Goal: Task Accomplishment & Management: Manage account settings

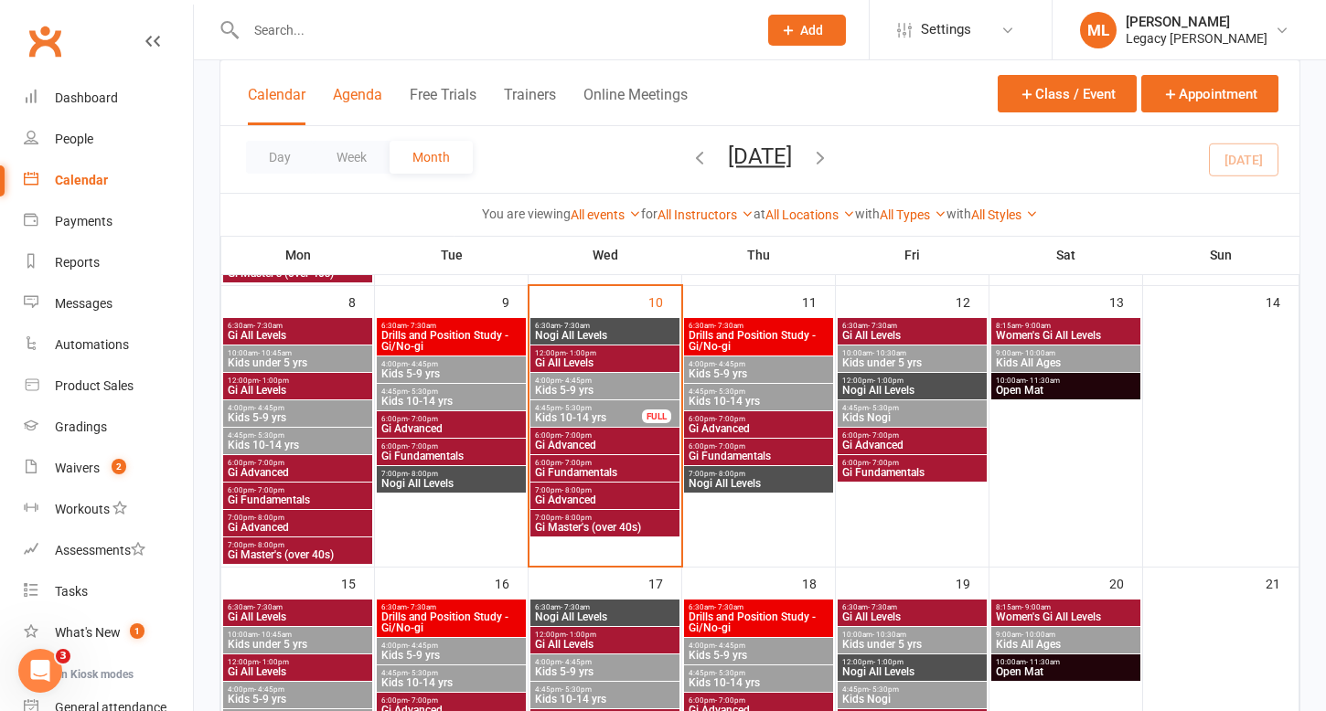
click at [354, 98] on button "Agenda" at bounding box center [357, 105] width 49 height 39
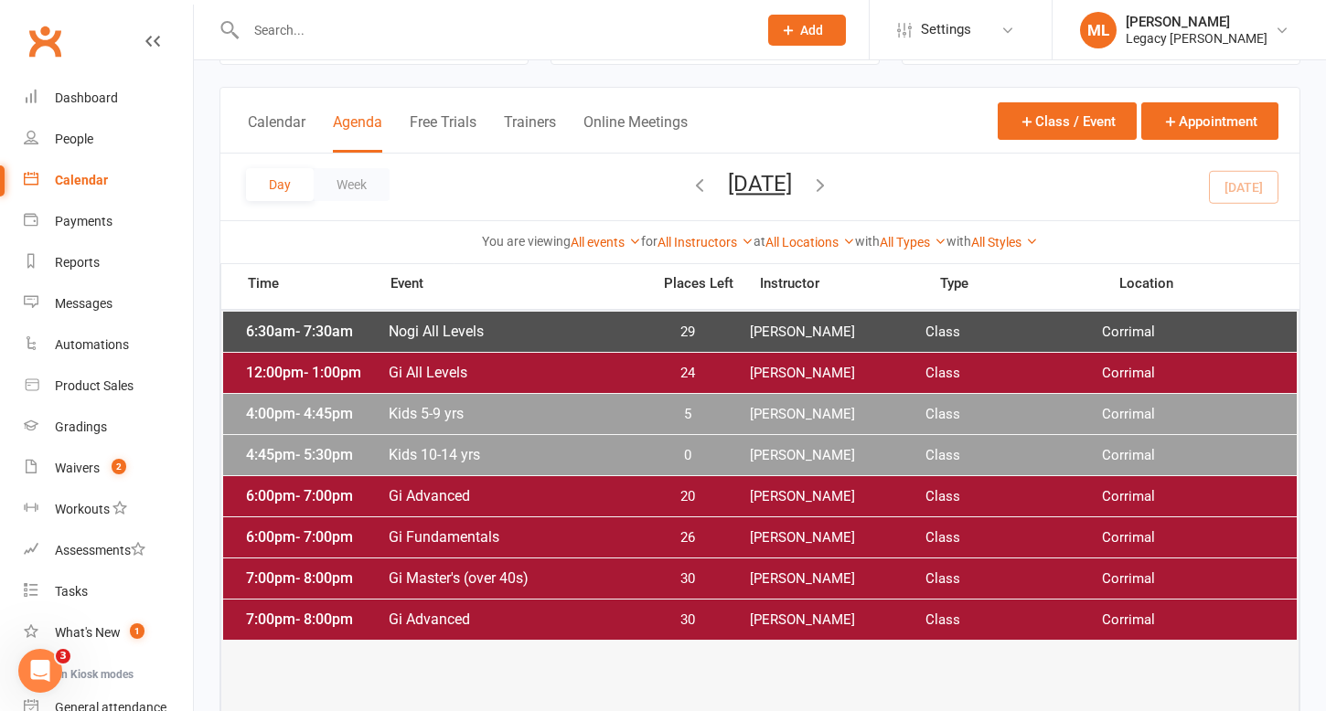
scroll to position [92, 0]
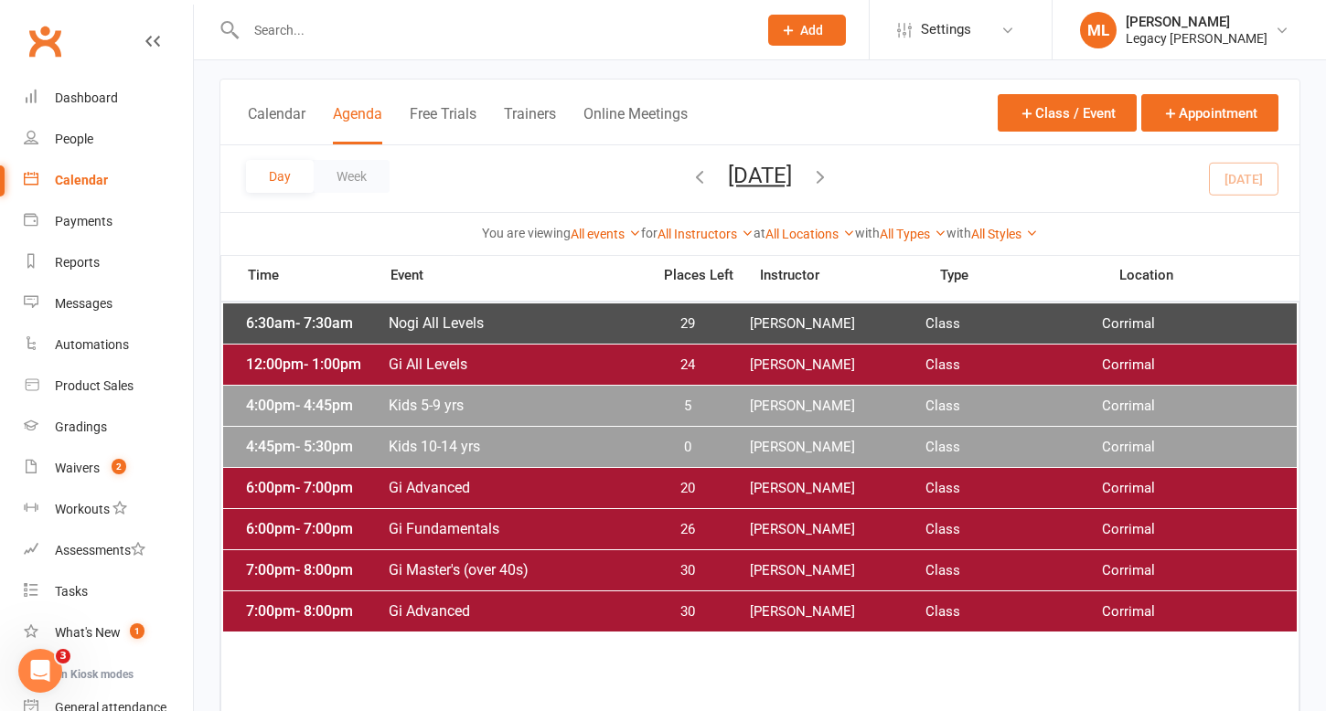
click at [474, 406] on span "Kids 5-9 yrs" at bounding box center [514, 405] width 252 height 17
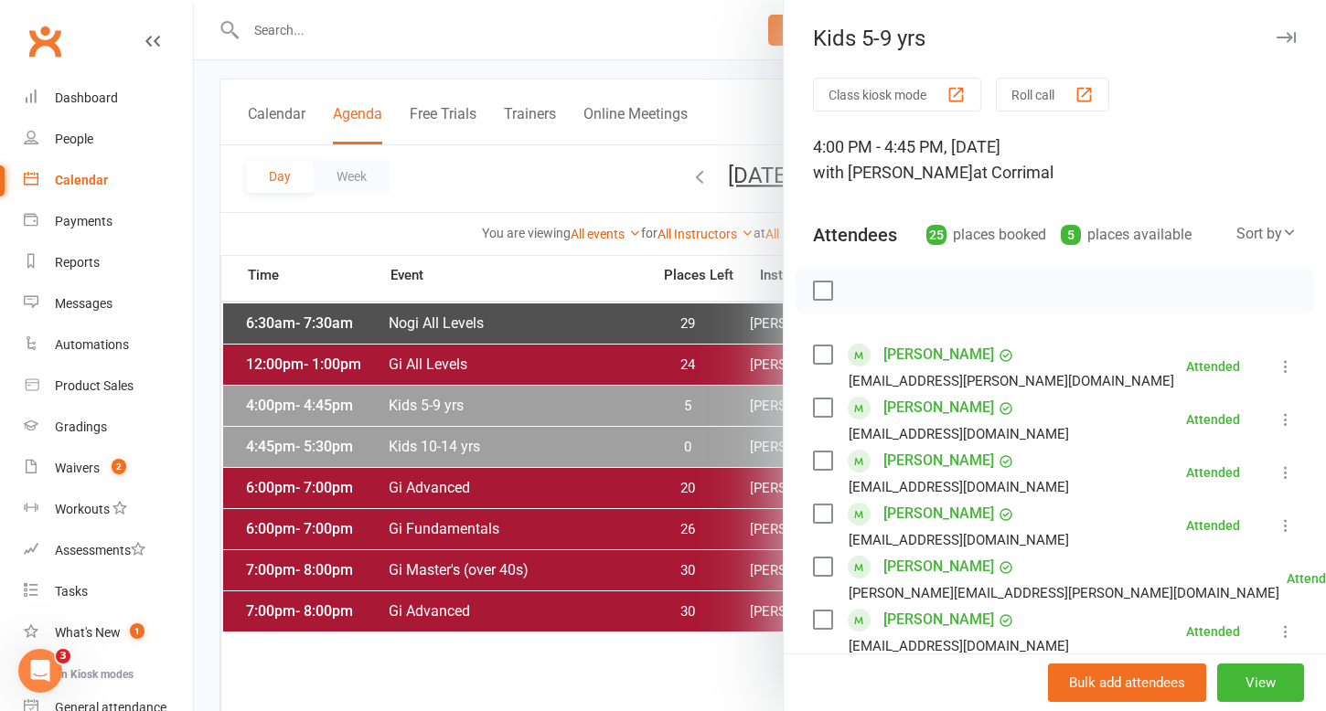
click at [627, 43] on div at bounding box center [760, 355] width 1132 height 711
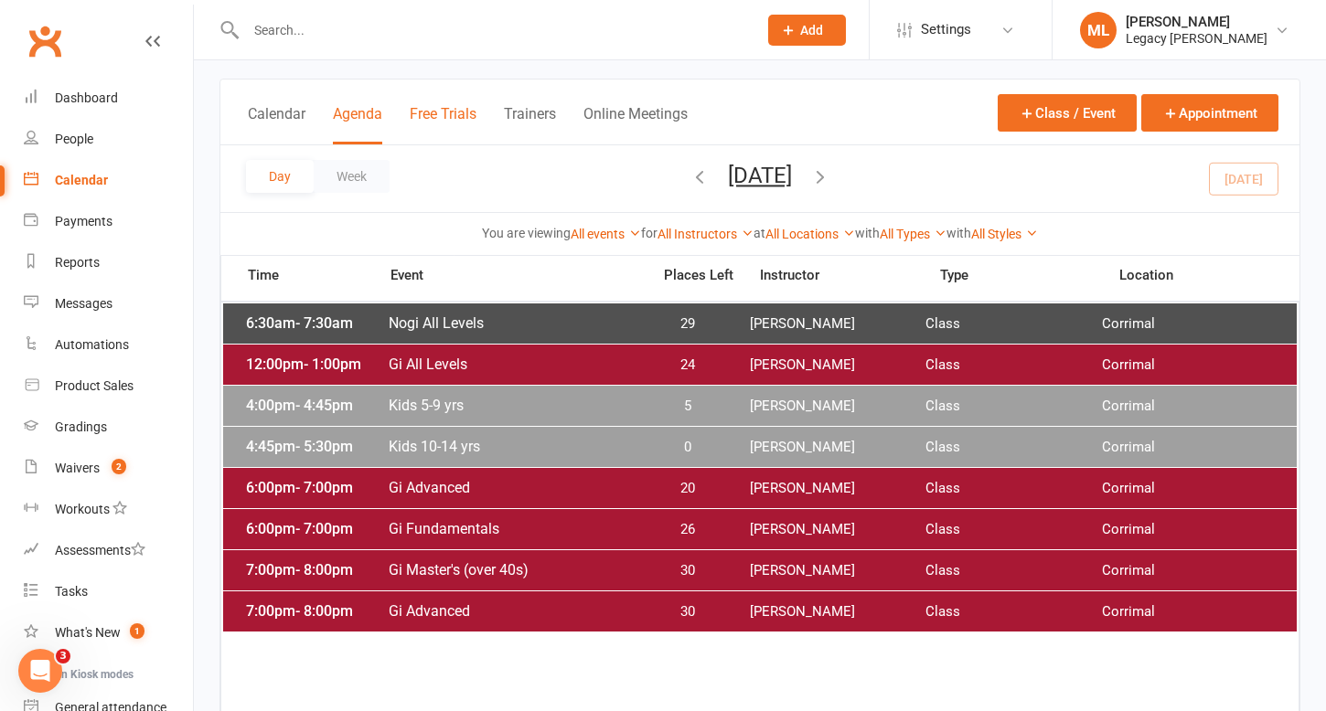
click at [435, 117] on button "Free Trials" at bounding box center [443, 124] width 67 height 39
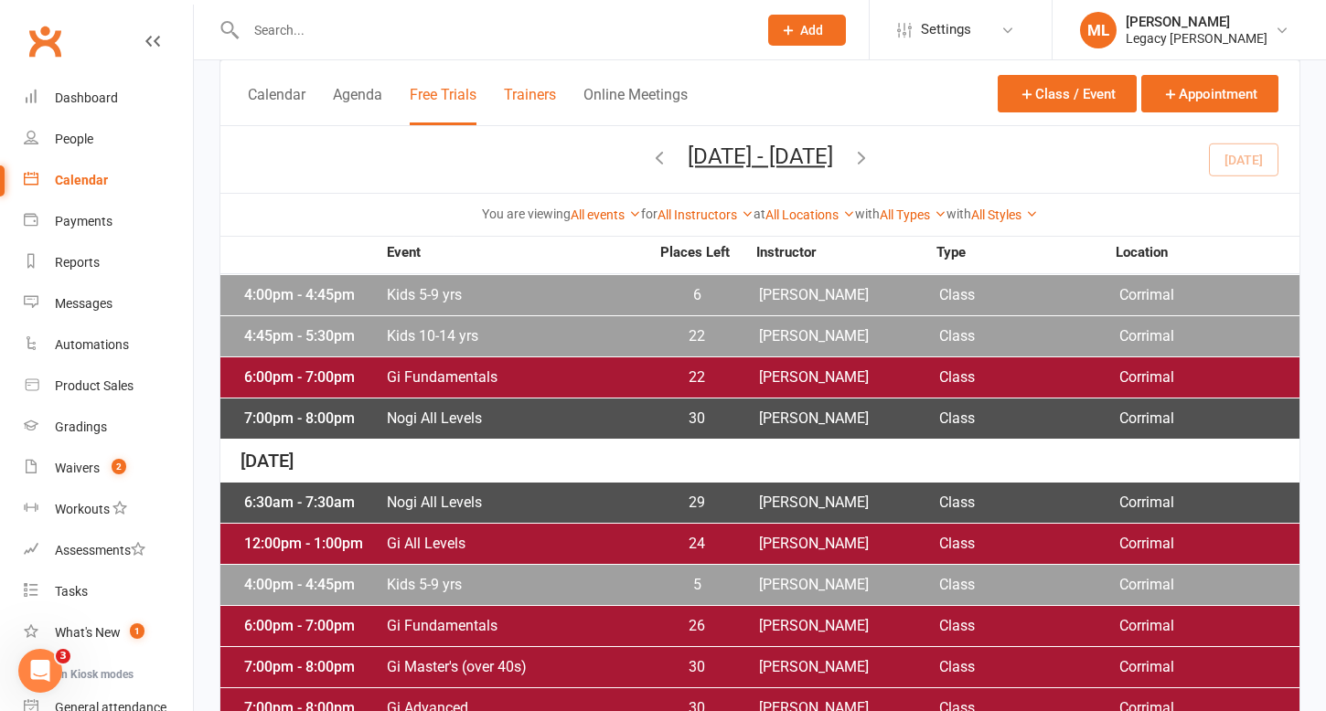
scroll to position [579, 0]
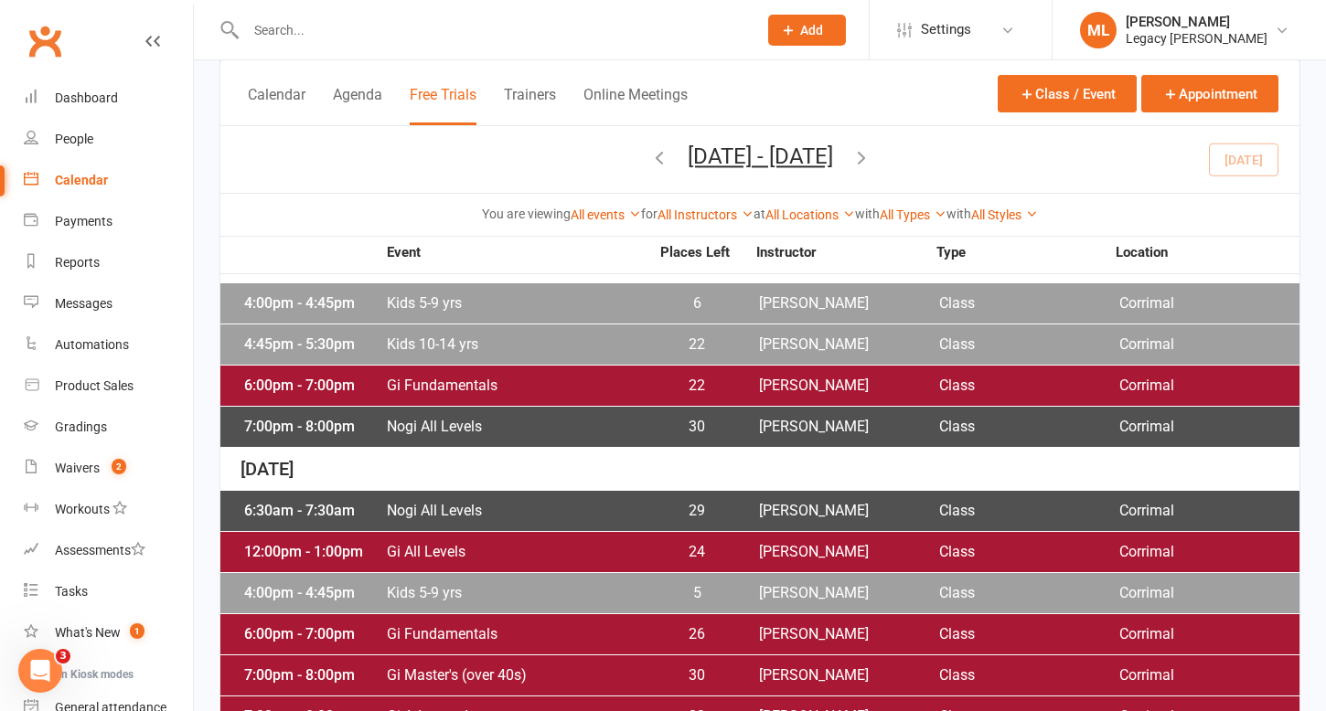
click at [421, 337] on span "Kids 10-14 yrs" at bounding box center [517, 344] width 263 height 15
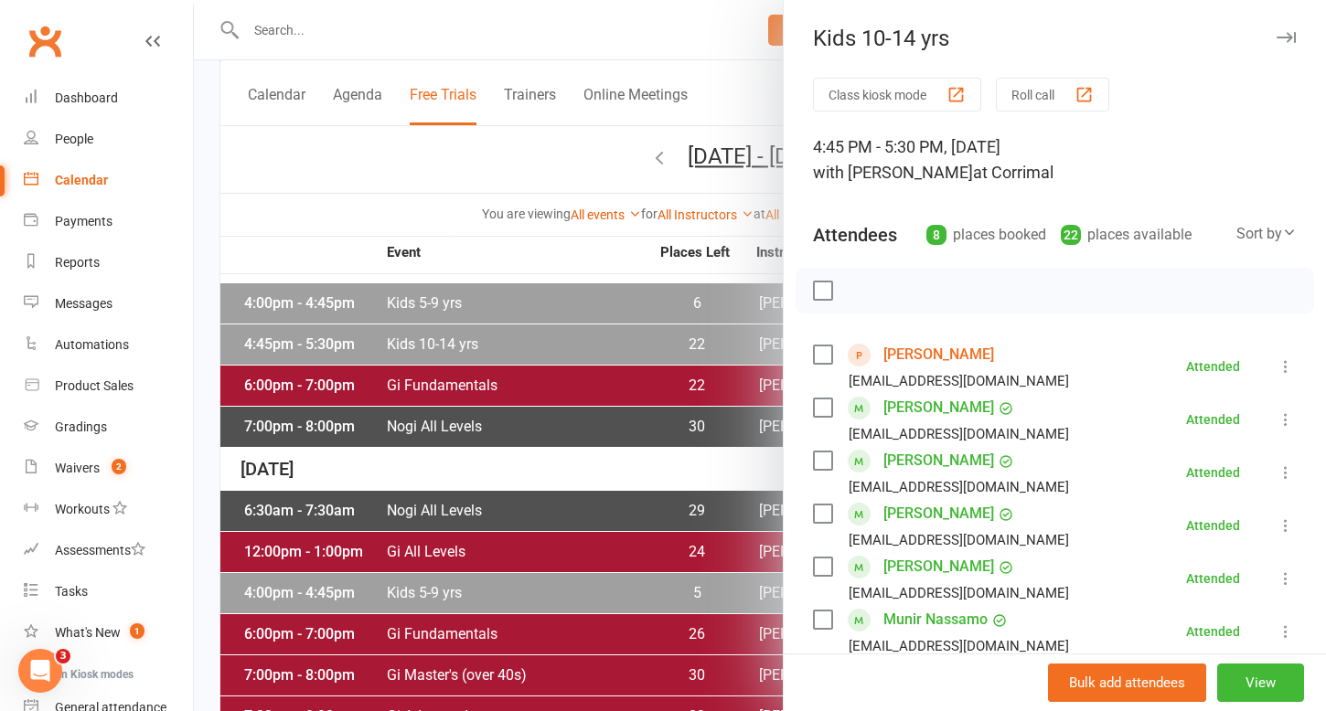
click at [888, 29] on div "Kids 10-14 yrs" at bounding box center [1055, 39] width 542 height 26
click at [916, 43] on div "Kids 10-14 yrs" at bounding box center [1055, 39] width 542 height 26
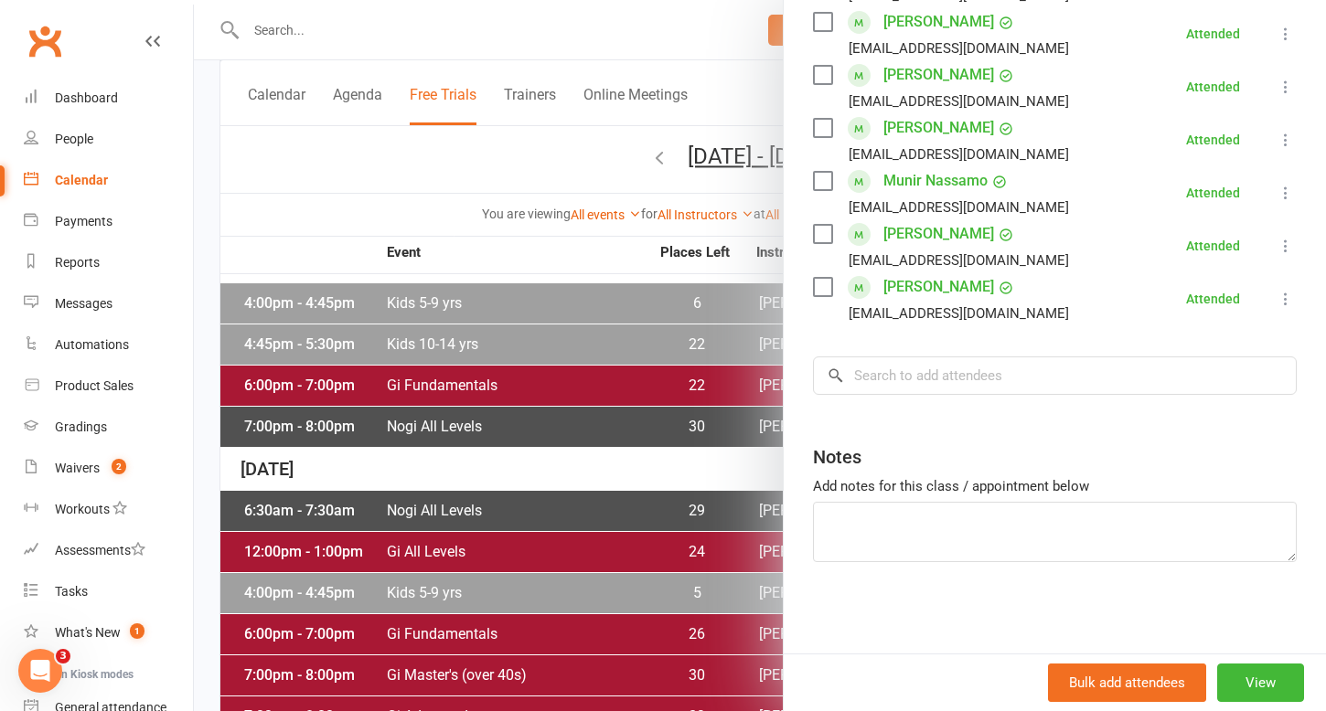
scroll to position [0, 0]
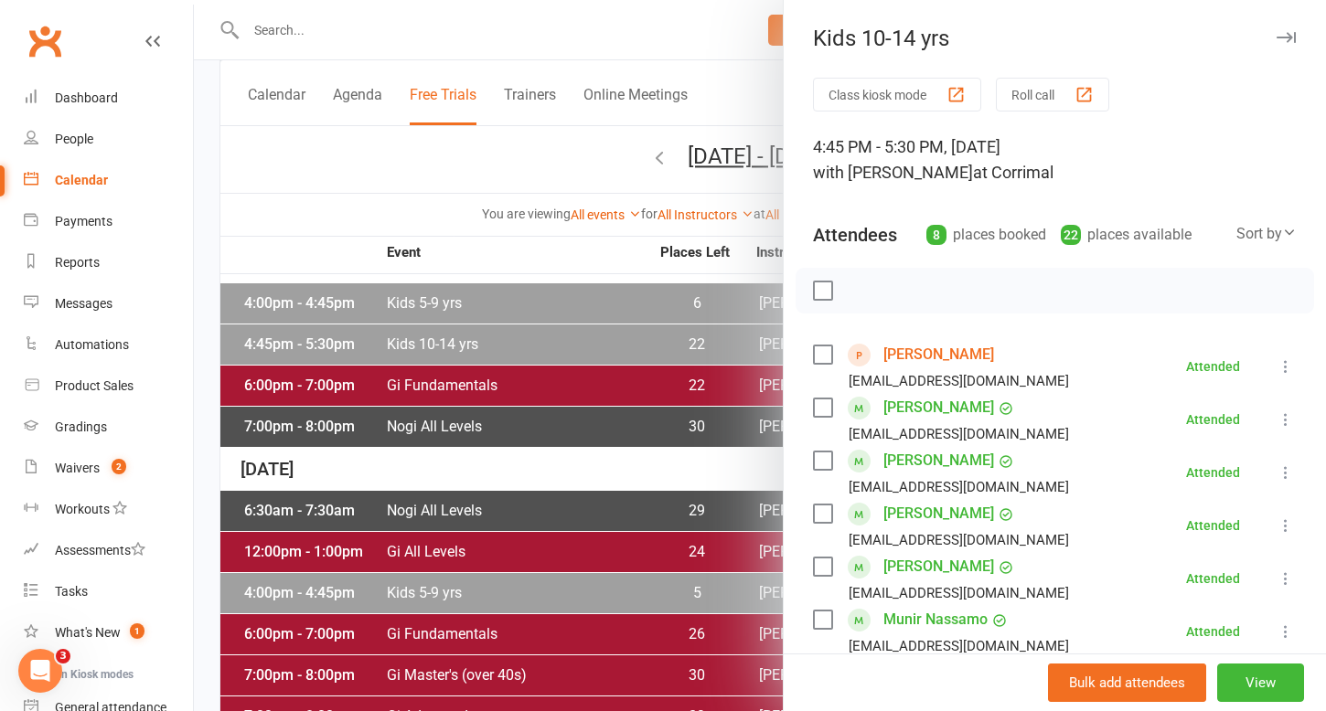
click at [931, 91] on button "Class kiosk mode" at bounding box center [897, 95] width 168 height 34
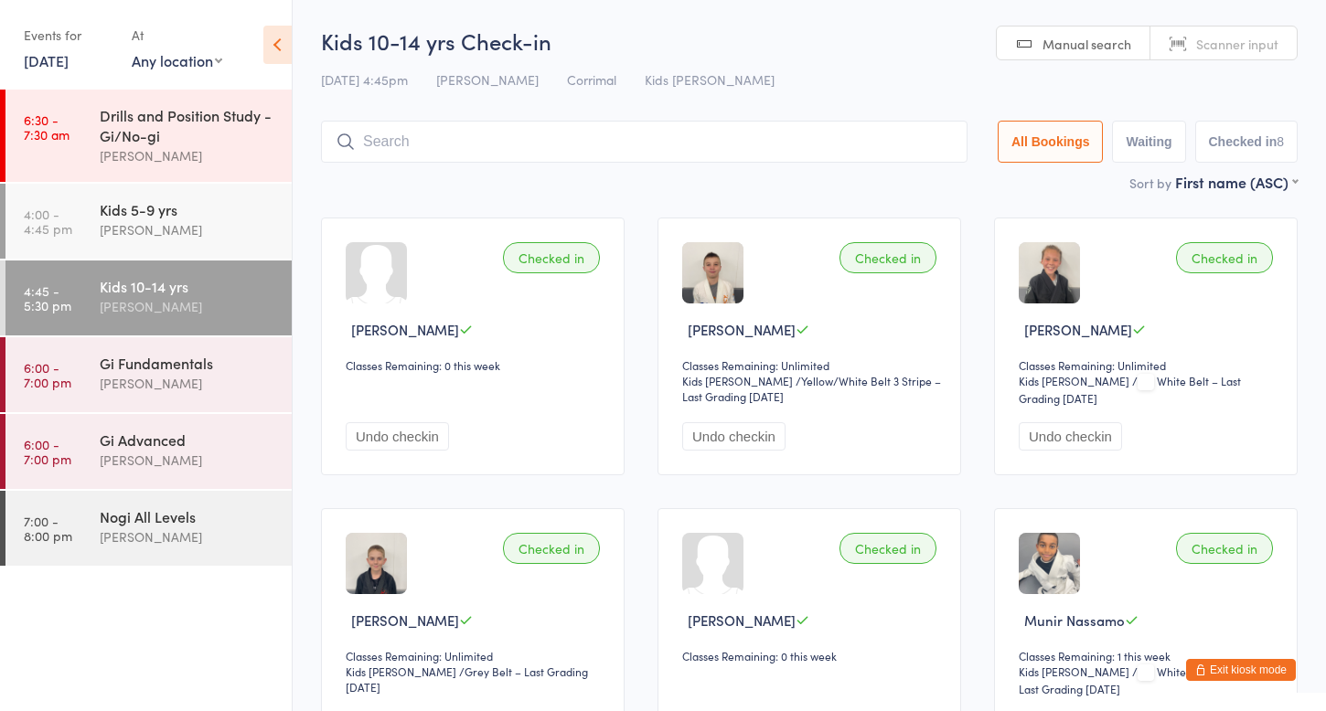
click at [1245, 668] on button "Exit kiosk mode" at bounding box center [1241, 670] width 110 height 22
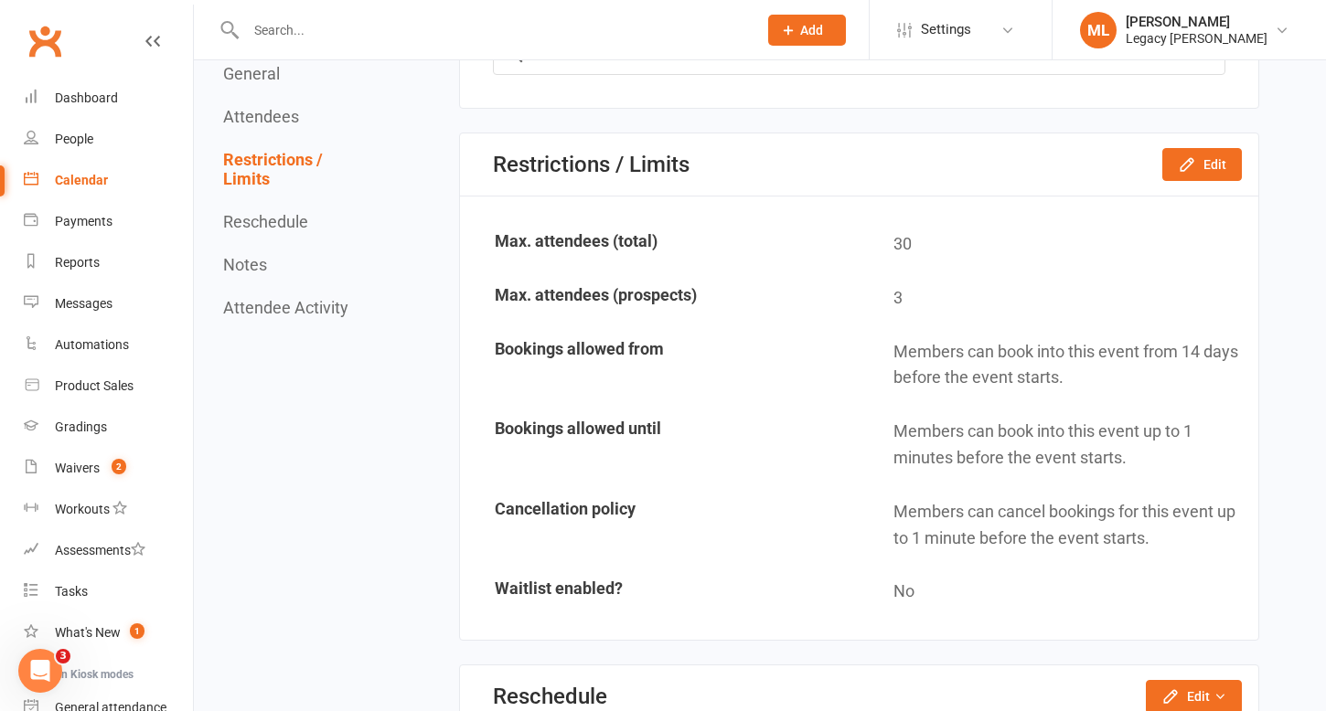
scroll to position [1508, 0]
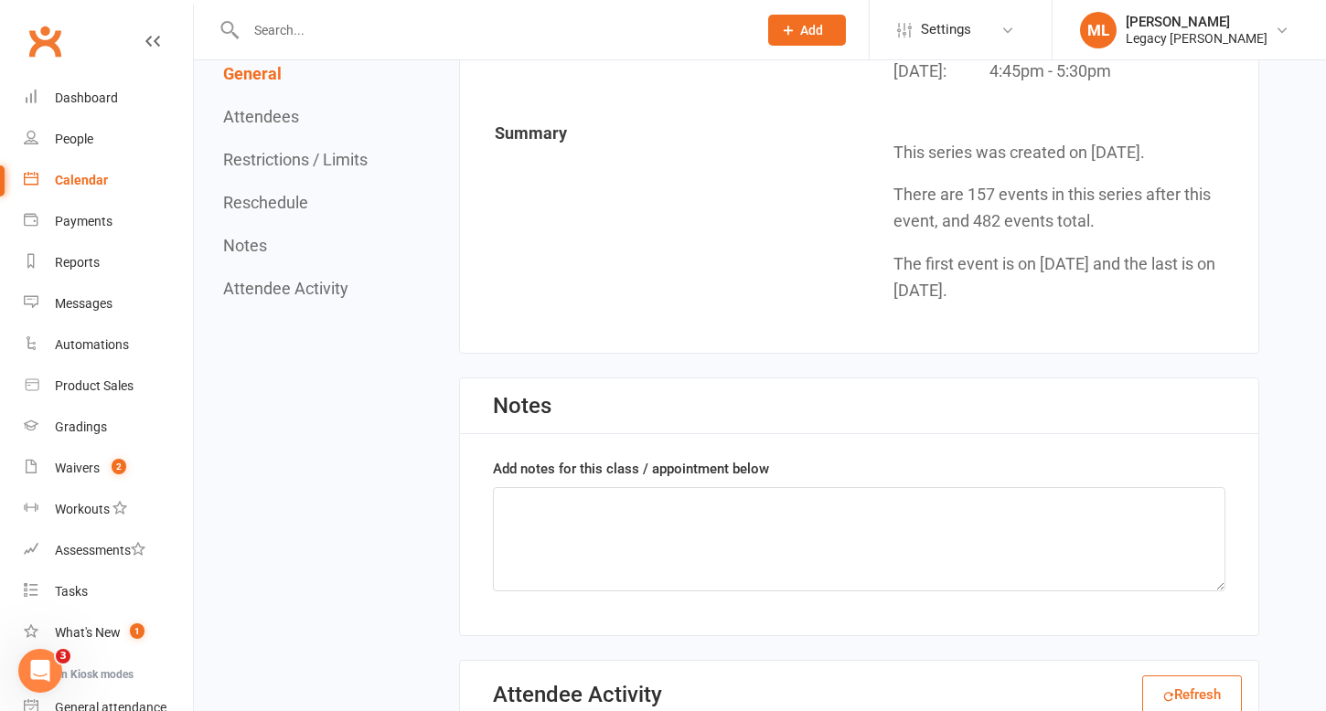
click at [316, 164] on button "Restrictions / Limits" at bounding box center [295, 159] width 144 height 19
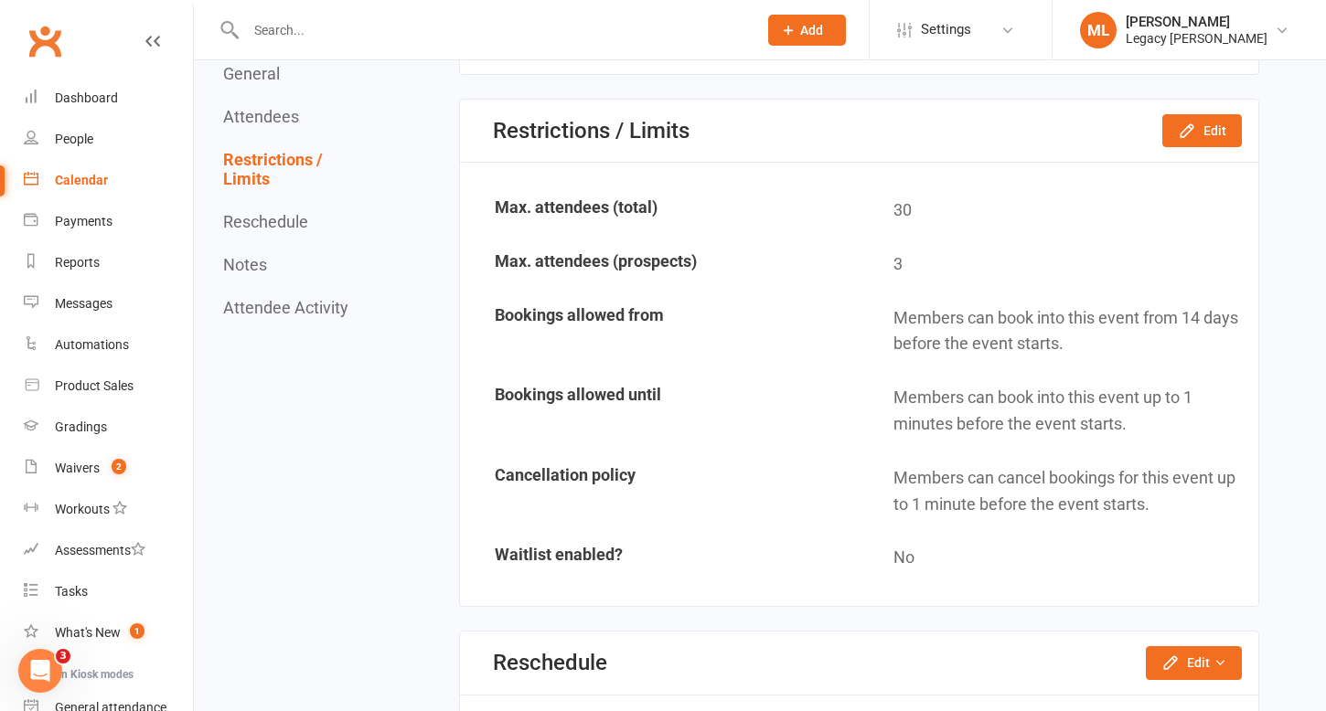
scroll to position [1536, 0]
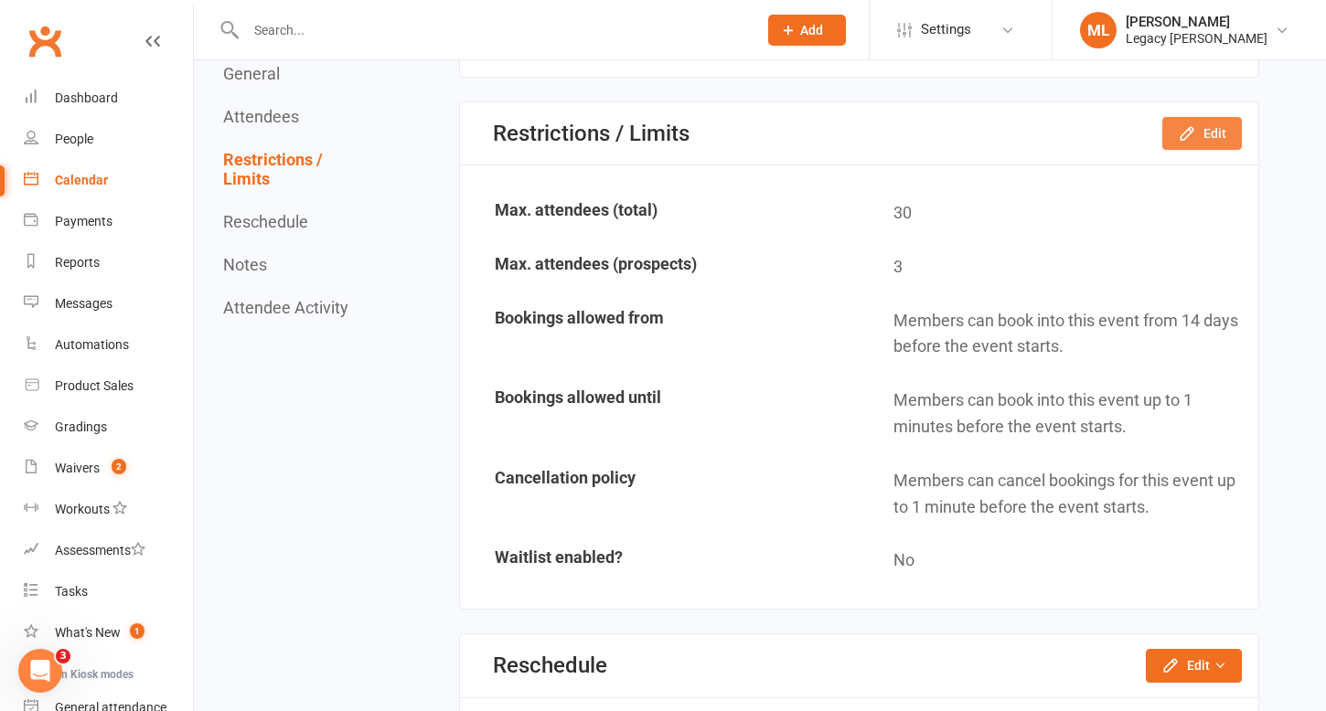
click at [1222, 134] on button "Edit" at bounding box center [1202, 133] width 80 height 33
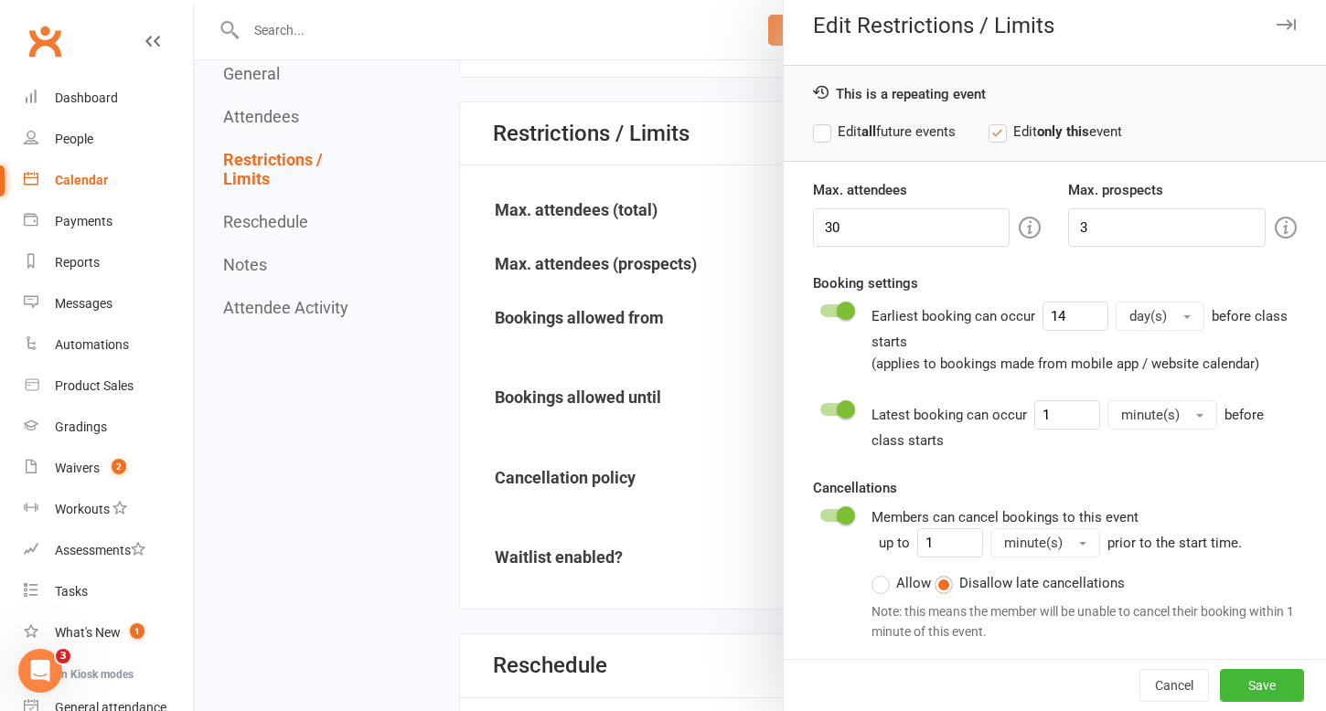
scroll to position [0, 0]
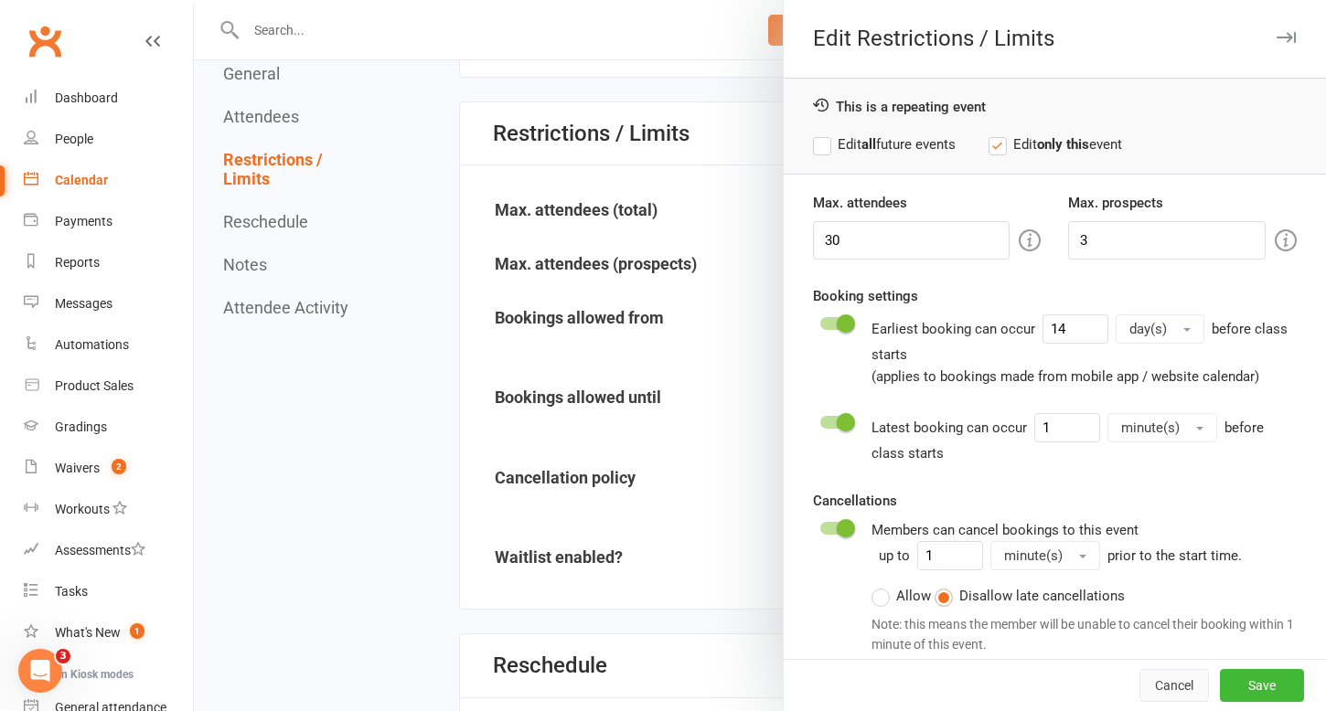
click at [1171, 692] on button "Cancel" at bounding box center [1174, 685] width 70 height 33
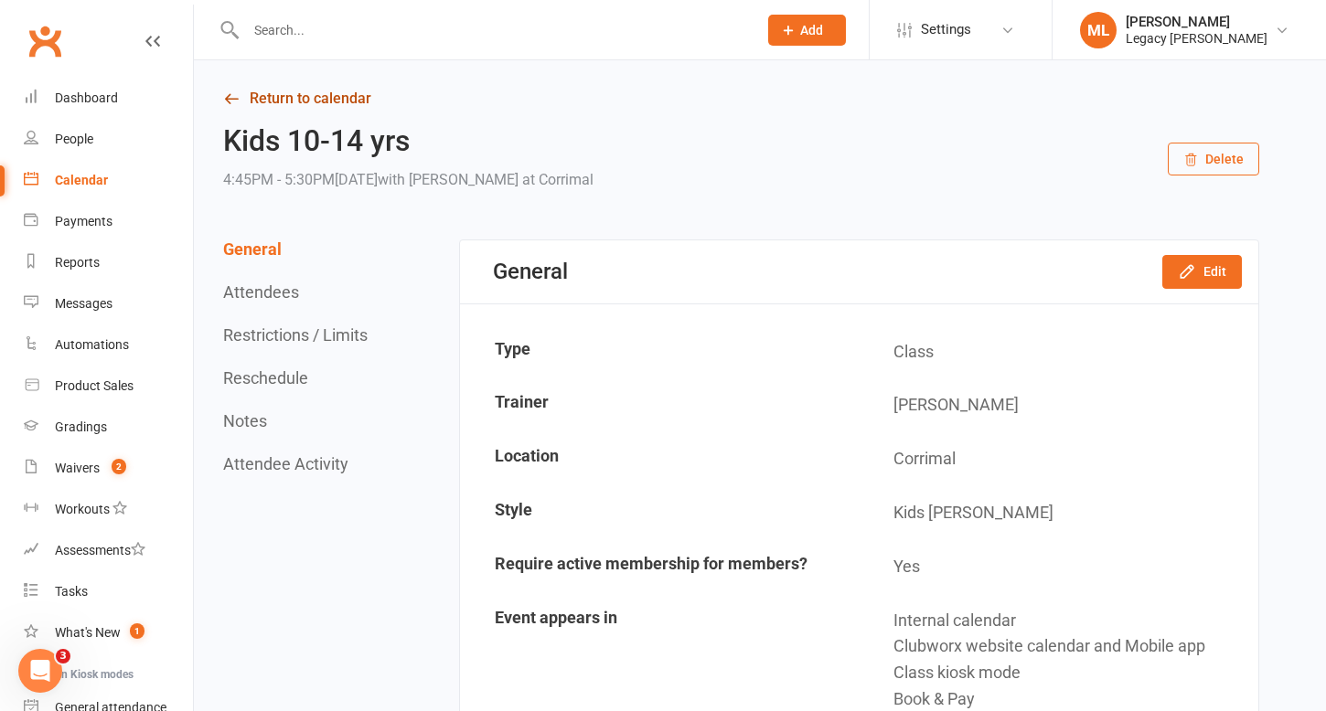
click at [341, 103] on link "Return to calendar" at bounding box center [741, 99] width 1036 height 26
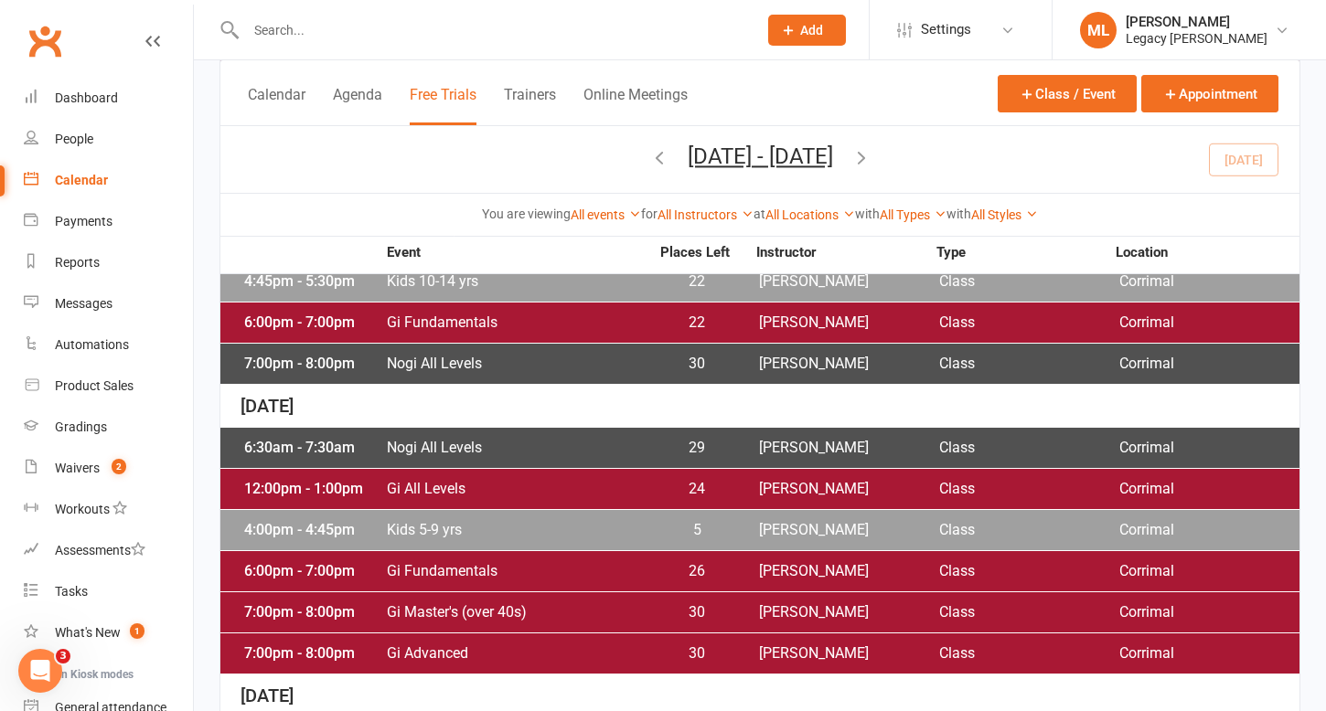
scroll to position [645, 0]
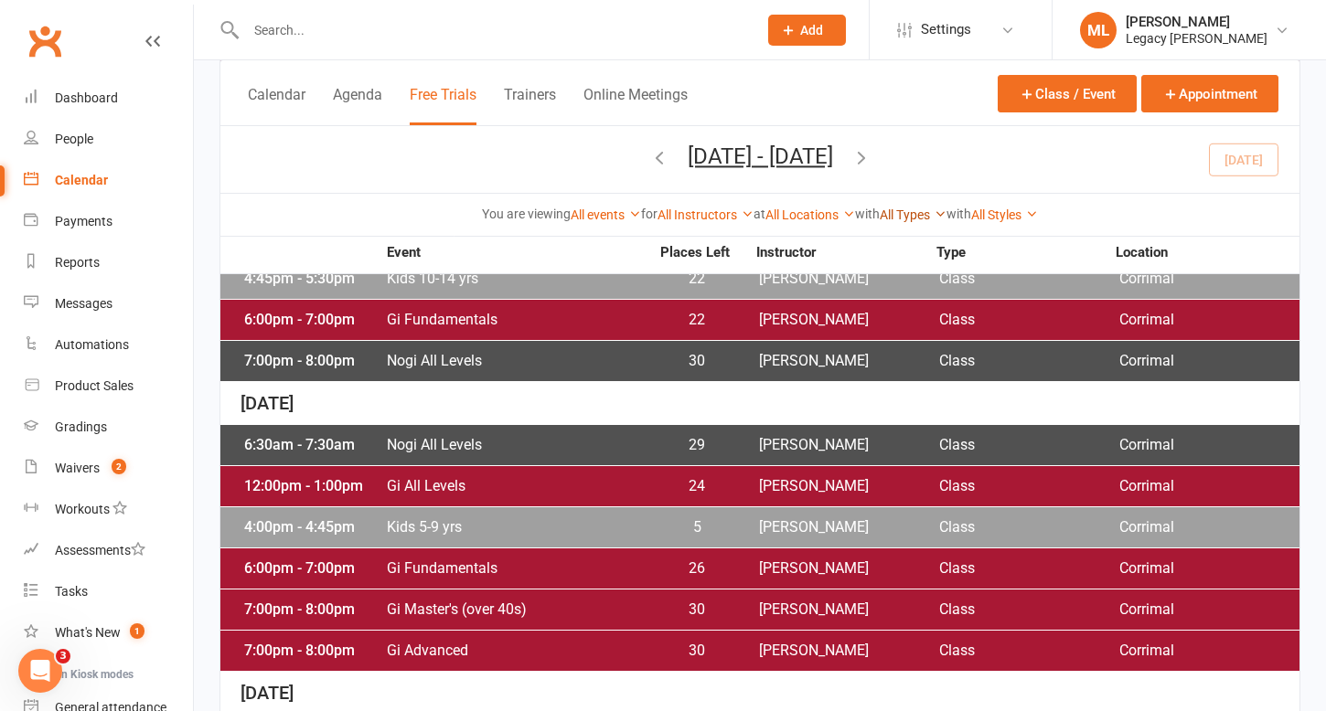
click at [923, 213] on link "All Types" at bounding box center [913, 215] width 67 height 15
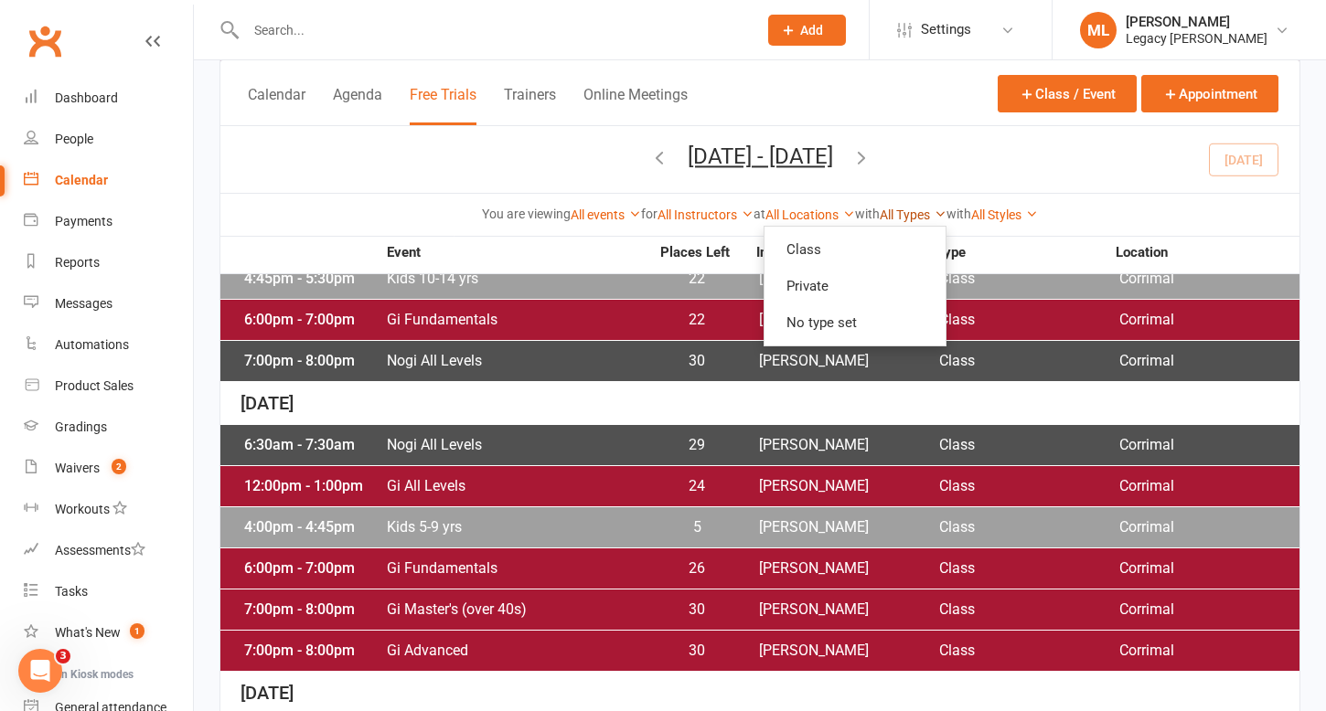
click at [923, 213] on link "All Types" at bounding box center [913, 215] width 67 height 15
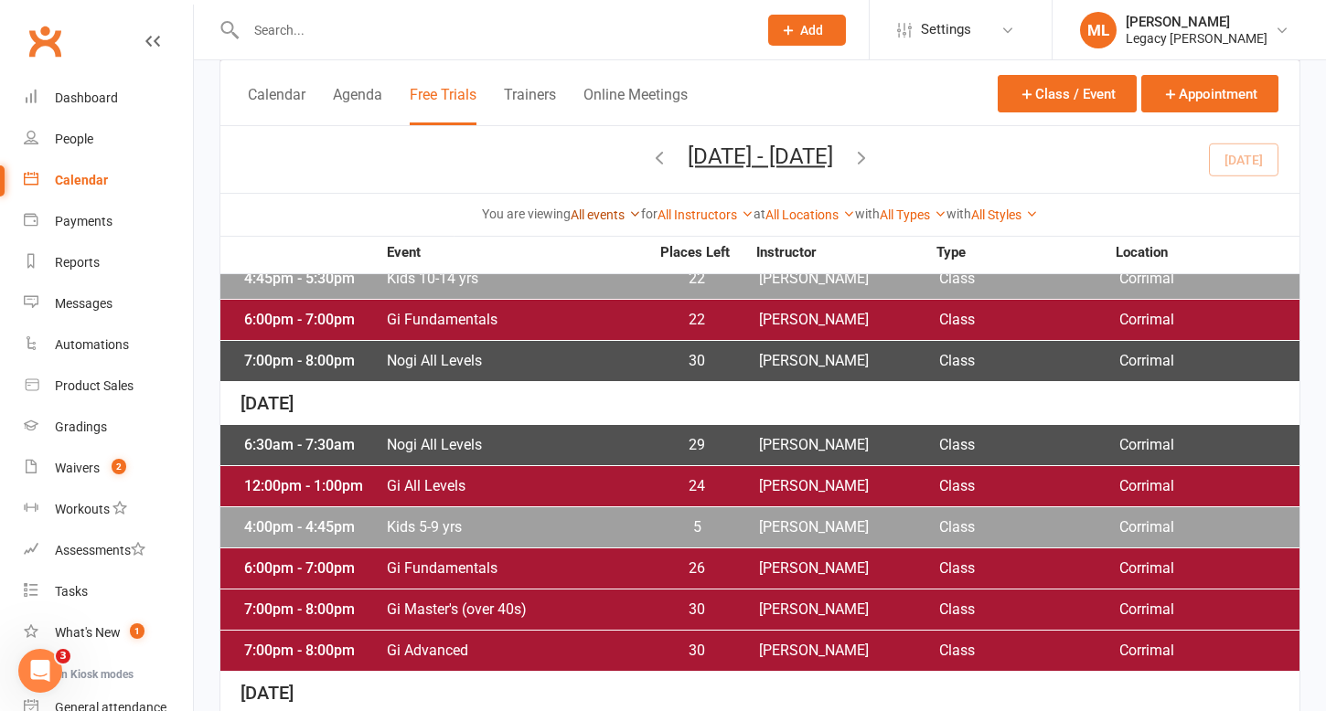
click at [597, 217] on link "All events" at bounding box center [606, 215] width 70 height 15
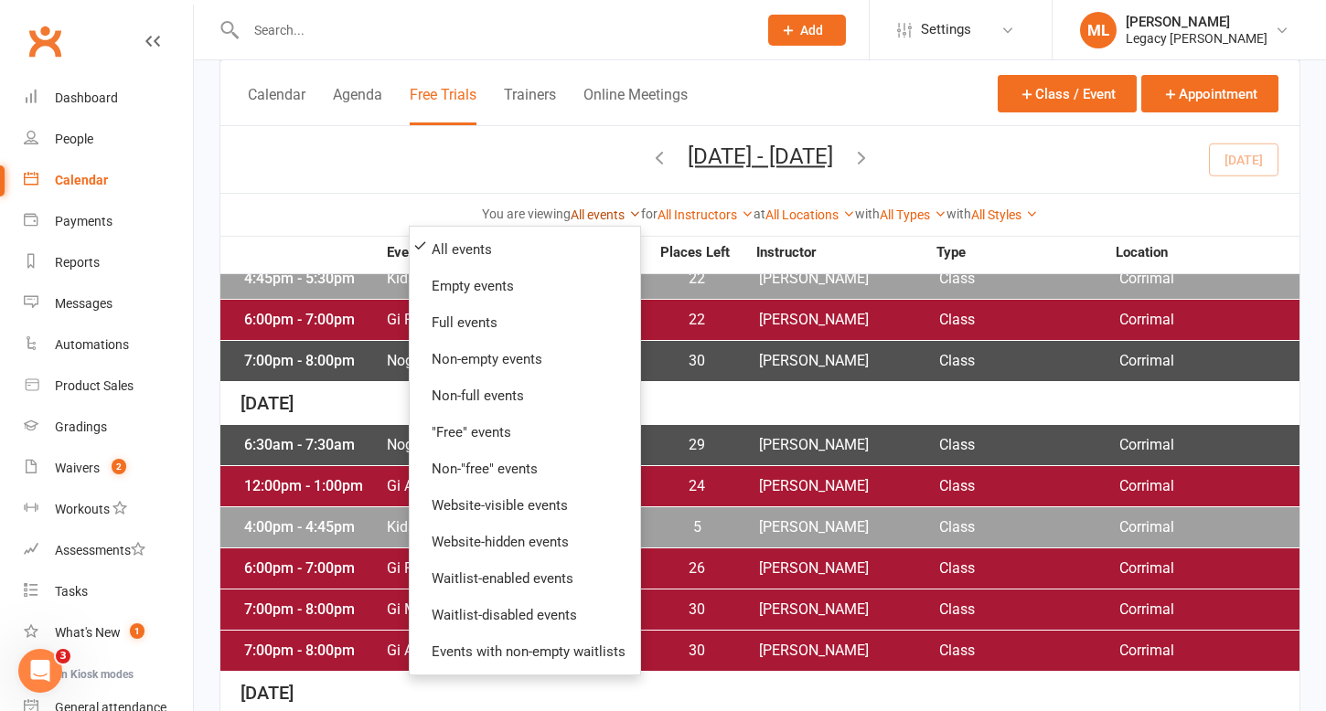
click at [597, 217] on link "All events" at bounding box center [606, 215] width 70 height 15
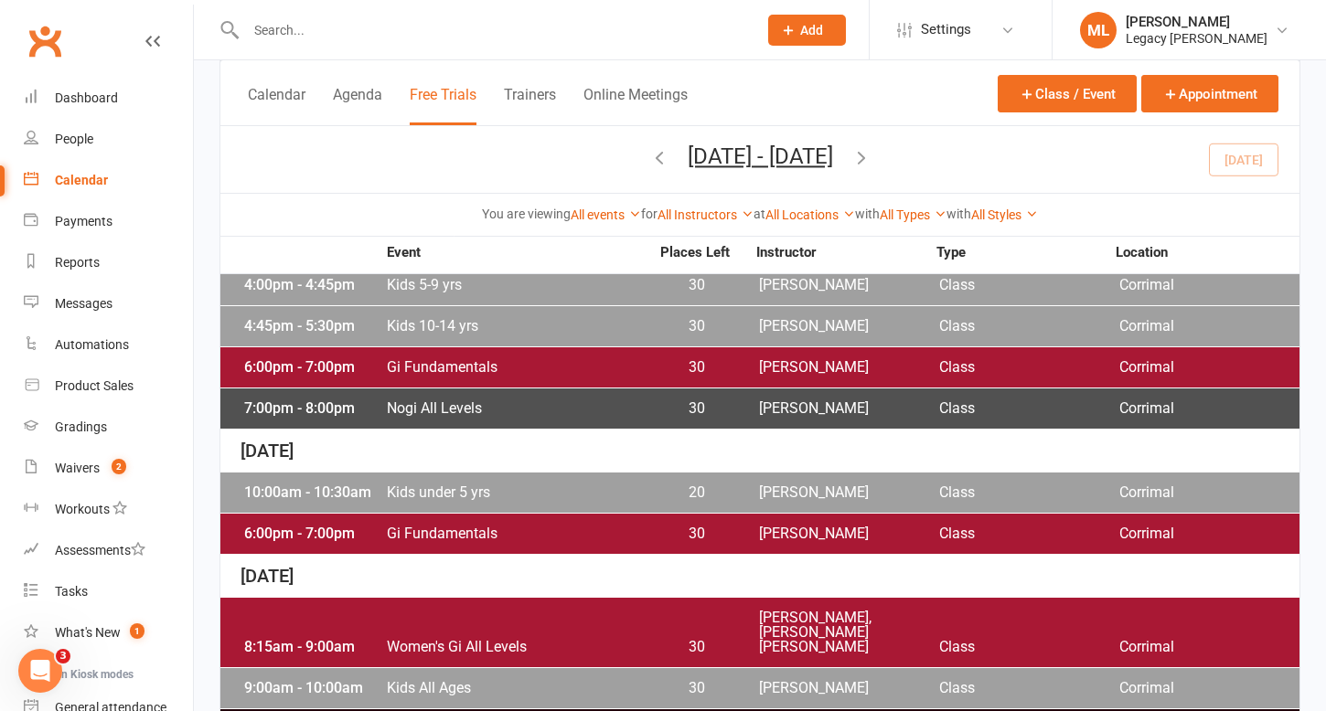
scroll to position [1100, 0]
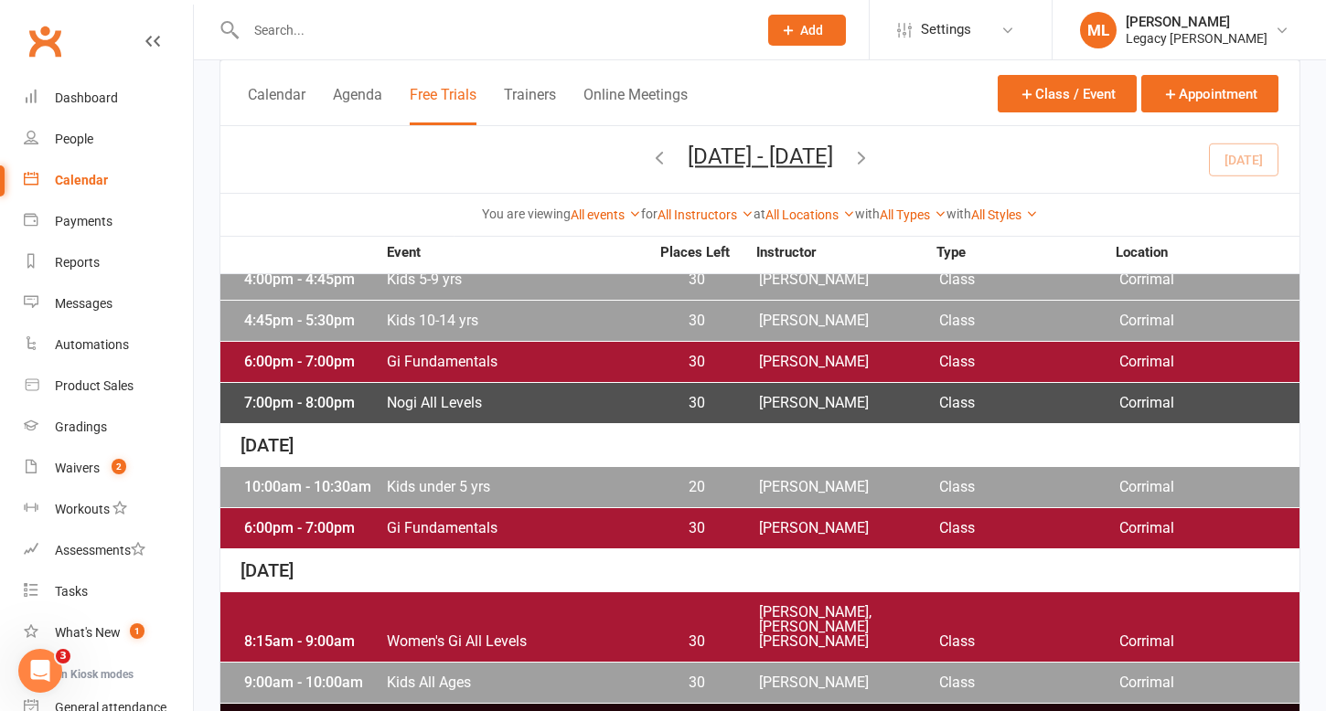
click at [456, 480] on span "Kids under 5 yrs" at bounding box center [517, 487] width 263 height 15
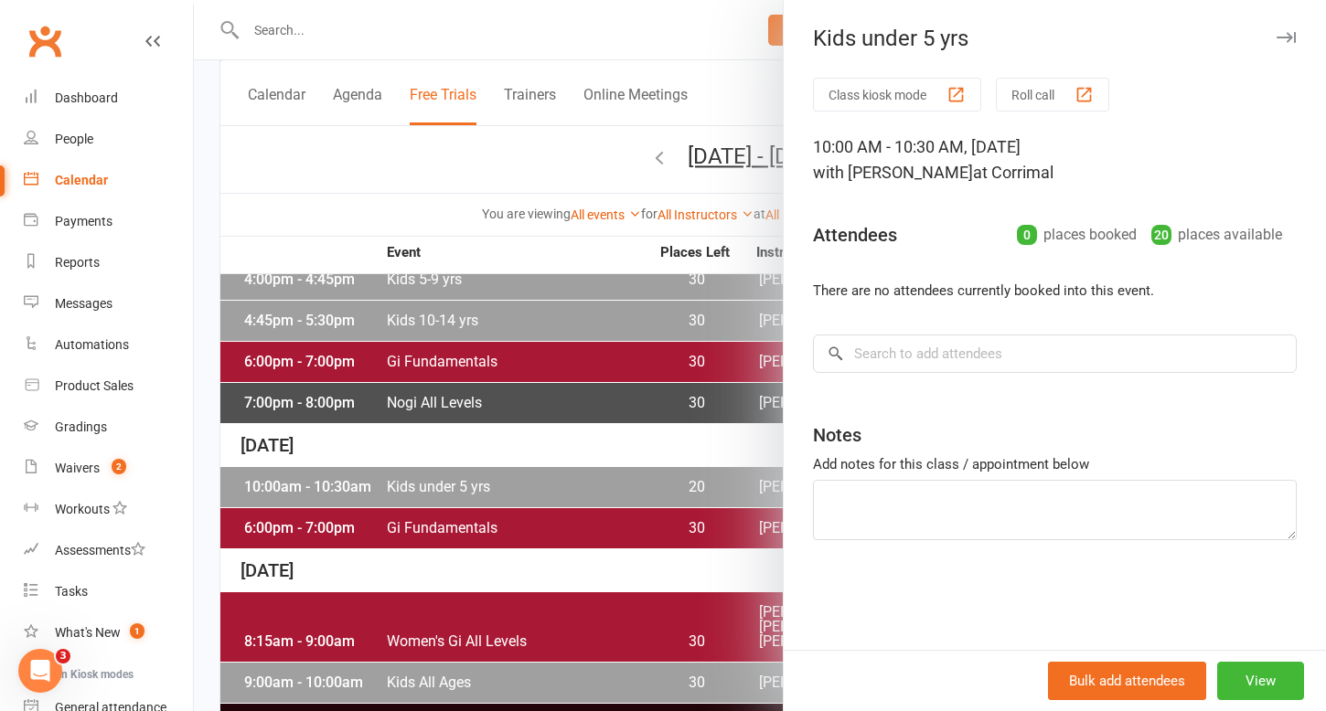
click at [322, 159] on div at bounding box center [760, 355] width 1132 height 711
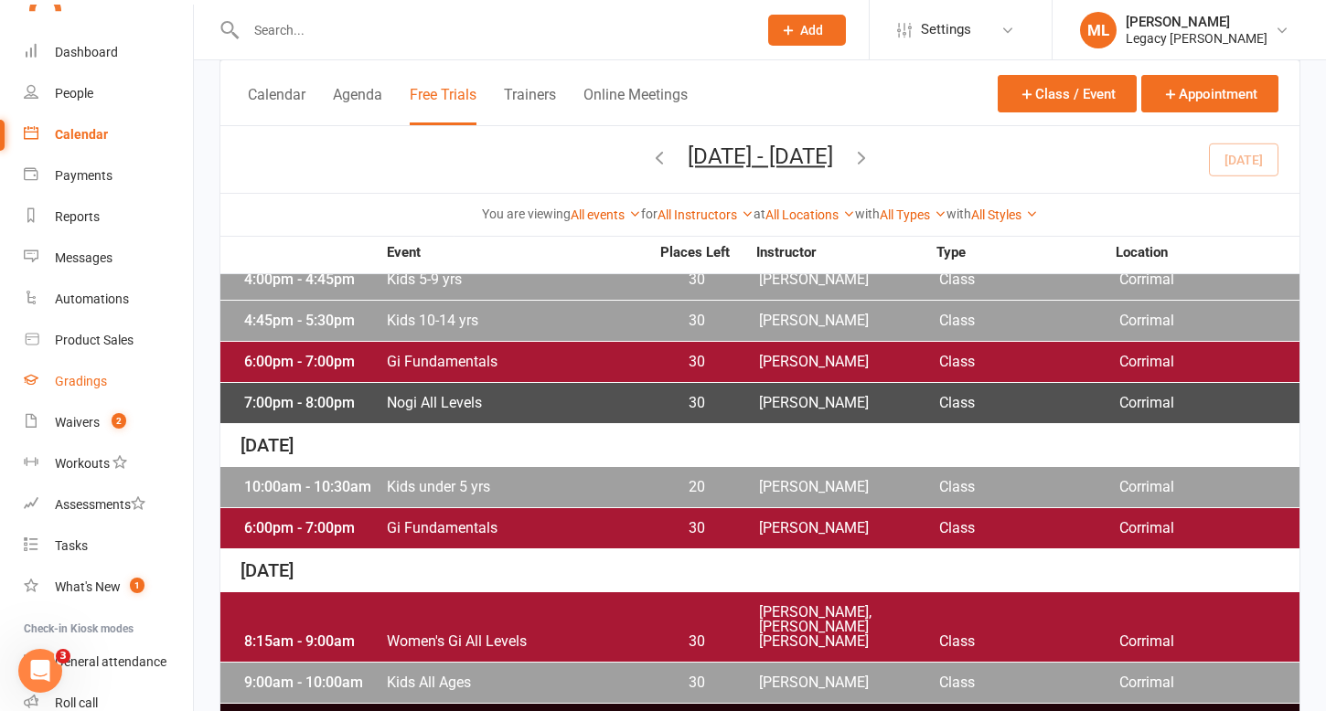
scroll to position [69, 0]
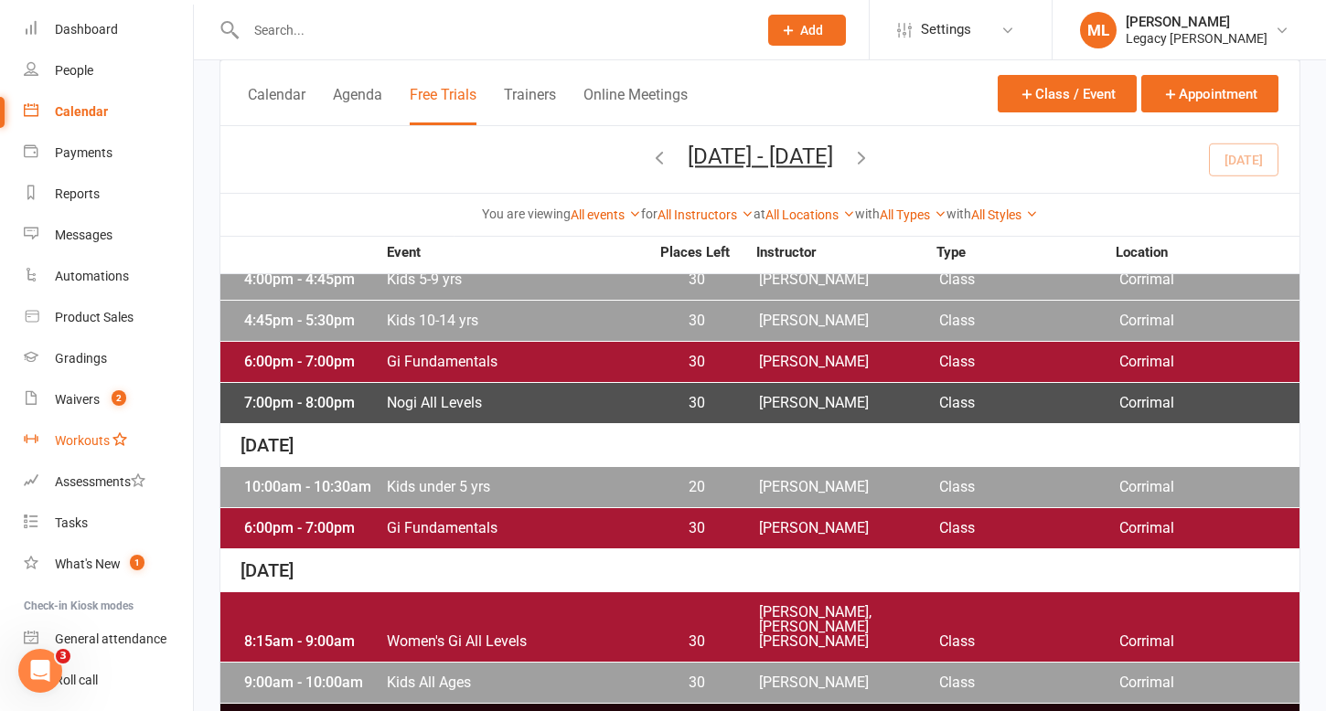
click at [76, 437] on div "Workouts" at bounding box center [82, 440] width 55 height 15
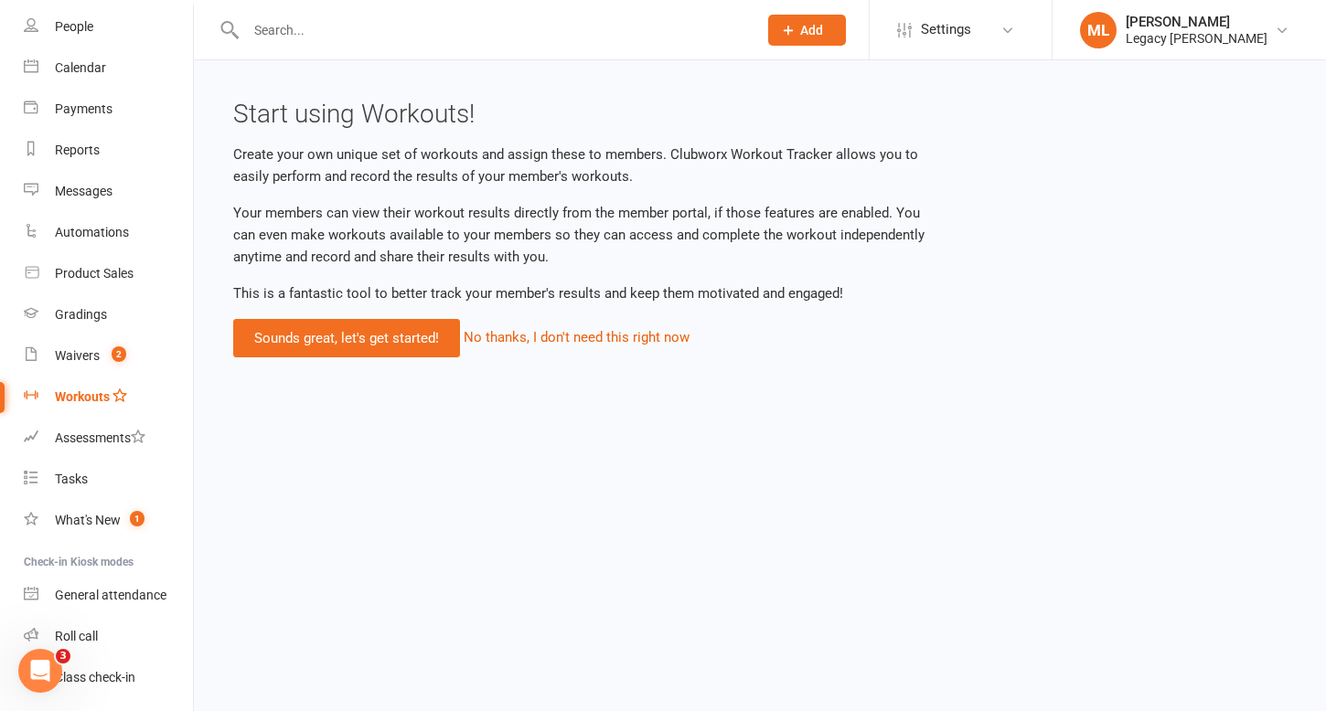
scroll to position [116, 0]
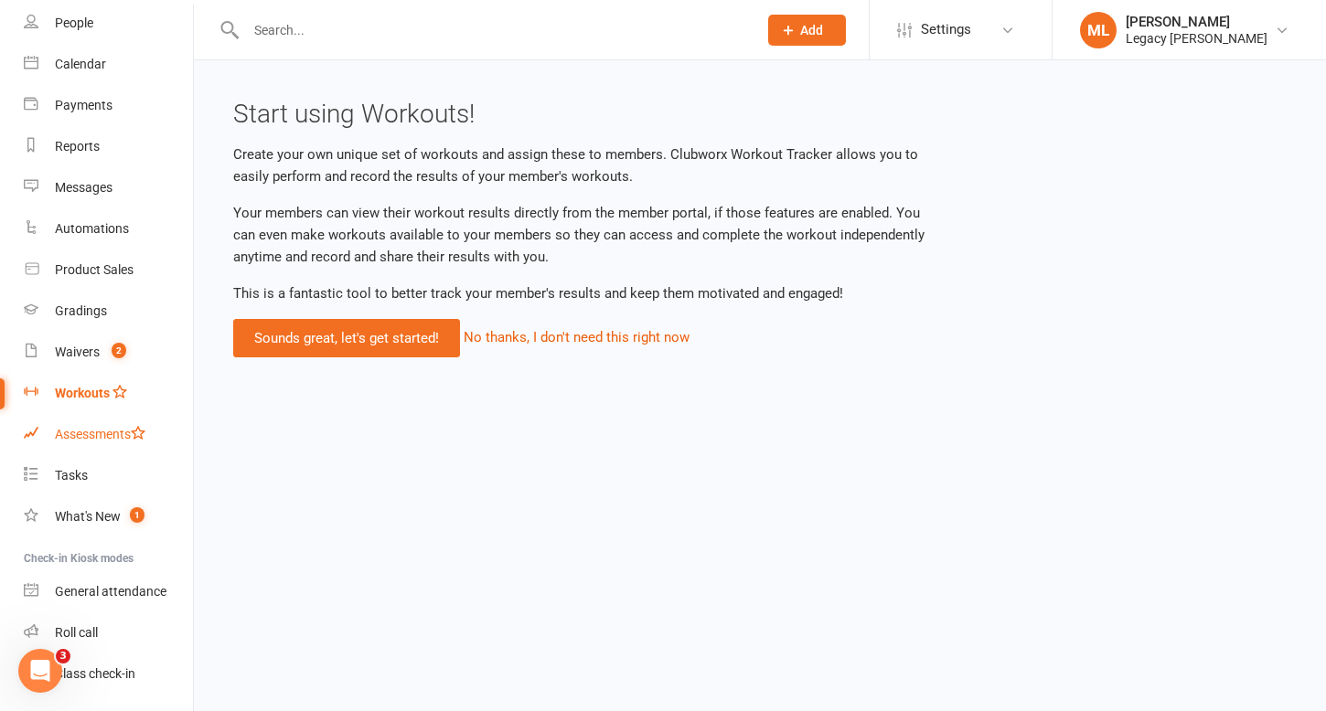
click at [76, 440] on div "Assessments" at bounding box center [100, 434] width 91 height 15
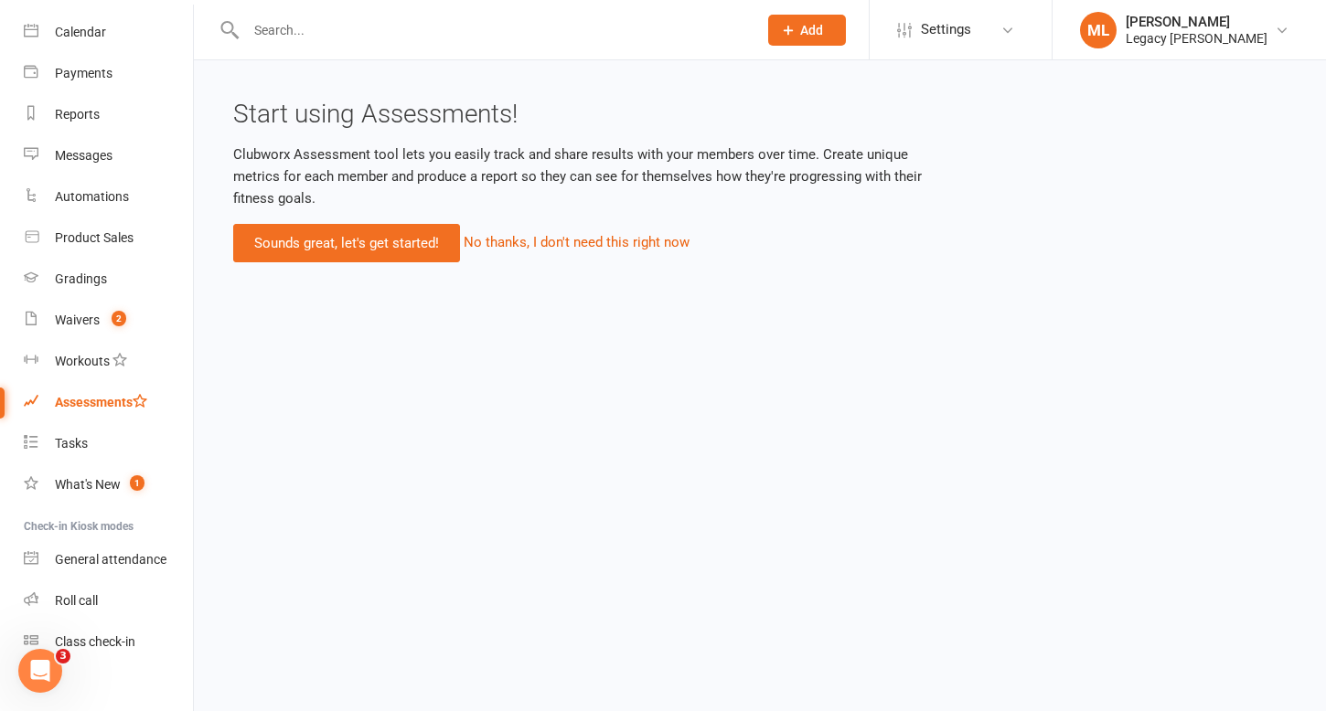
scroll to position [168, 0]
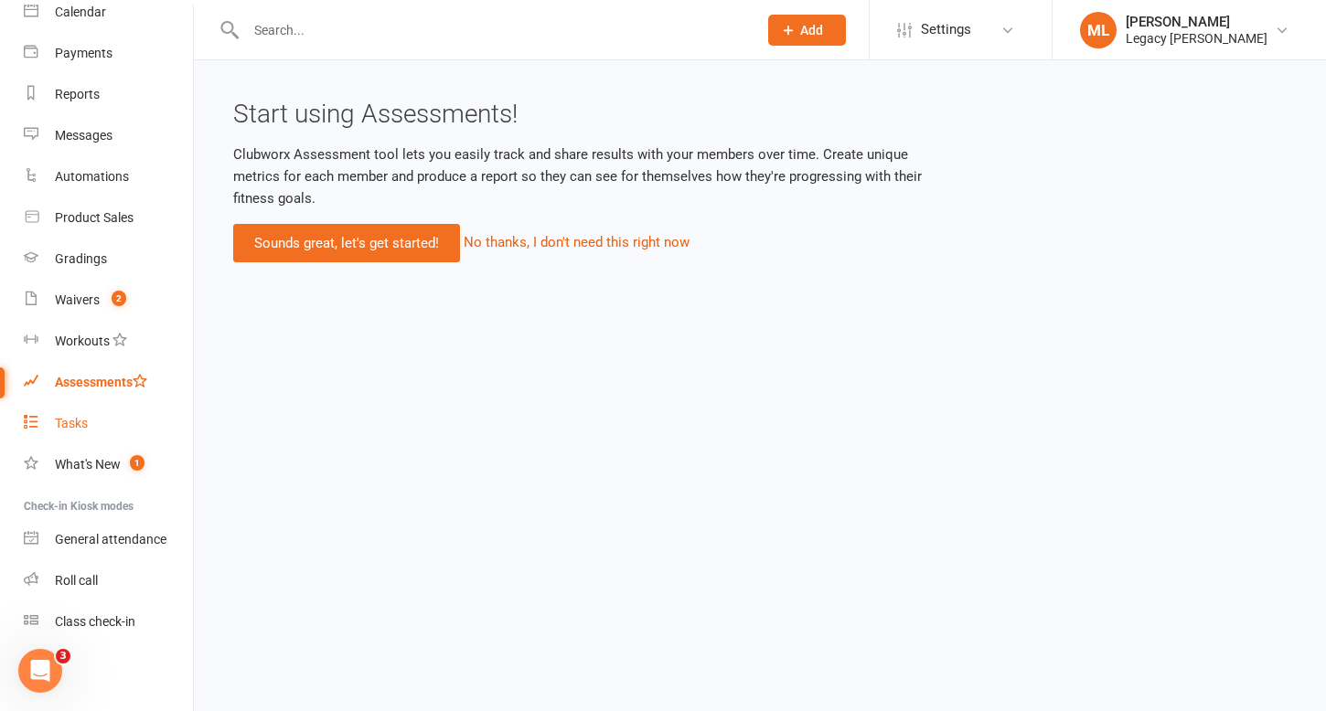
click at [72, 422] on div "Tasks" at bounding box center [71, 423] width 33 height 15
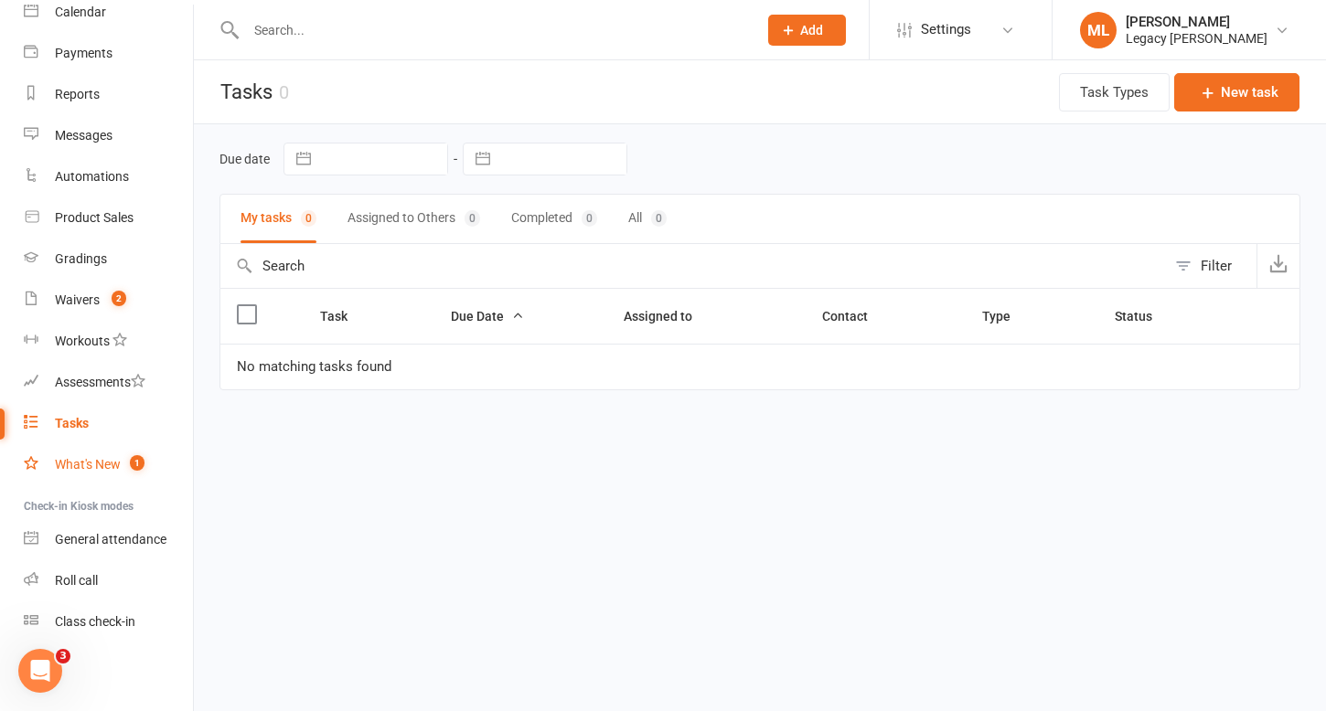
click at [84, 464] on div "What's New" at bounding box center [88, 464] width 66 height 15
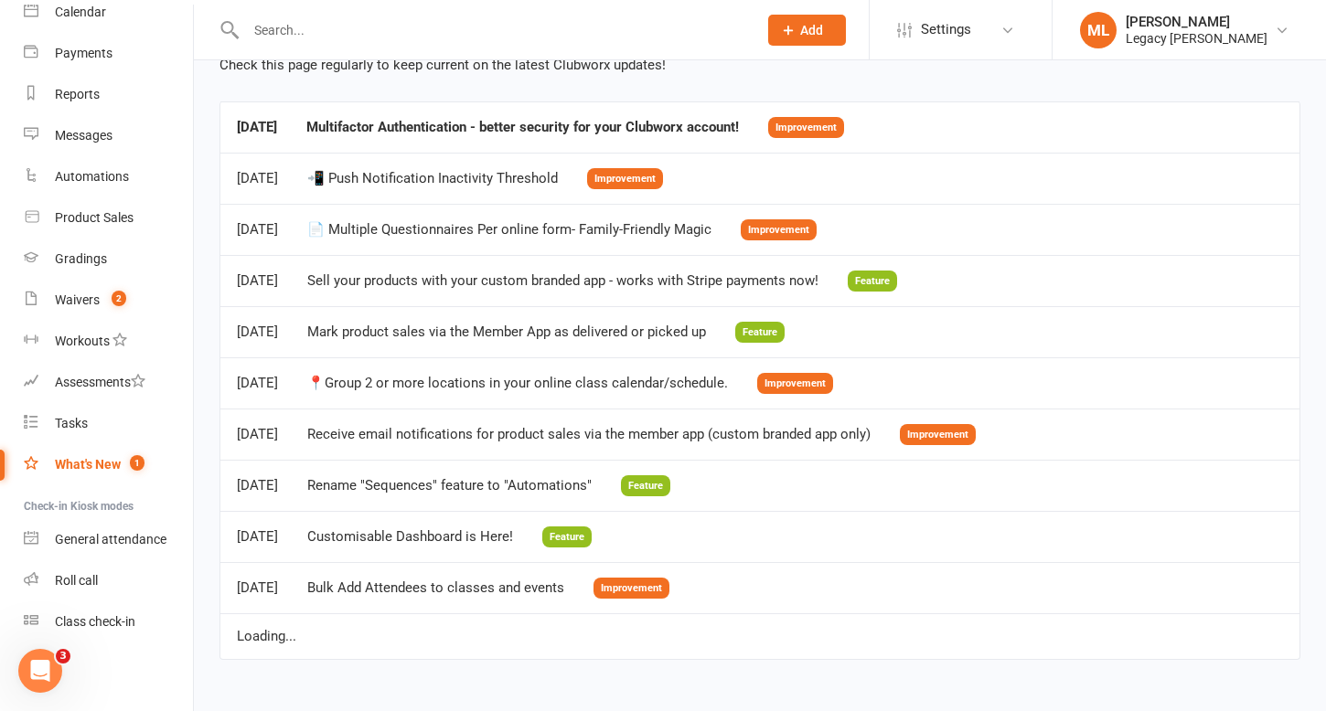
scroll to position [102, 0]
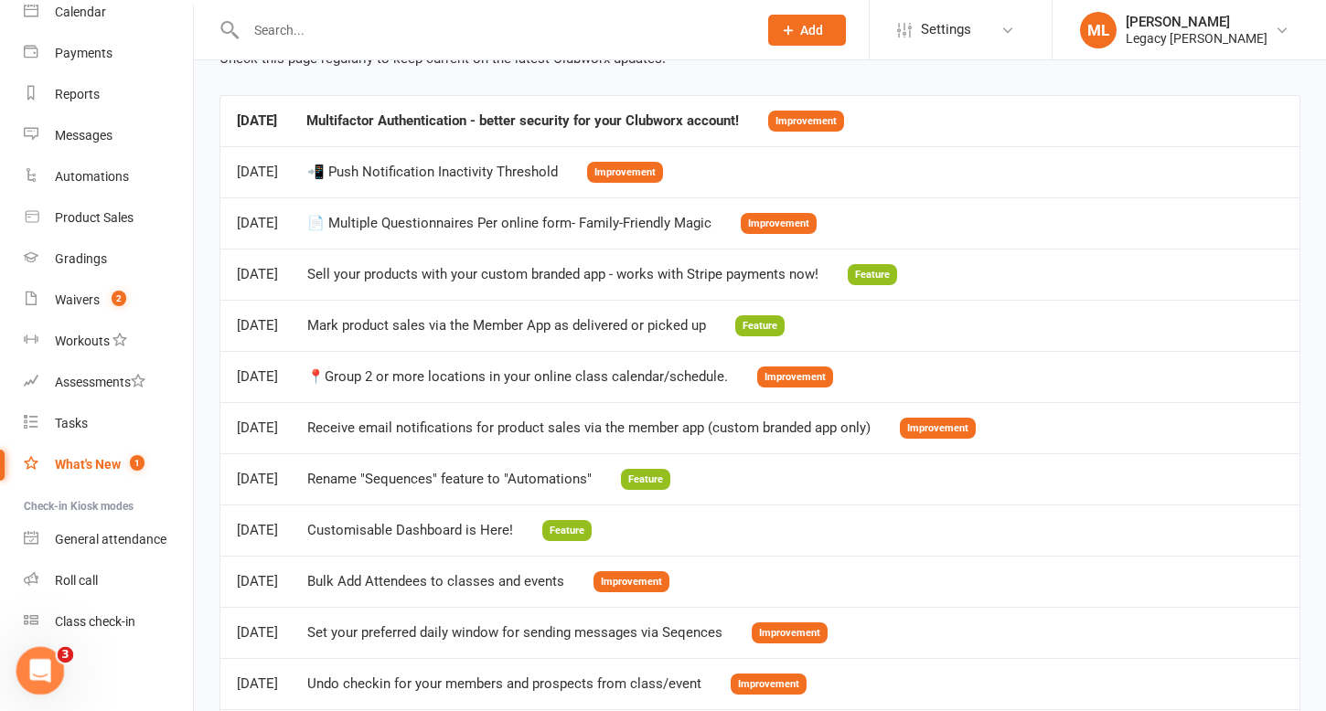
click at [48, 668] on icon "Open Intercom Messenger" at bounding box center [38, 669] width 30 height 30
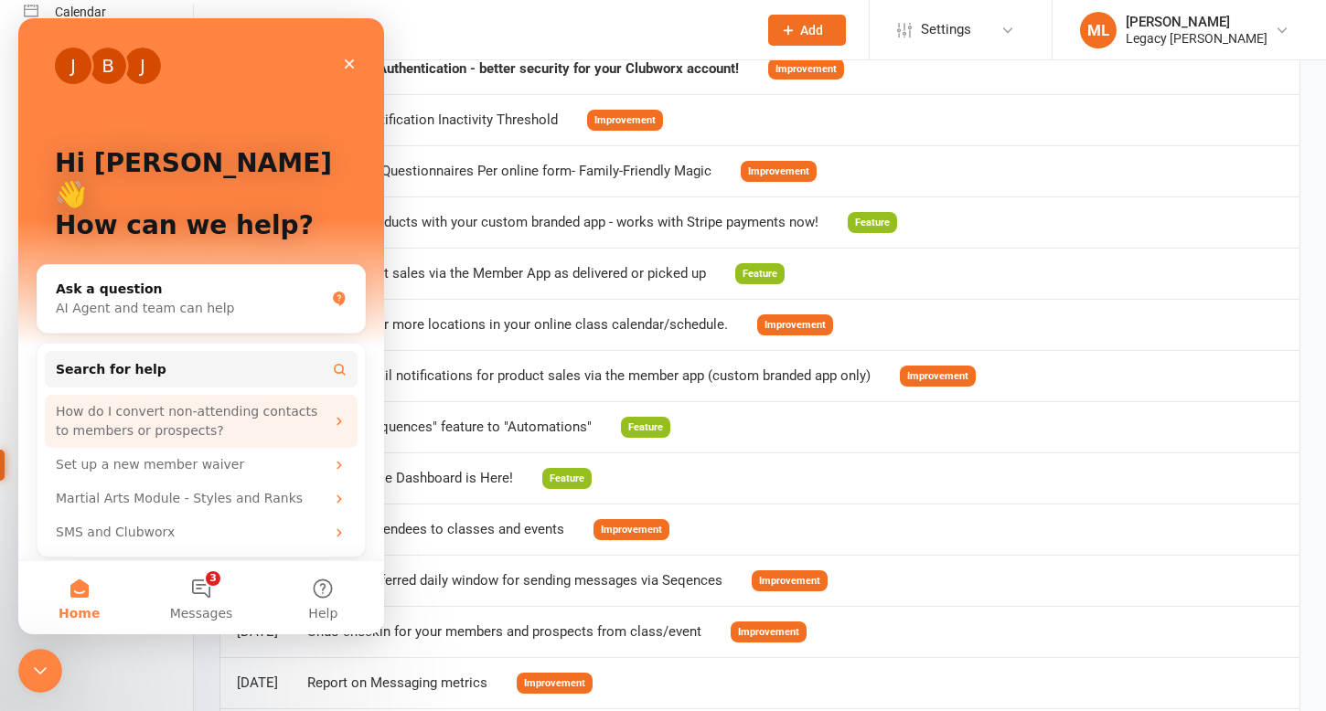
scroll to position [156, 0]
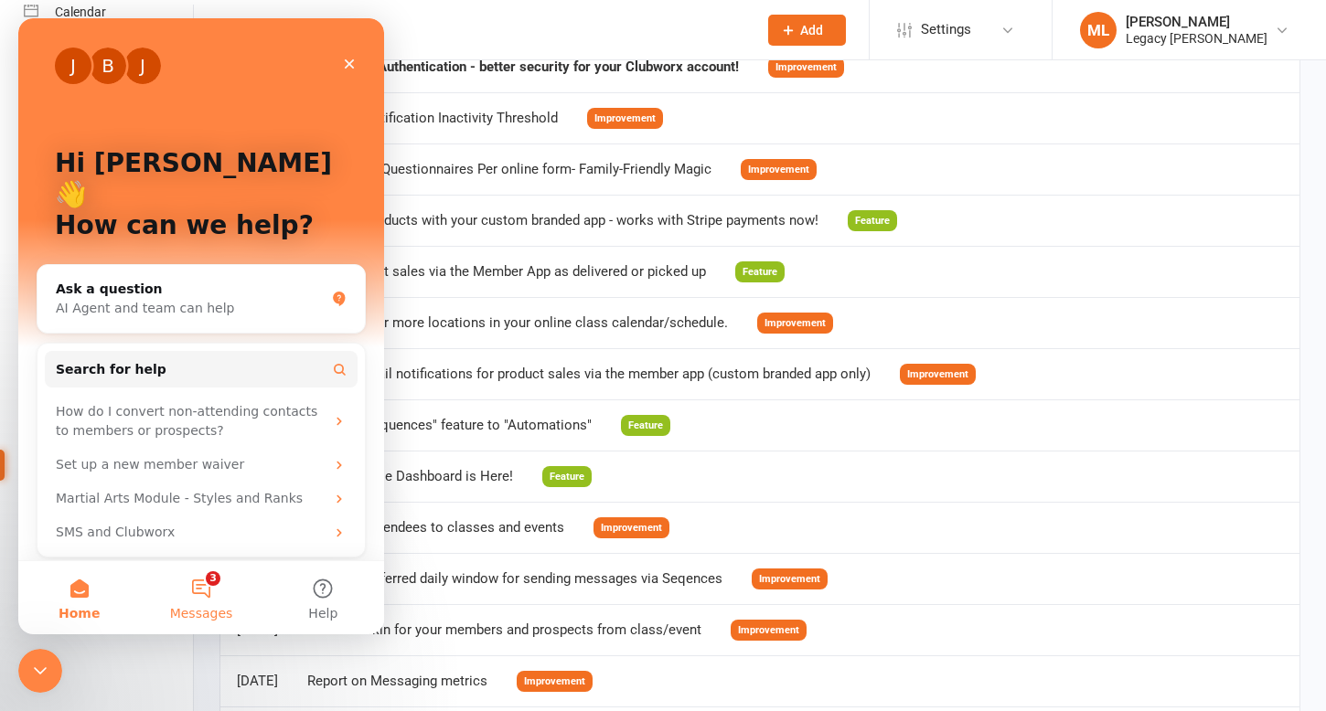
click at [207, 610] on span "Messages" at bounding box center [201, 613] width 63 height 13
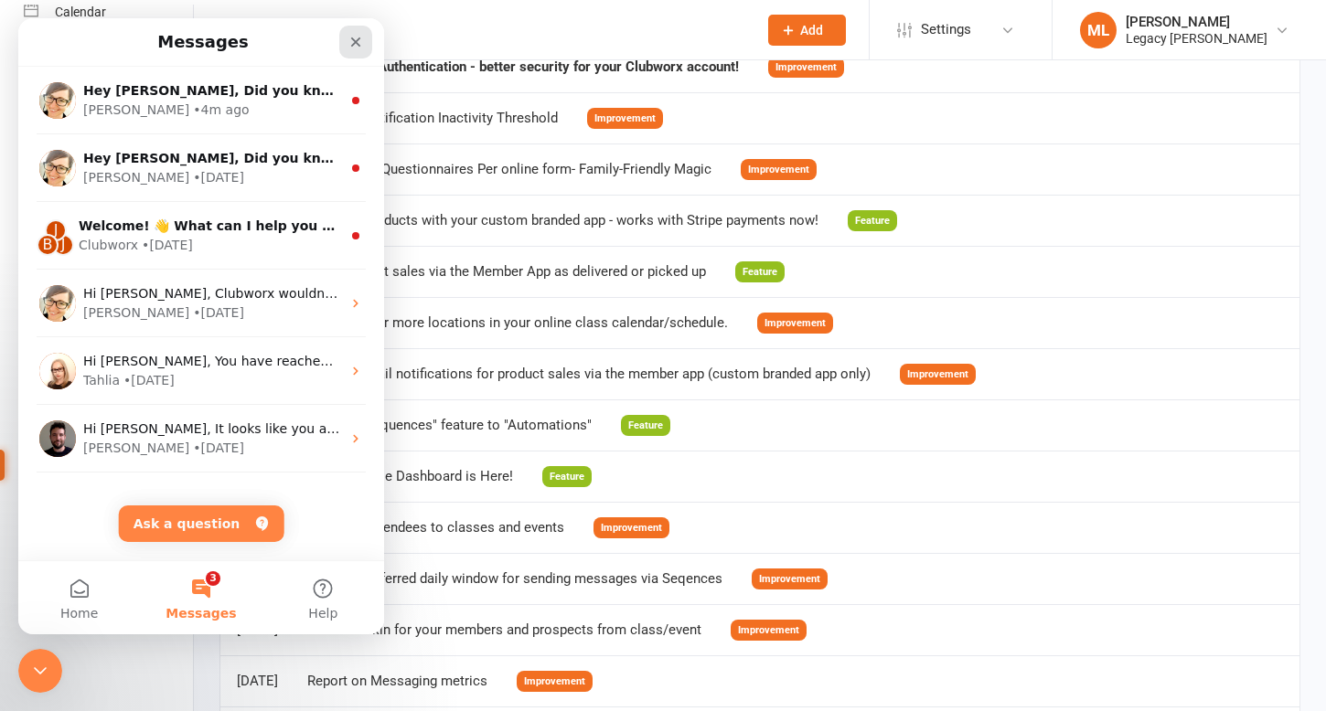
click at [358, 40] on icon "Close" at bounding box center [356, 42] width 10 height 10
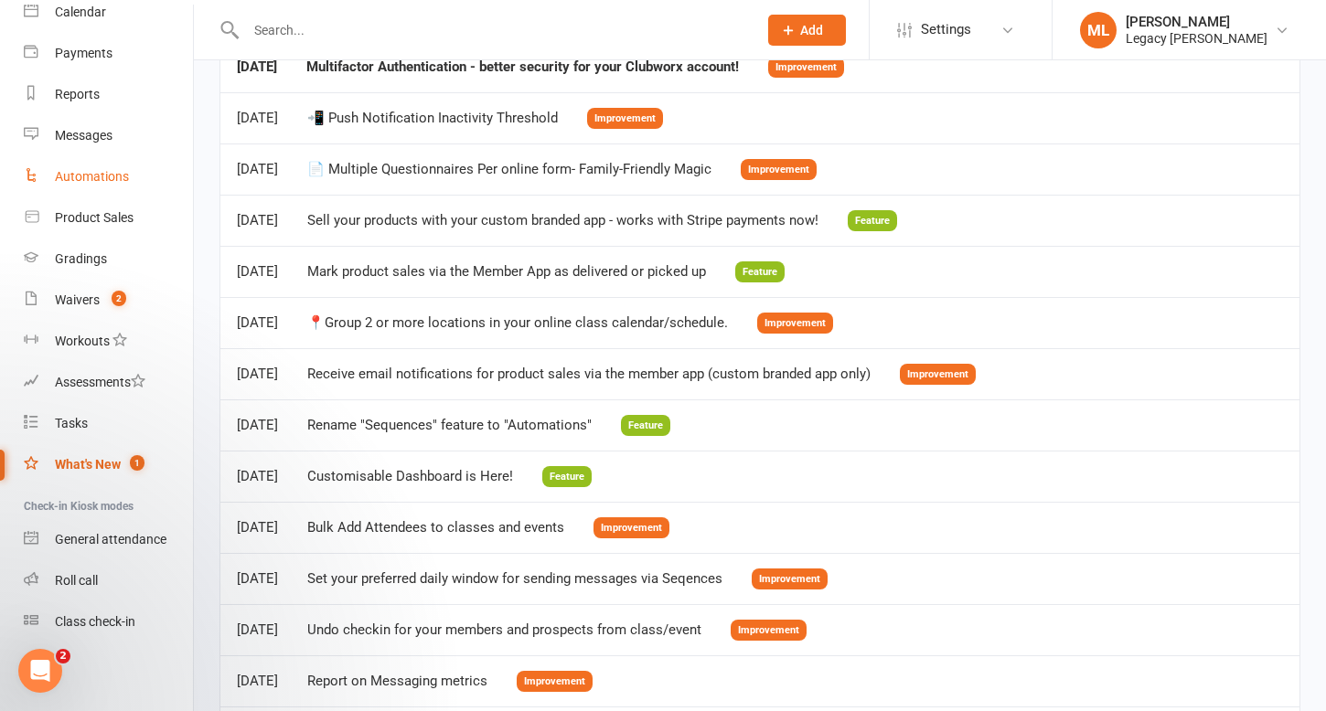
scroll to position [0, 0]
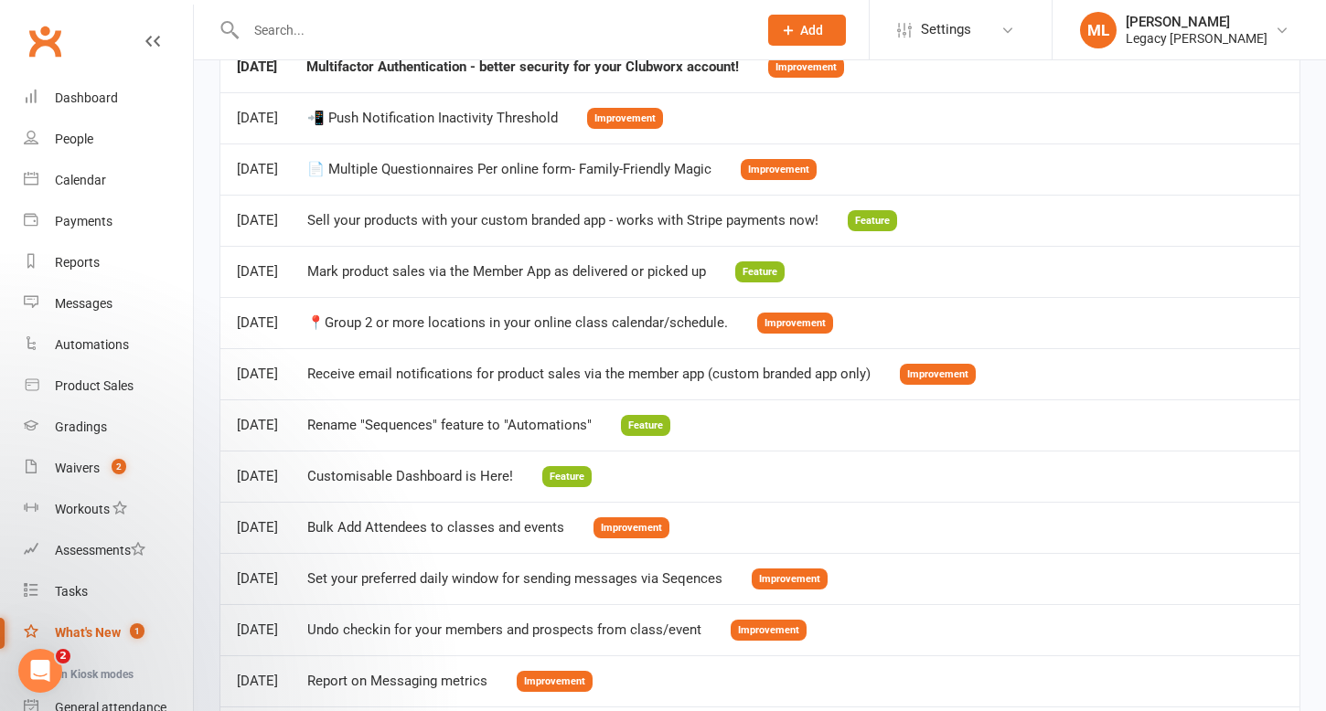
click at [48, 44] on link "Clubworx" at bounding box center [45, 41] width 46 height 46
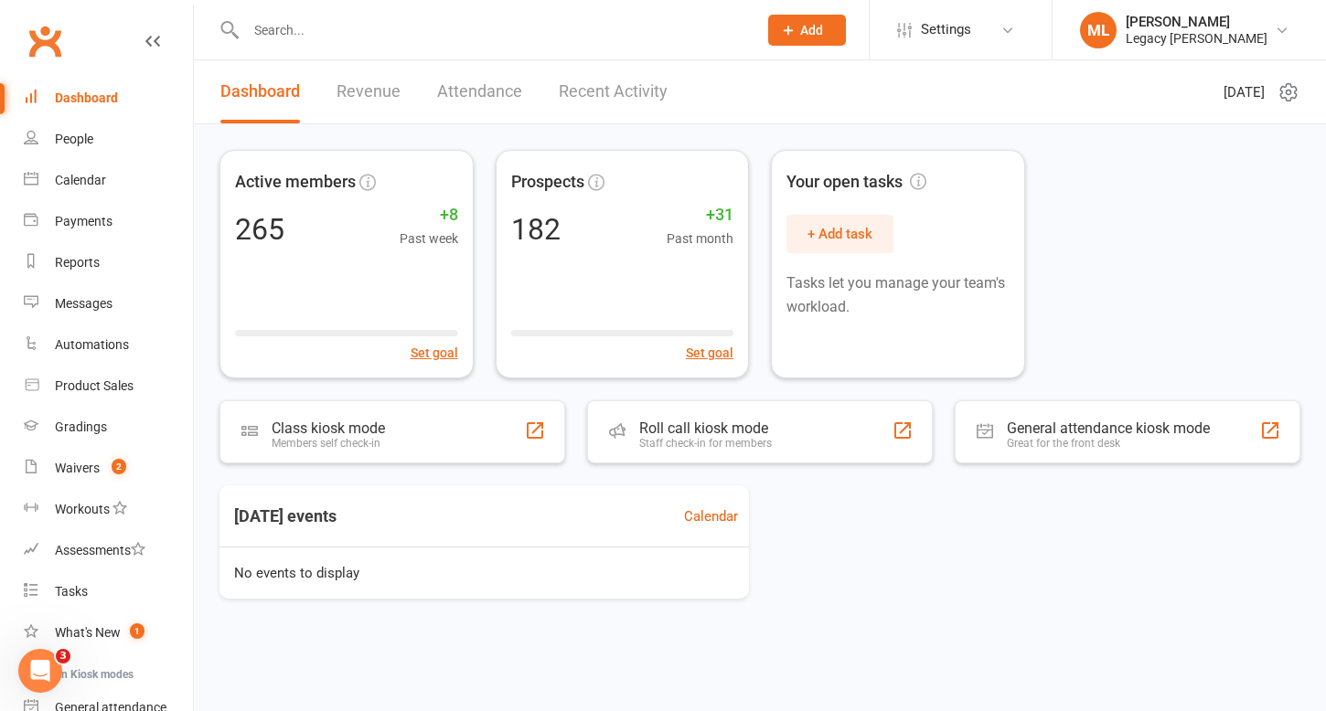
click at [652, 91] on link "Recent Activity" at bounding box center [613, 91] width 109 height 63
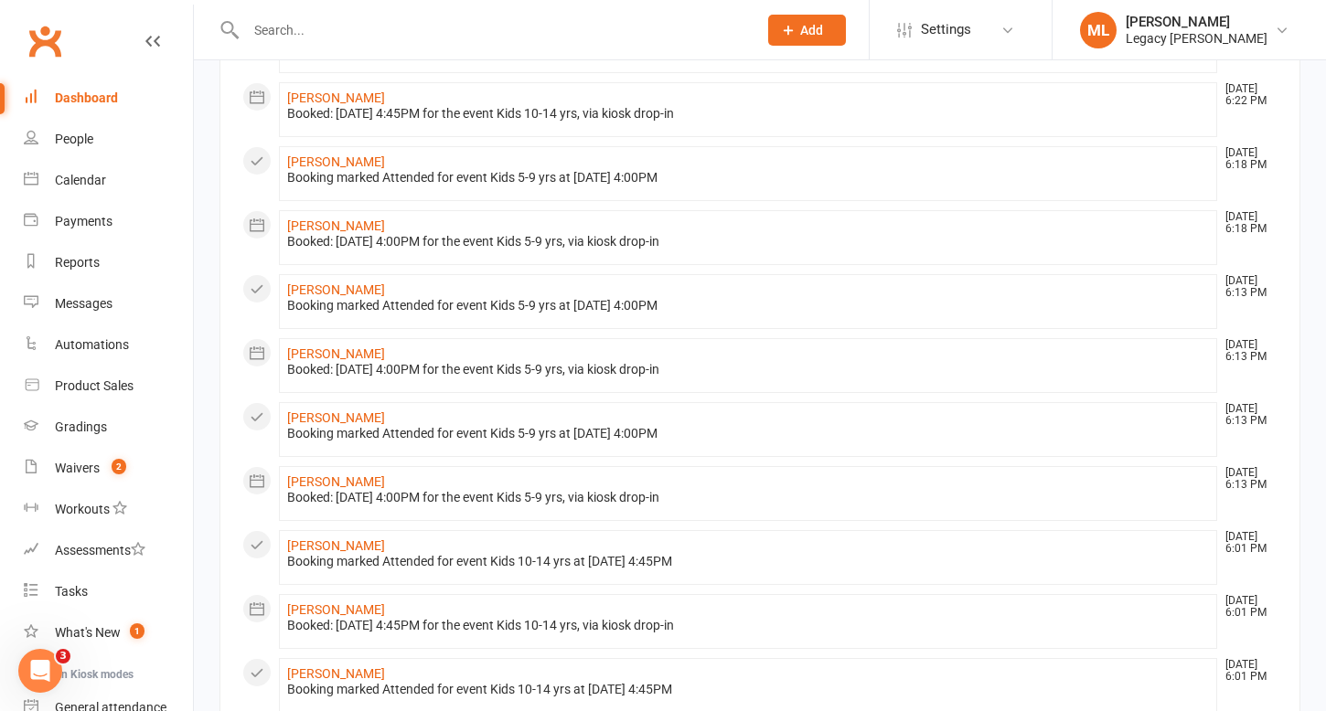
scroll to position [887, 0]
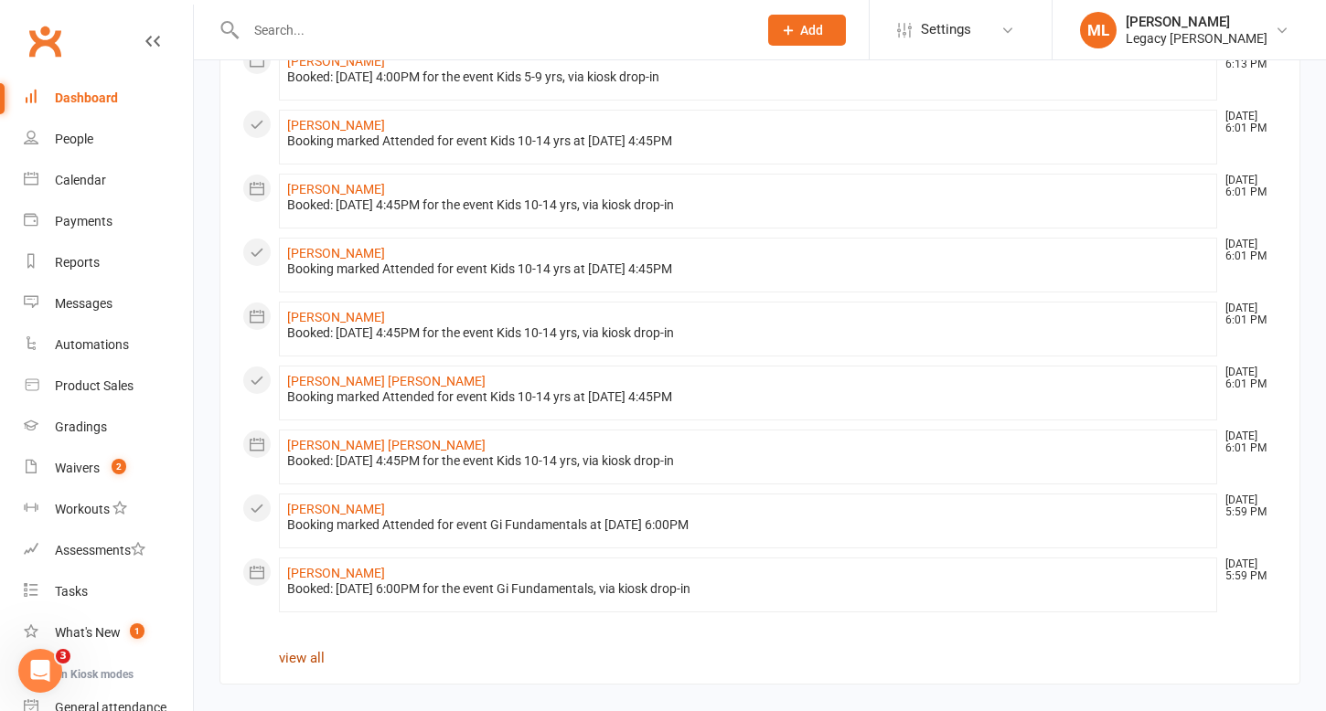
click at [306, 662] on link "view all" at bounding box center [302, 658] width 46 height 16
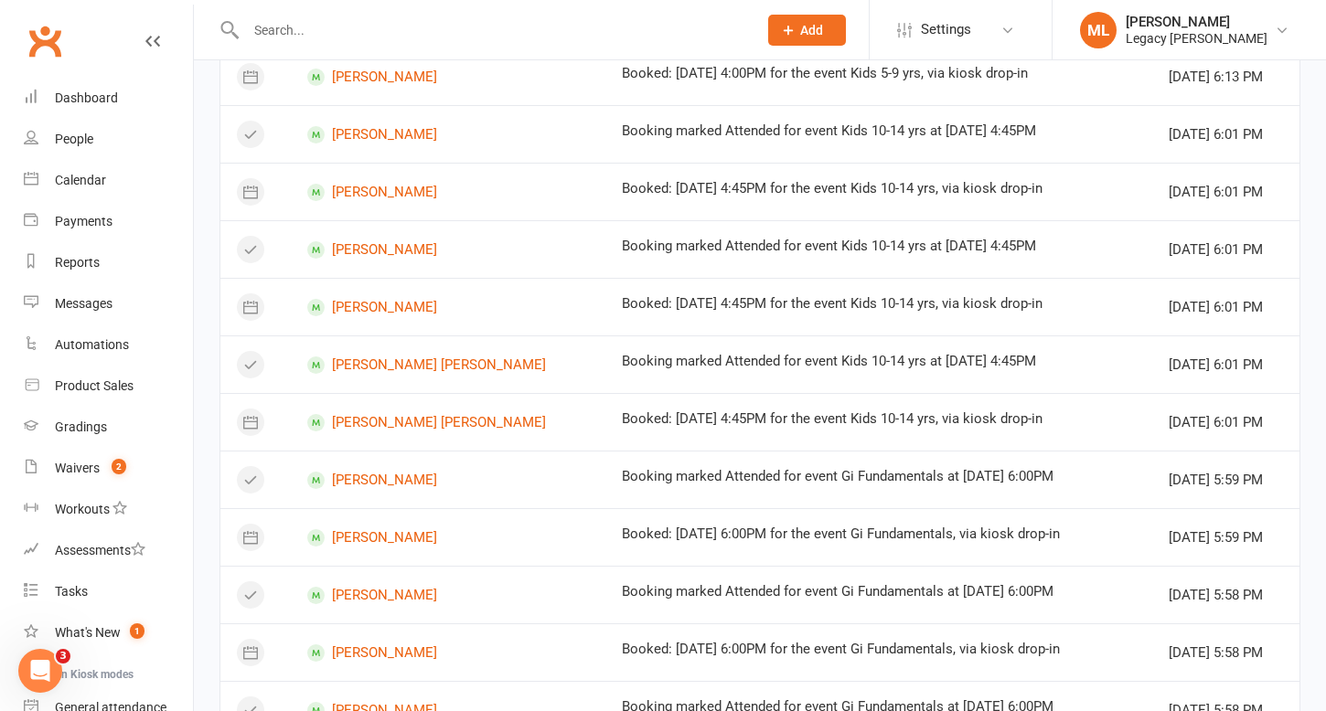
scroll to position [1062, 0]
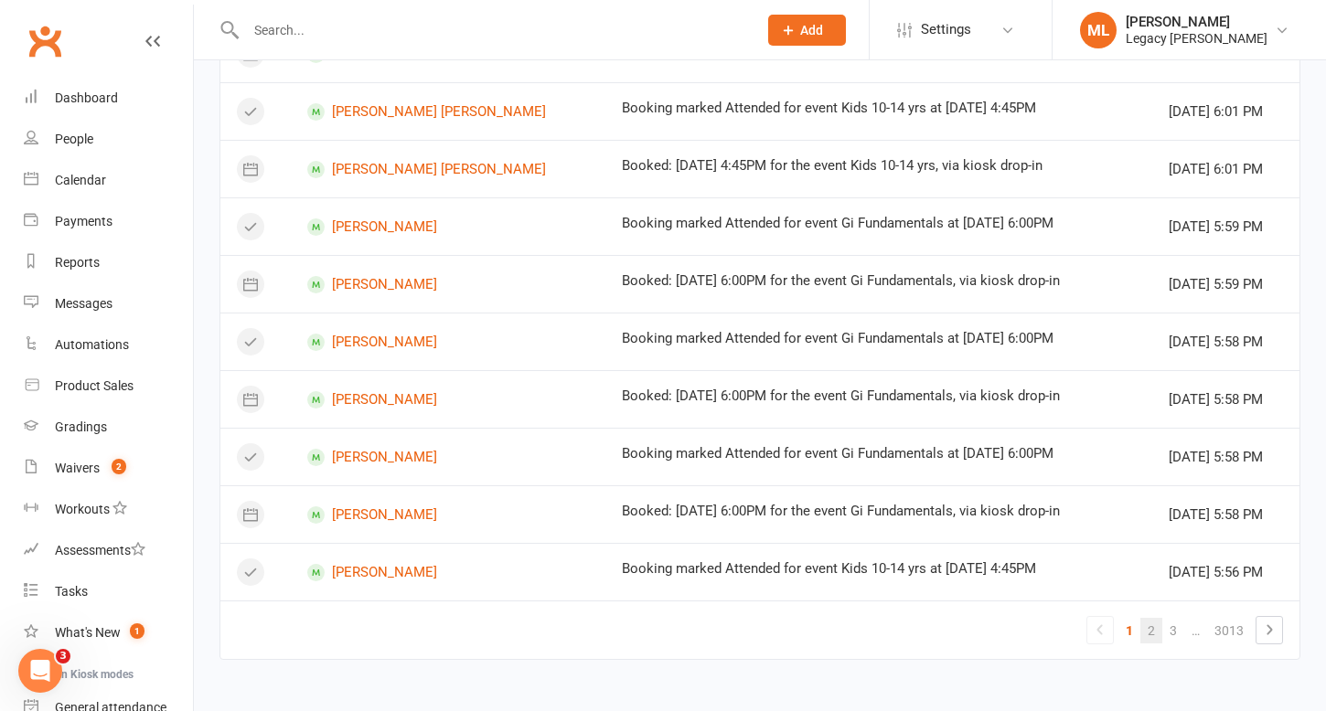
click at [1155, 624] on link "2" at bounding box center [1151, 631] width 22 height 26
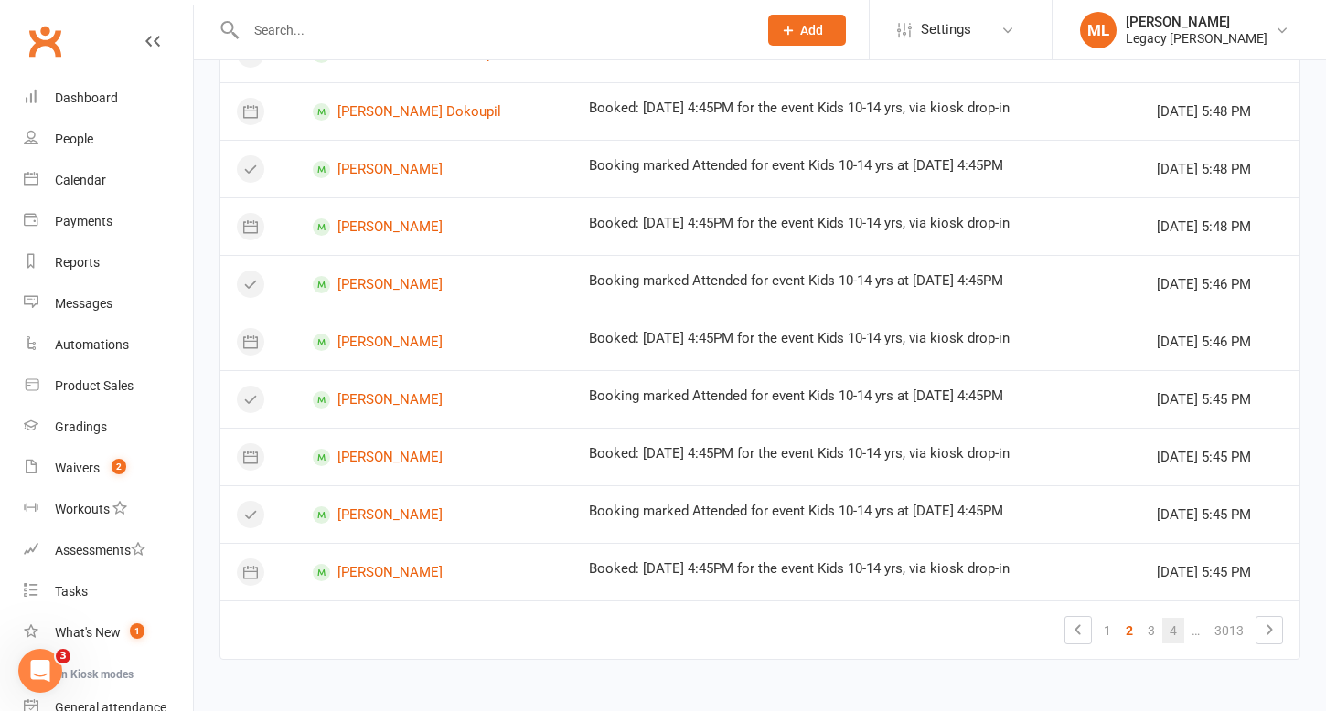
click at [1168, 629] on link "4" at bounding box center [1173, 631] width 22 height 26
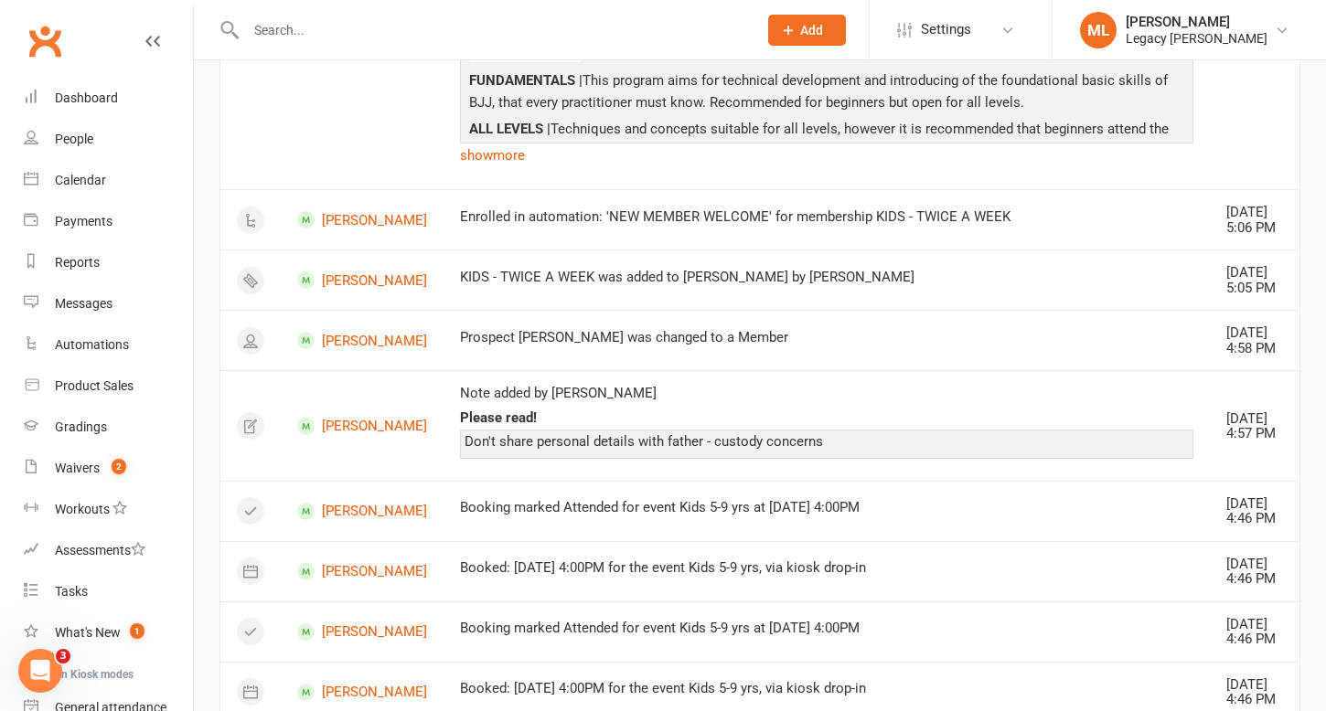
scroll to position [1823, 0]
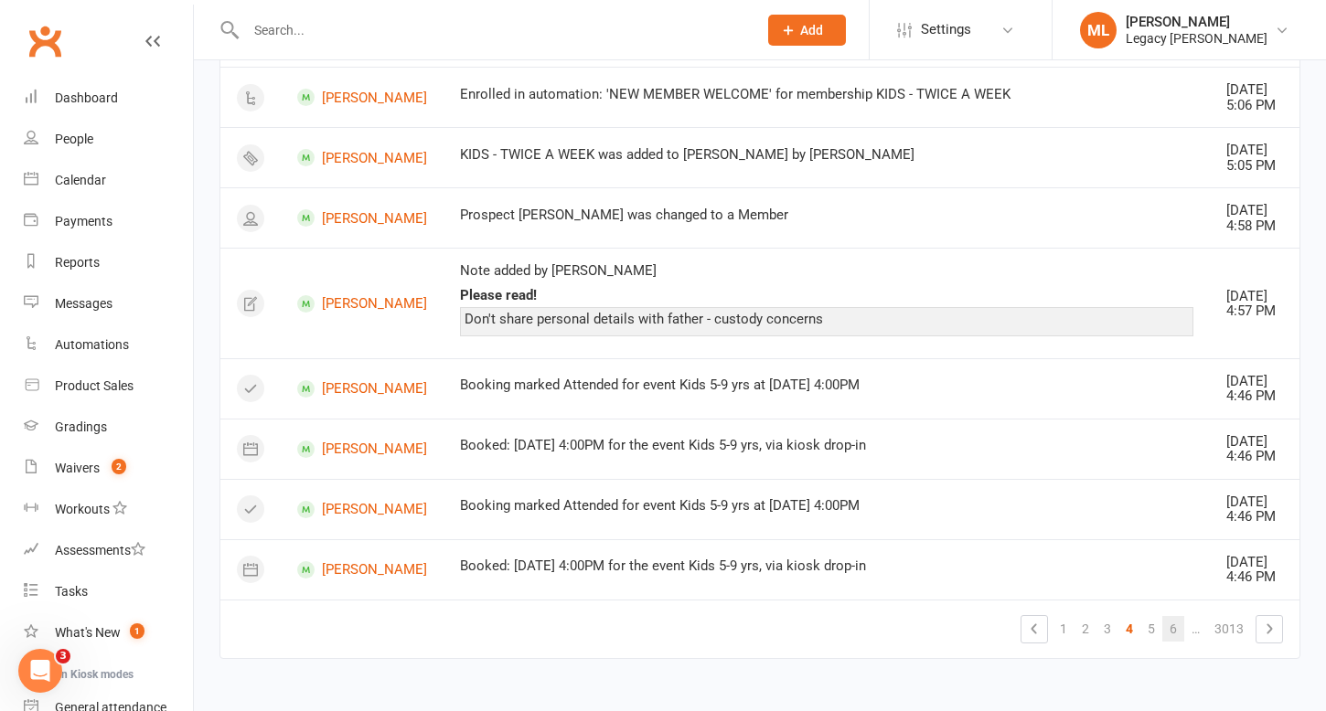
click at [1167, 631] on link "6" at bounding box center [1173, 629] width 22 height 26
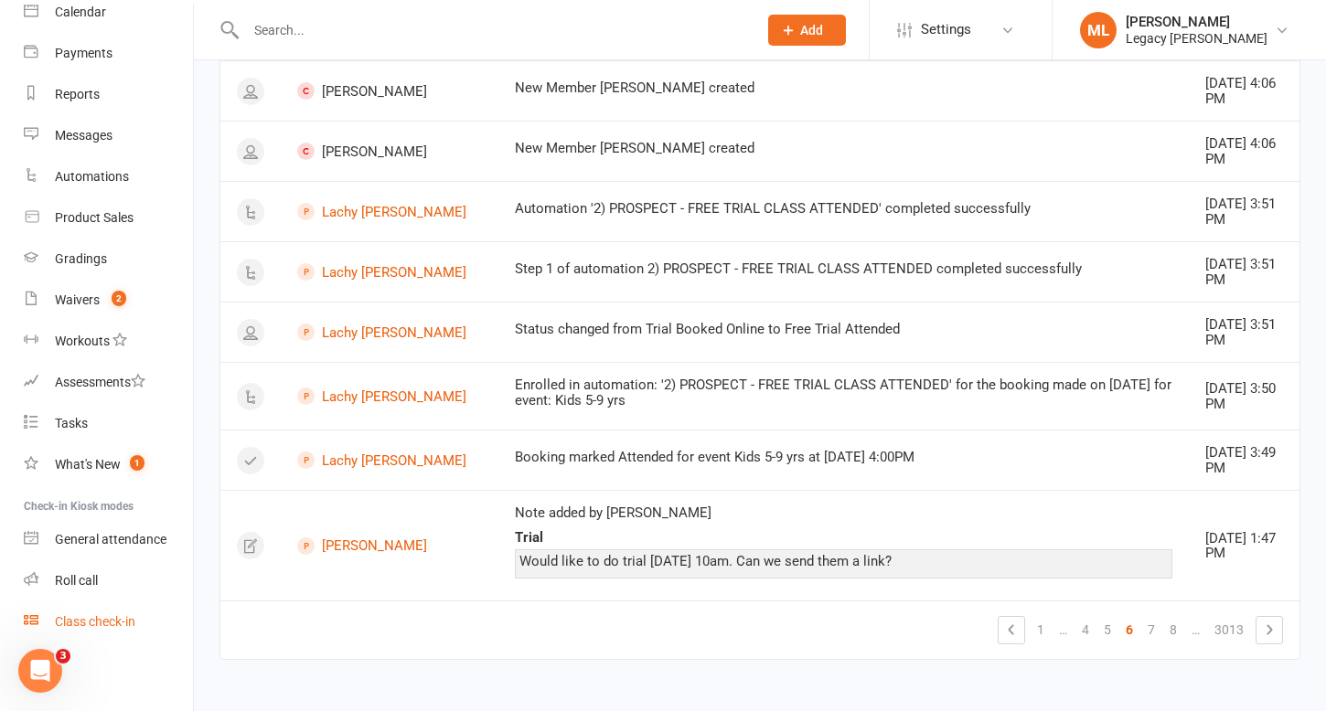
scroll to position [0, 0]
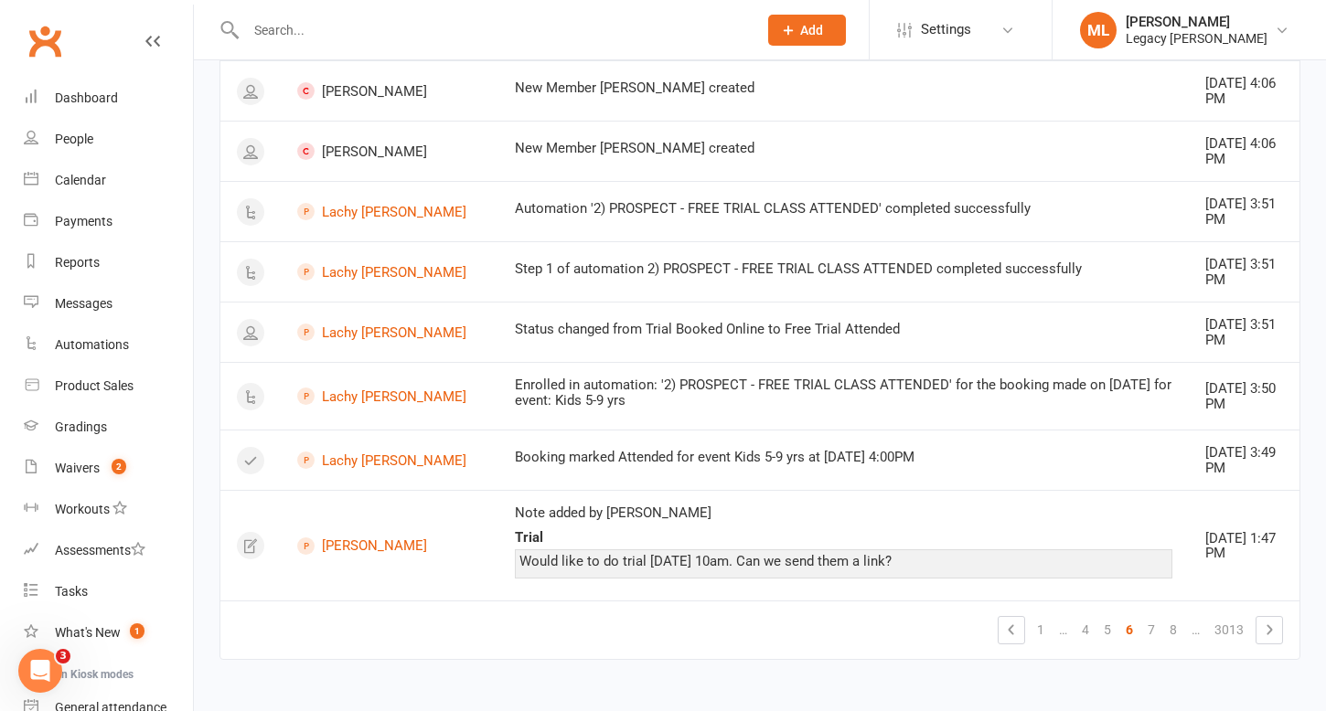
click at [151, 35] on icon at bounding box center [152, 41] width 15 height 15
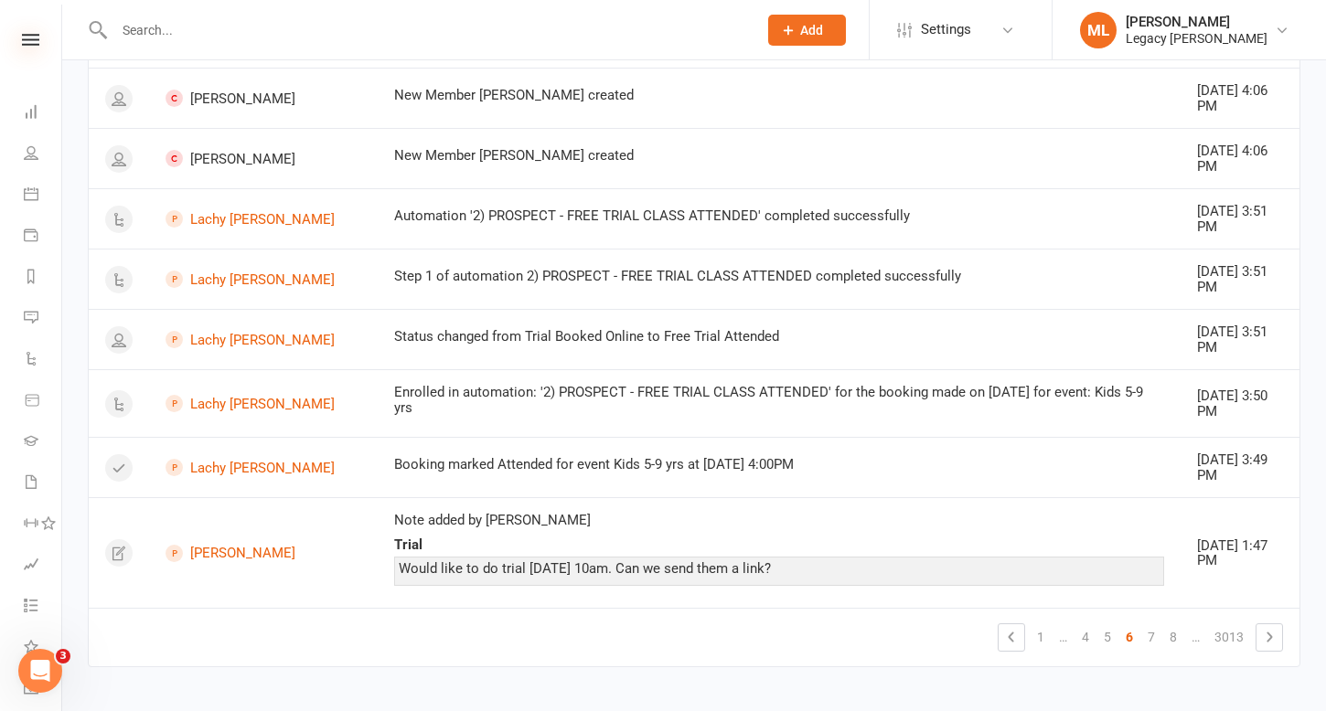
click at [30, 39] on icon at bounding box center [30, 40] width 17 height 12
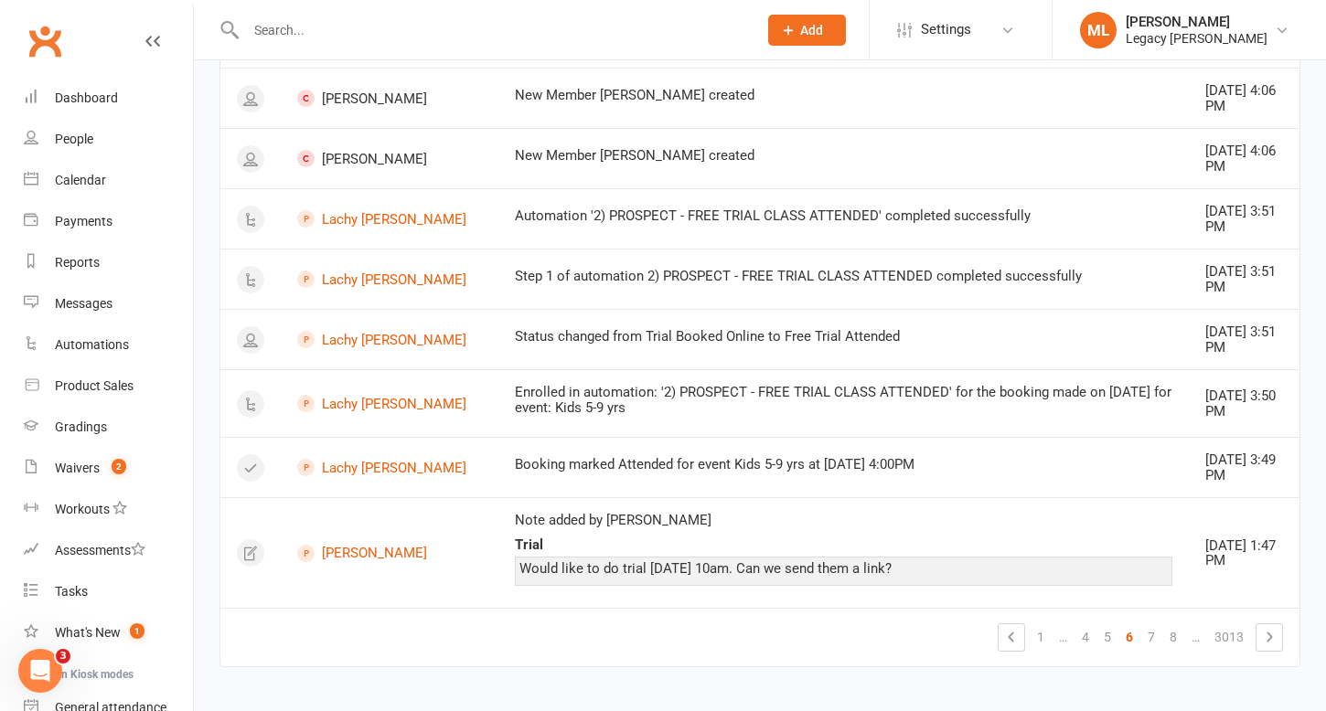
click at [44, 38] on link "Clubworx" at bounding box center [45, 41] width 46 height 46
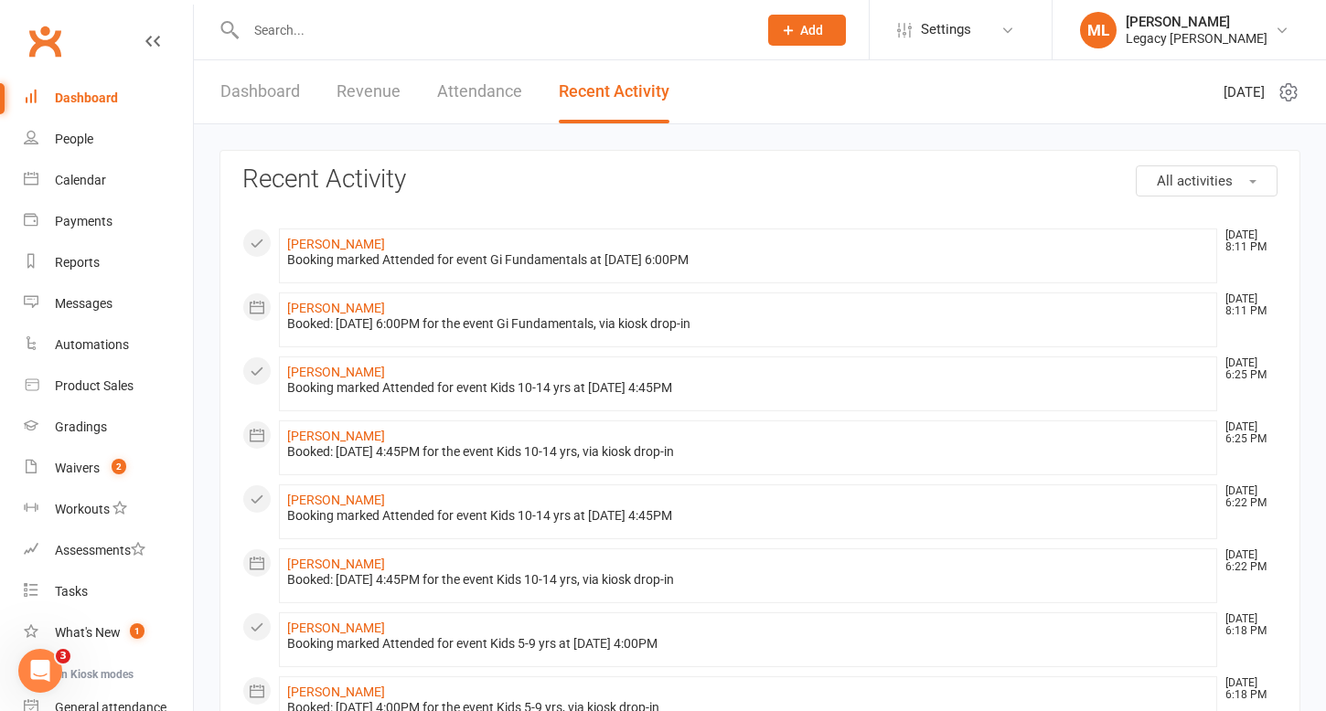
click at [1290, 90] on icon at bounding box center [1289, 92] width 22 height 22
click at [1282, 27] on icon at bounding box center [1282, 30] width 15 height 15
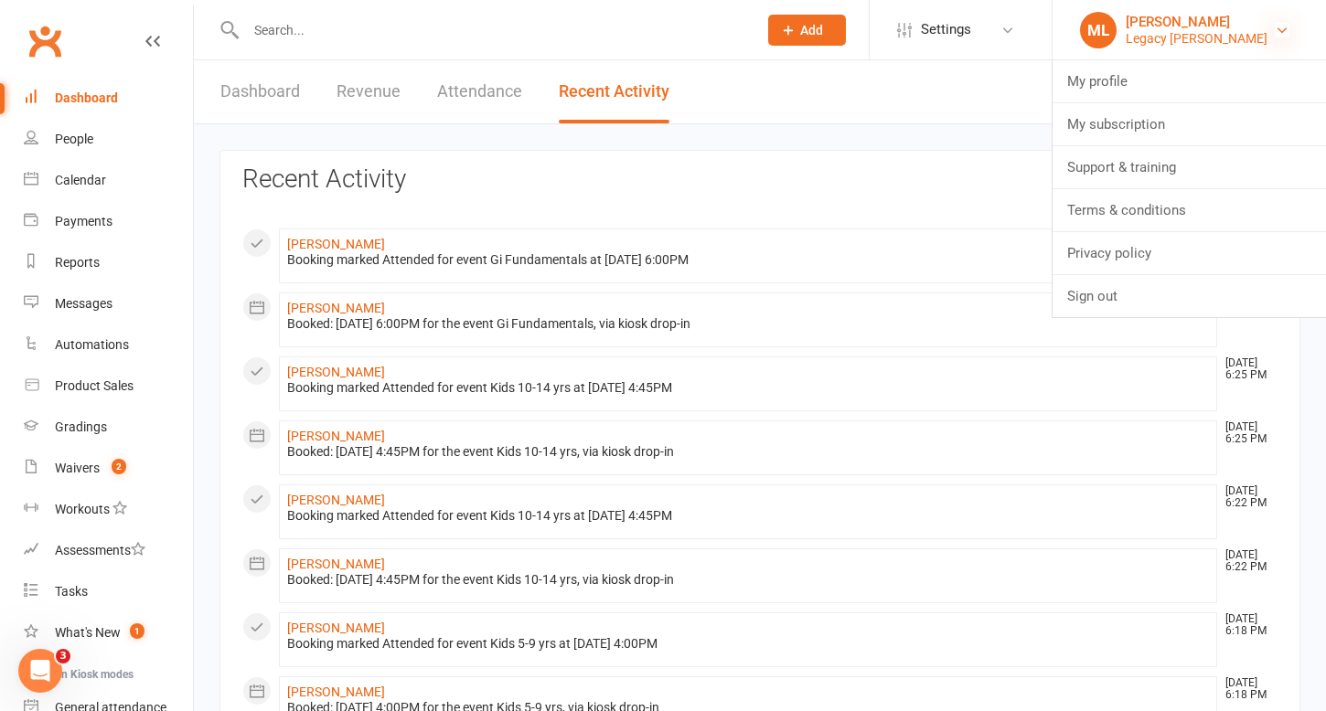
click at [1282, 27] on icon at bounding box center [1282, 30] width 15 height 15
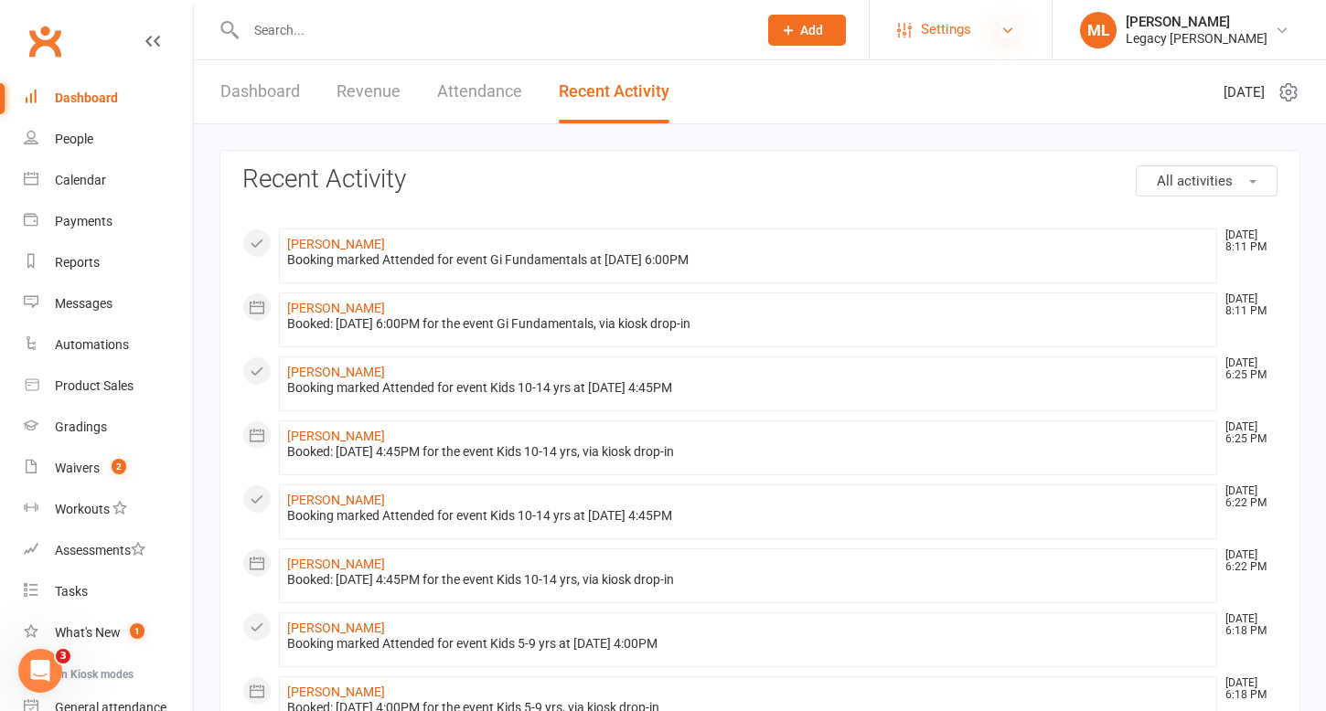
click at [1003, 31] on icon at bounding box center [1007, 30] width 15 height 15
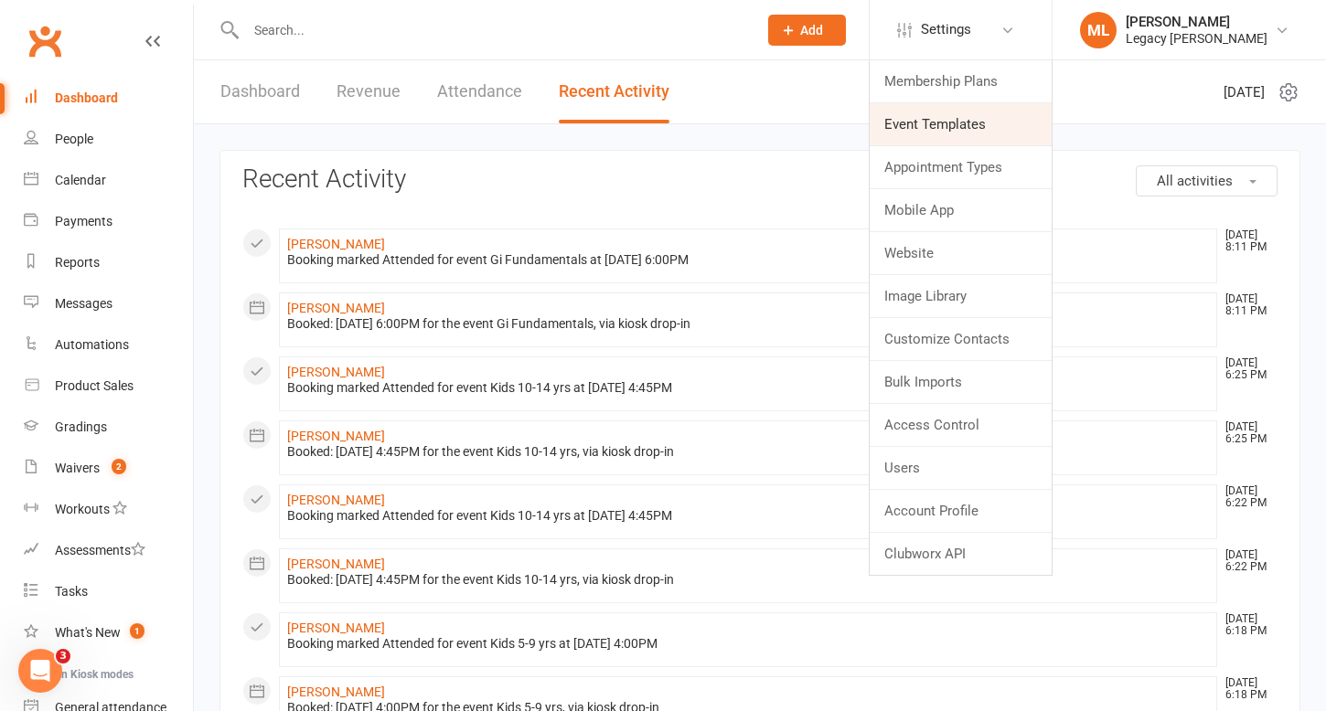
click at [980, 123] on link "Event Templates" at bounding box center [961, 124] width 182 height 42
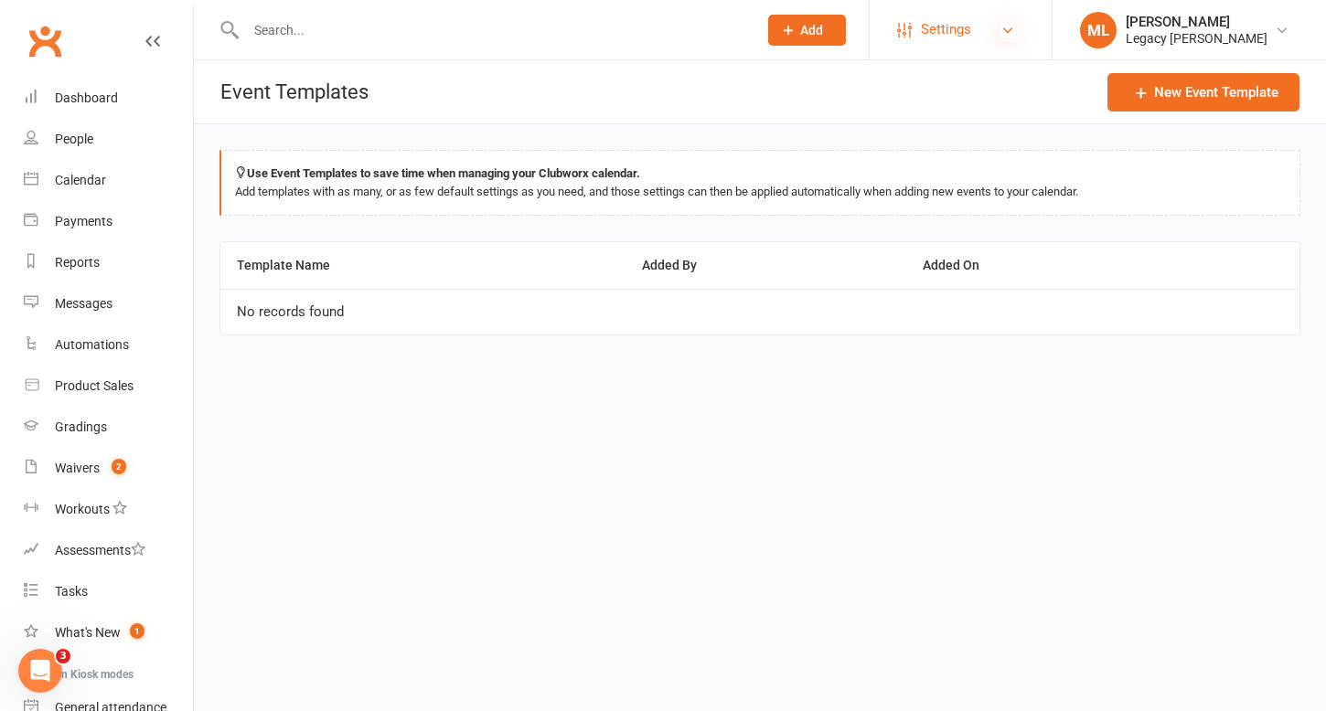
click at [1008, 25] on icon at bounding box center [1007, 30] width 15 height 15
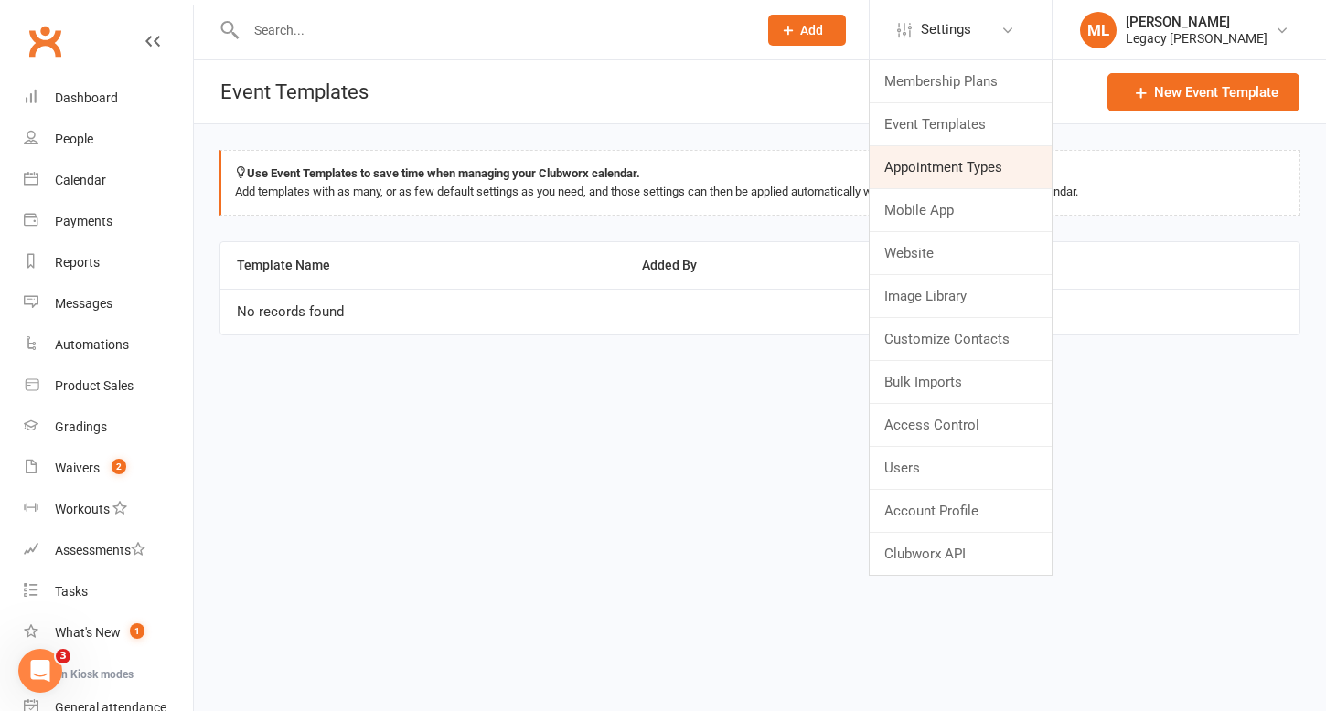
click at [965, 165] on link "Appointment Types" at bounding box center [961, 167] width 182 height 42
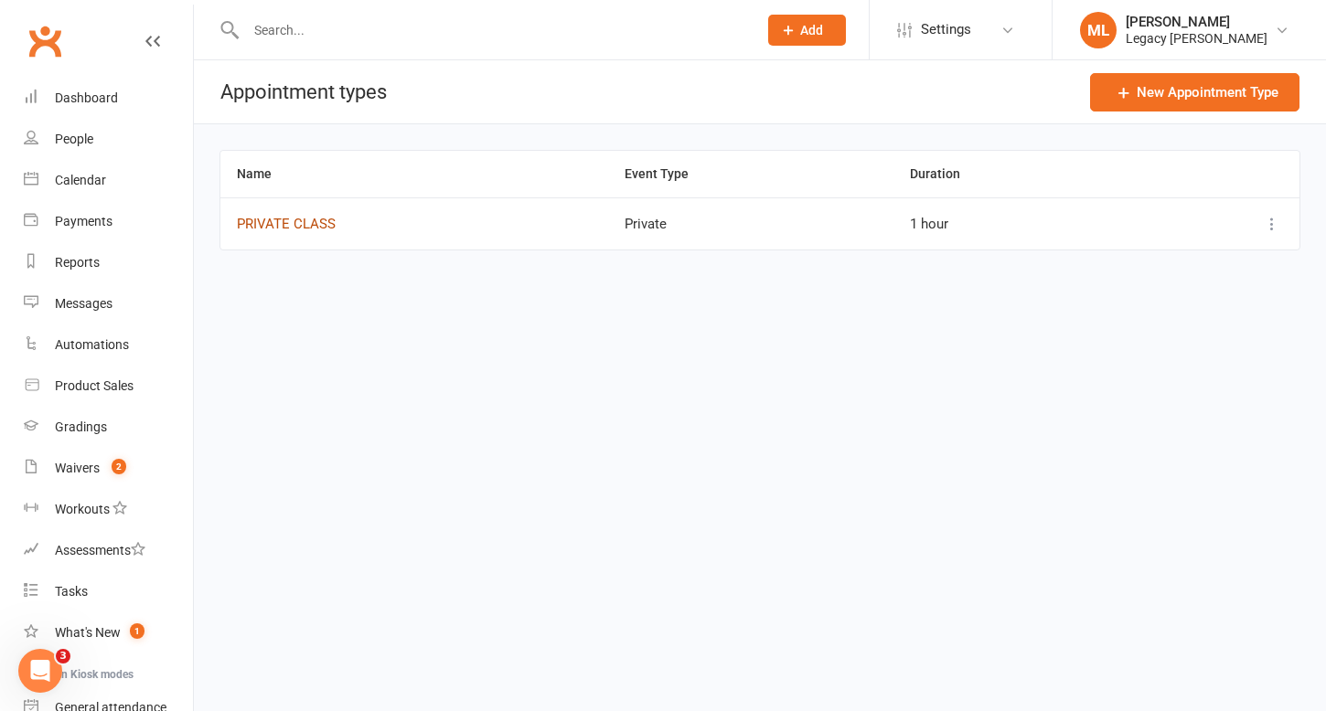
click at [301, 225] on link "PRIVATE CLASS" at bounding box center [286, 224] width 99 height 16
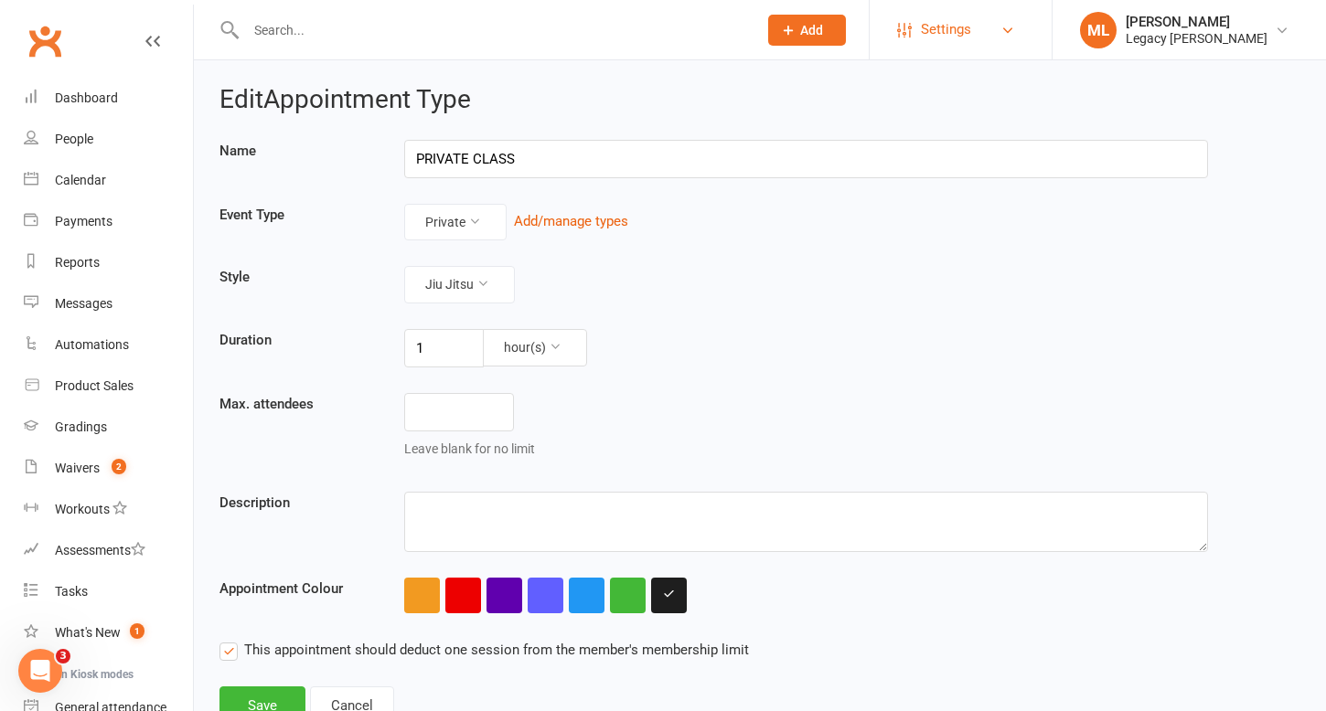
click at [976, 24] on link "Settings" at bounding box center [960, 29] width 127 height 41
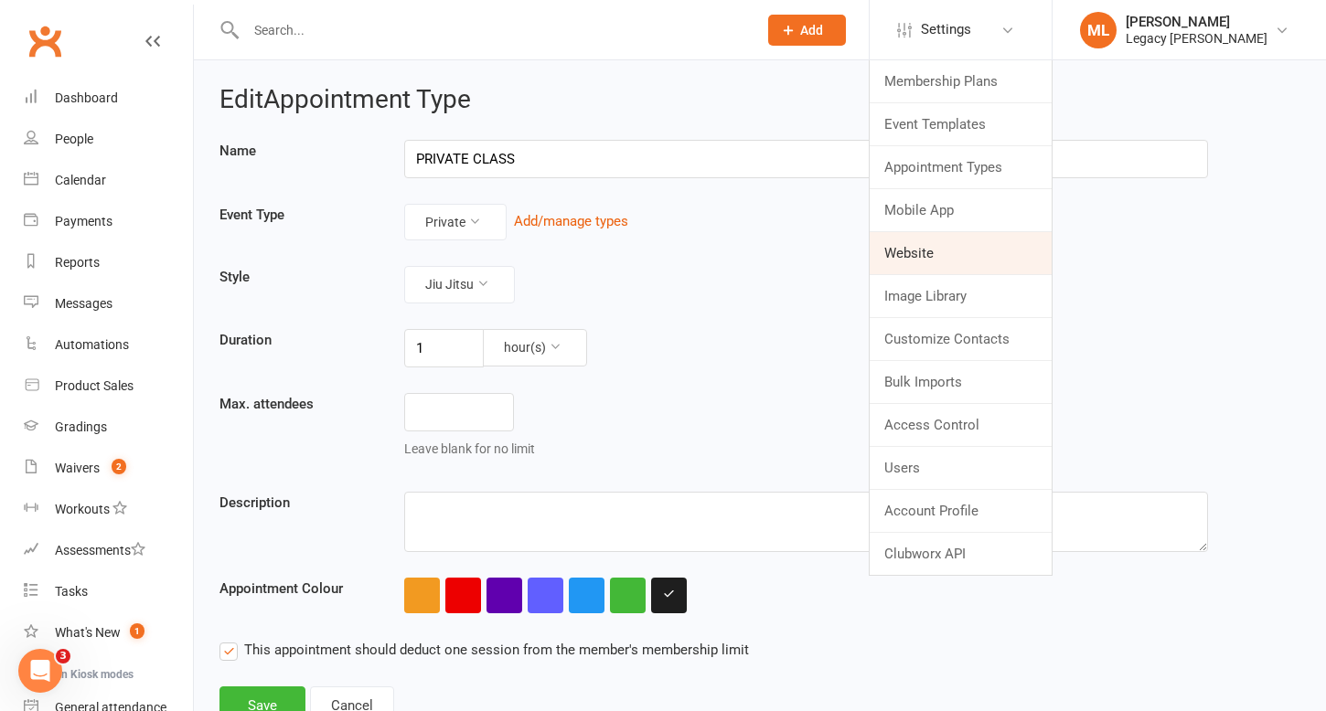
click at [964, 244] on link "Website" at bounding box center [961, 253] width 182 height 42
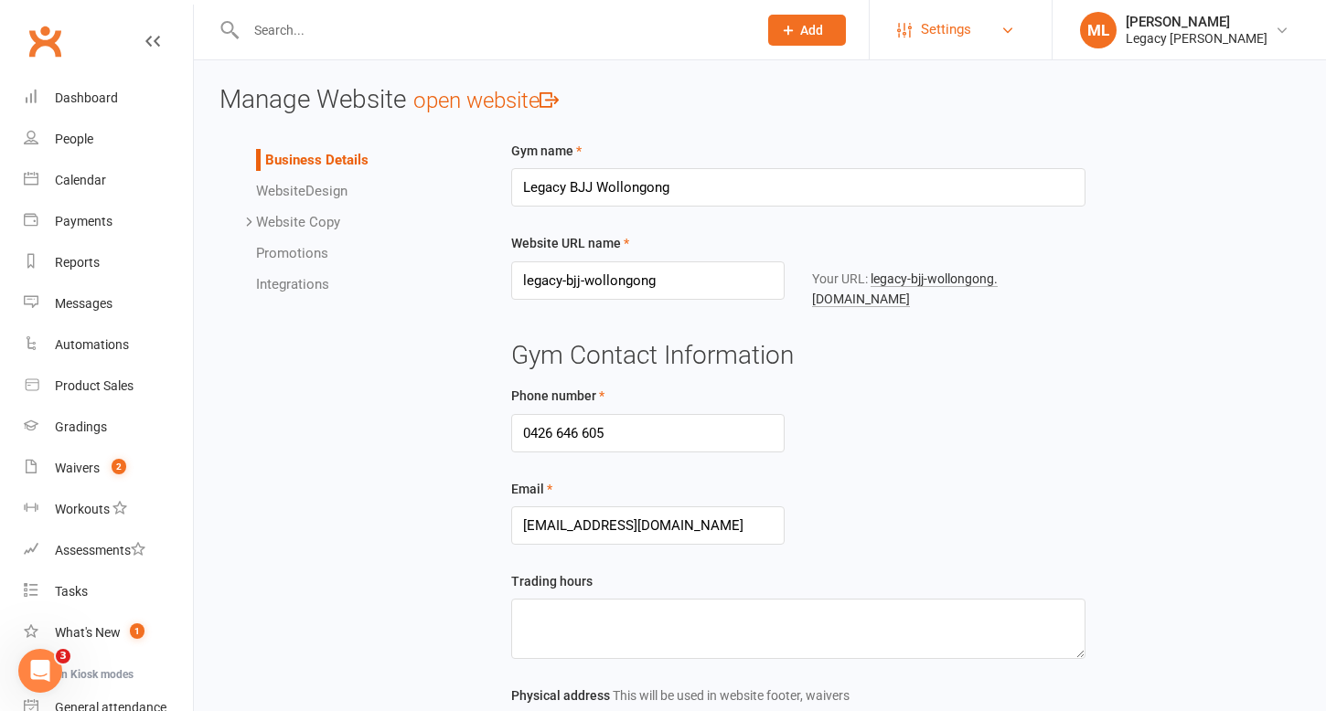
click at [953, 27] on span "Settings" at bounding box center [946, 29] width 50 height 41
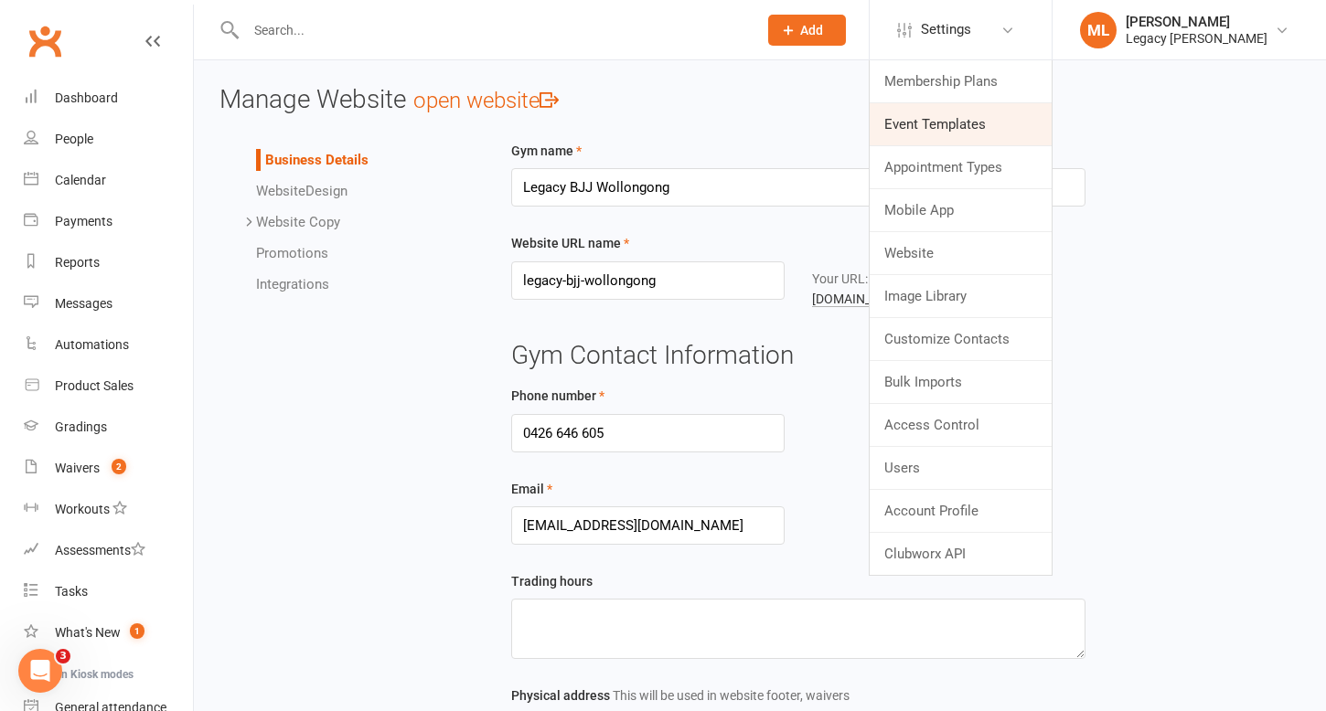
click at [951, 123] on link "Event Templates" at bounding box center [961, 124] width 182 height 42
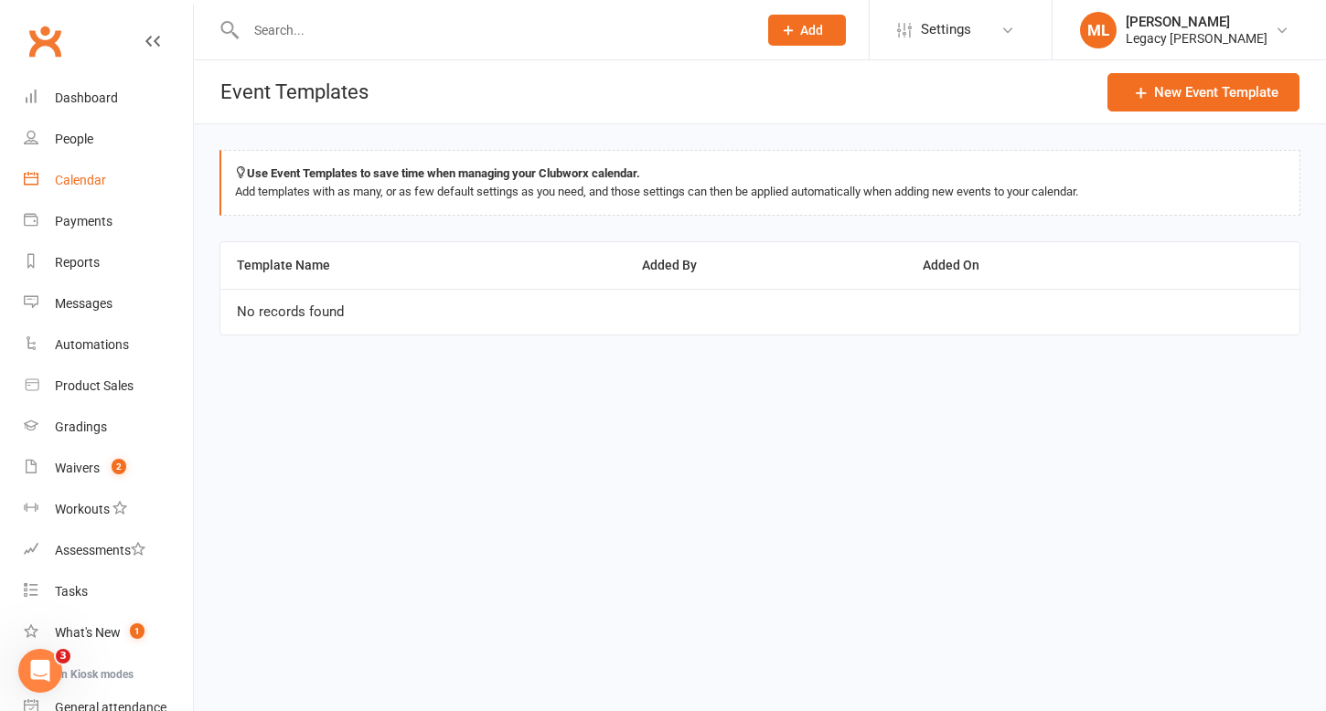
click at [95, 178] on div "Calendar" at bounding box center [80, 180] width 51 height 15
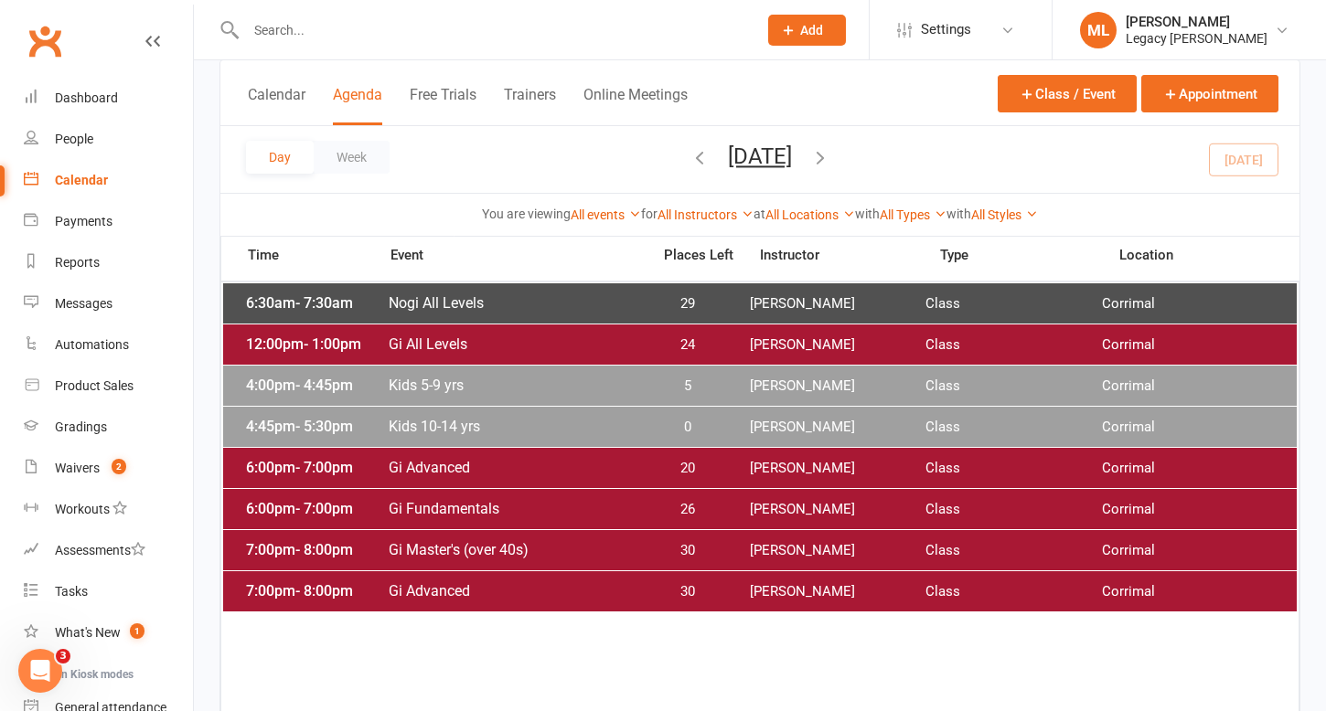
scroll to position [106, 0]
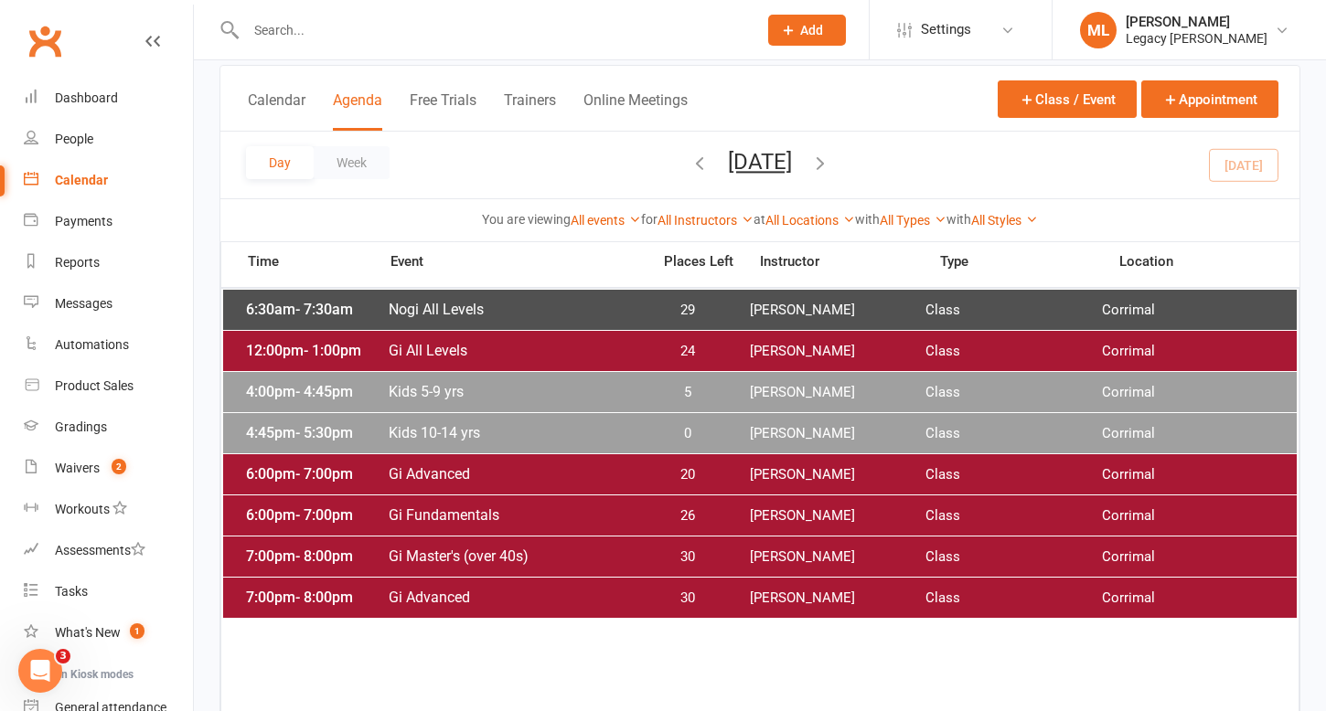
click at [435, 433] on span "Kids 10-14 yrs" at bounding box center [514, 432] width 252 height 17
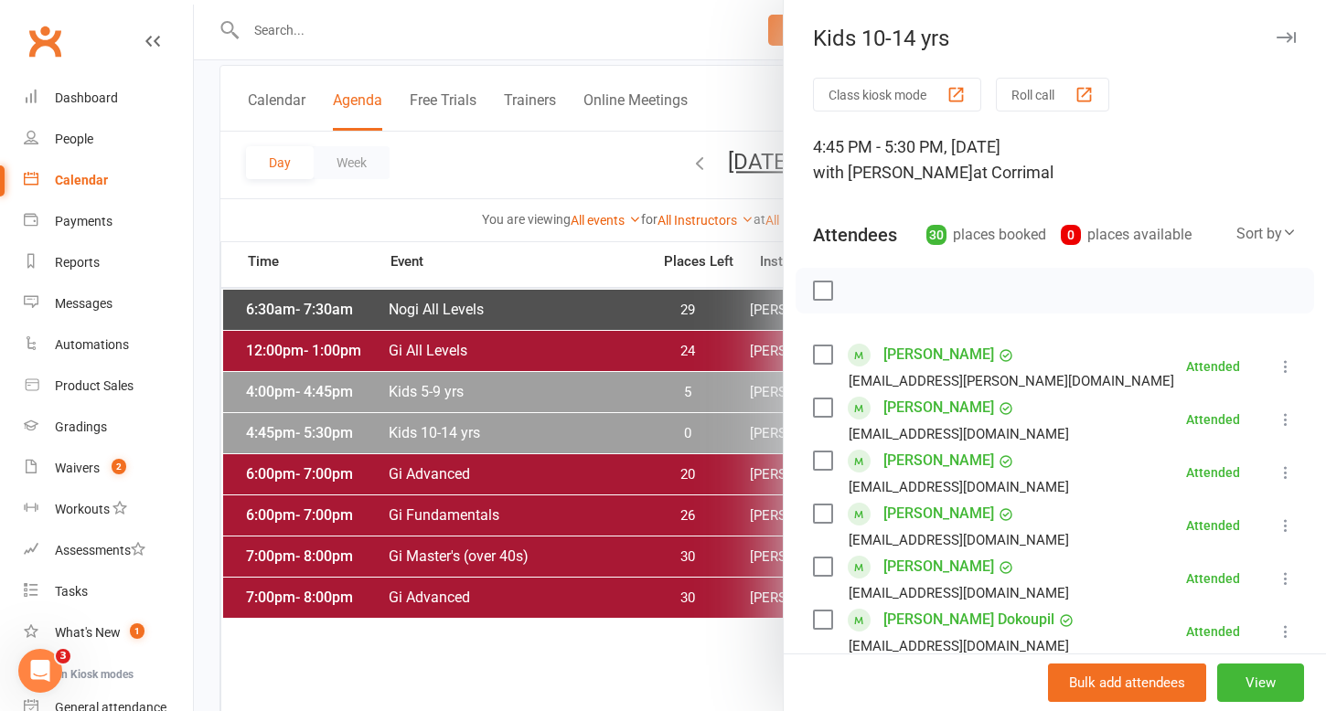
click at [944, 149] on div "4:45 PM - 5:30 PM, Wednesday, September, 10, 2025 with Mario Lima at Corrimal" at bounding box center [1055, 159] width 484 height 51
click at [1265, 689] on button "View" at bounding box center [1260, 683] width 87 height 38
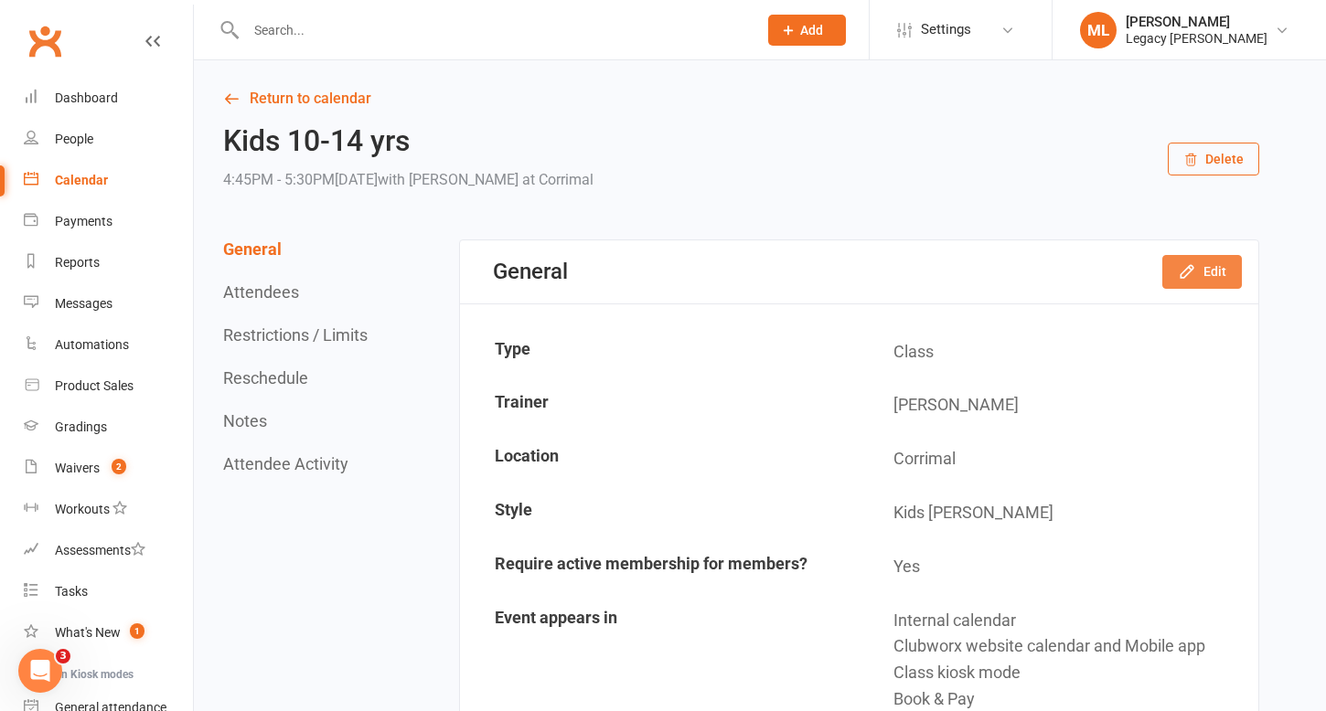
click at [1203, 273] on button "Edit" at bounding box center [1202, 271] width 80 height 33
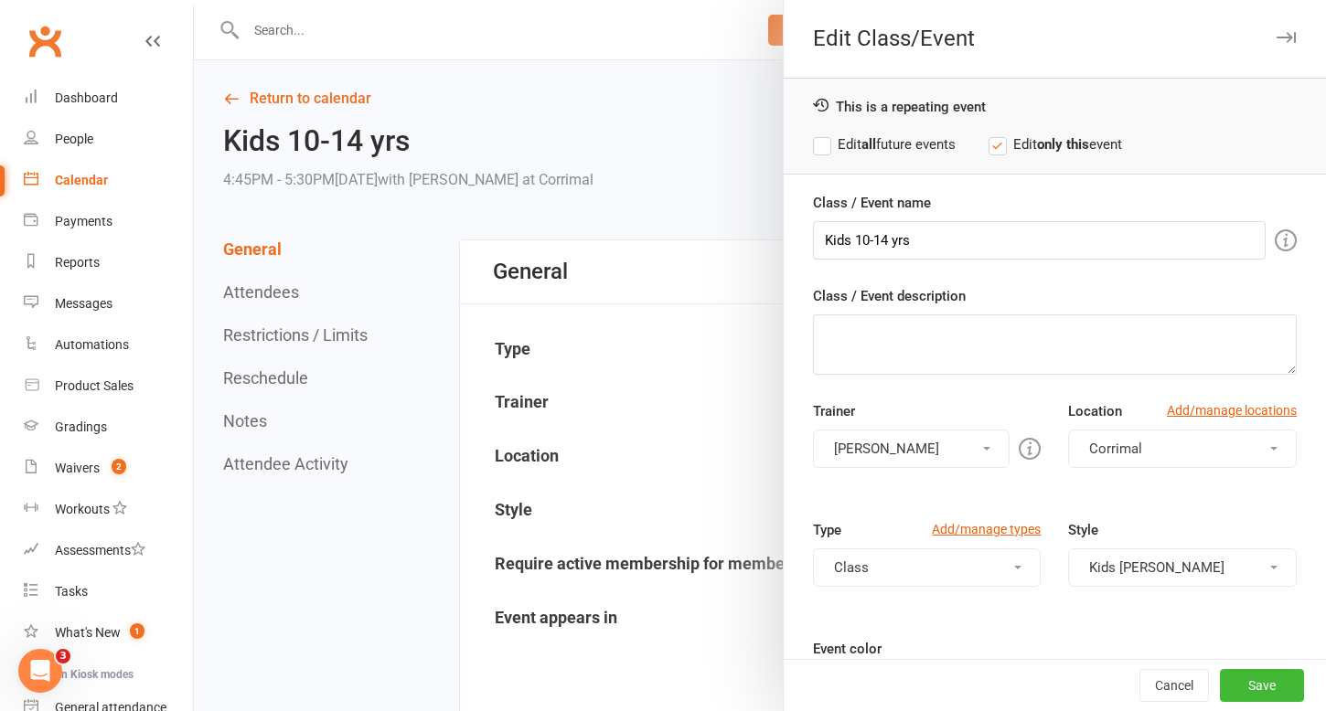
click at [1007, 148] on label "Edit only this event" at bounding box center [1056, 145] width 134 height 22
click at [1005, 147] on label "Edit only this event" at bounding box center [1056, 145] width 134 height 22
click at [824, 147] on label "Edit all future events" at bounding box center [884, 145] width 143 height 22
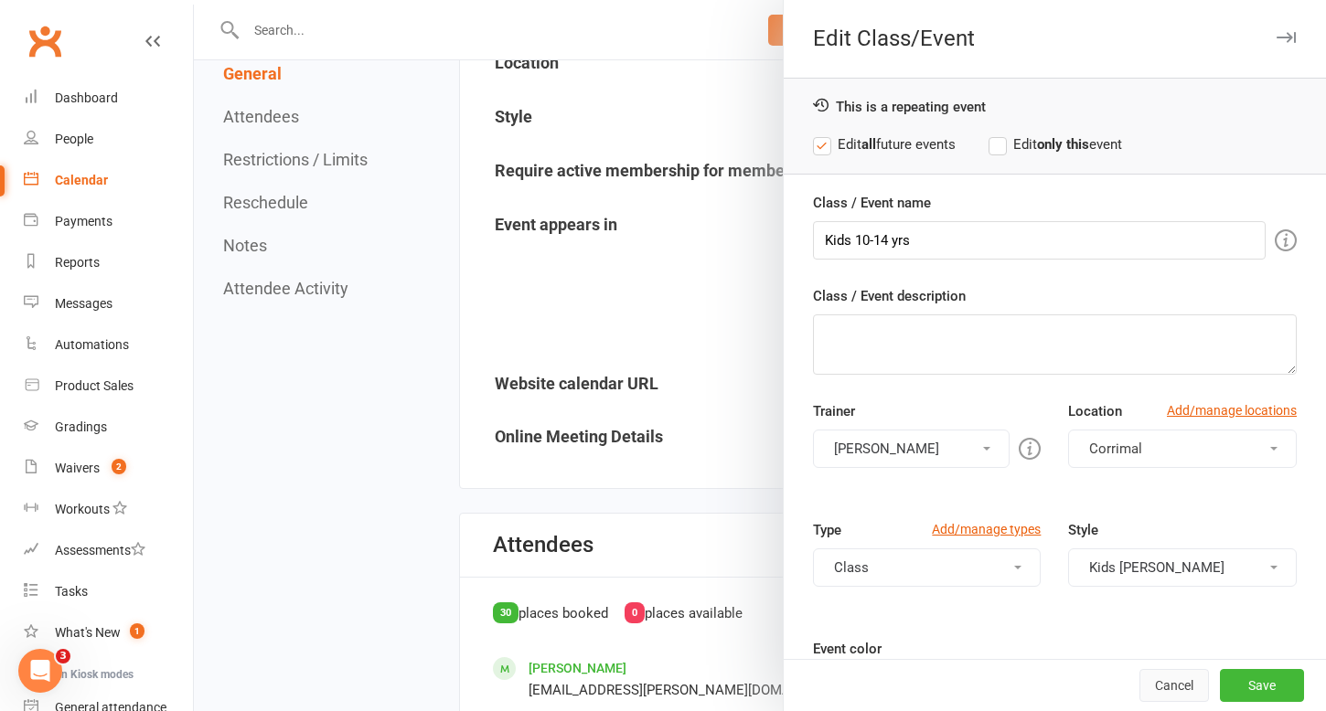
click at [1176, 679] on button "Cancel" at bounding box center [1174, 685] width 70 height 33
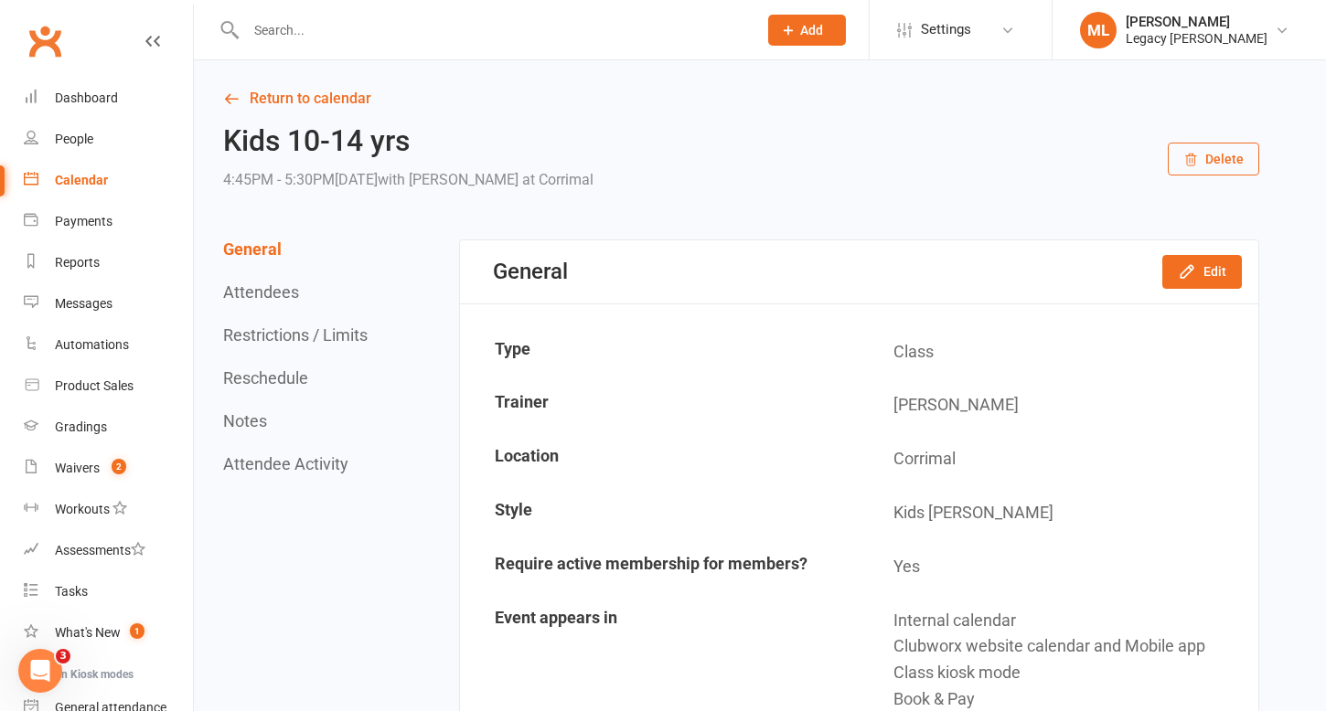
click at [290, 332] on button "Restrictions / Limits" at bounding box center [295, 335] width 144 height 19
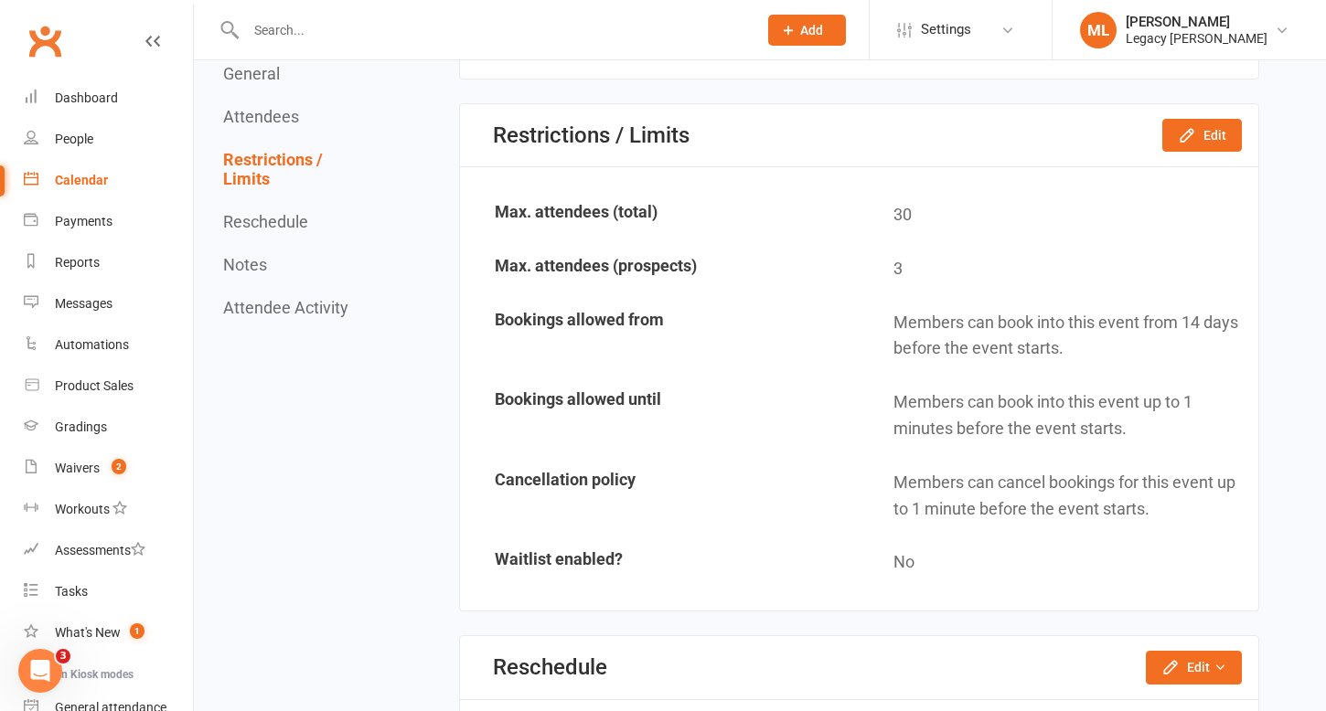
scroll to position [2804, 0]
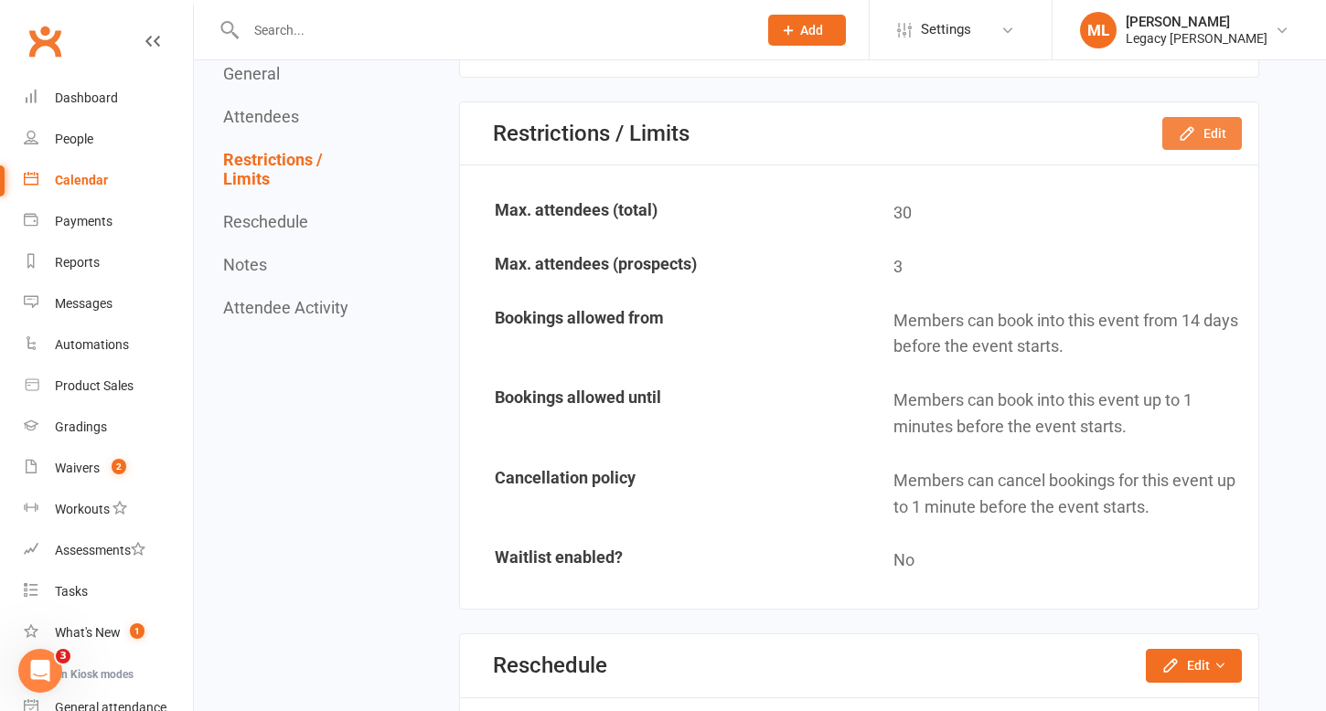
click at [1199, 134] on button "Edit" at bounding box center [1202, 133] width 80 height 33
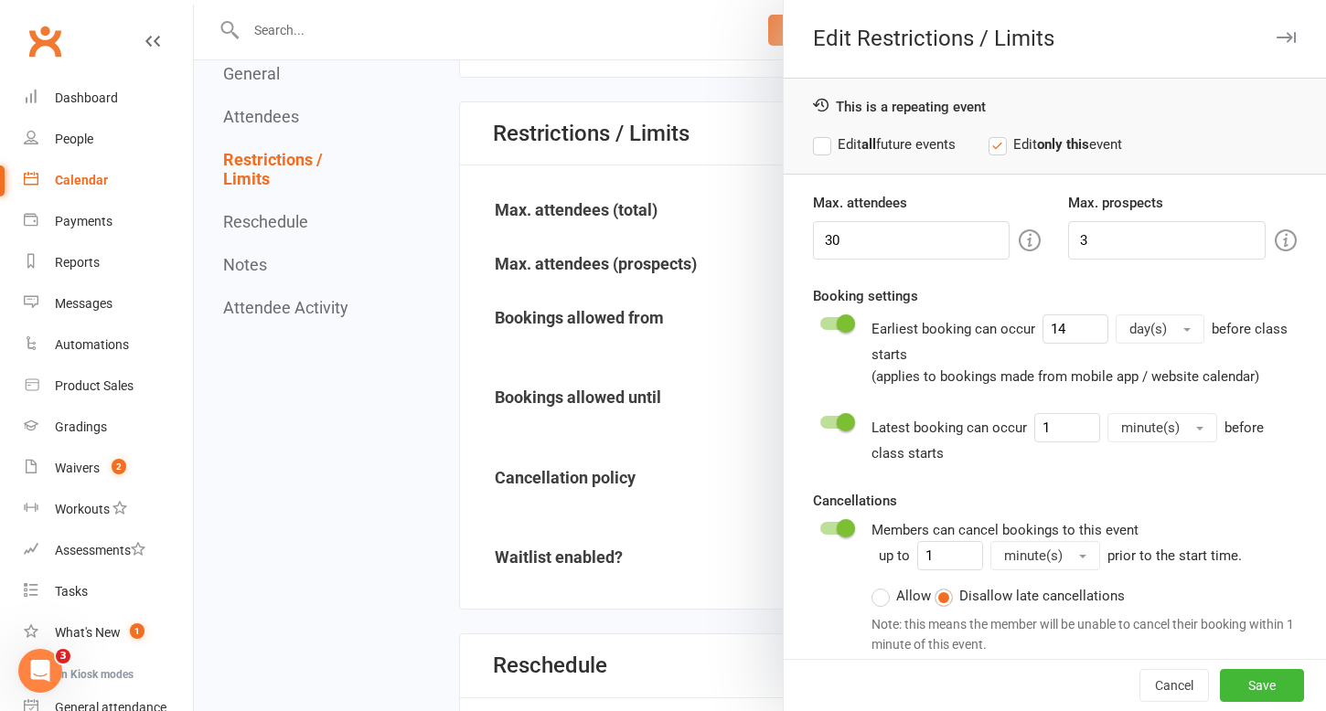
click at [824, 151] on label "Edit all future events" at bounding box center [884, 145] width 143 height 22
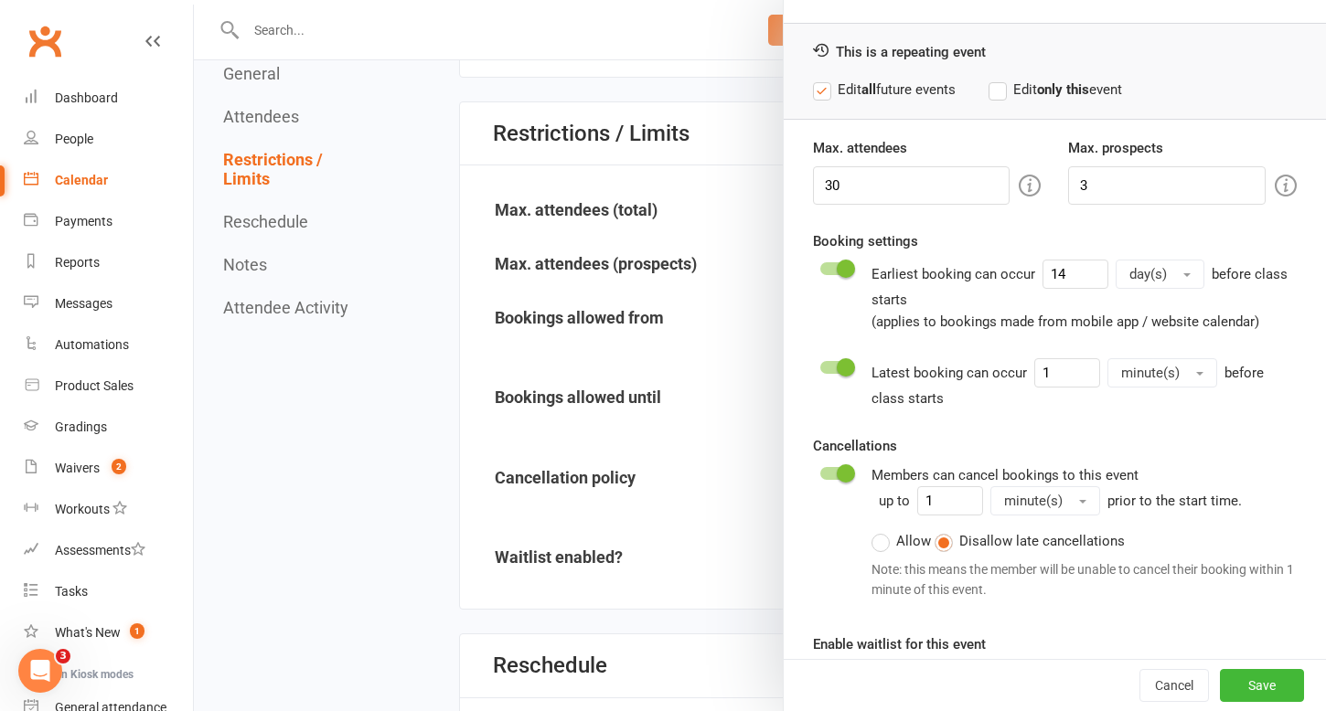
scroll to position [113, 0]
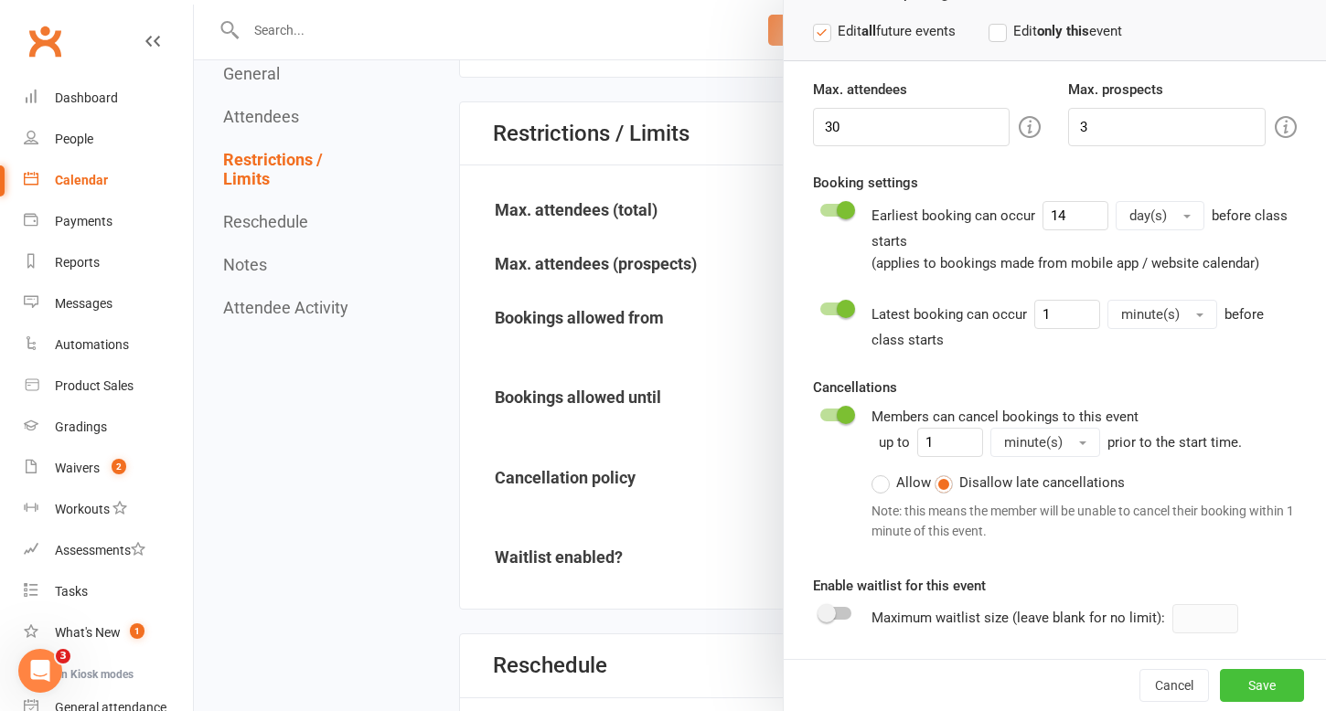
click at [1259, 690] on button "Save" at bounding box center [1262, 685] width 84 height 33
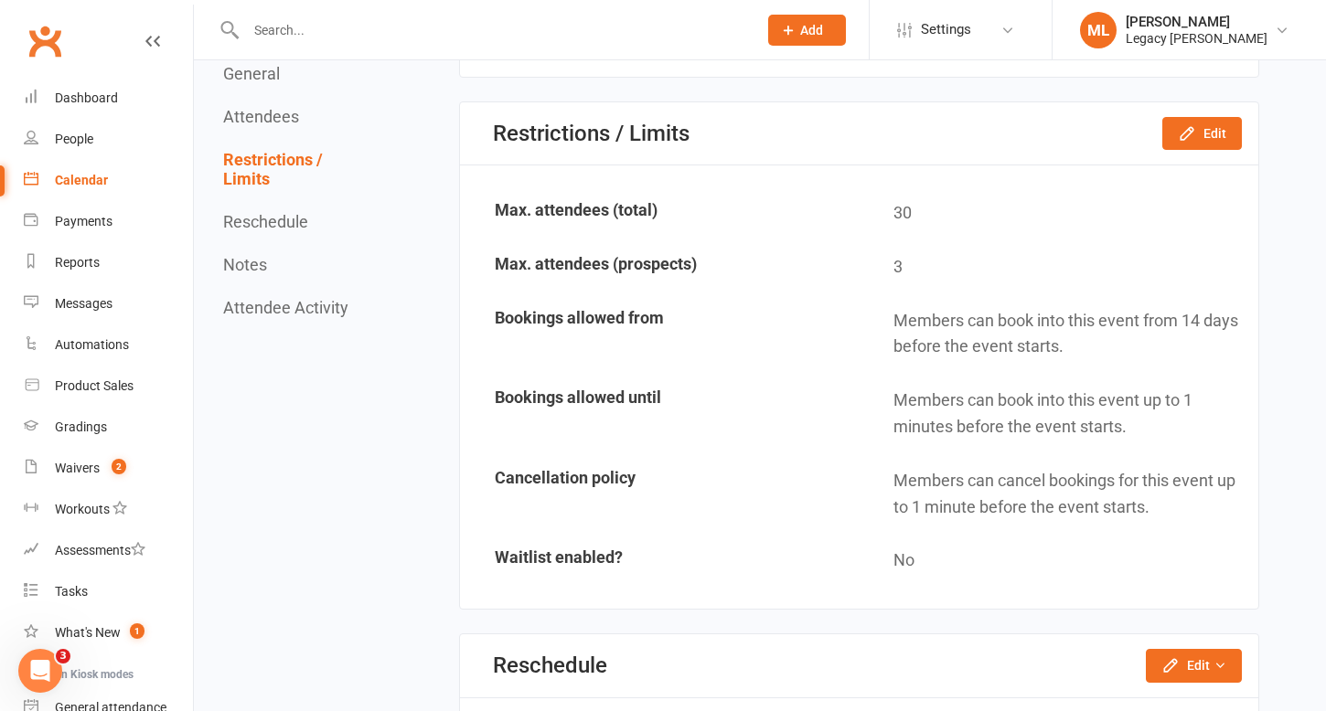
click at [83, 180] on div "Calendar" at bounding box center [81, 180] width 53 height 15
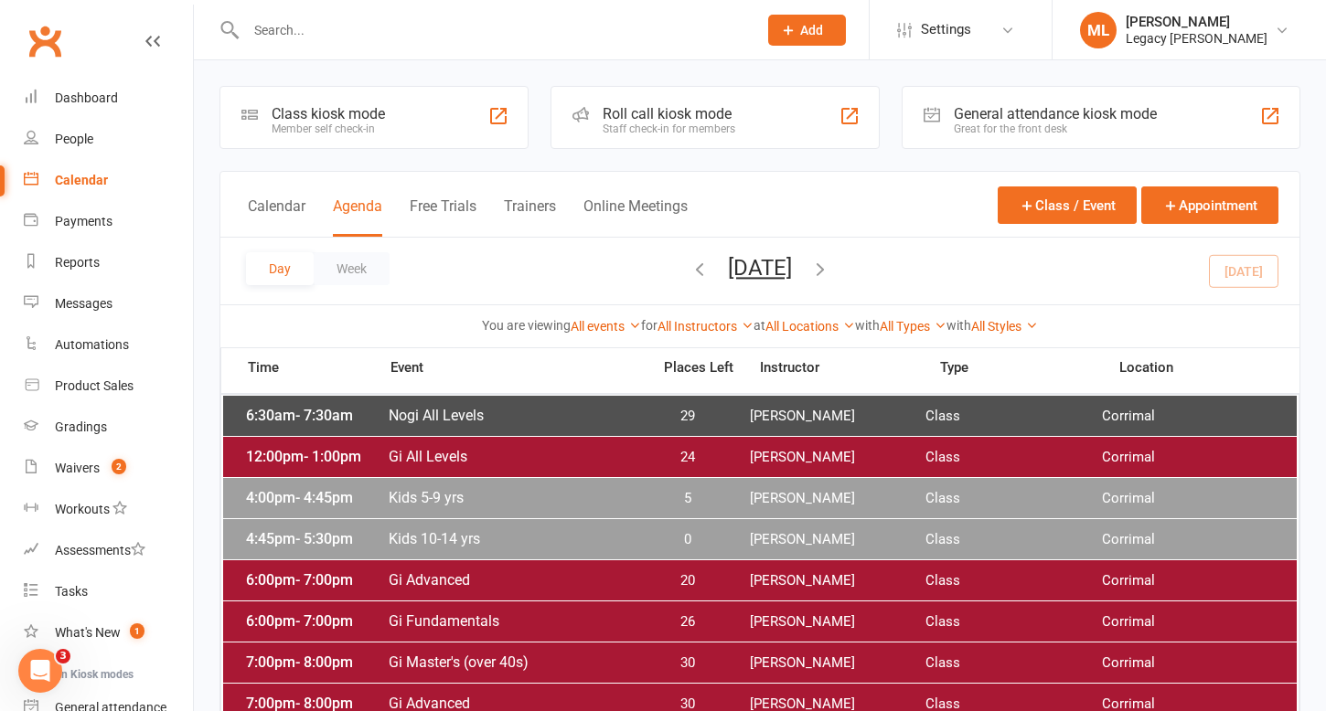
click at [604, 422] on span "Nogi All Levels" at bounding box center [514, 415] width 252 height 17
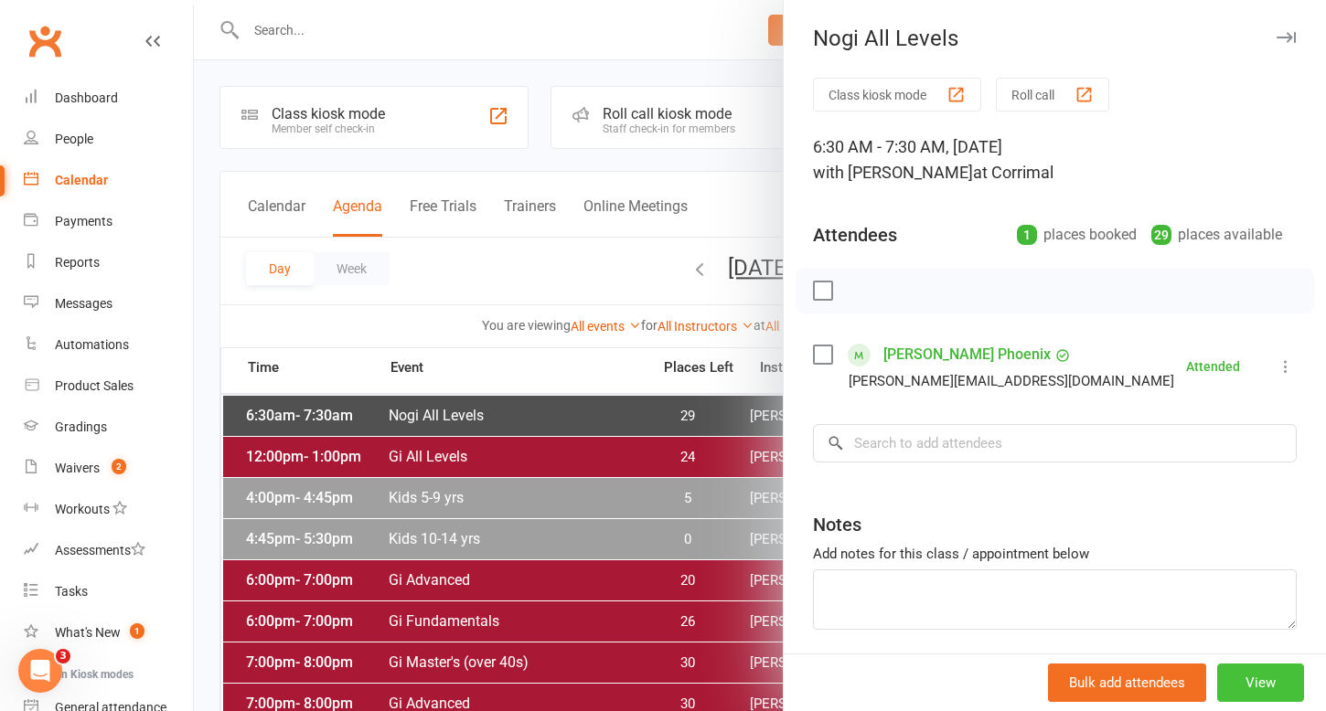
click at [1281, 688] on button "View" at bounding box center [1260, 683] width 87 height 38
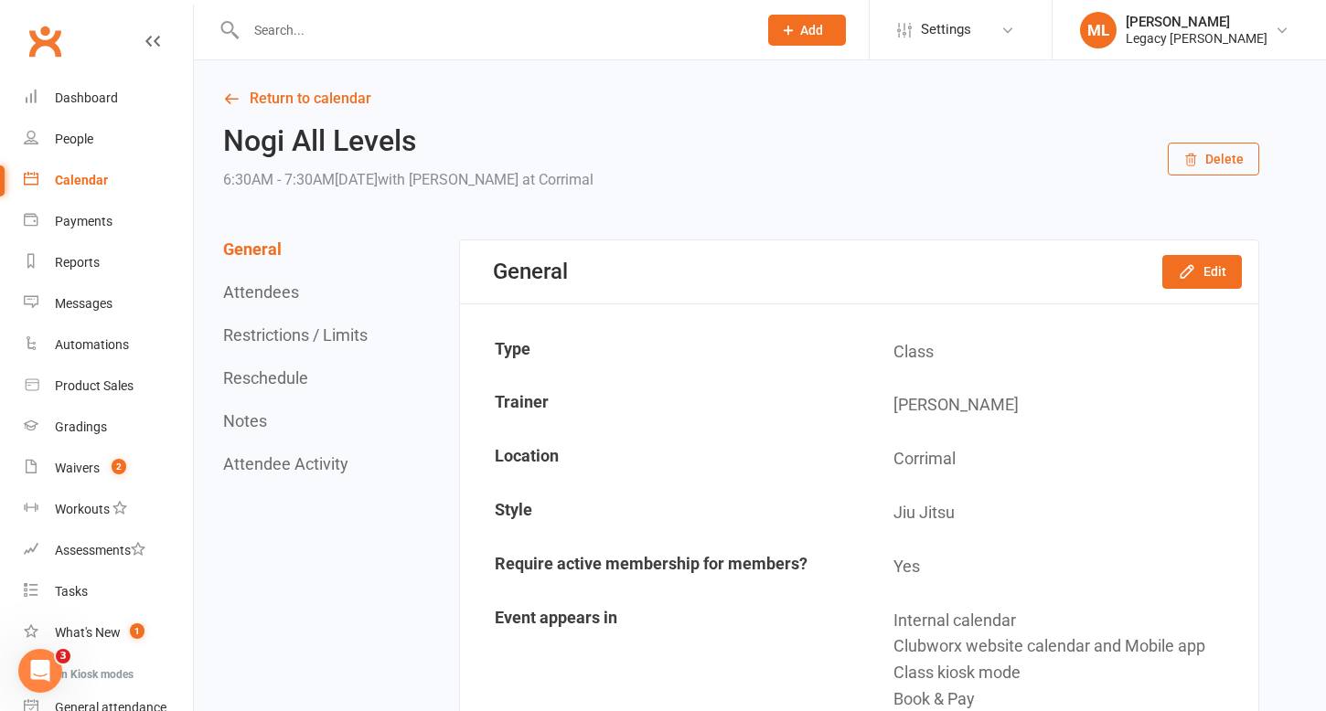
click at [331, 333] on button "Restrictions / Limits" at bounding box center [295, 335] width 144 height 19
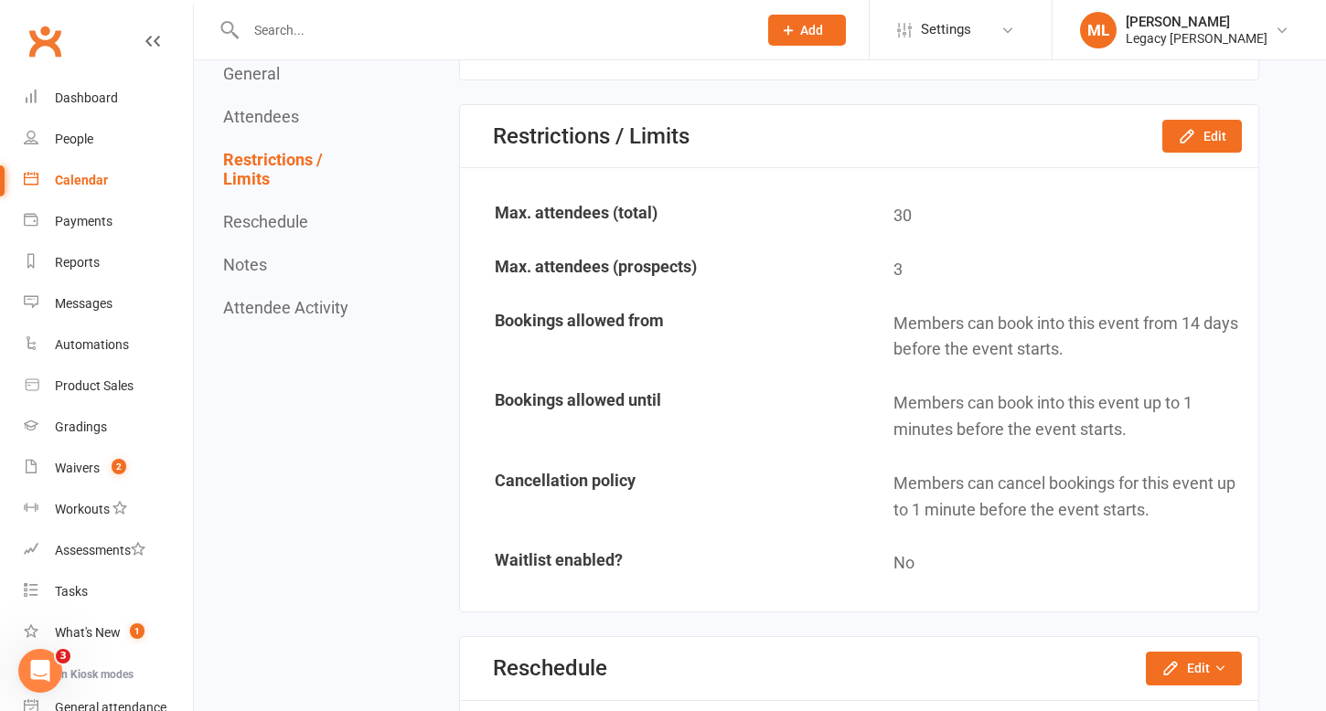
scroll to position [1120, 0]
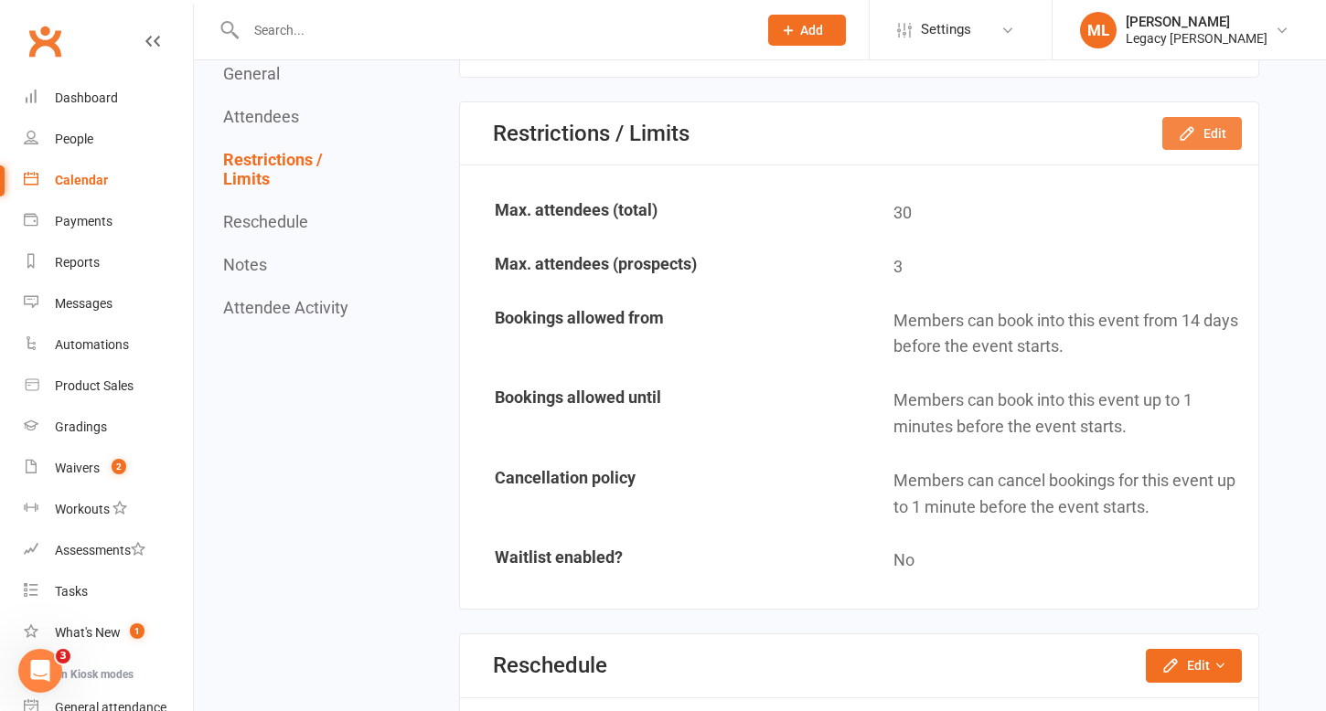
click at [1182, 135] on icon "button" at bounding box center [1187, 133] width 12 height 12
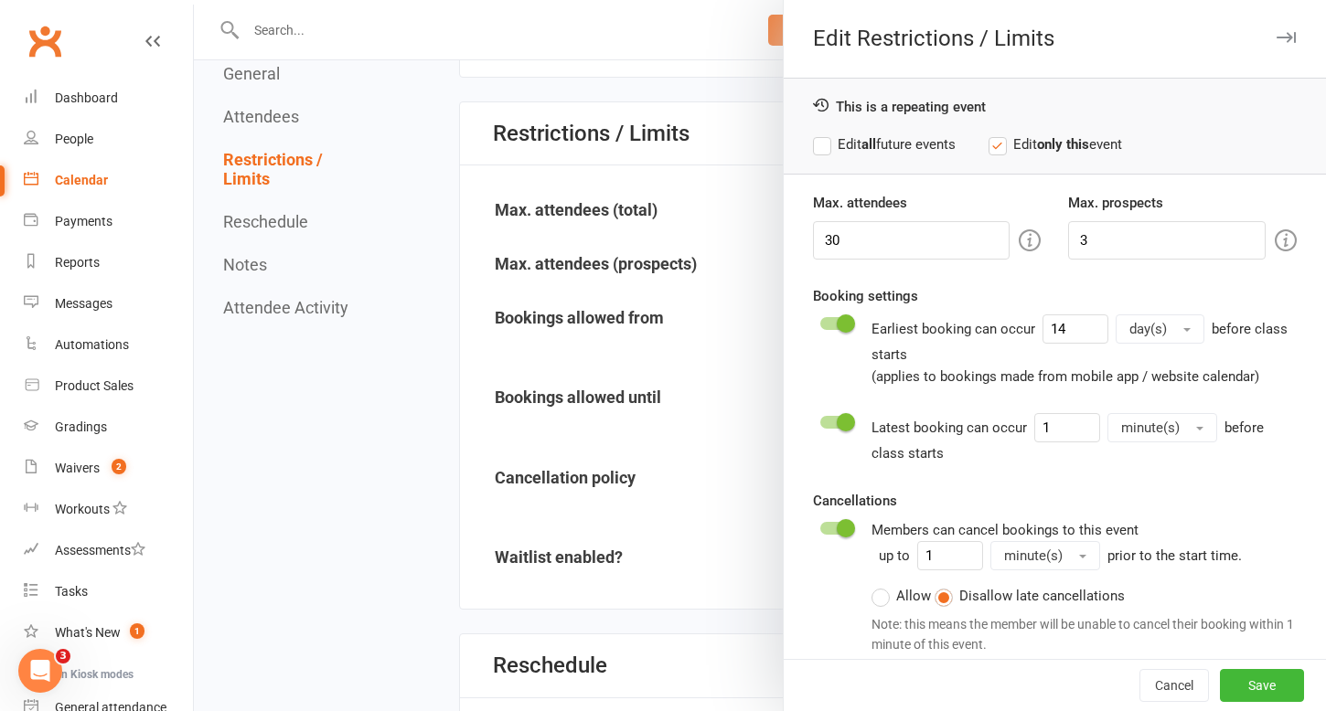
click at [822, 145] on label "Edit all future events" at bounding box center [884, 145] width 143 height 22
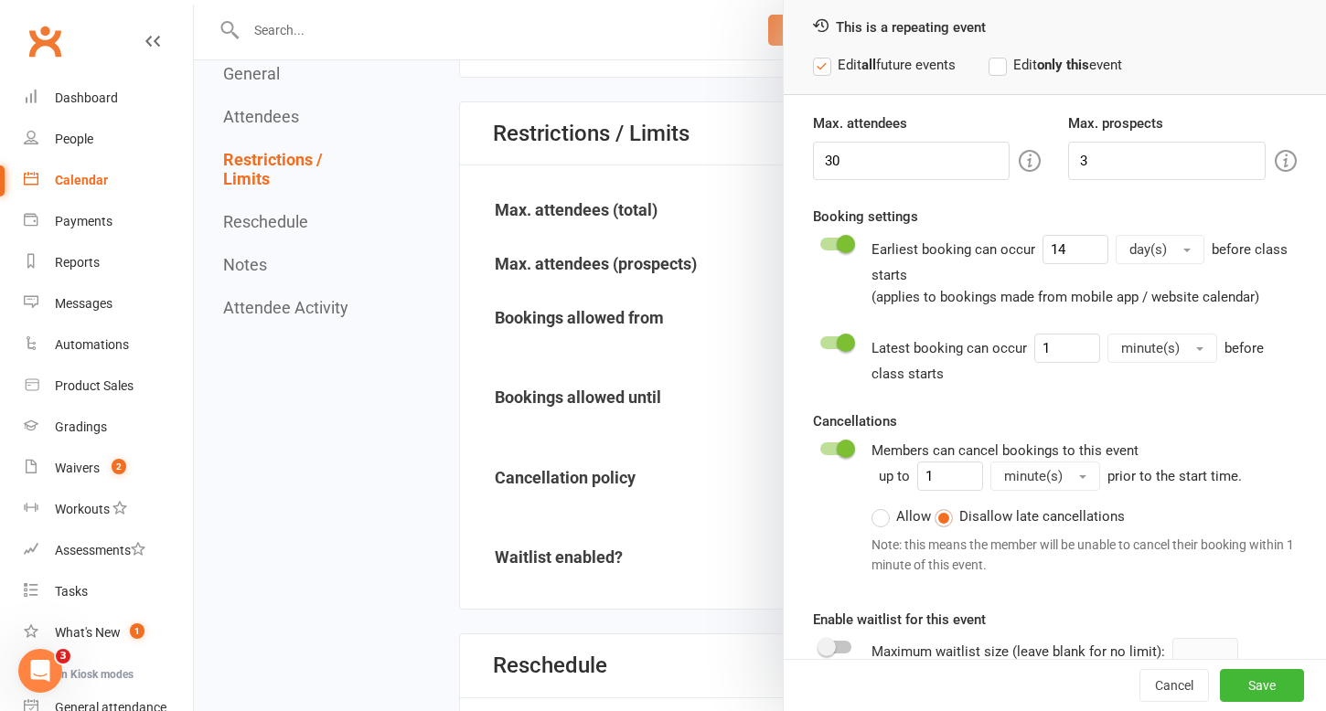
scroll to position [113, 0]
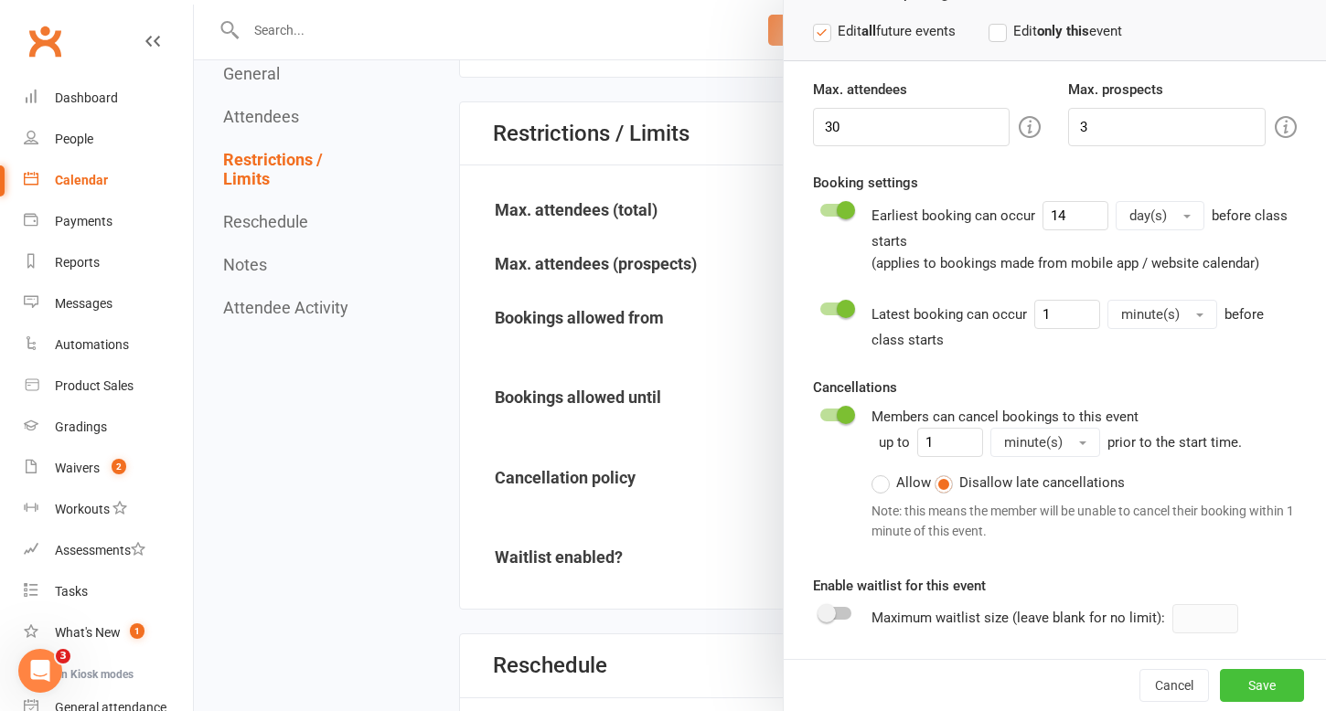
click at [1257, 691] on button "Save" at bounding box center [1262, 685] width 84 height 33
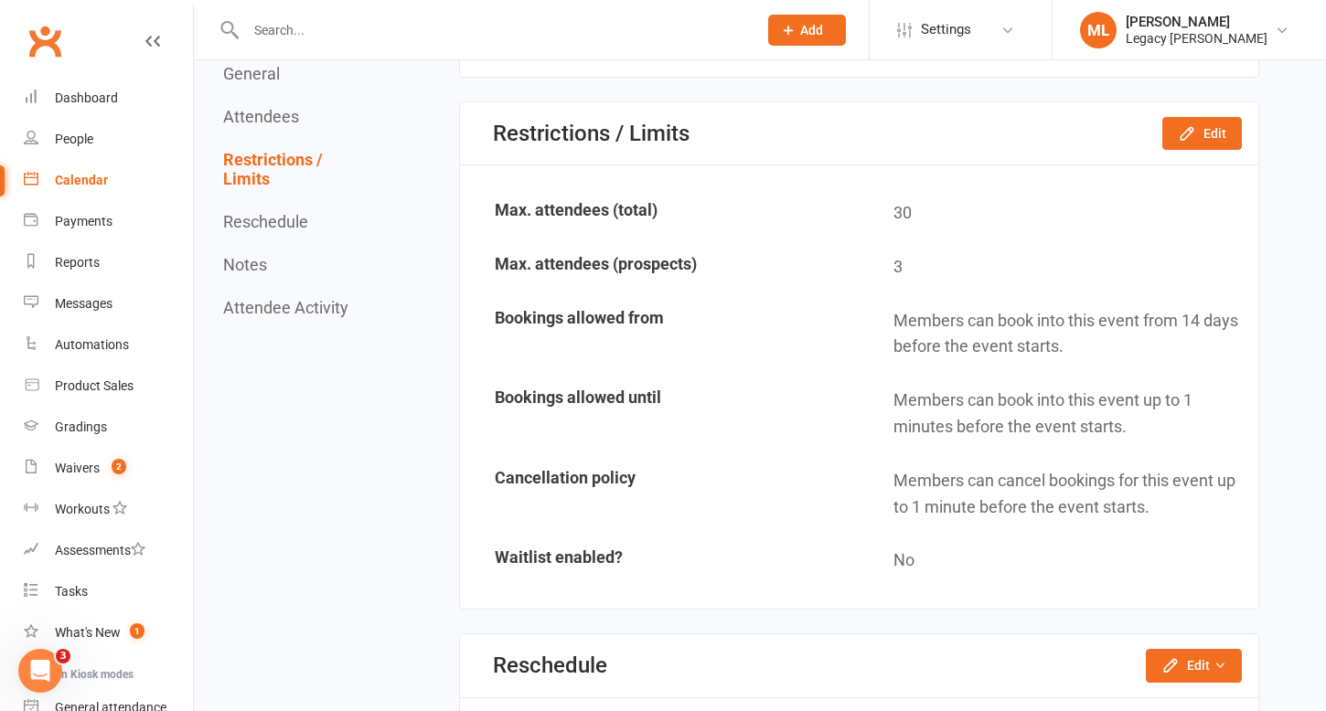
click at [94, 182] on div "Calendar" at bounding box center [81, 180] width 53 height 15
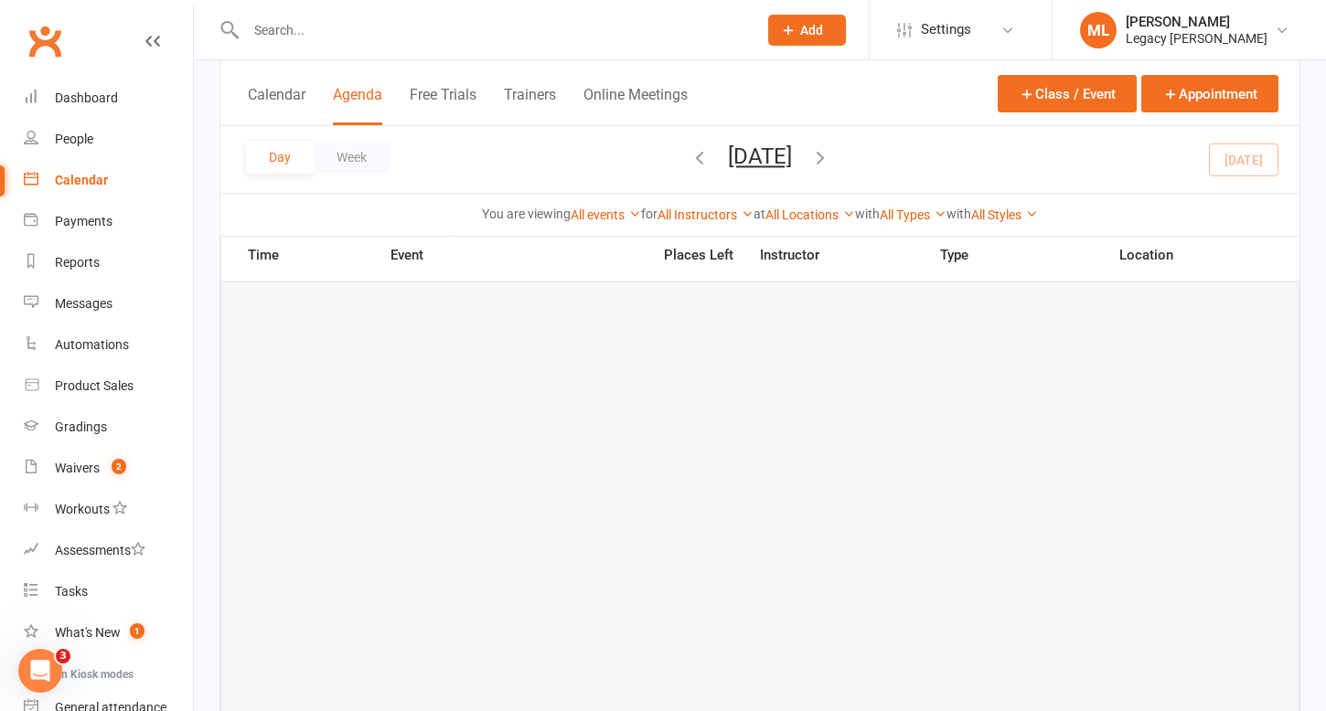
scroll to position [675, 0]
click at [830, 156] on icon "button" at bounding box center [820, 157] width 20 height 20
click at [830, 158] on icon "button" at bounding box center [820, 157] width 20 height 20
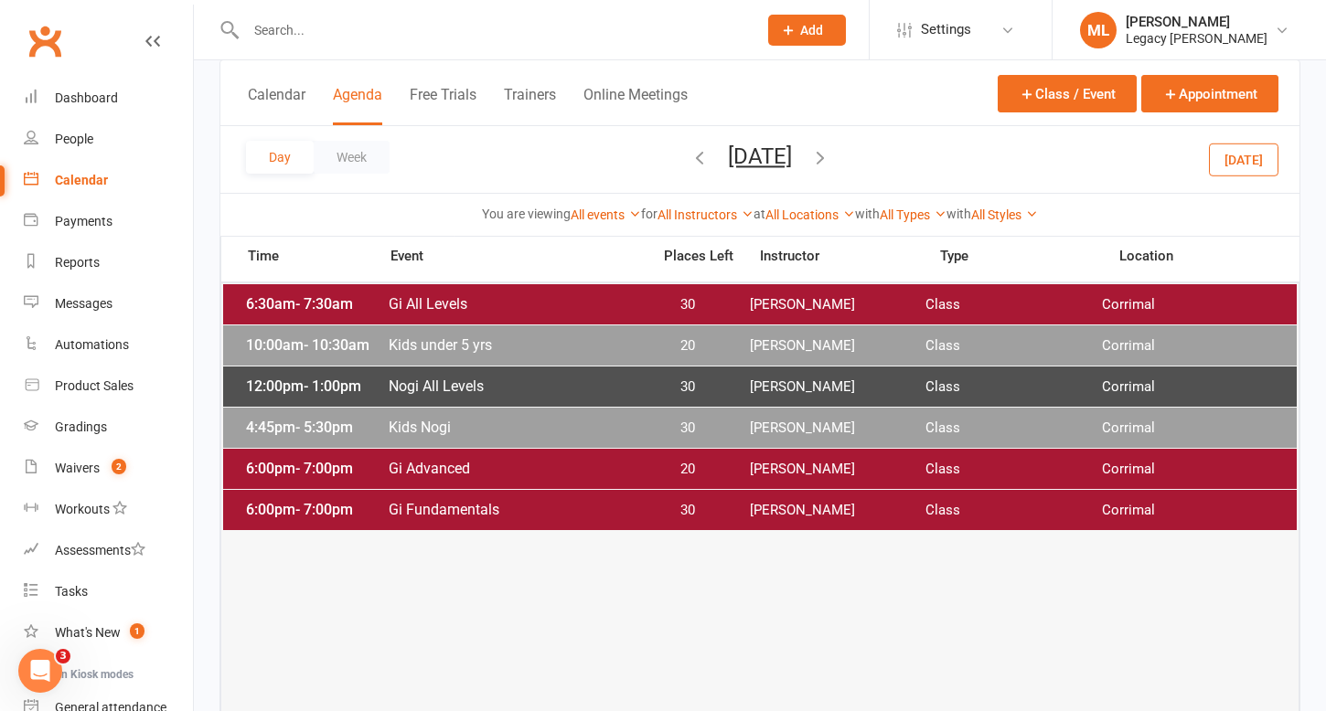
scroll to position [107, 0]
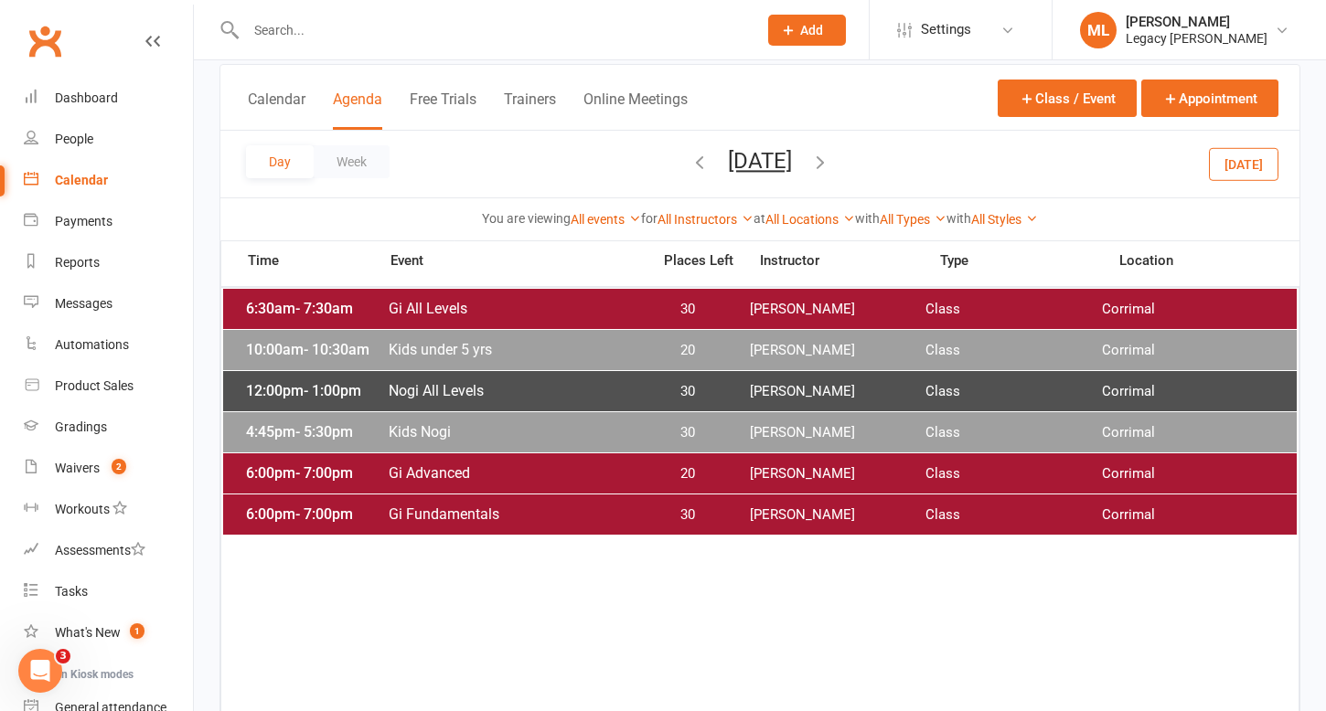
click at [609, 390] on span "Nogi All Levels" at bounding box center [514, 390] width 252 height 17
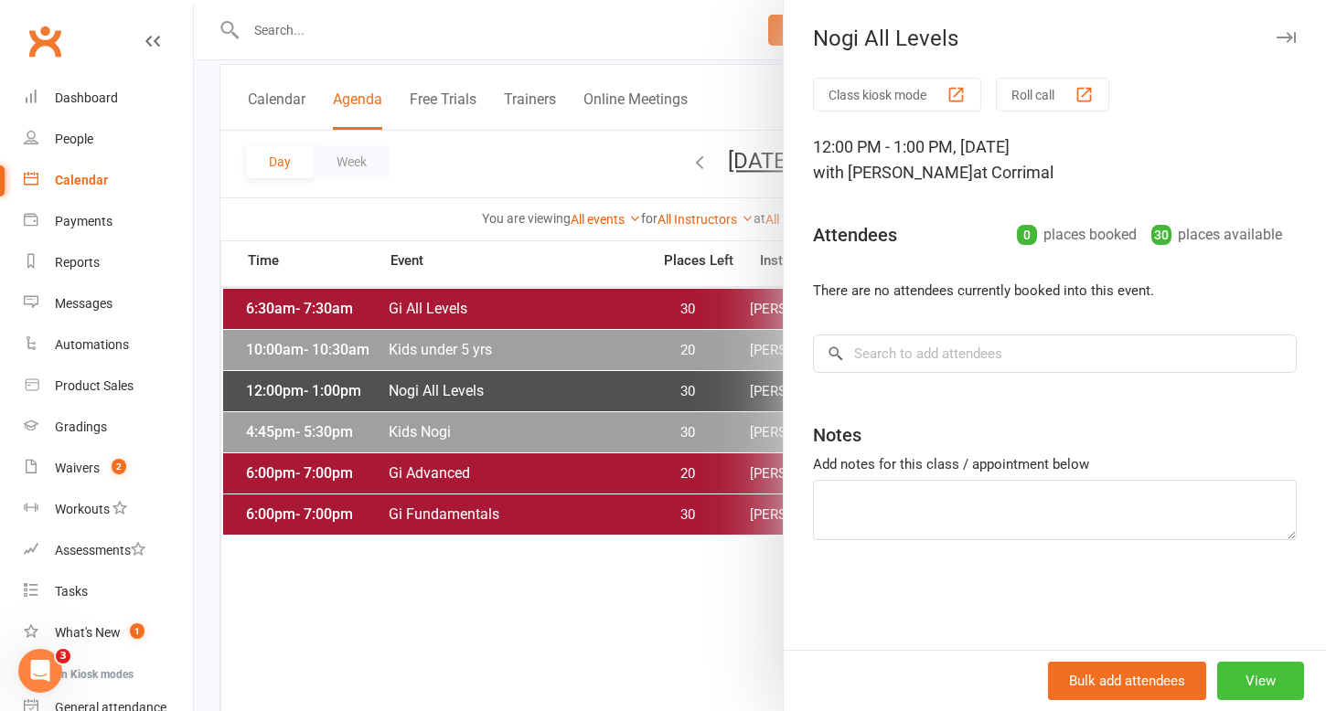
click at [1278, 685] on button "View" at bounding box center [1260, 681] width 87 height 38
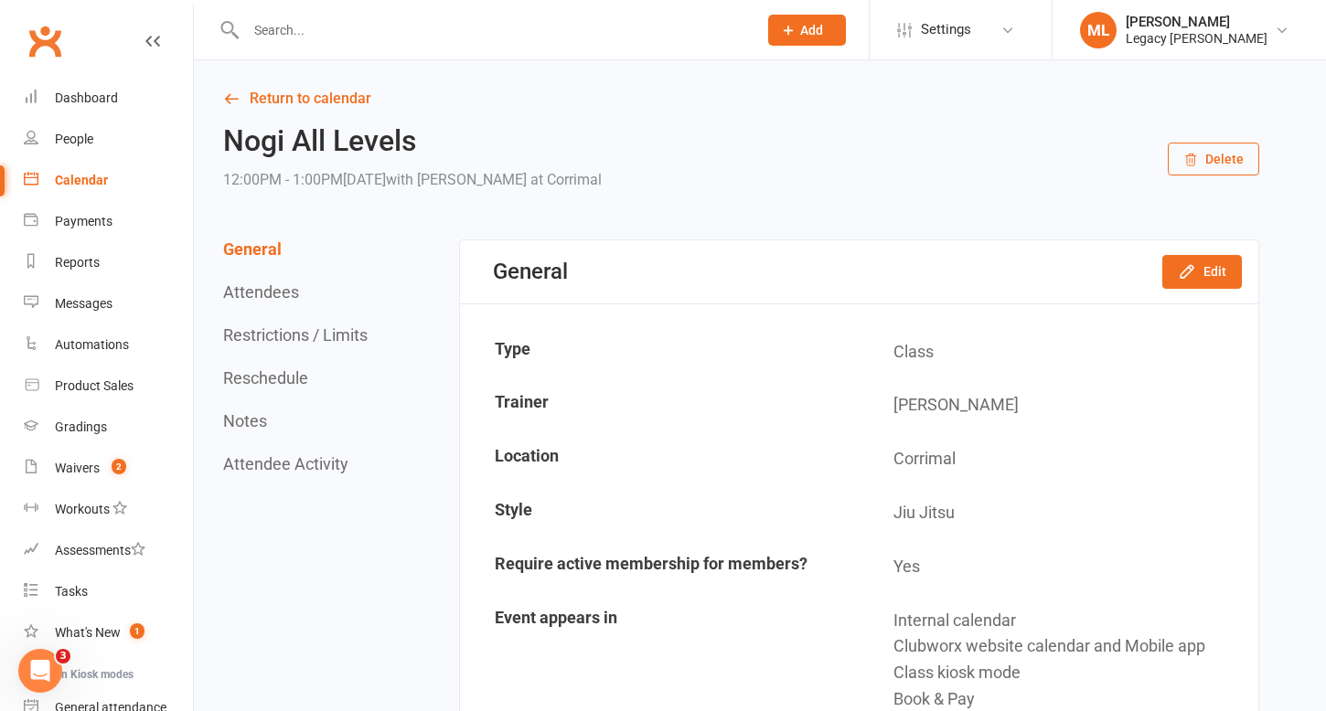
click at [360, 340] on button "Restrictions / Limits" at bounding box center [295, 335] width 144 height 19
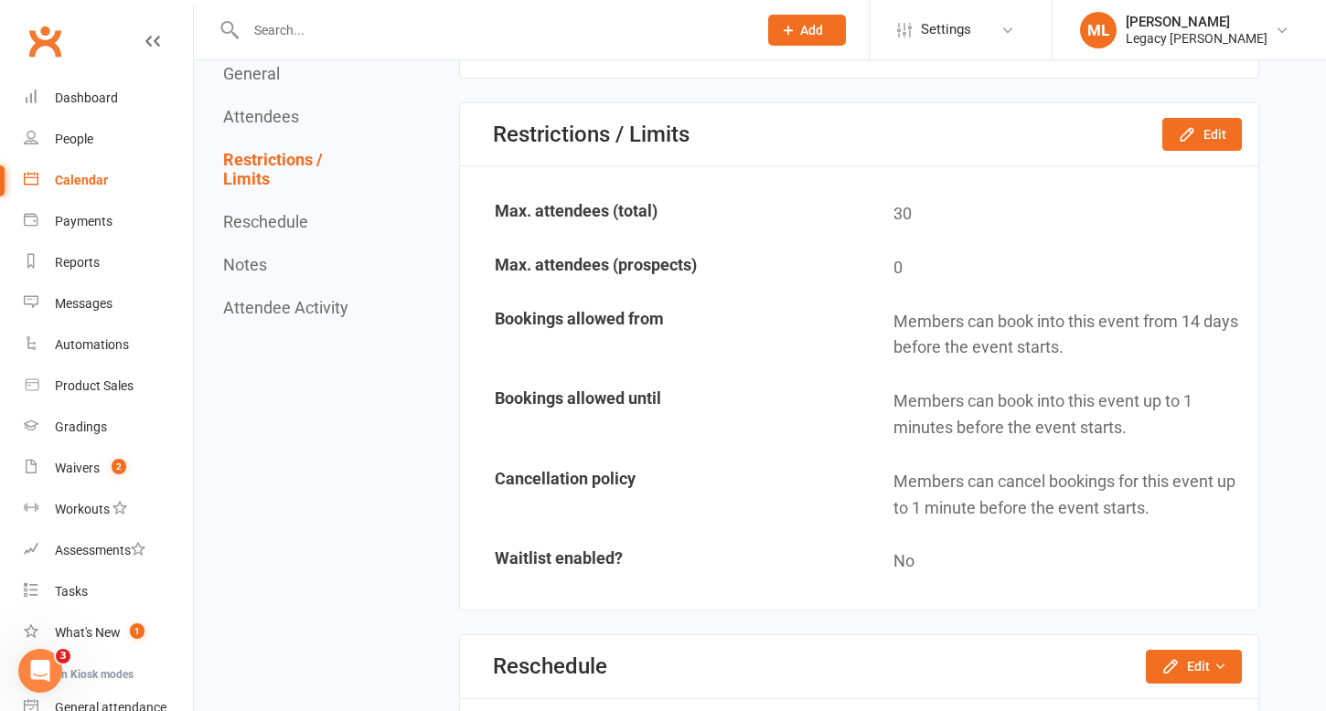
scroll to position [1054, 0]
click at [1207, 123] on button "Edit" at bounding box center [1202, 133] width 80 height 33
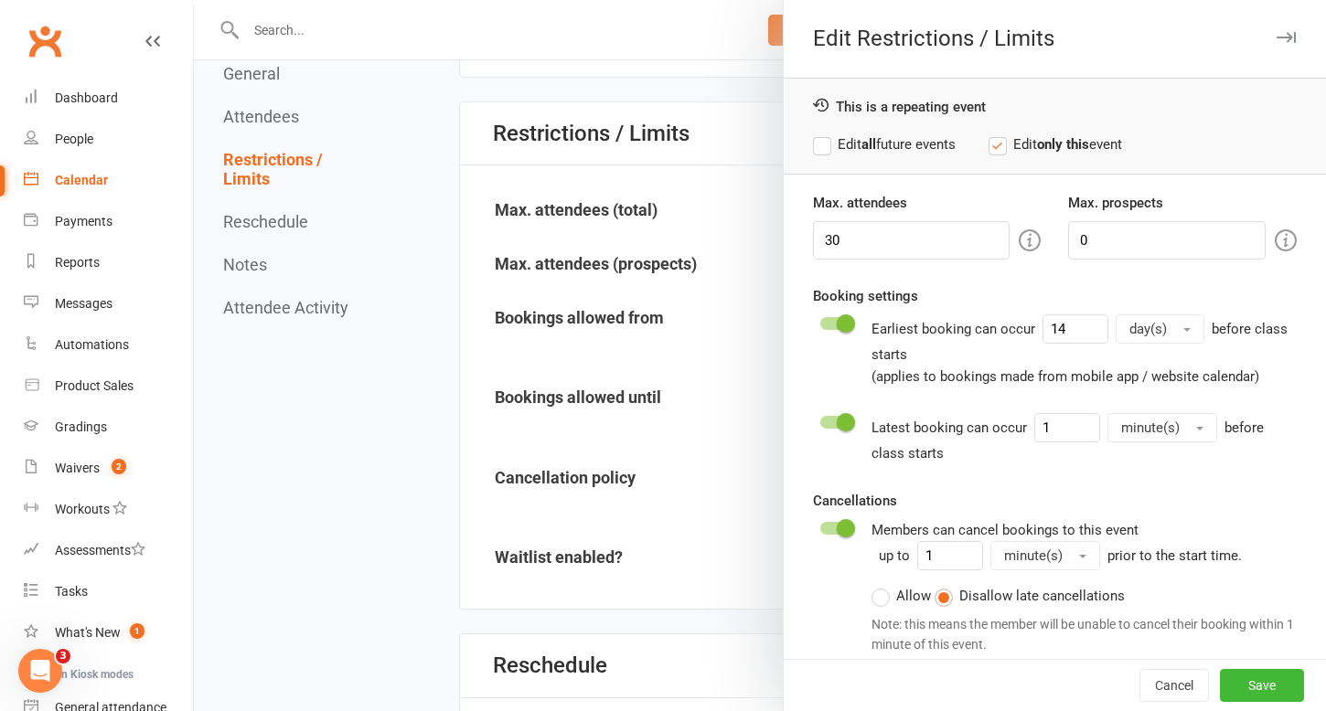
click at [823, 142] on label "Edit all future events" at bounding box center [884, 145] width 143 height 22
click at [1130, 240] on input "0" at bounding box center [1167, 240] width 198 height 38
type input "5"
click at [1258, 690] on button "Save" at bounding box center [1262, 685] width 84 height 33
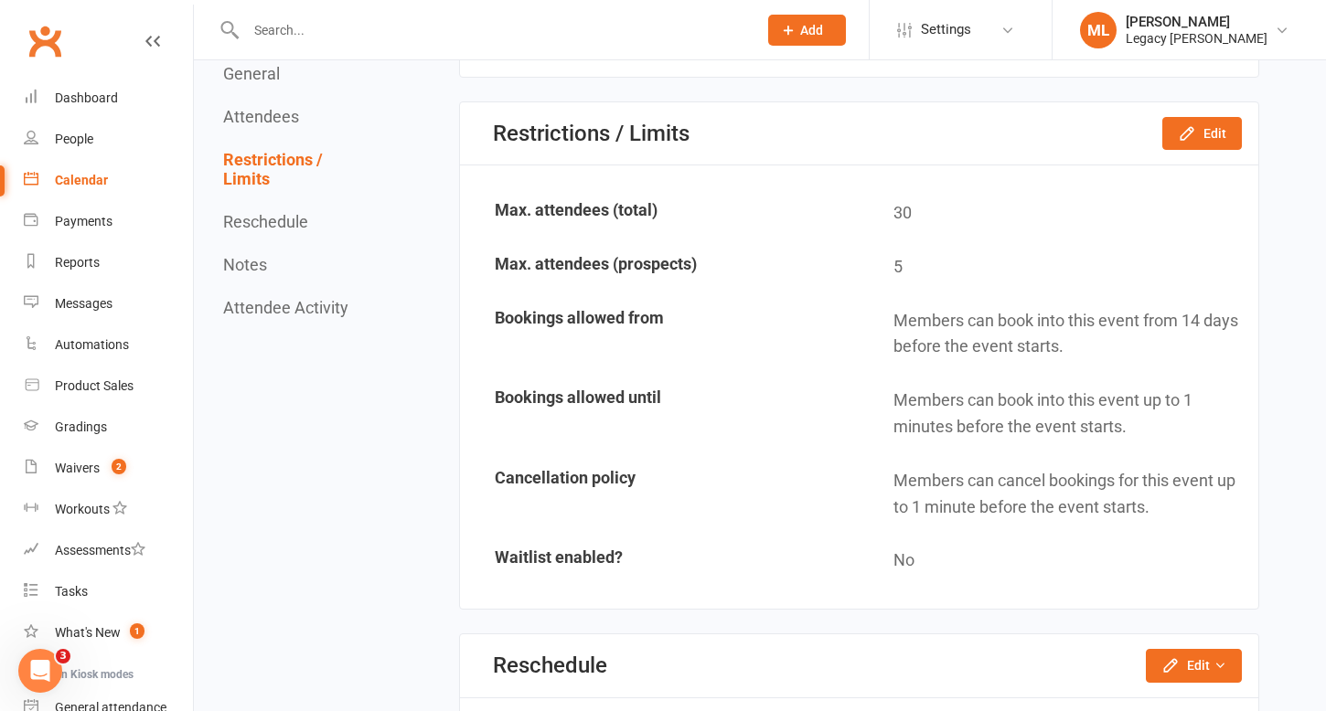
click at [85, 179] on div "Calendar" at bounding box center [81, 180] width 53 height 15
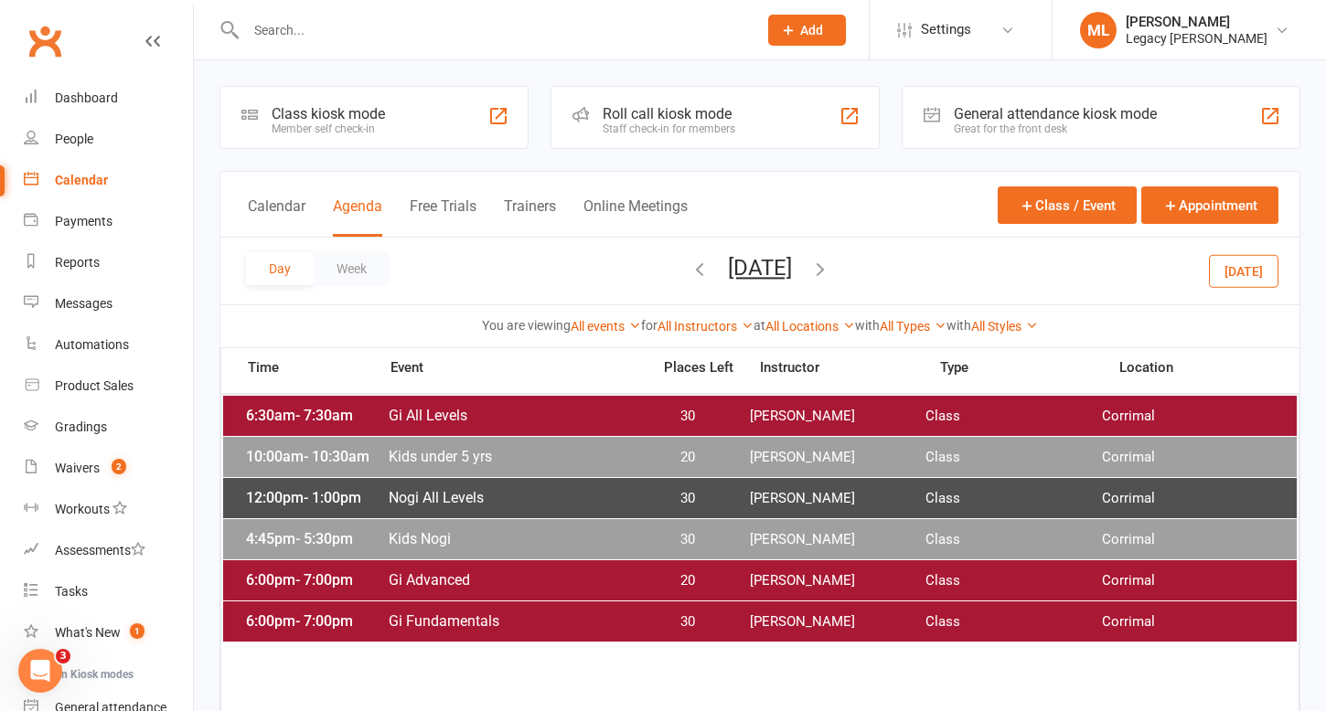
click at [537, 539] on span "Kids Nogi" at bounding box center [514, 538] width 252 height 17
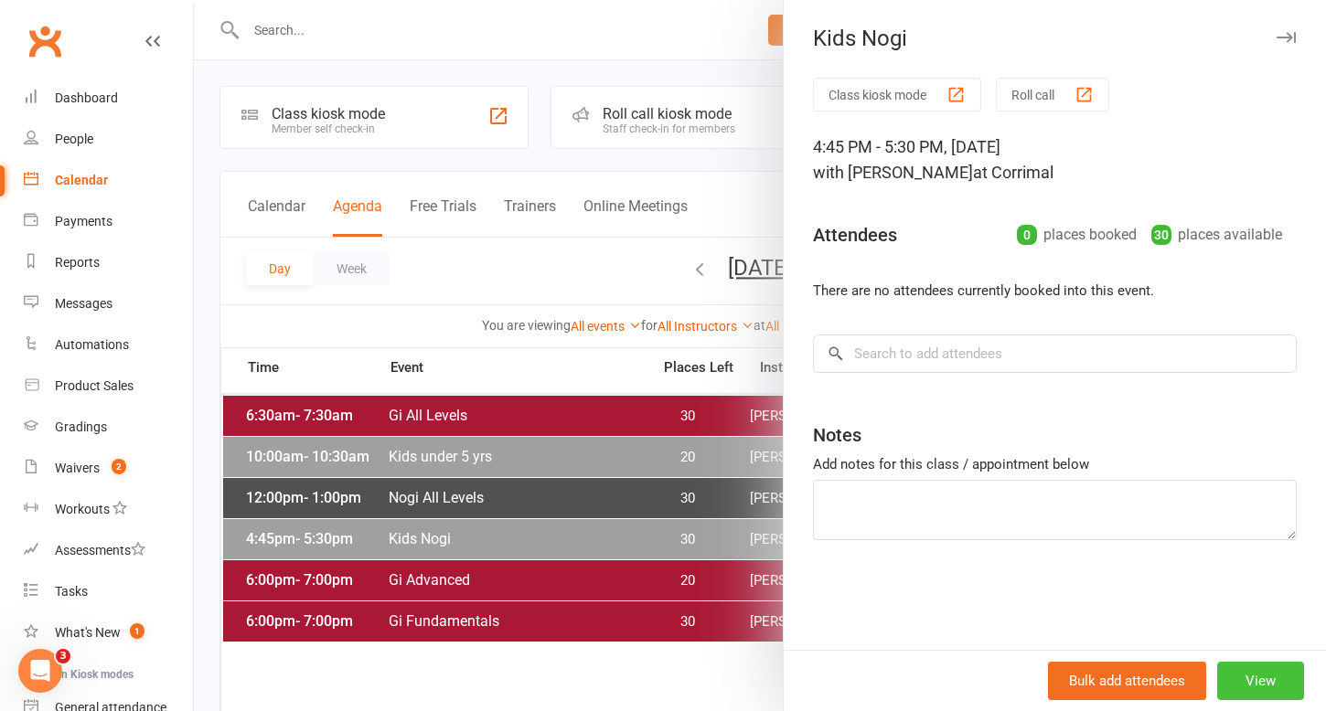
click at [1263, 683] on button "View" at bounding box center [1260, 681] width 87 height 38
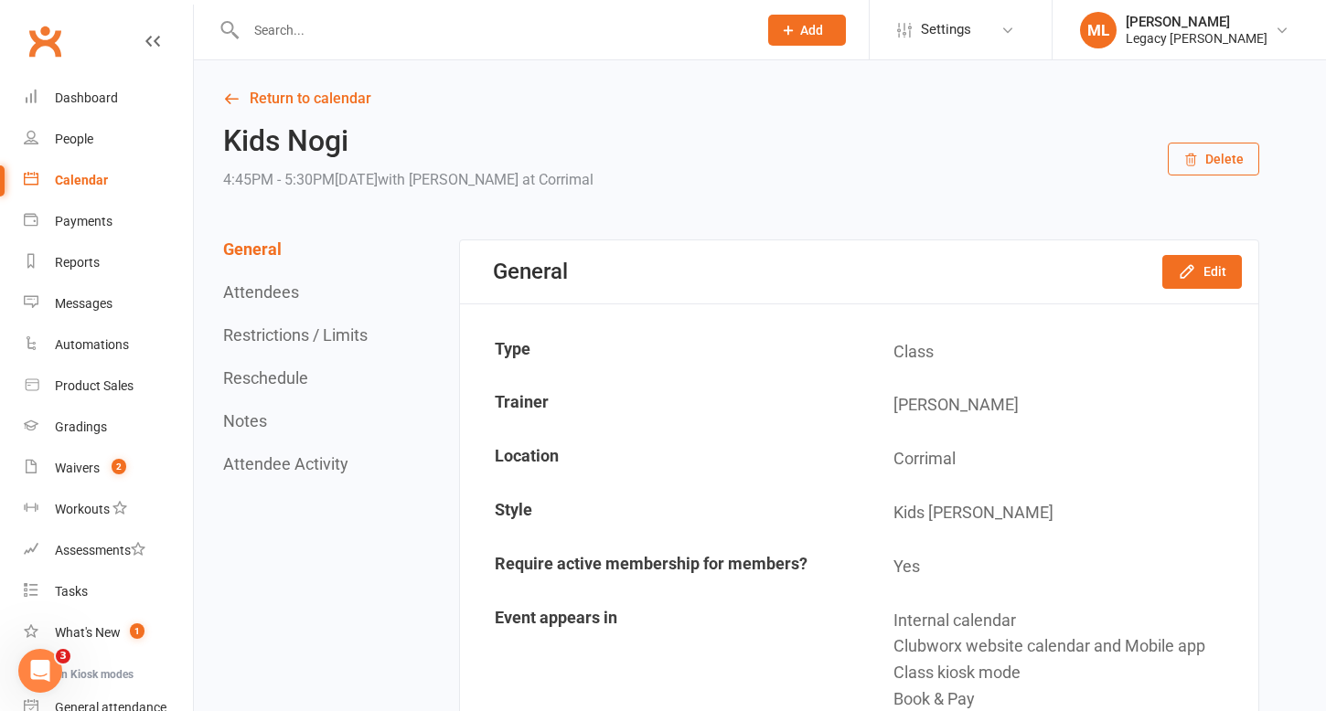
click at [323, 333] on button "Restrictions / Limits" at bounding box center [295, 335] width 144 height 19
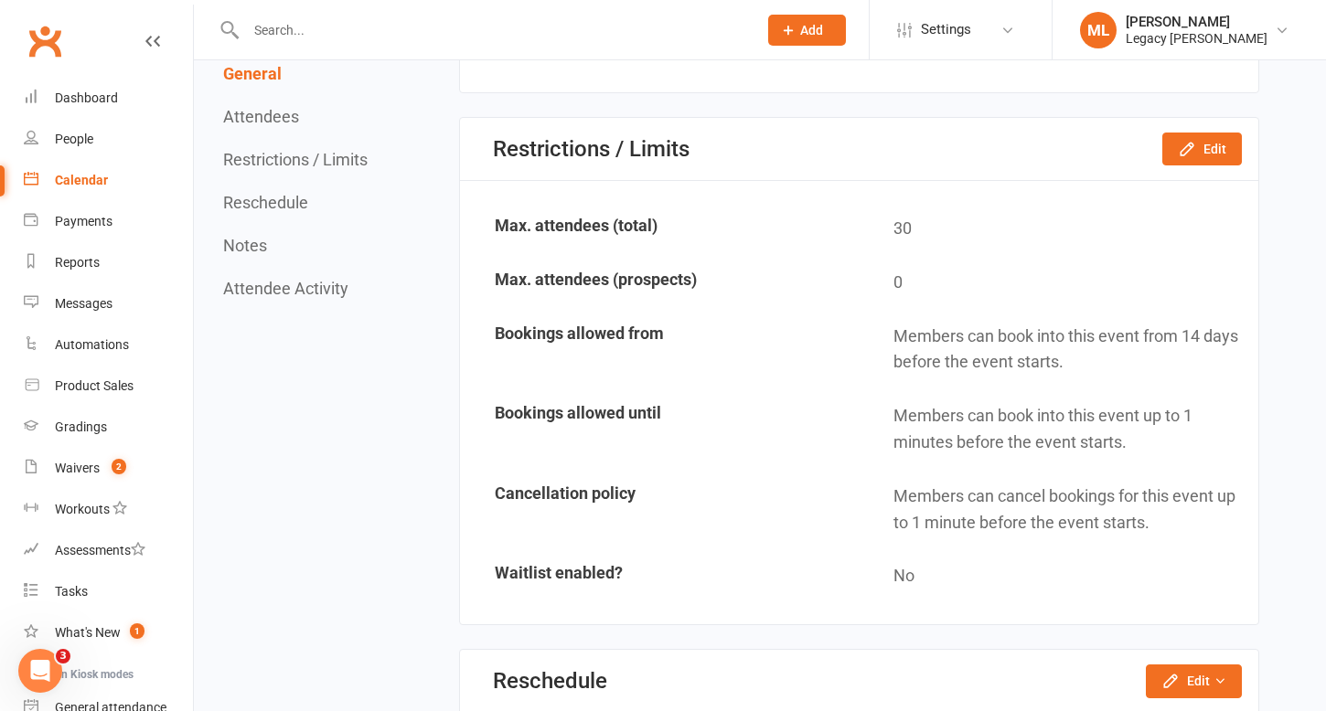
scroll to position [1054, 0]
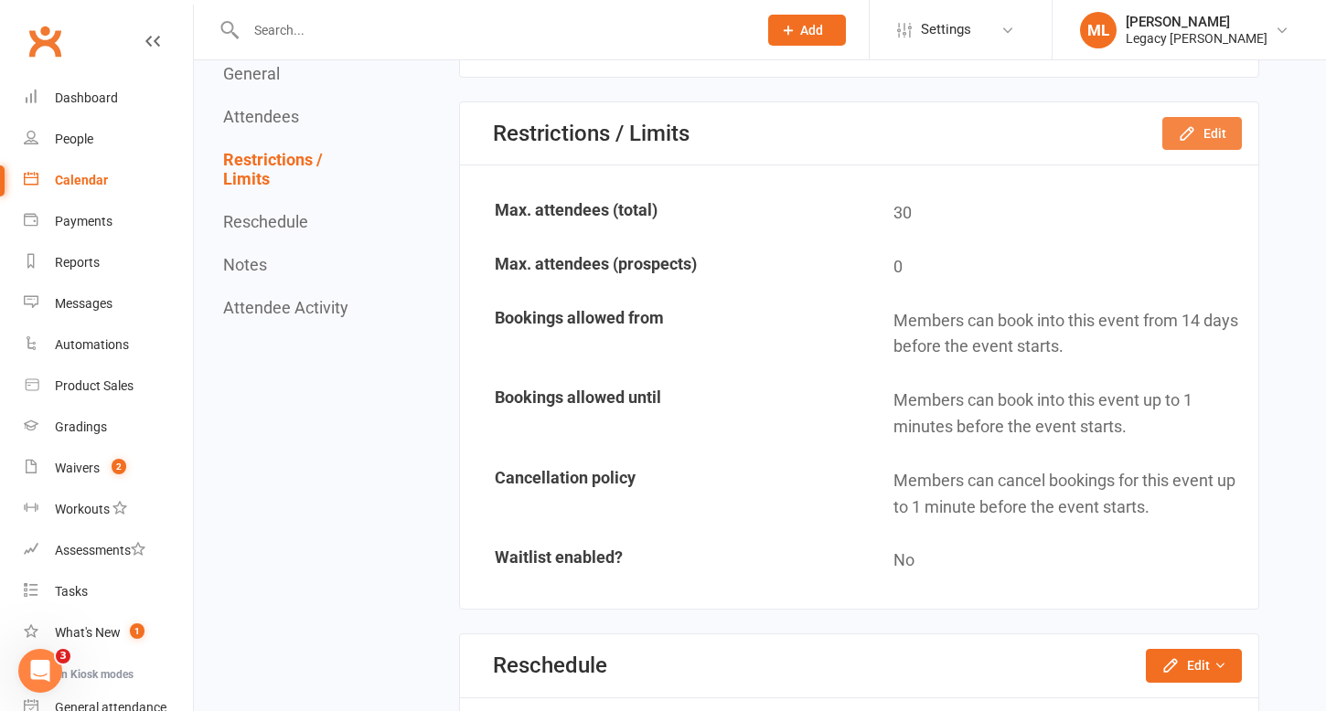
click at [1188, 127] on icon "button" at bounding box center [1187, 133] width 18 height 18
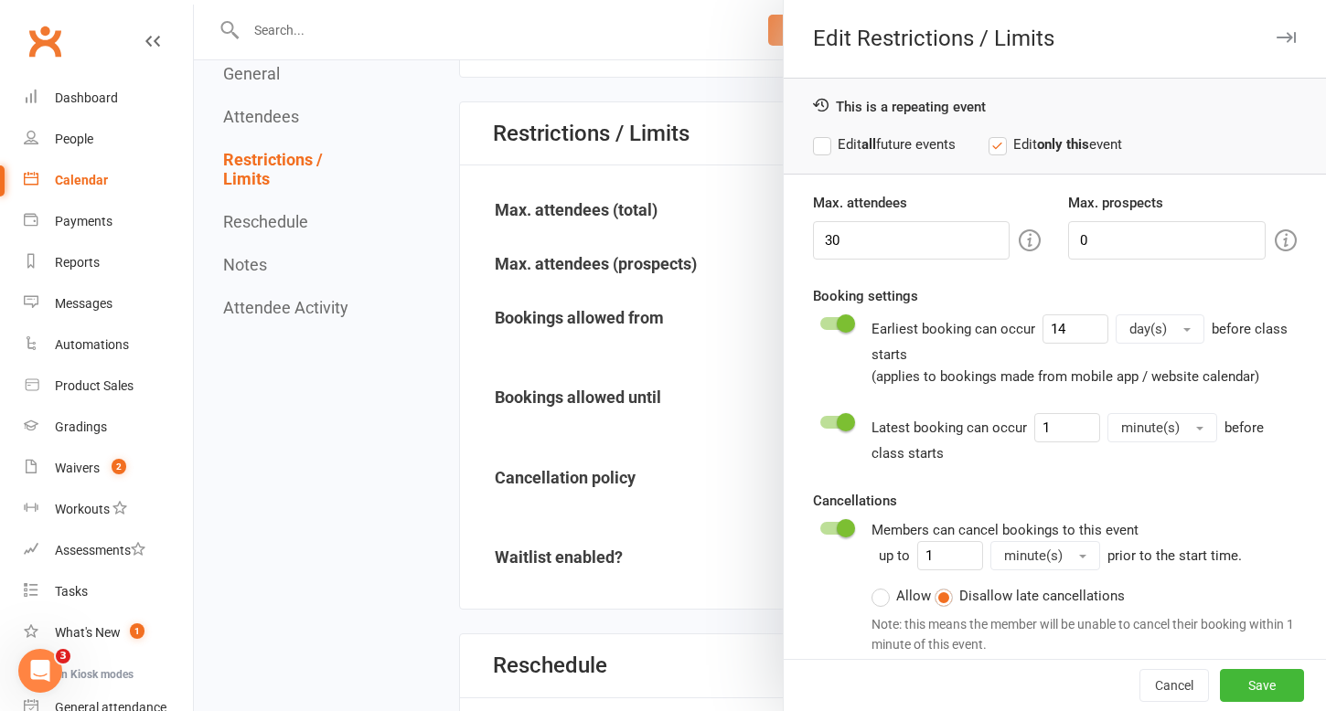
click at [824, 144] on label "Edit all future events" at bounding box center [884, 145] width 143 height 22
click at [1171, 244] on input "0" at bounding box center [1167, 240] width 198 height 38
type input "5"
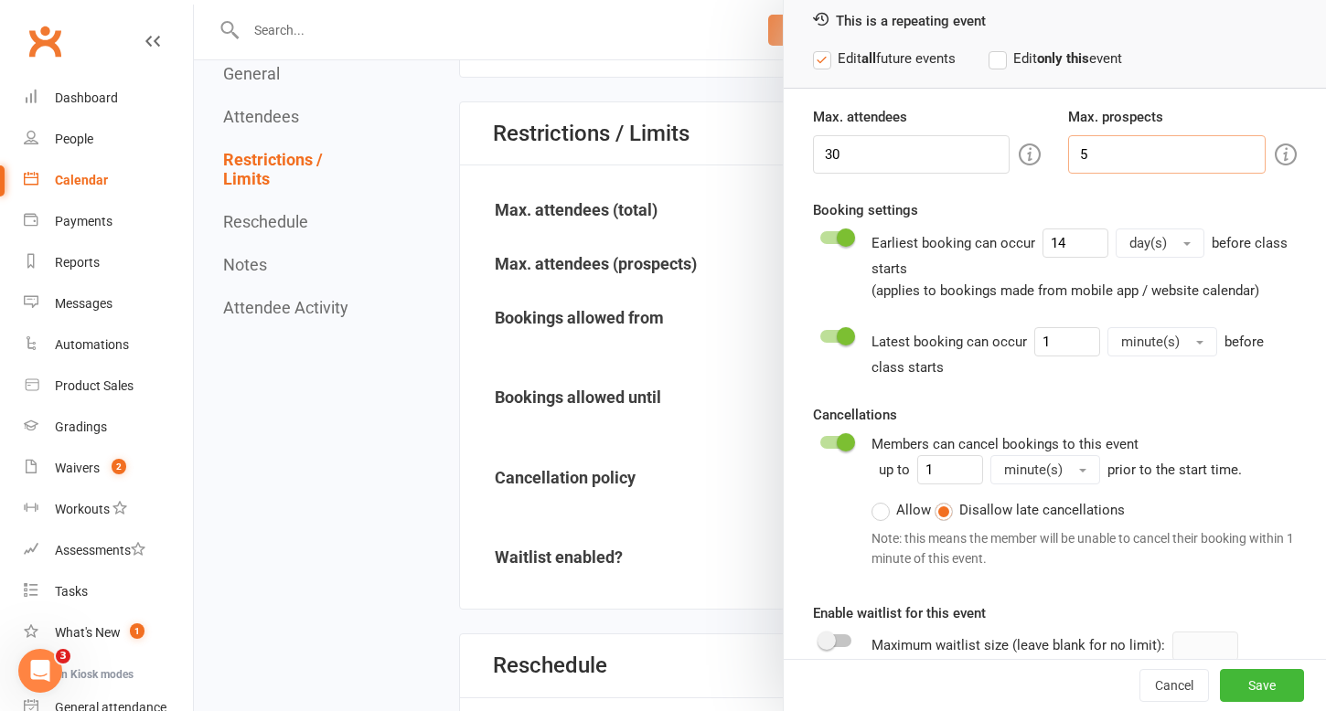
scroll to position [113, 0]
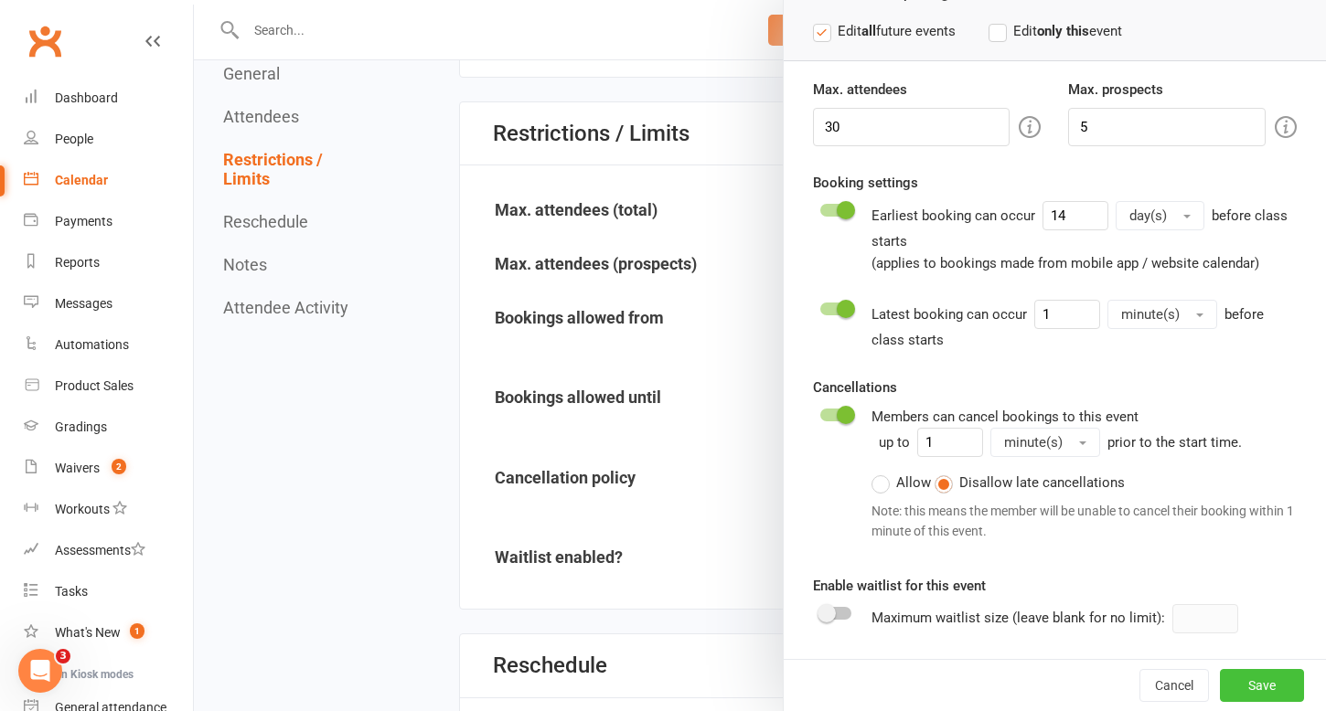
click at [1271, 686] on button "Save" at bounding box center [1262, 685] width 84 height 33
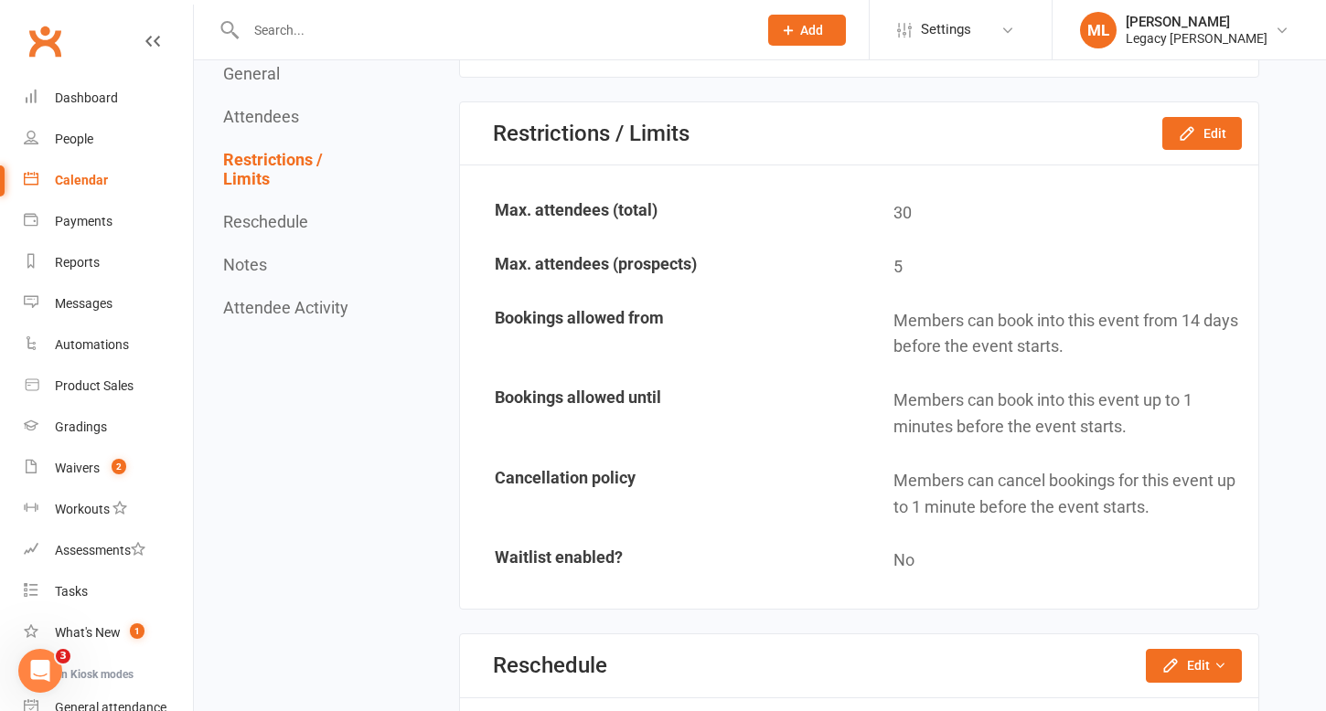
click at [85, 175] on div "Calendar" at bounding box center [81, 180] width 53 height 15
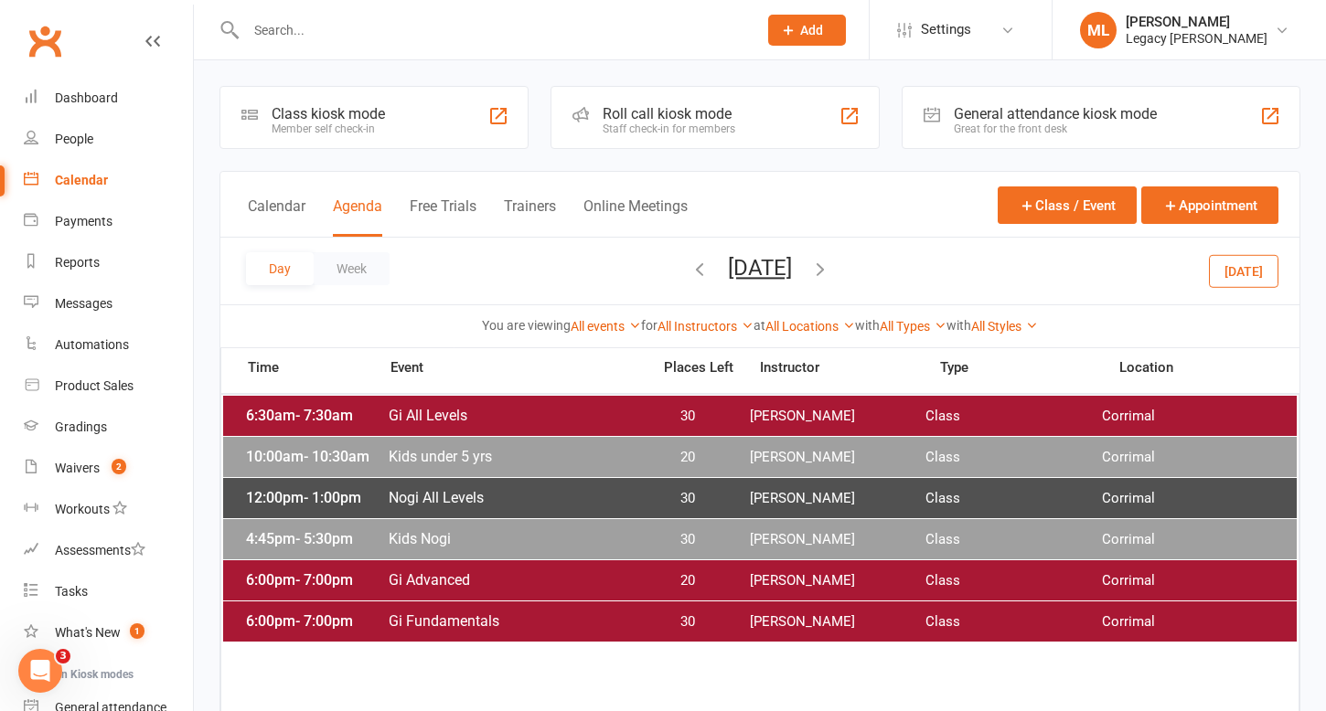
click at [492, 419] on span "Gi All Levels" at bounding box center [514, 415] width 252 height 17
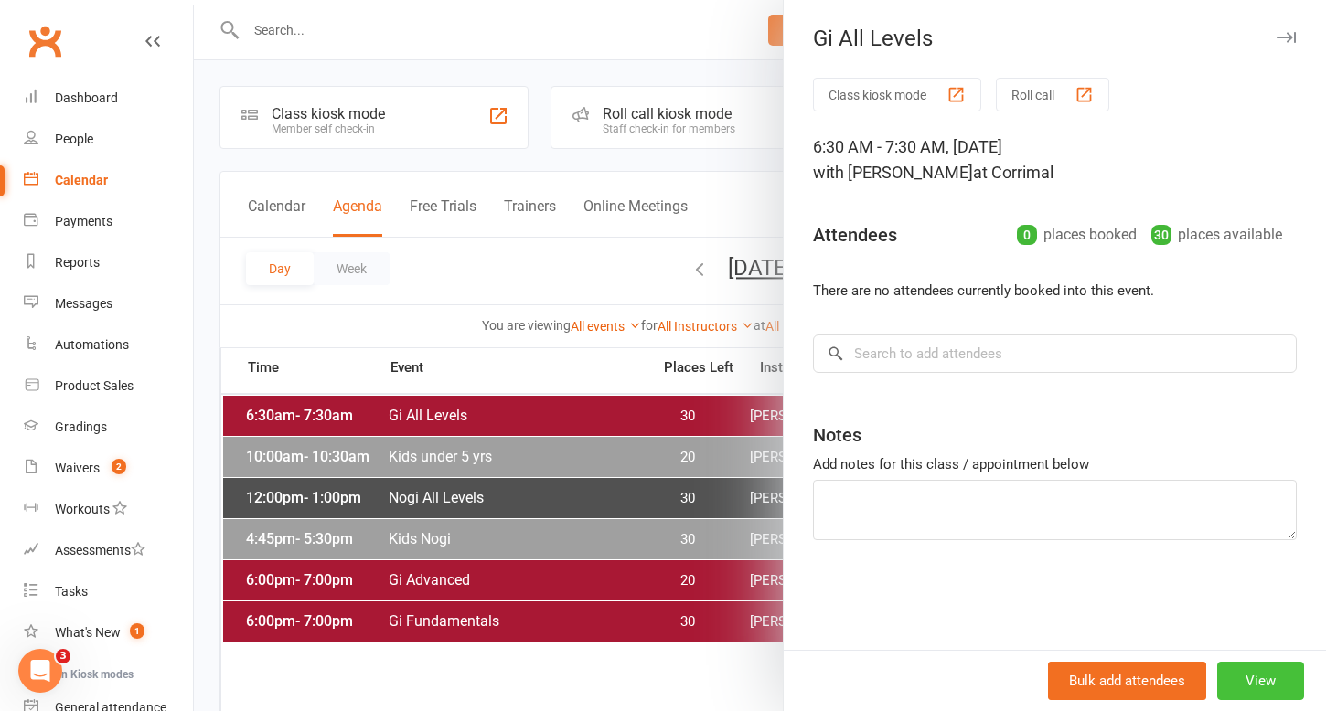
click at [1263, 679] on button "View" at bounding box center [1260, 681] width 87 height 38
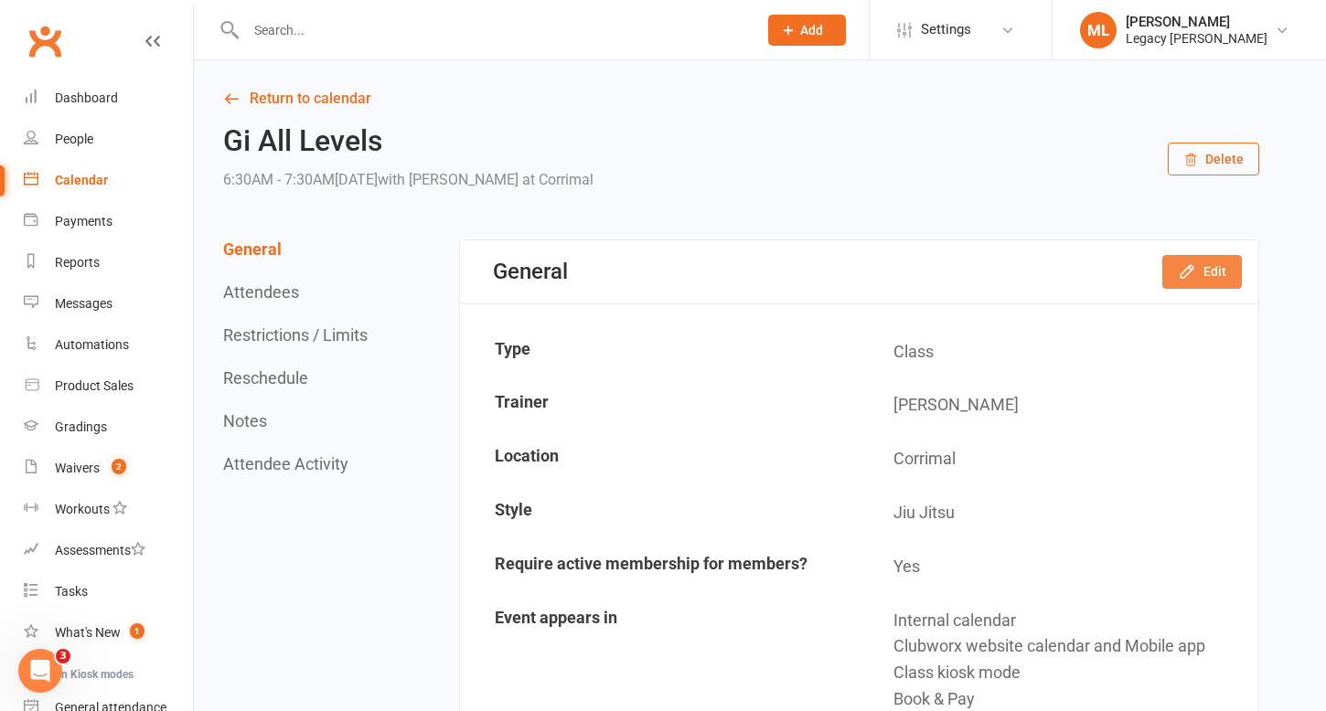
click at [1193, 263] on icon "button" at bounding box center [1187, 271] width 18 height 18
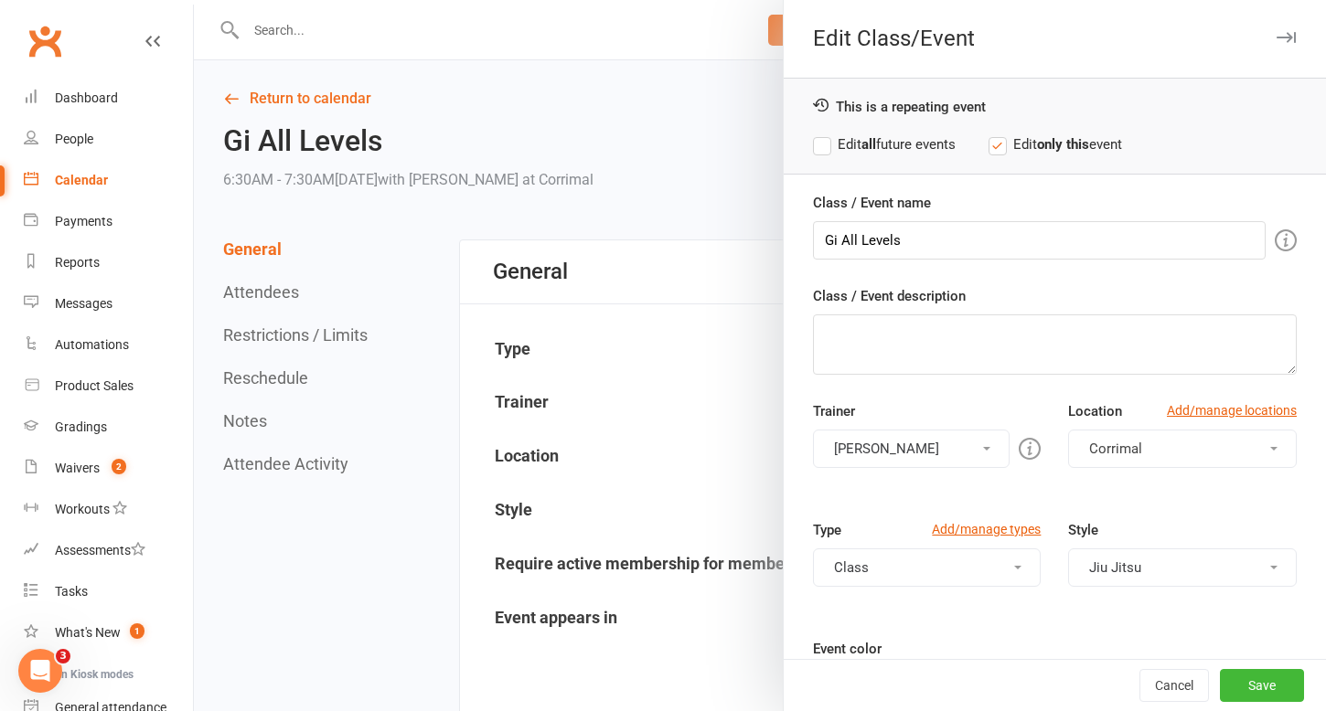
click at [819, 149] on label "Edit all future events" at bounding box center [884, 145] width 143 height 22
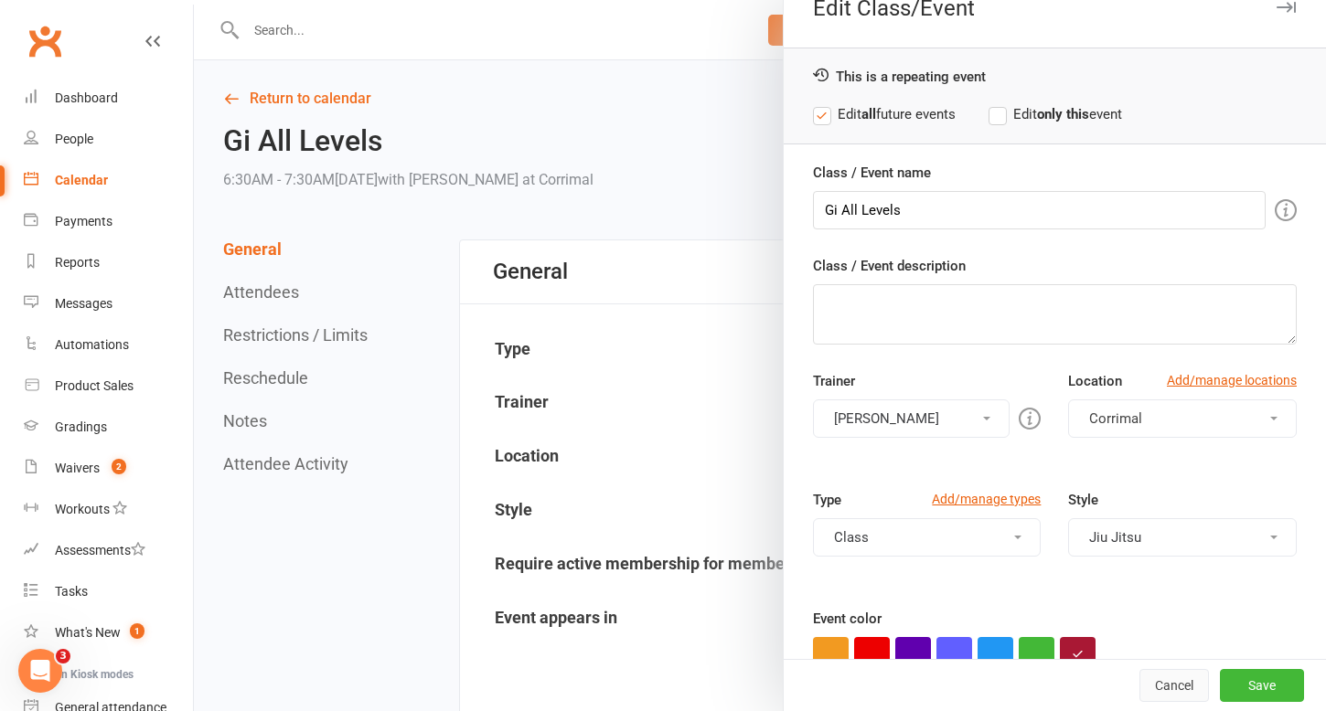
click at [1167, 690] on button "Cancel" at bounding box center [1174, 685] width 70 height 33
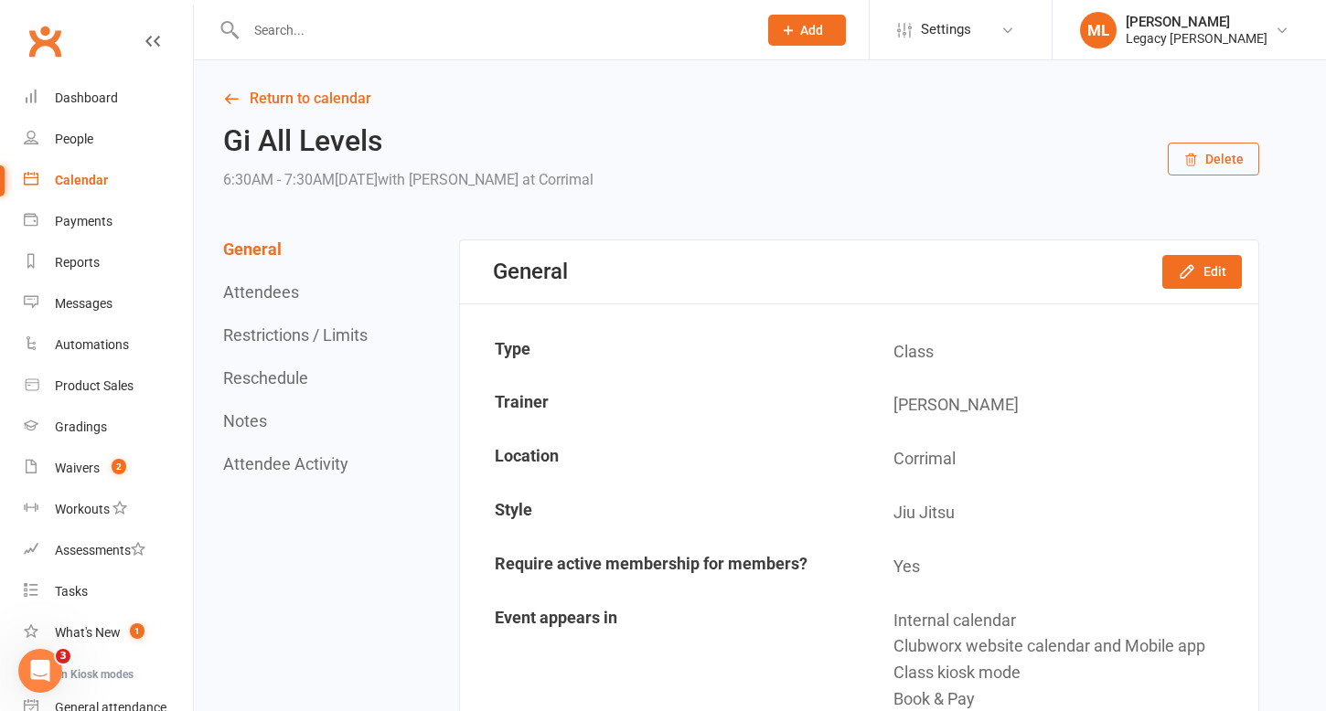
click at [268, 338] on button "Restrictions / Limits" at bounding box center [295, 335] width 144 height 19
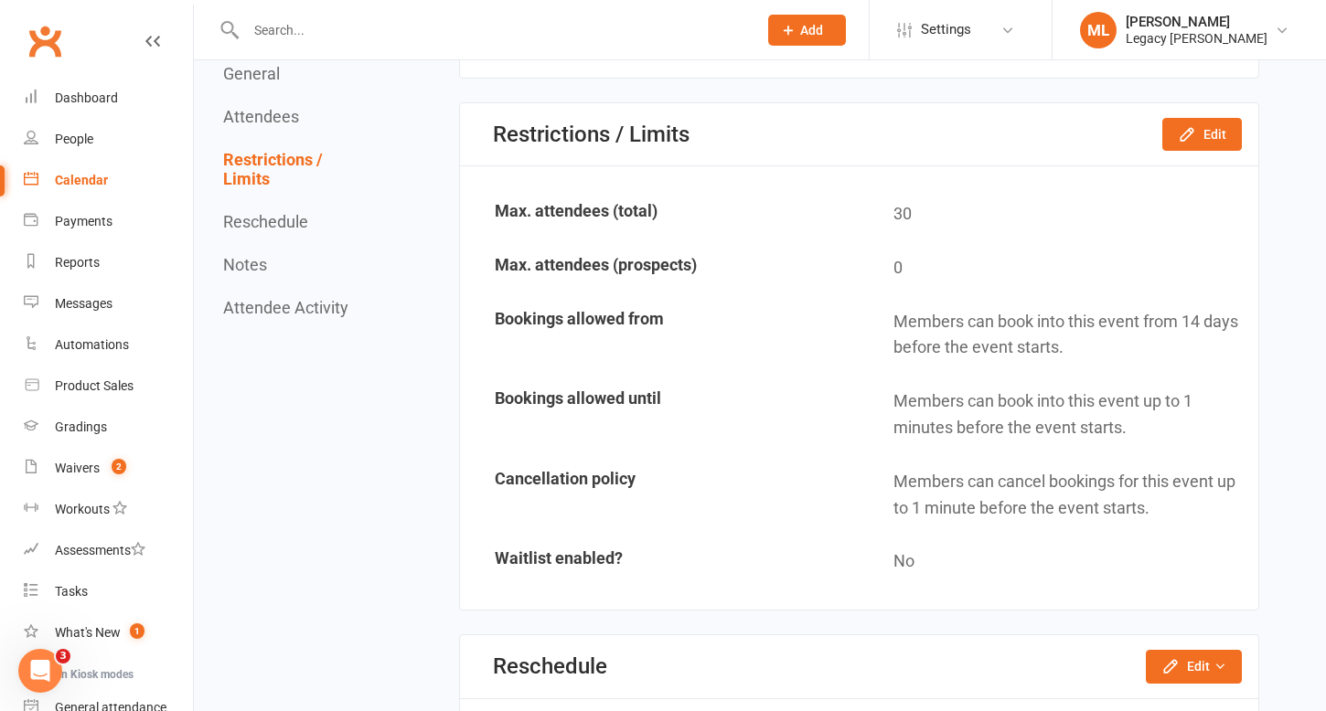
scroll to position [1054, 0]
click at [1214, 138] on button "Edit" at bounding box center [1202, 133] width 80 height 33
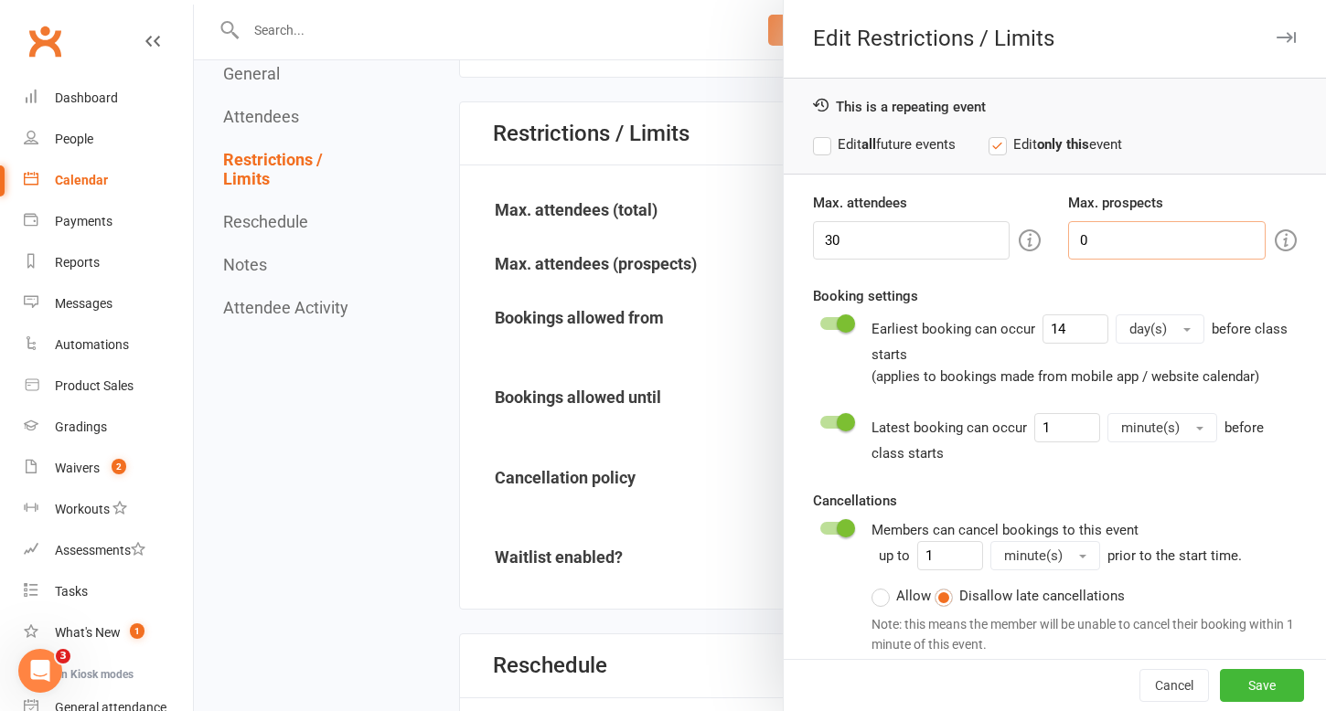
click at [1148, 237] on input "0" at bounding box center [1167, 240] width 198 height 38
type input "3"
click at [820, 139] on label "Edit all future events" at bounding box center [884, 145] width 143 height 22
click at [1271, 685] on button "Save" at bounding box center [1262, 685] width 84 height 33
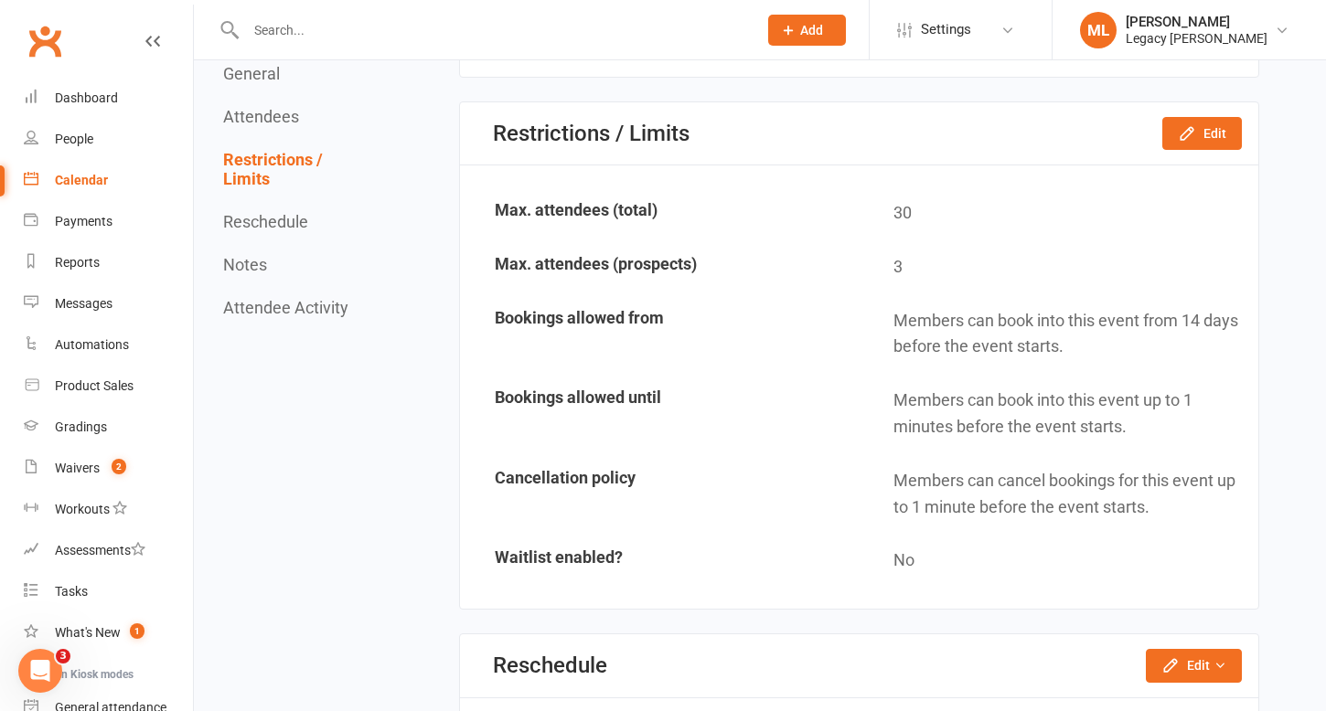
click at [61, 176] on div "Calendar" at bounding box center [81, 180] width 53 height 15
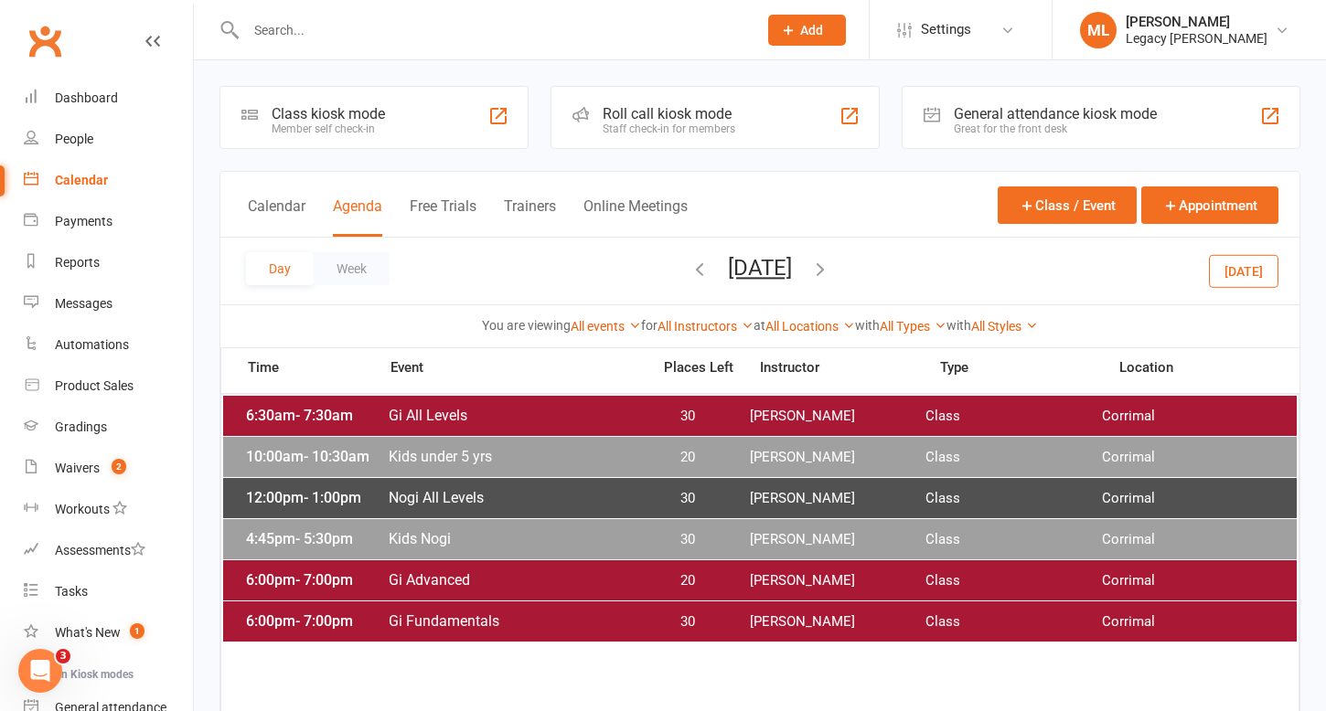
click at [643, 412] on span "30" at bounding box center [688, 416] width 96 height 17
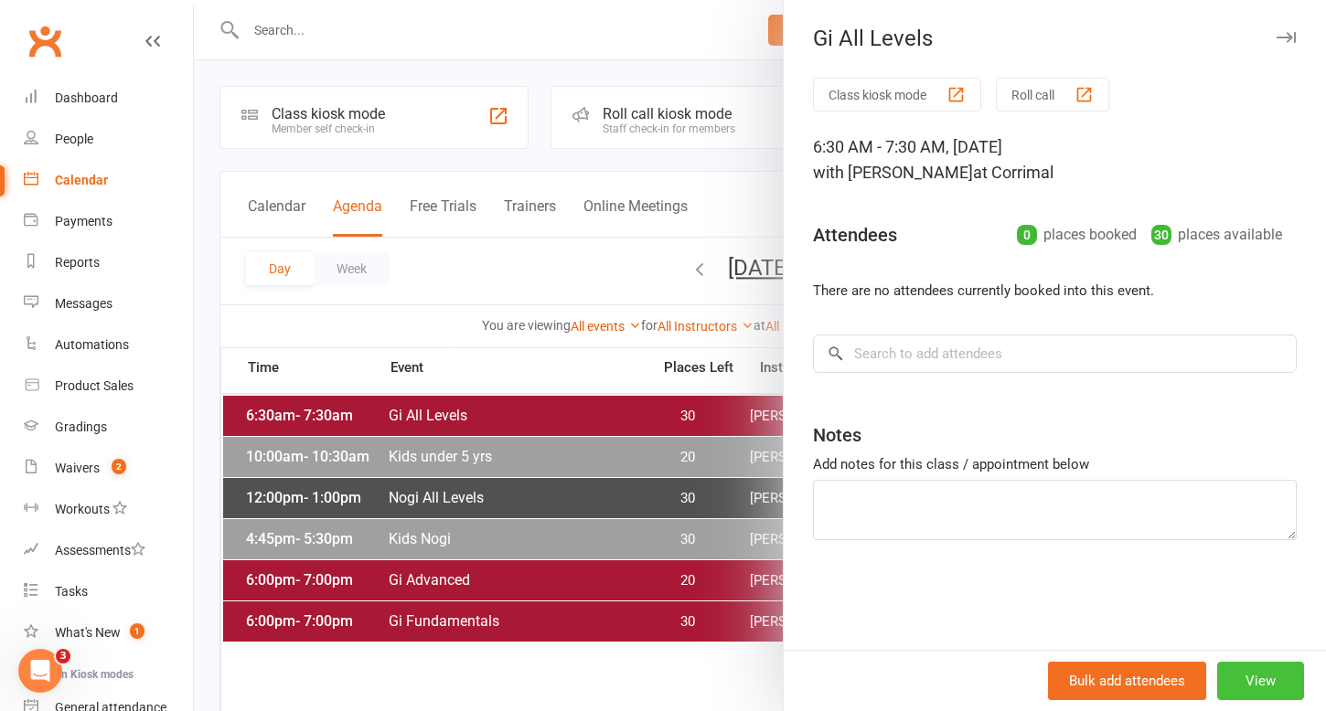
click at [1250, 676] on button "View" at bounding box center [1260, 681] width 87 height 38
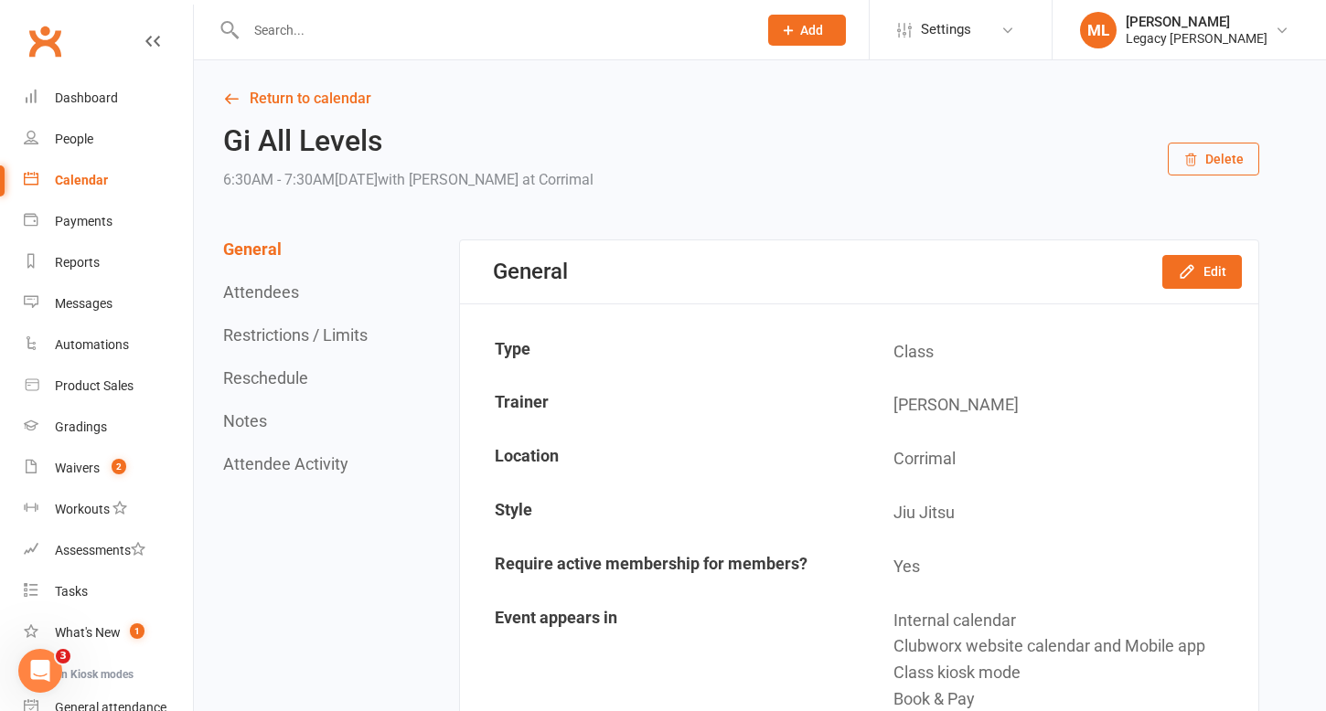
click at [309, 332] on button "Restrictions / Limits" at bounding box center [295, 335] width 144 height 19
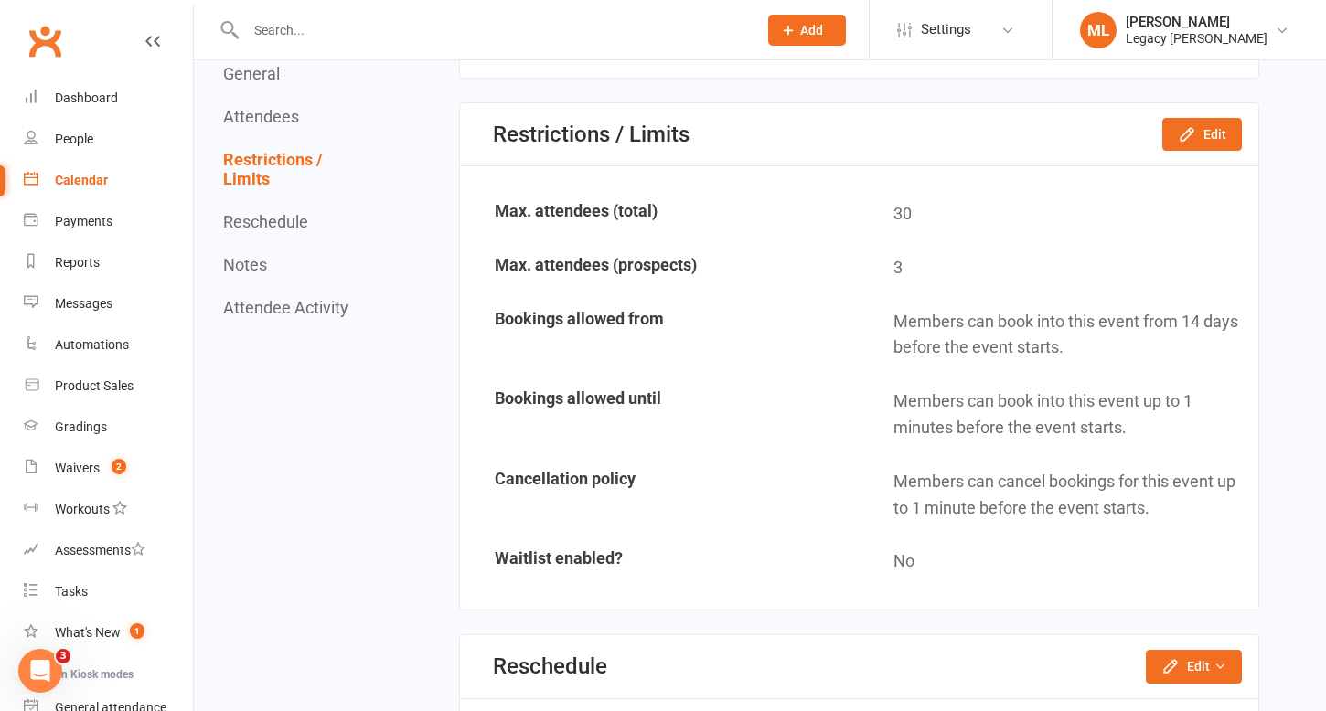
scroll to position [1054, 0]
click at [80, 180] on div "Calendar" at bounding box center [81, 180] width 53 height 15
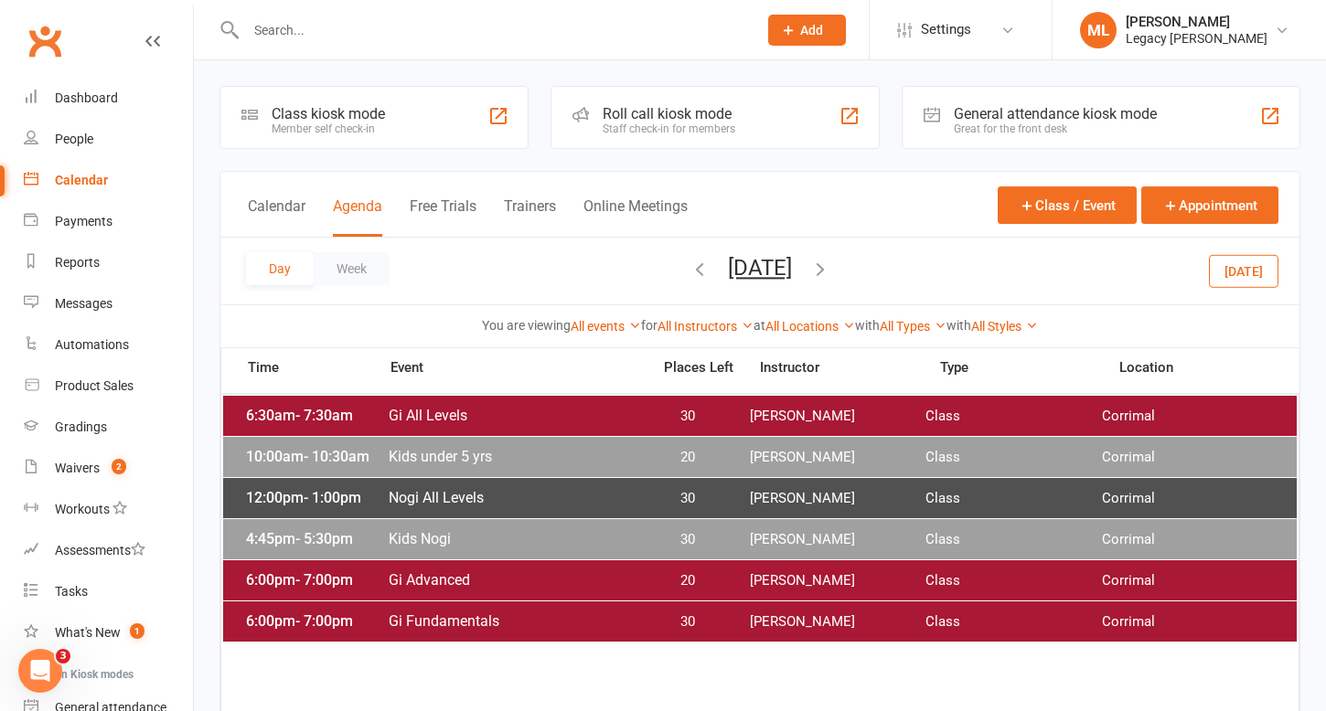
click at [558, 454] on span "Kids under 5 yrs" at bounding box center [514, 456] width 252 height 17
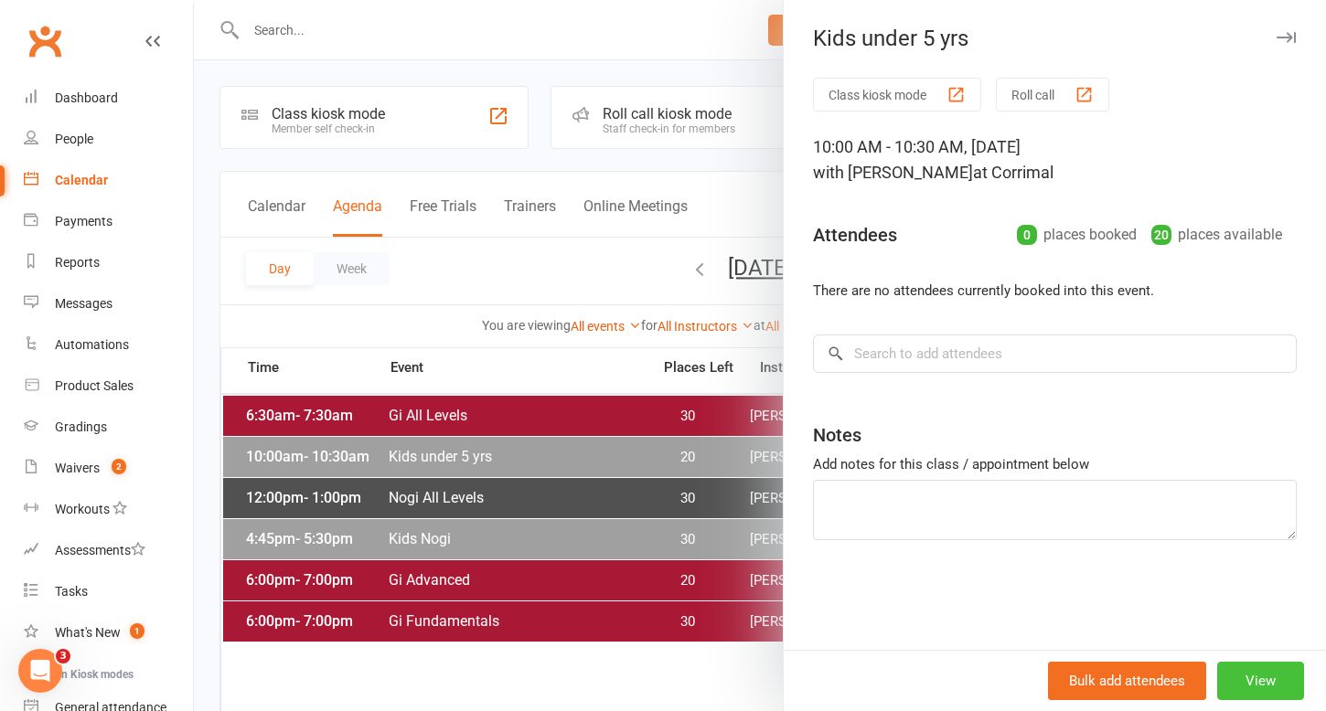
click at [1276, 691] on button "View" at bounding box center [1260, 681] width 87 height 38
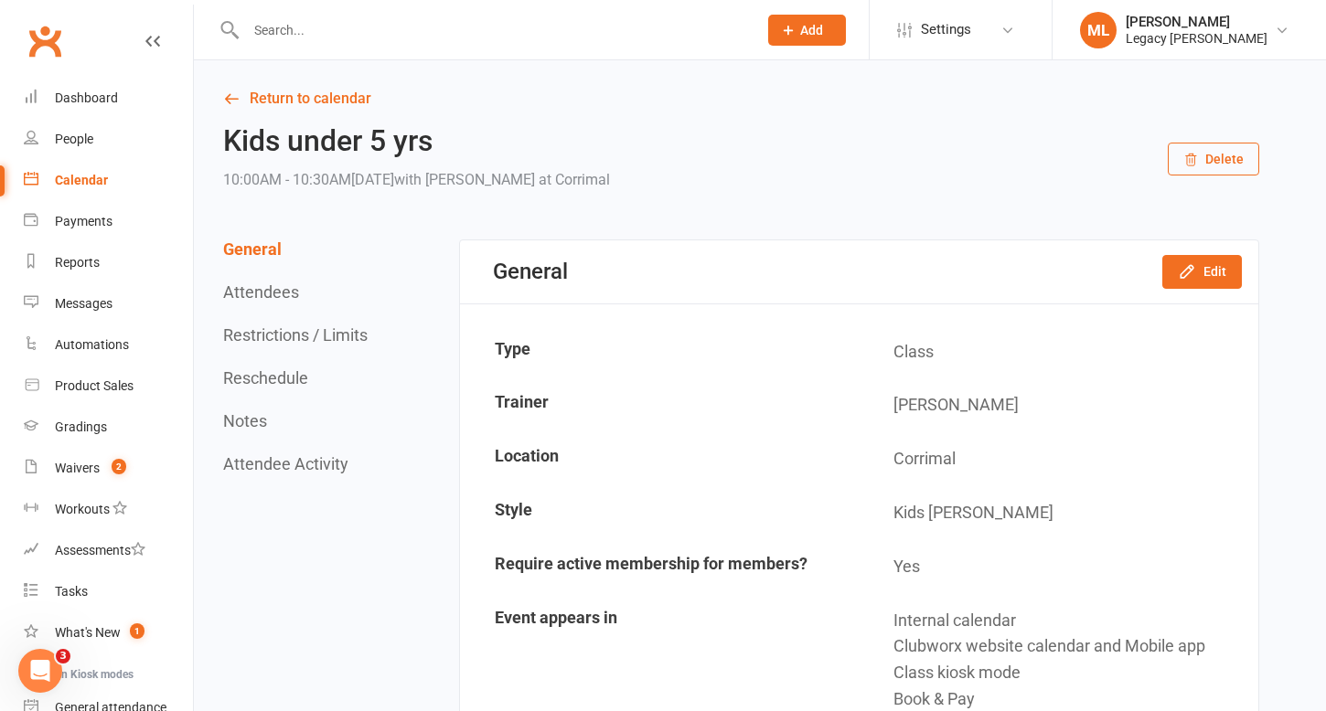
click at [311, 335] on button "Restrictions / Limits" at bounding box center [295, 335] width 144 height 19
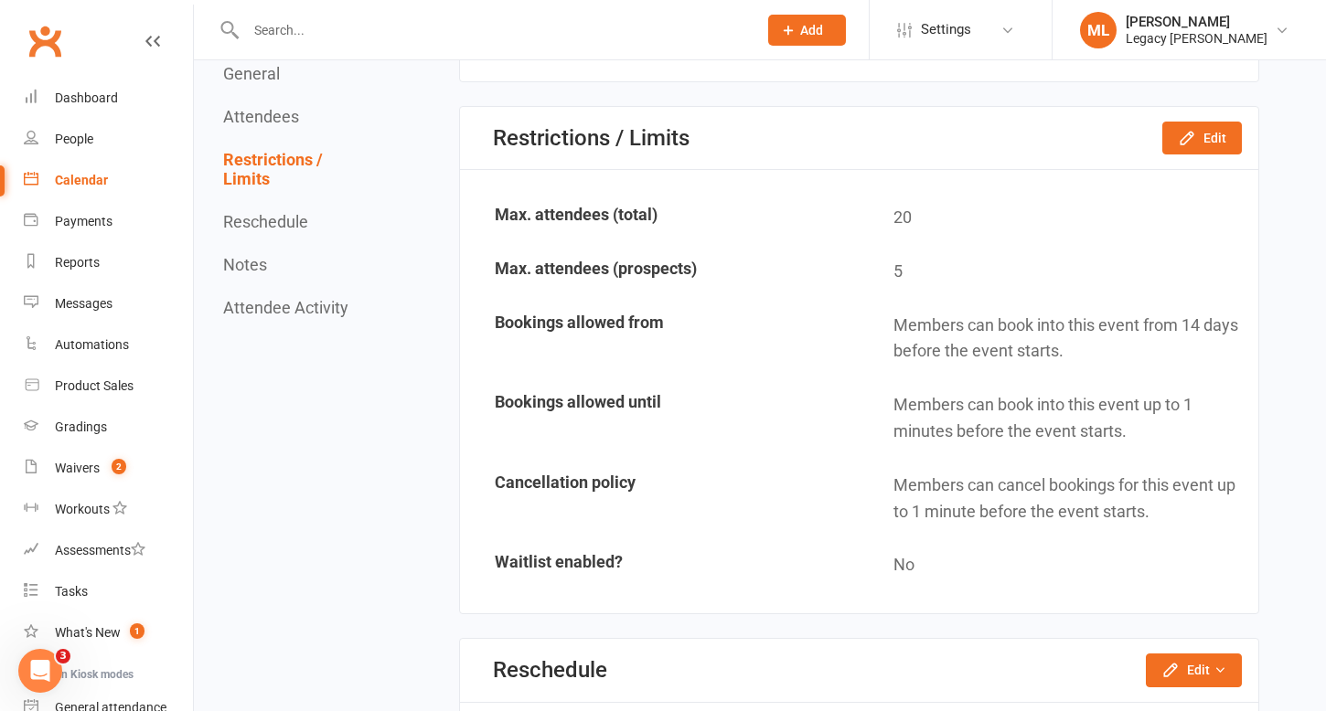
scroll to position [1054, 0]
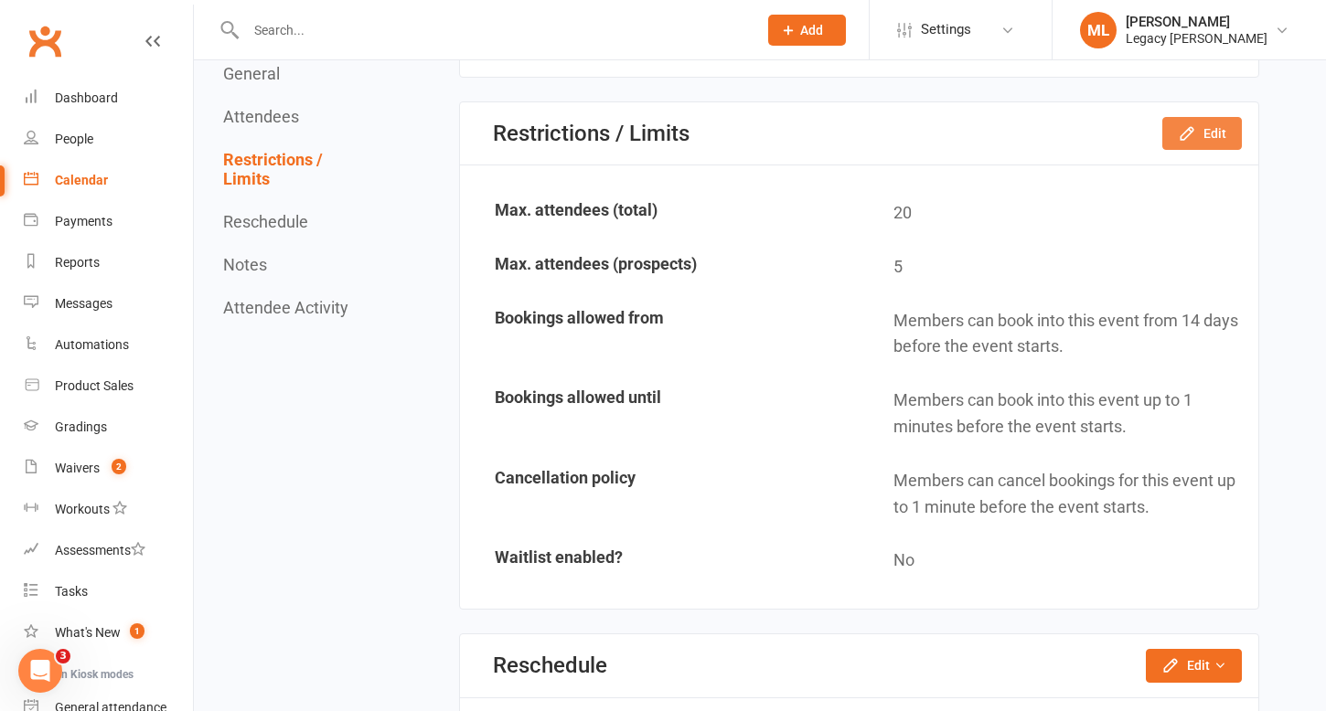
click at [1189, 138] on icon "button" at bounding box center [1187, 133] width 18 height 18
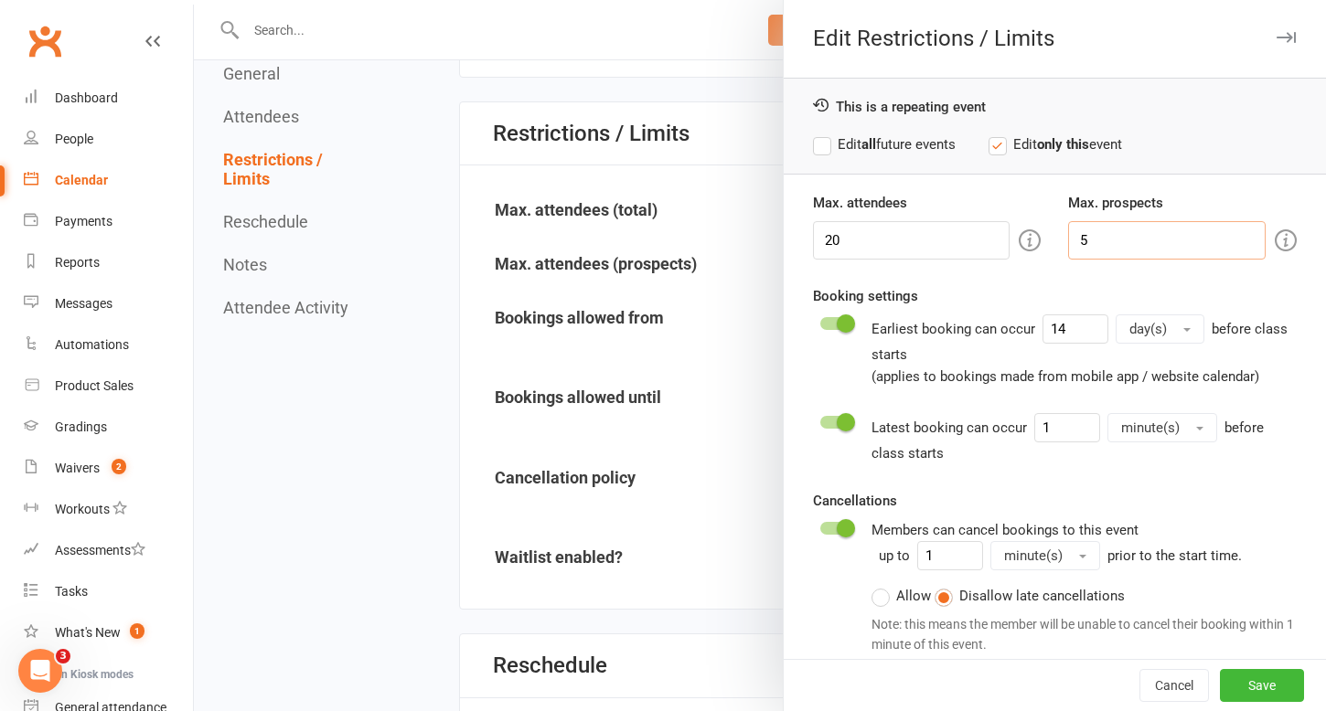
click at [1095, 230] on input "5" at bounding box center [1167, 240] width 198 height 38
type input "3"
click at [1251, 683] on button "Save" at bounding box center [1262, 685] width 84 height 33
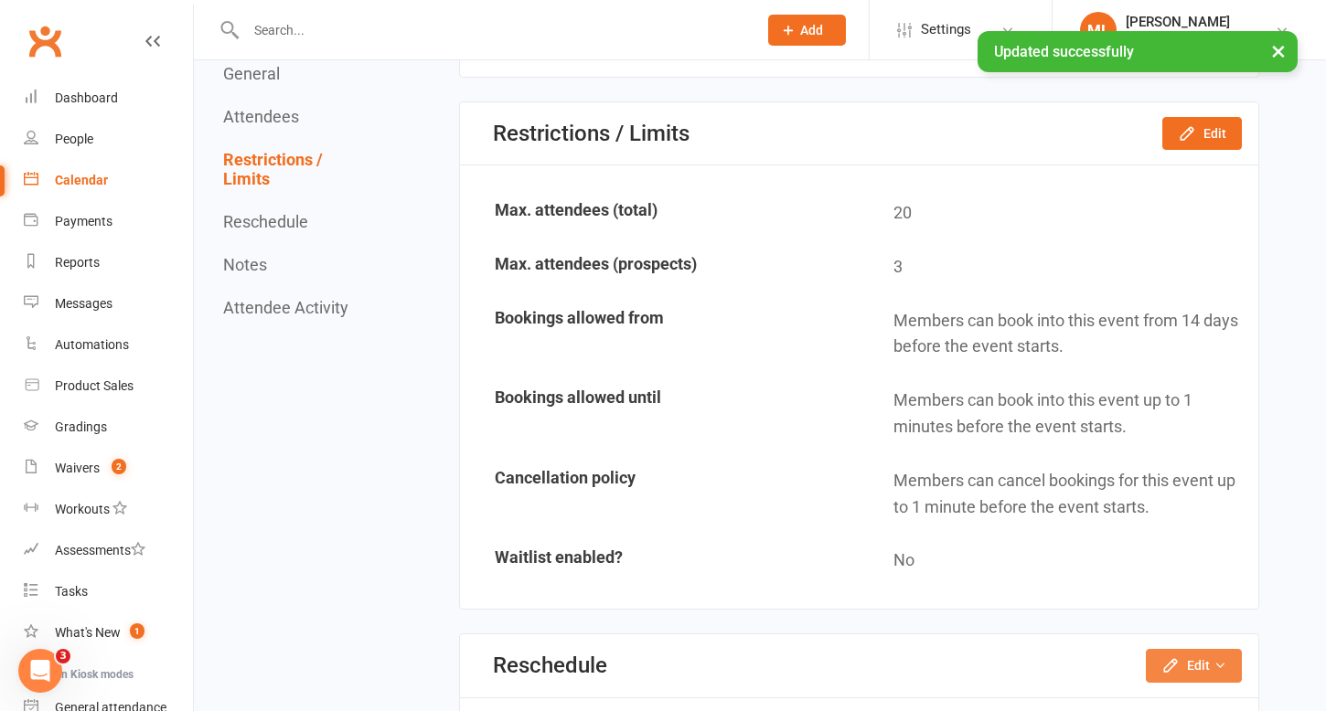
click at [1203, 667] on button "Edit" at bounding box center [1194, 665] width 96 height 33
click at [1206, 137] on button "Edit" at bounding box center [1202, 133] width 80 height 33
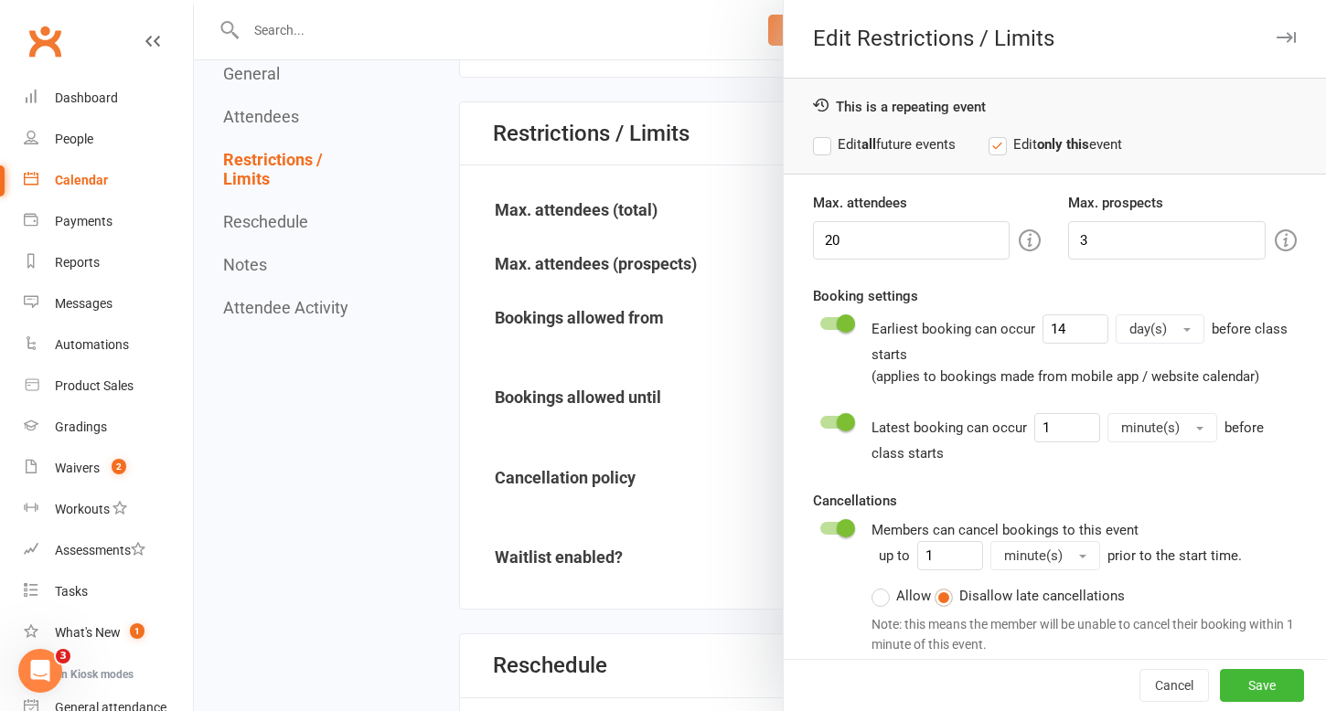
click at [825, 144] on label "Edit all future events" at bounding box center [884, 145] width 143 height 22
click at [1259, 677] on button "Save" at bounding box center [1262, 685] width 84 height 33
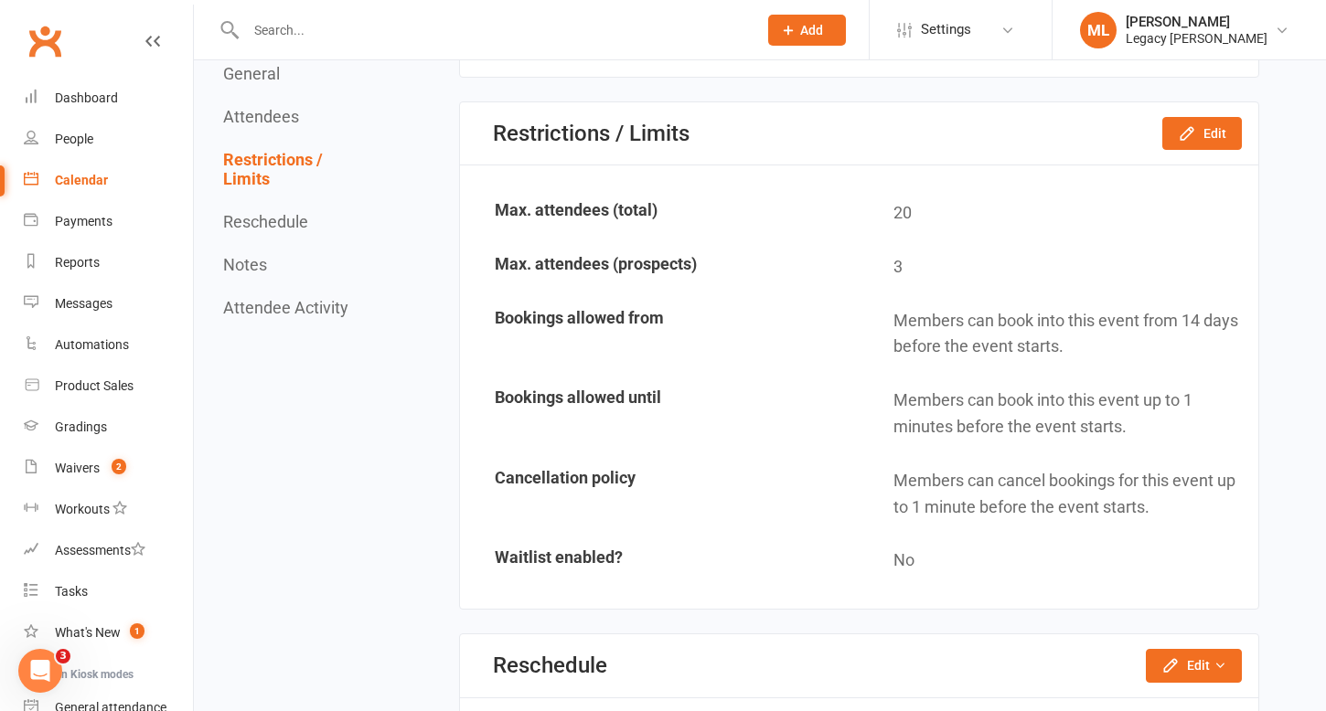
click at [88, 179] on div "Calendar" at bounding box center [81, 180] width 53 height 15
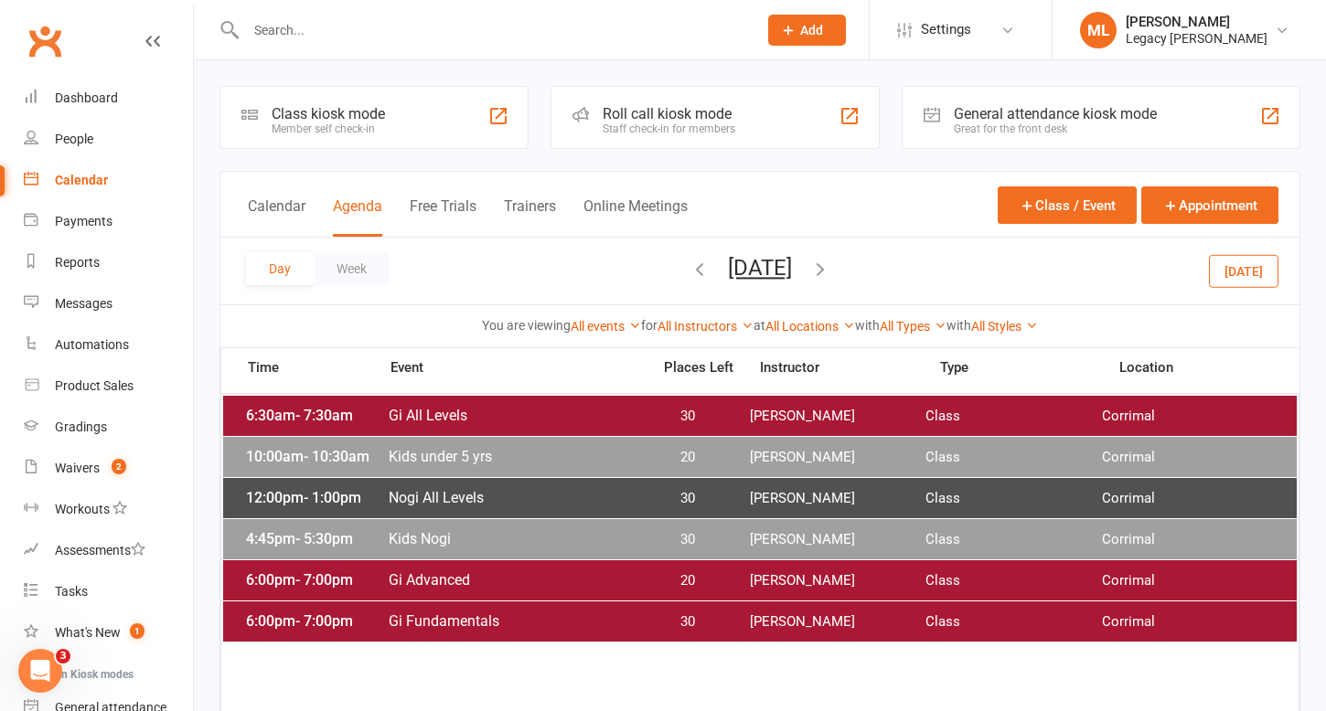
click at [527, 463] on span "Kids under 5 yrs" at bounding box center [514, 456] width 252 height 17
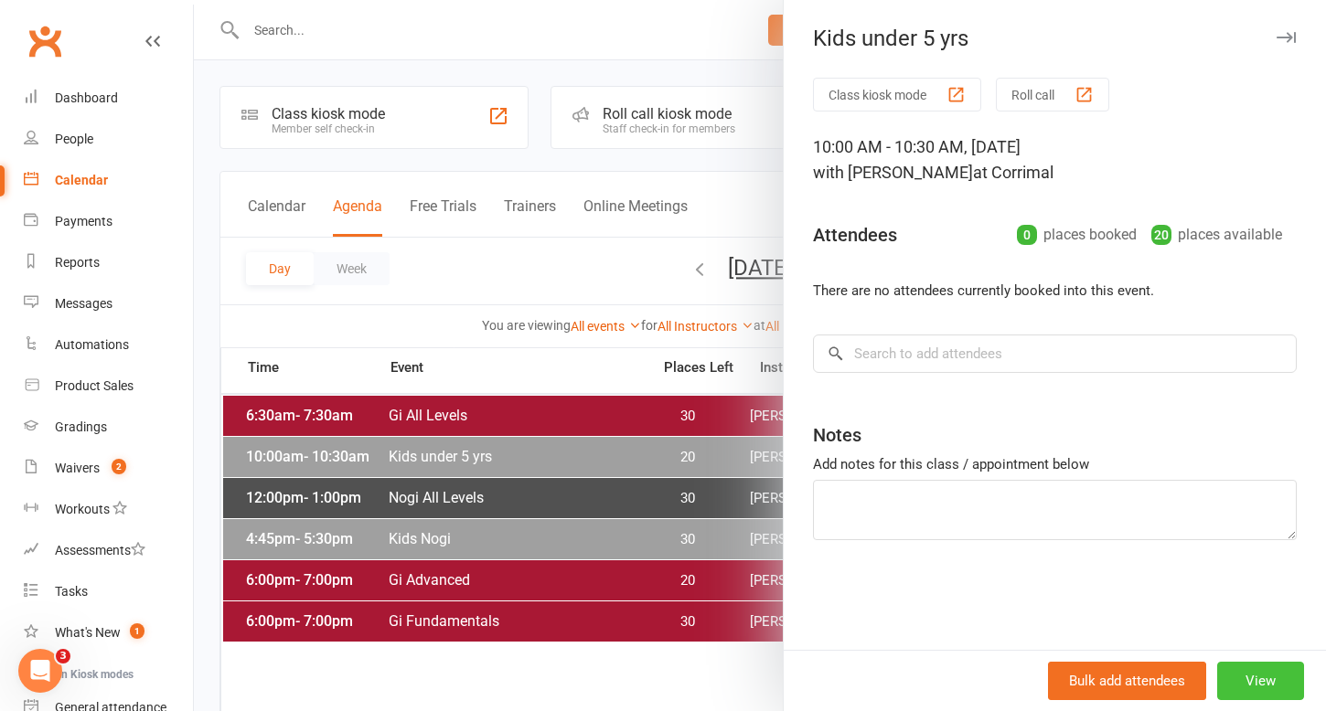
click at [1240, 682] on button "View" at bounding box center [1260, 681] width 87 height 38
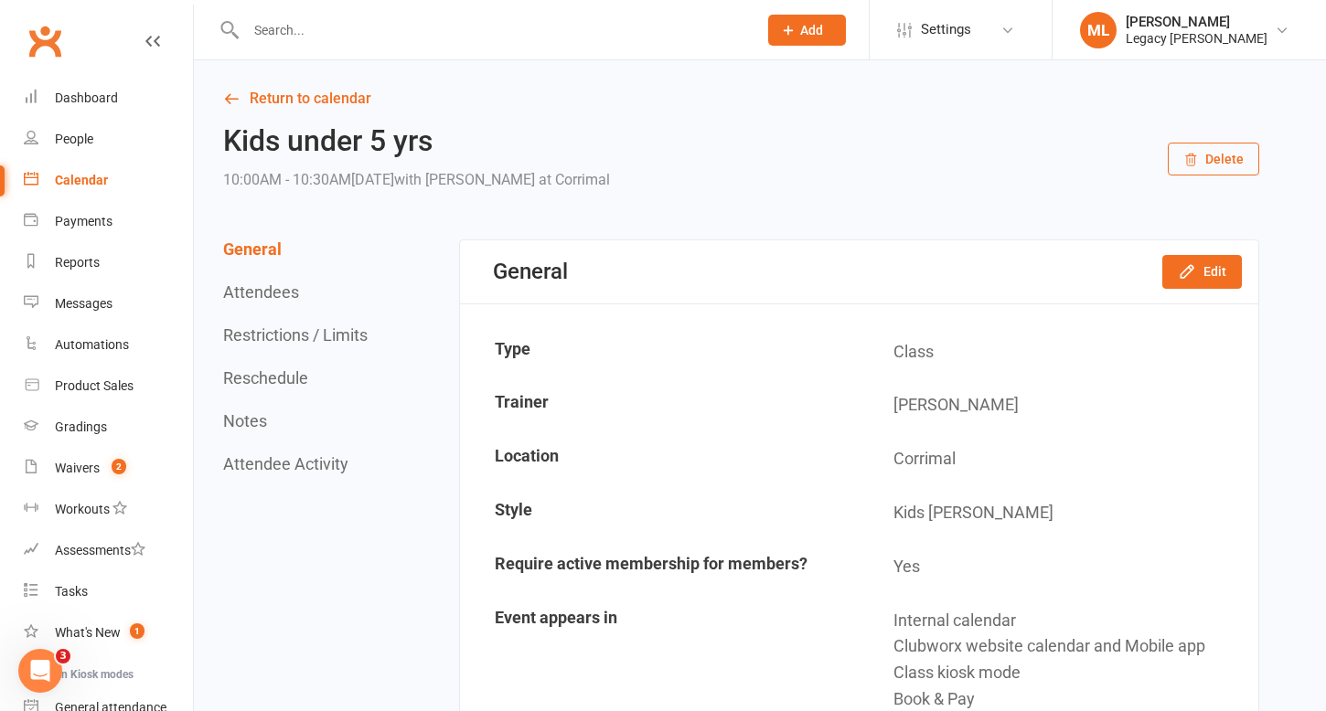
click at [352, 333] on button "Restrictions / Limits" at bounding box center [295, 335] width 144 height 19
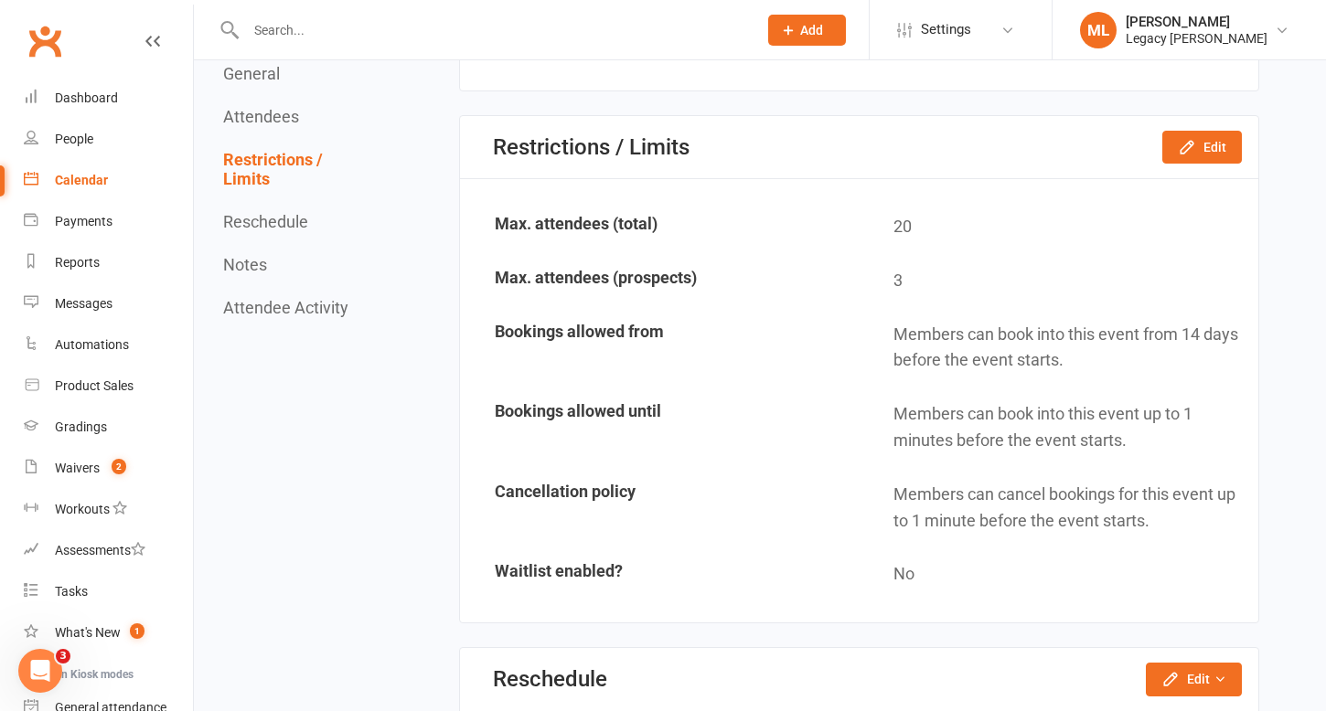
scroll to position [1054, 0]
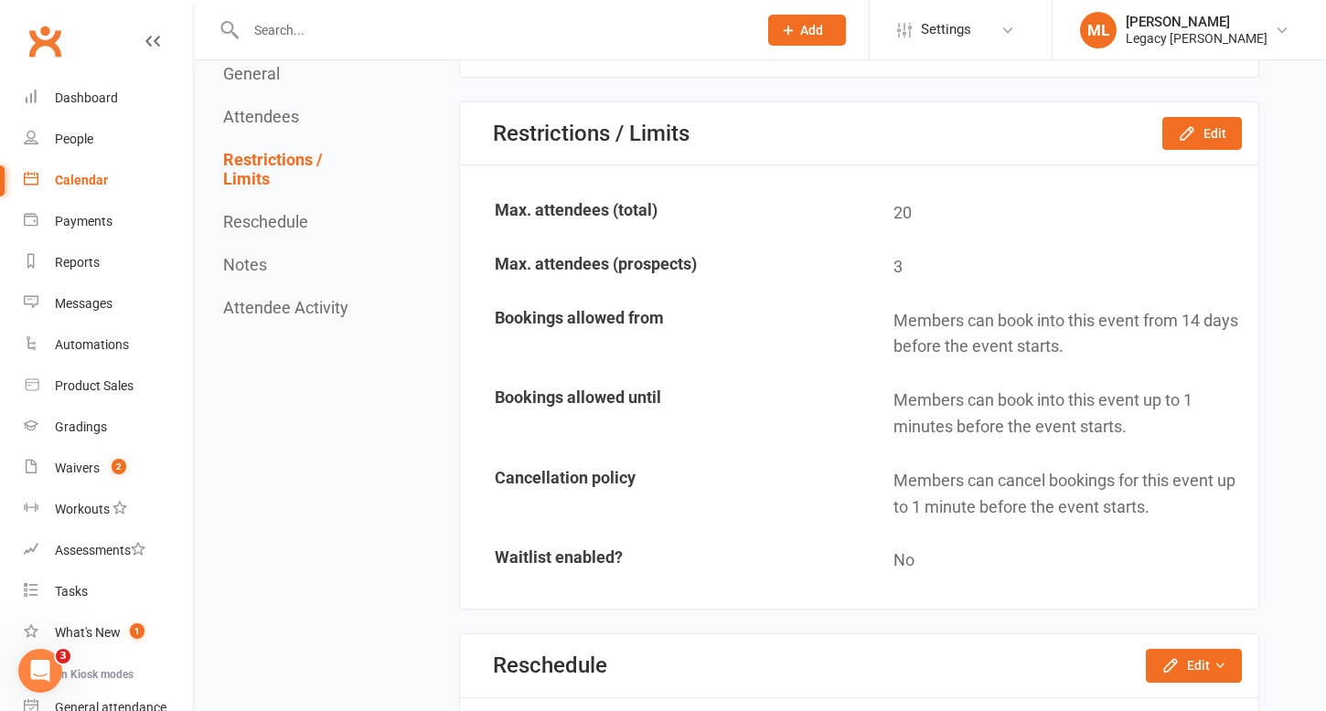
click at [73, 178] on div "Calendar" at bounding box center [81, 180] width 53 height 15
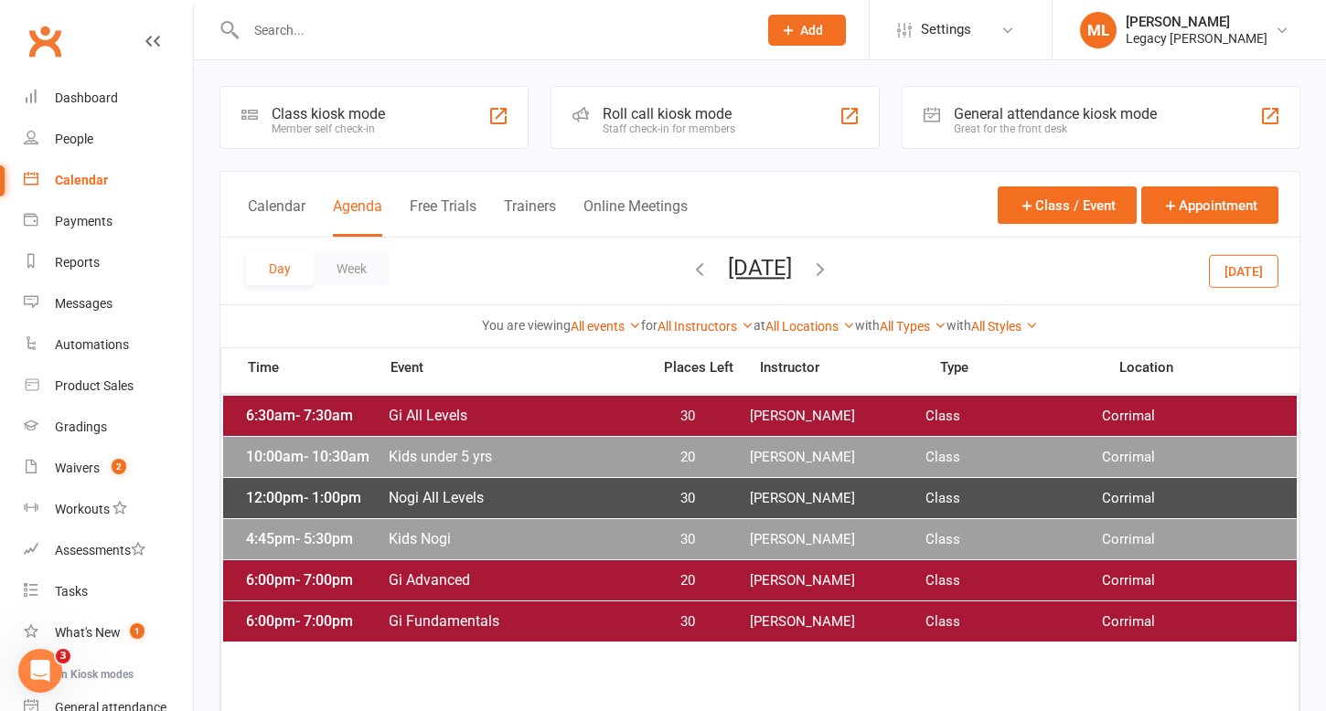
click at [505, 497] on span "Nogi All Levels" at bounding box center [514, 497] width 252 height 17
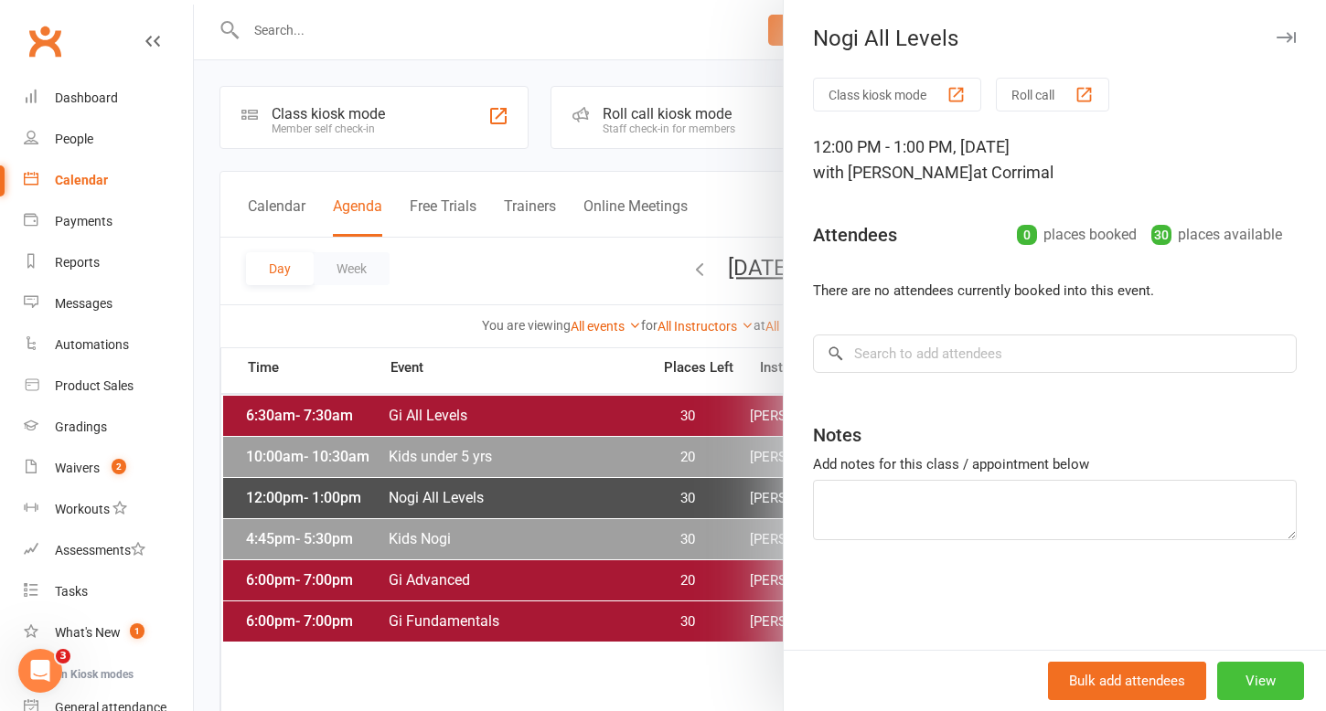
click at [1254, 684] on button "View" at bounding box center [1260, 681] width 87 height 38
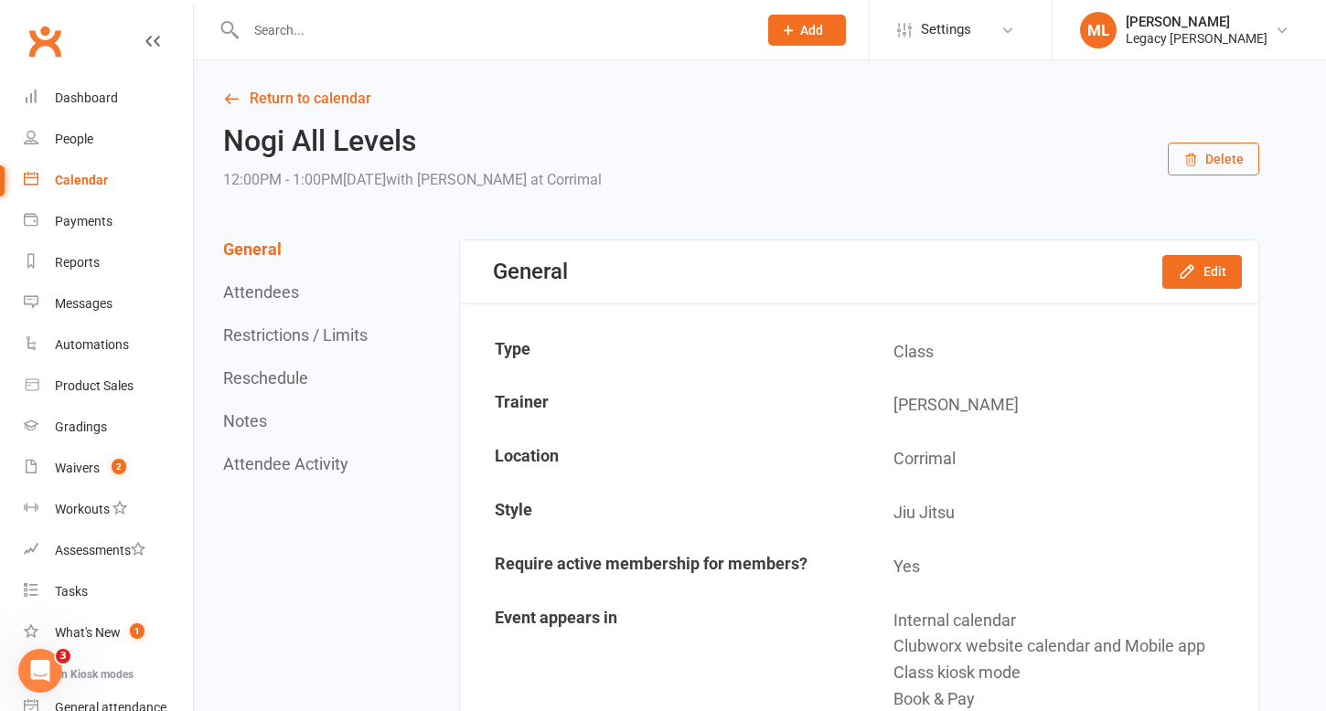
click at [330, 327] on button "Restrictions / Limits" at bounding box center [295, 335] width 144 height 19
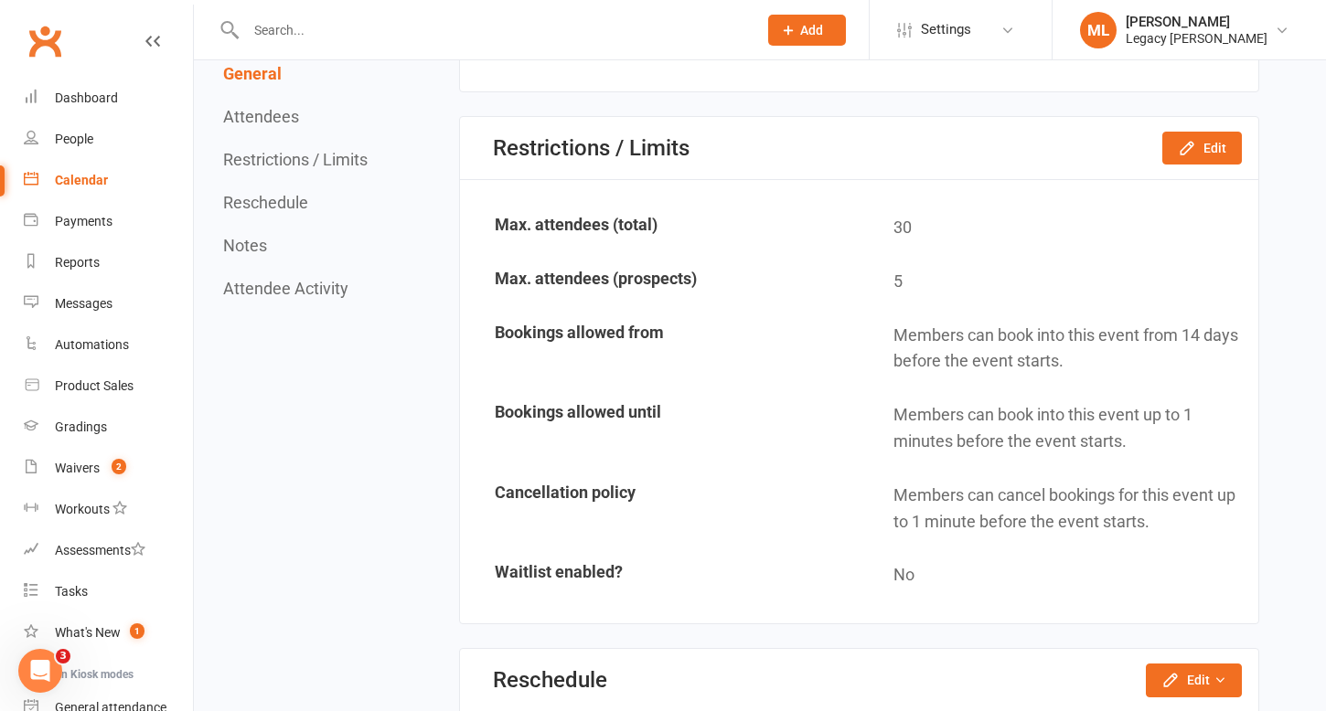
scroll to position [1054, 0]
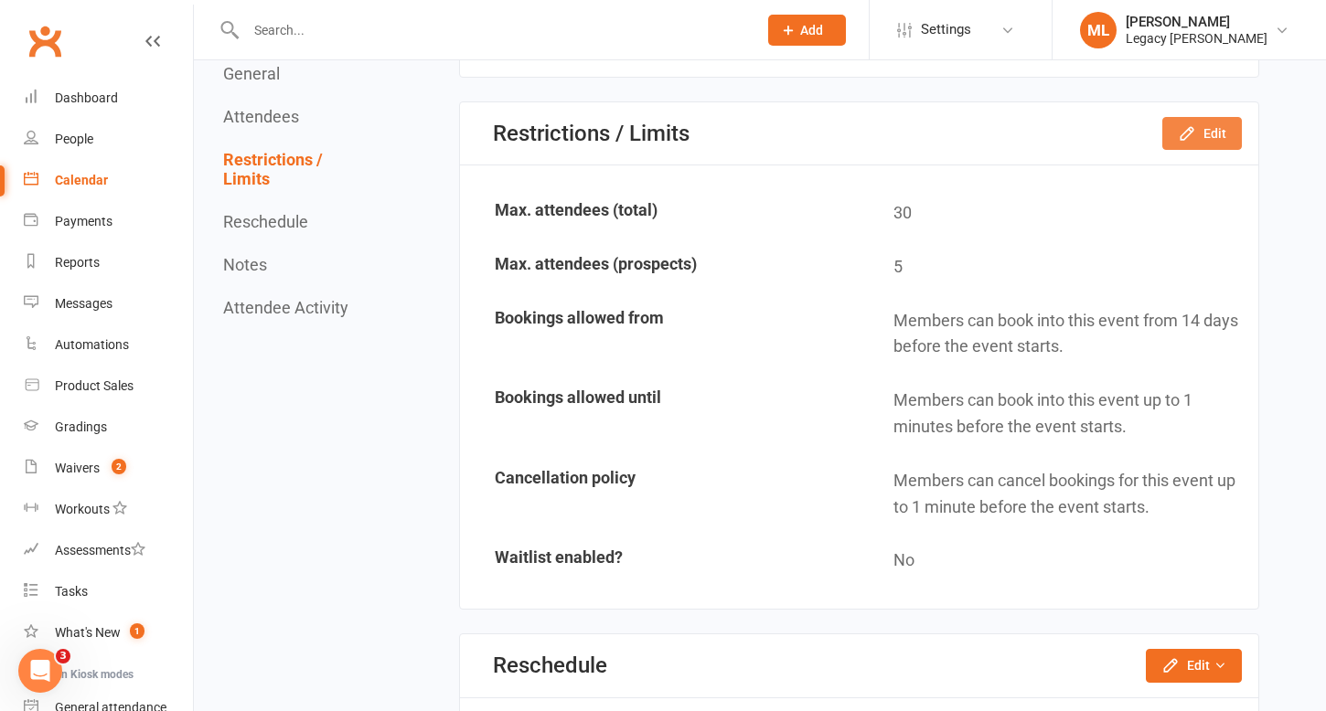
click at [1197, 126] on button "Edit" at bounding box center [1202, 133] width 80 height 33
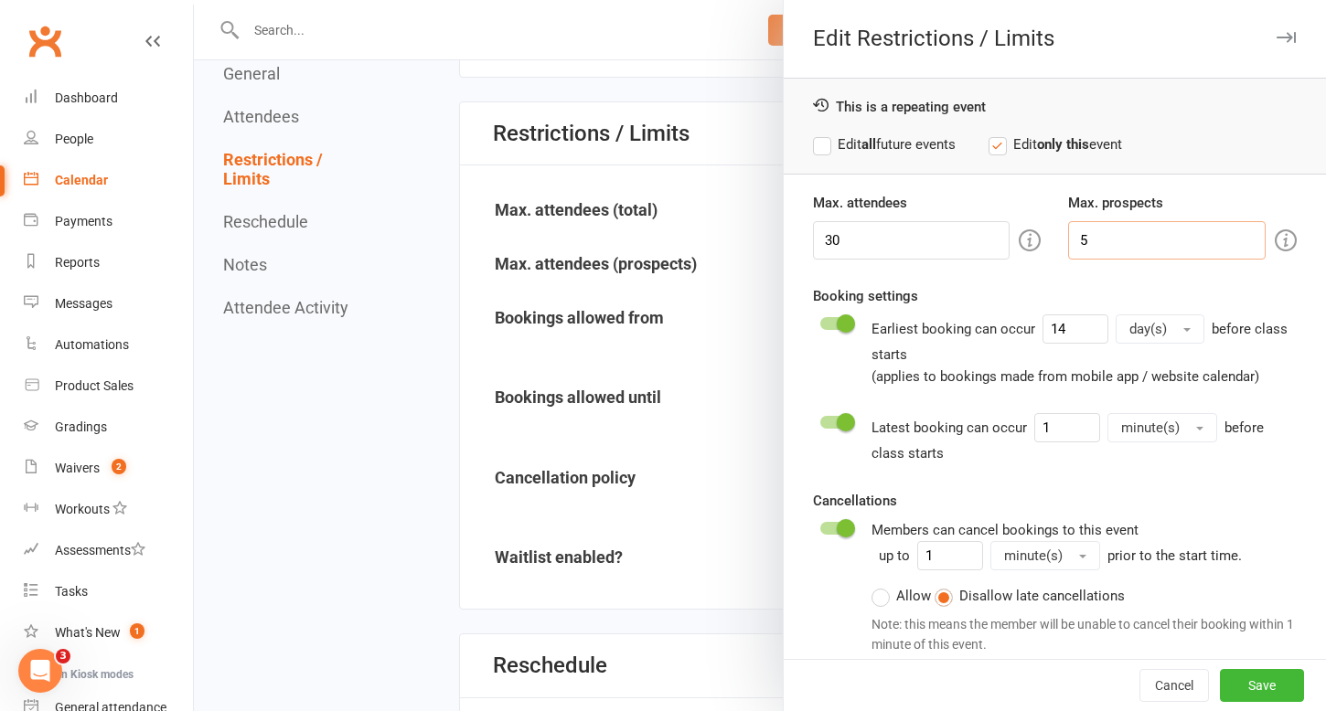
click at [1111, 236] on input "5" at bounding box center [1167, 240] width 198 height 38
type input "3"
click at [1251, 689] on button "Save" at bounding box center [1262, 685] width 84 height 33
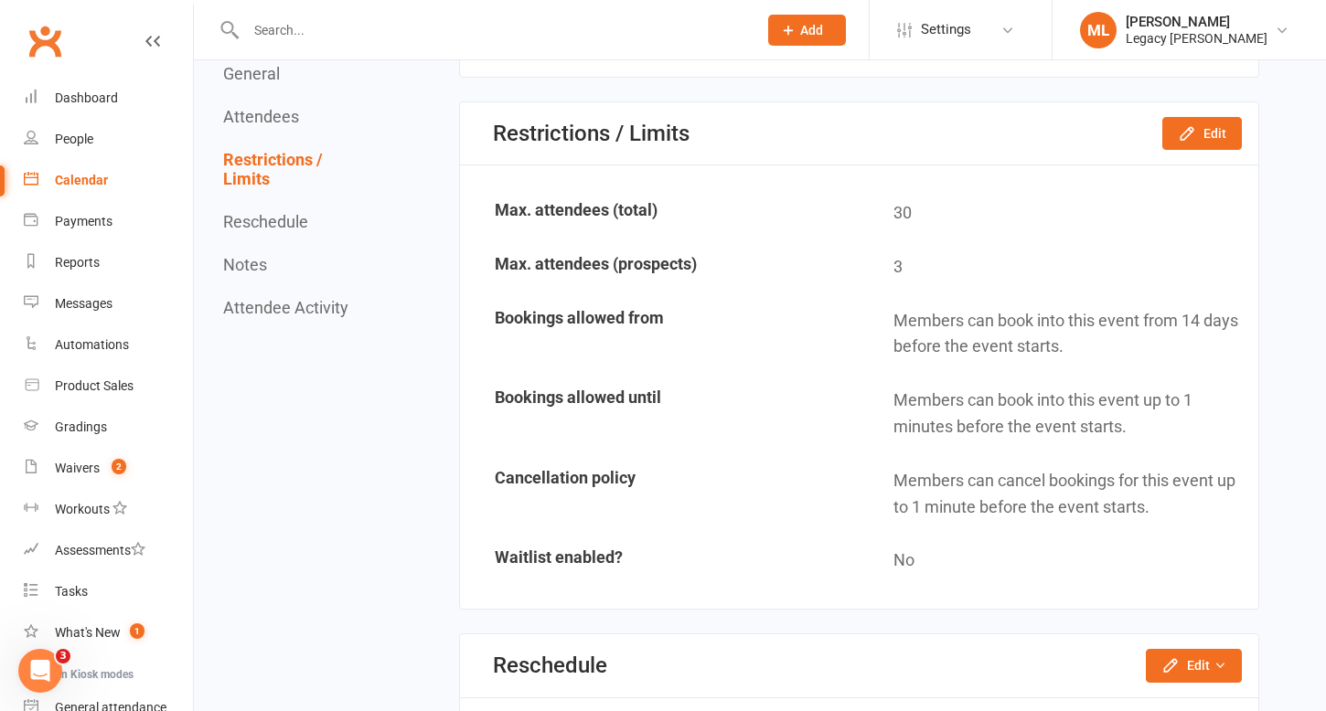
click at [84, 180] on div "Calendar" at bounding box center [81, 180] width 53 height 15
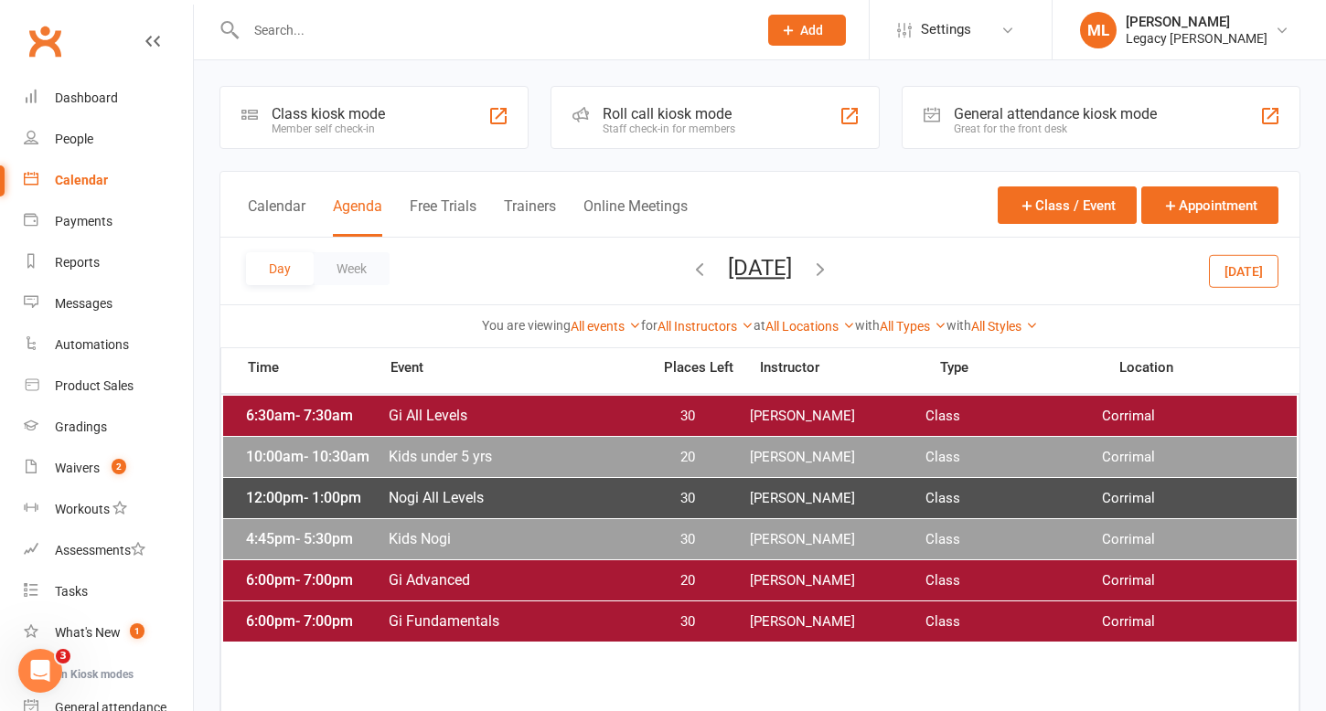
click at [445, 534] on span "Kids Nogi" at bounding box center [514, 538] width 252 height 17
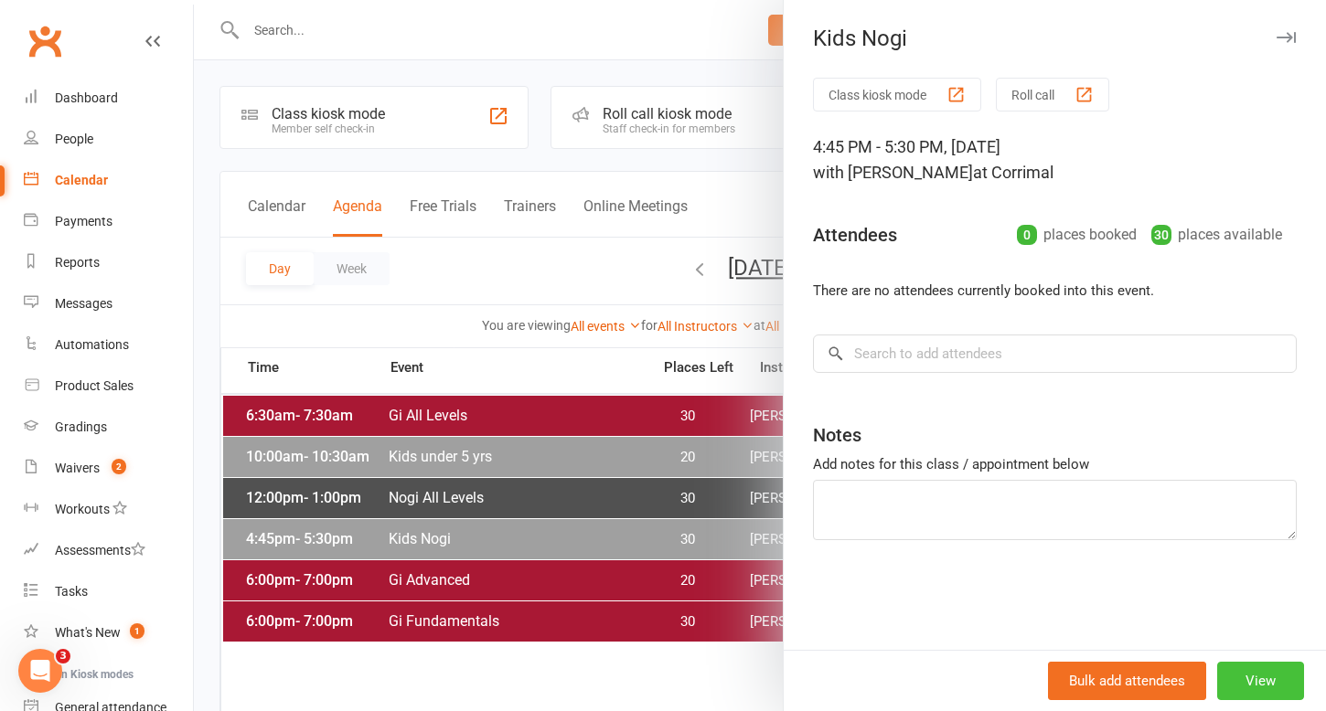
click at [1262, 676] on button "View" at bounding box center [1260, 681] width 87 height 38
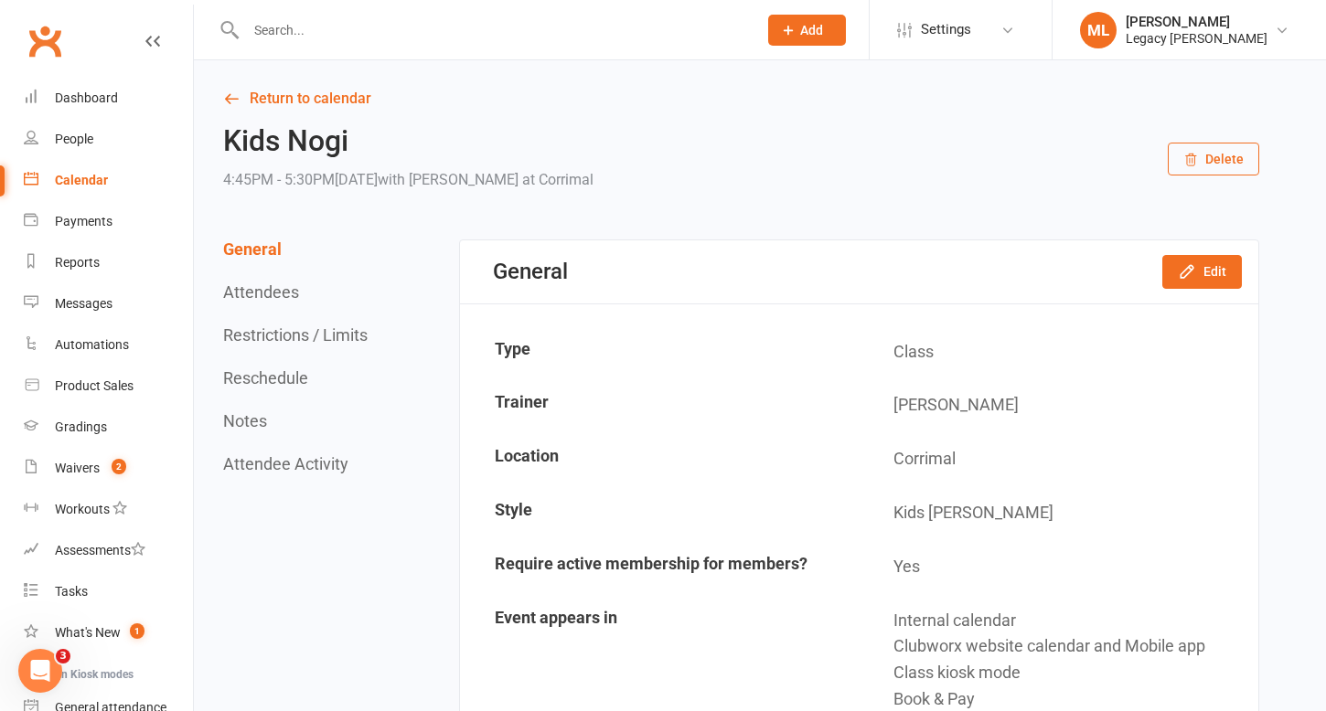
click at [335, 337] on button "Restrictions / Limits" at bounding box center [295, 335] width 144 height 19
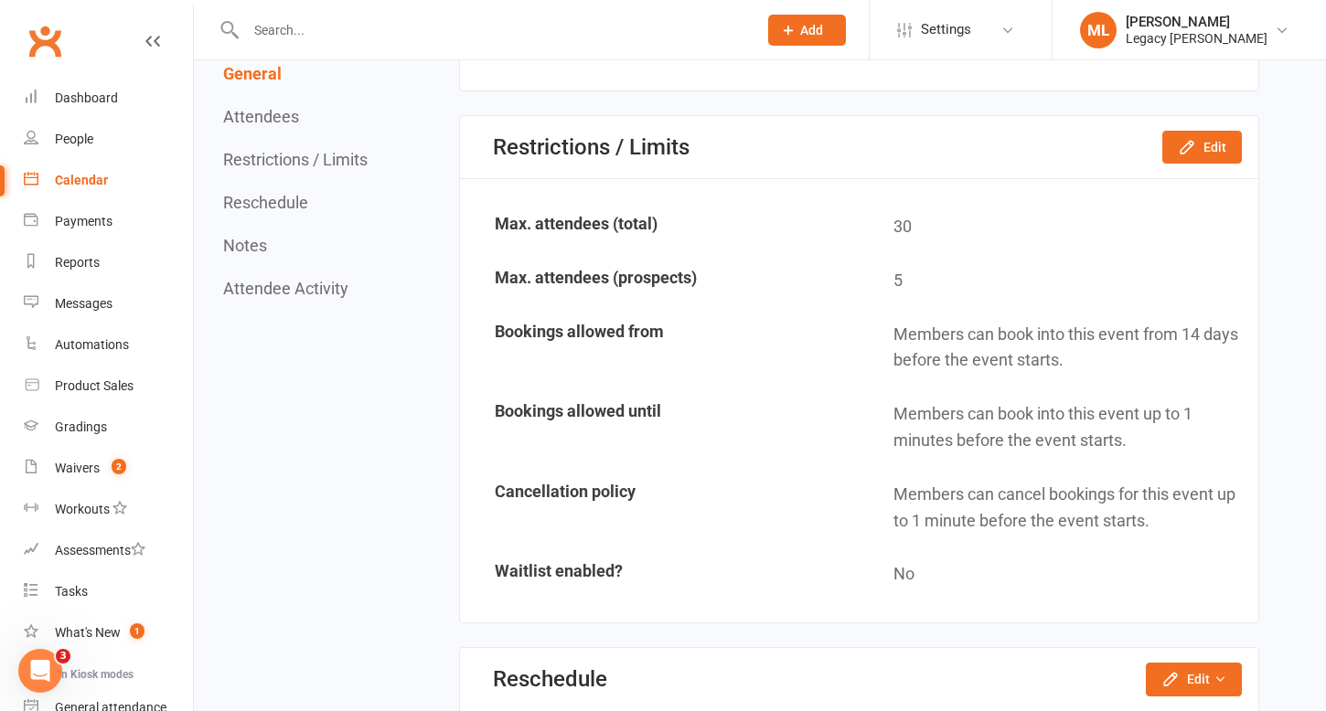
scroll to position [1054, 0]
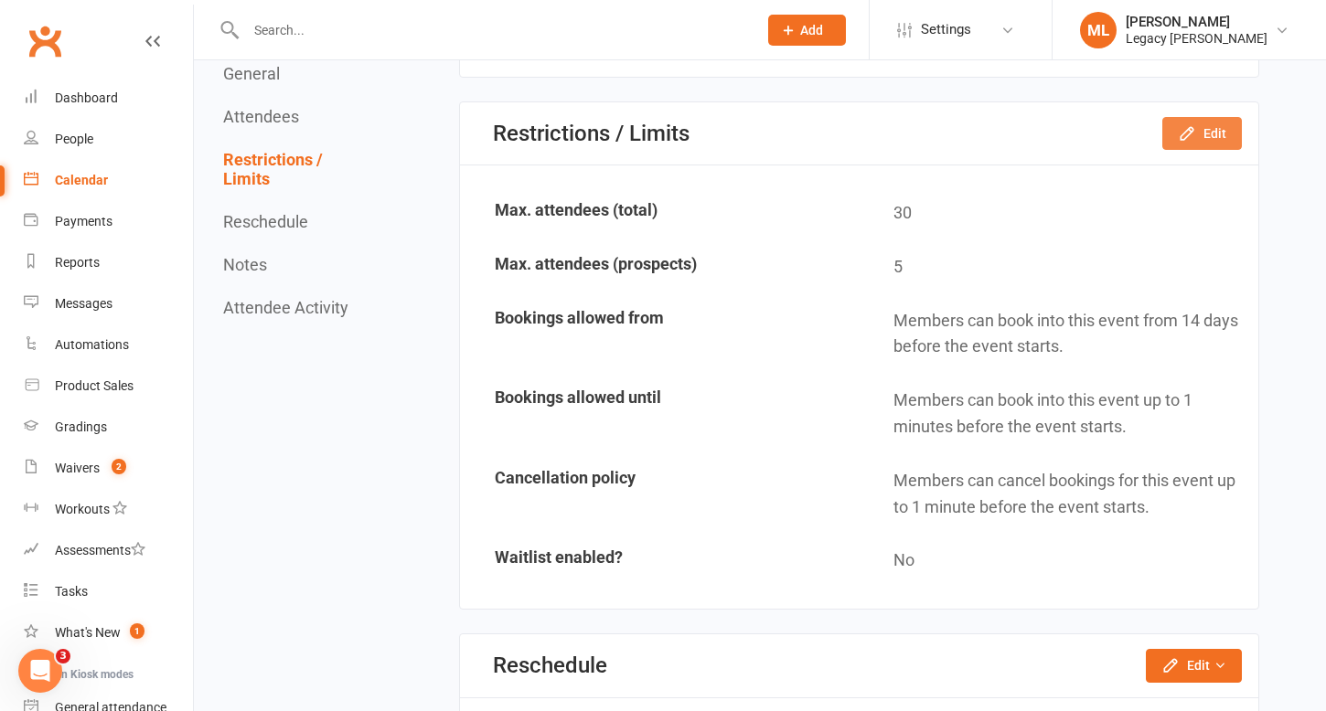
click at [1198, 123] on button "Edit" at bounding box center [1202, 133] width 80 height 33
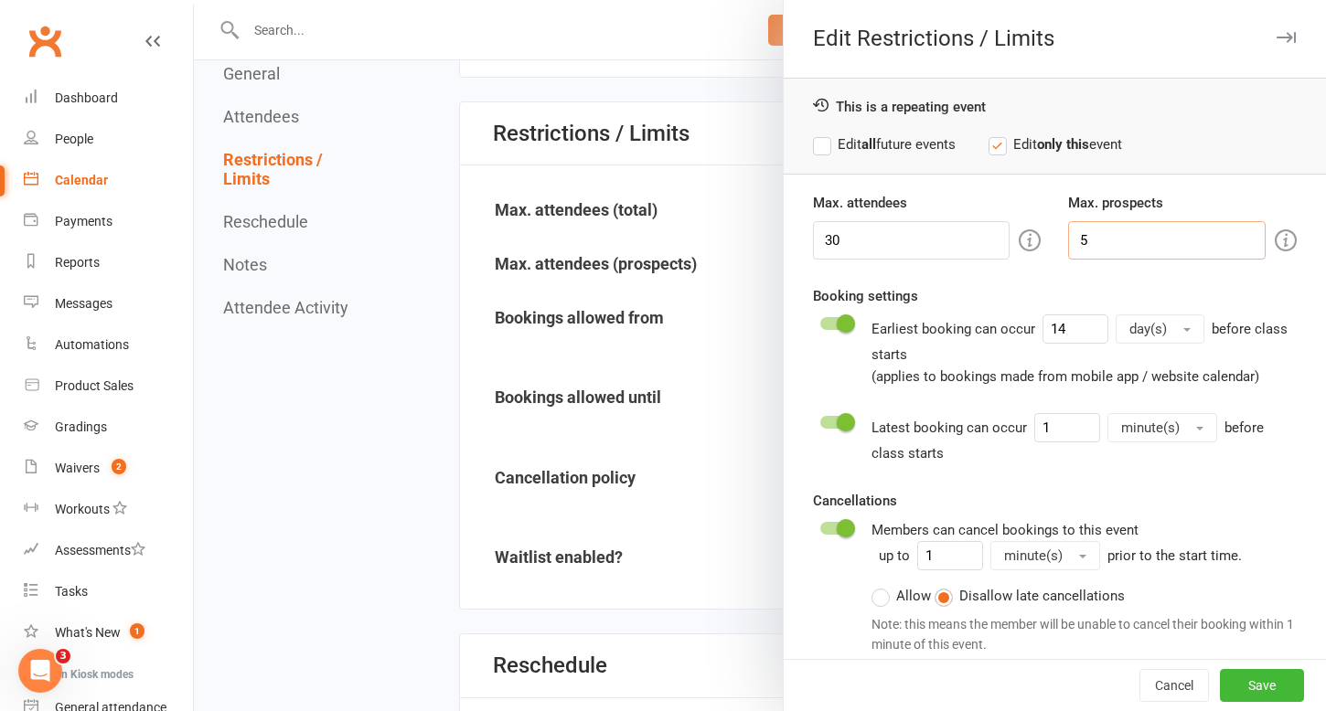
click at [1110, 227] on input "5" at bounding box center [1167, 240] width 198 height 38
type input "3"
click at [1267, 691] on button "Save" at bounding box center [1262, 685] width 84 height 33
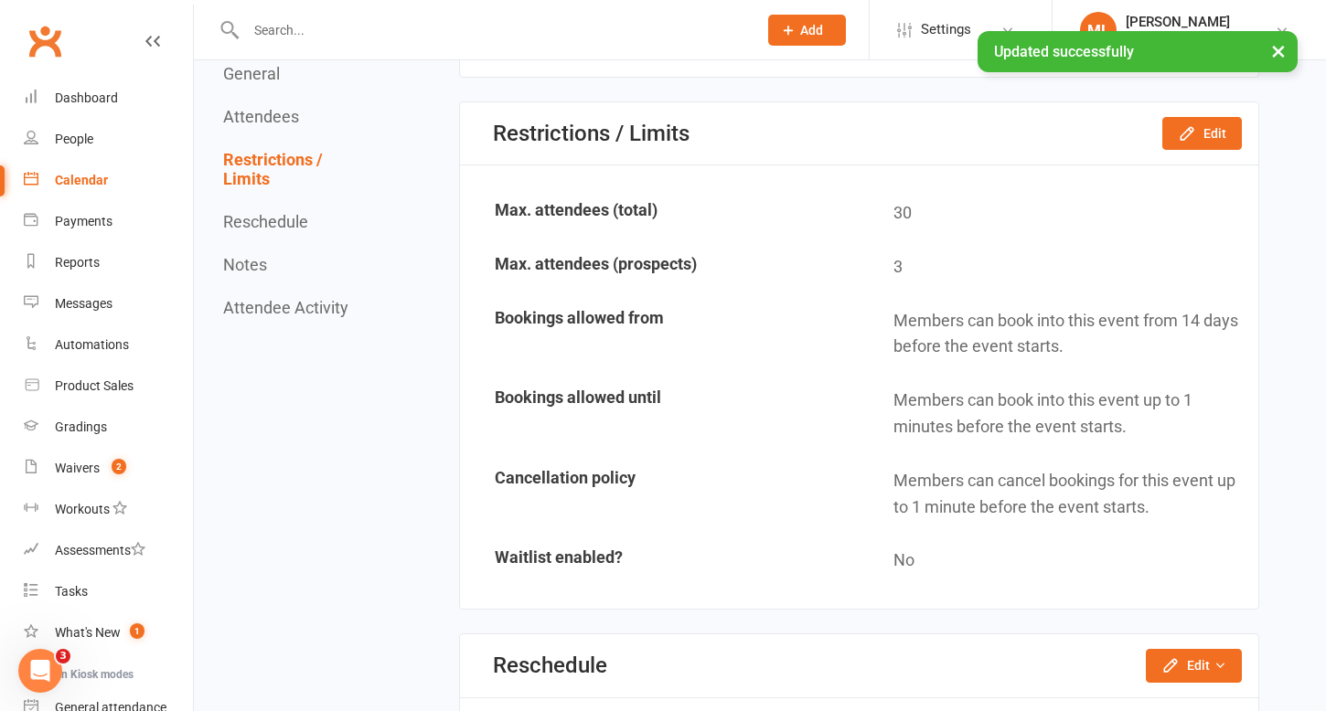
click at [72, 181] on div "Calendar" at bounding box center [81, 180] width 53 height 15
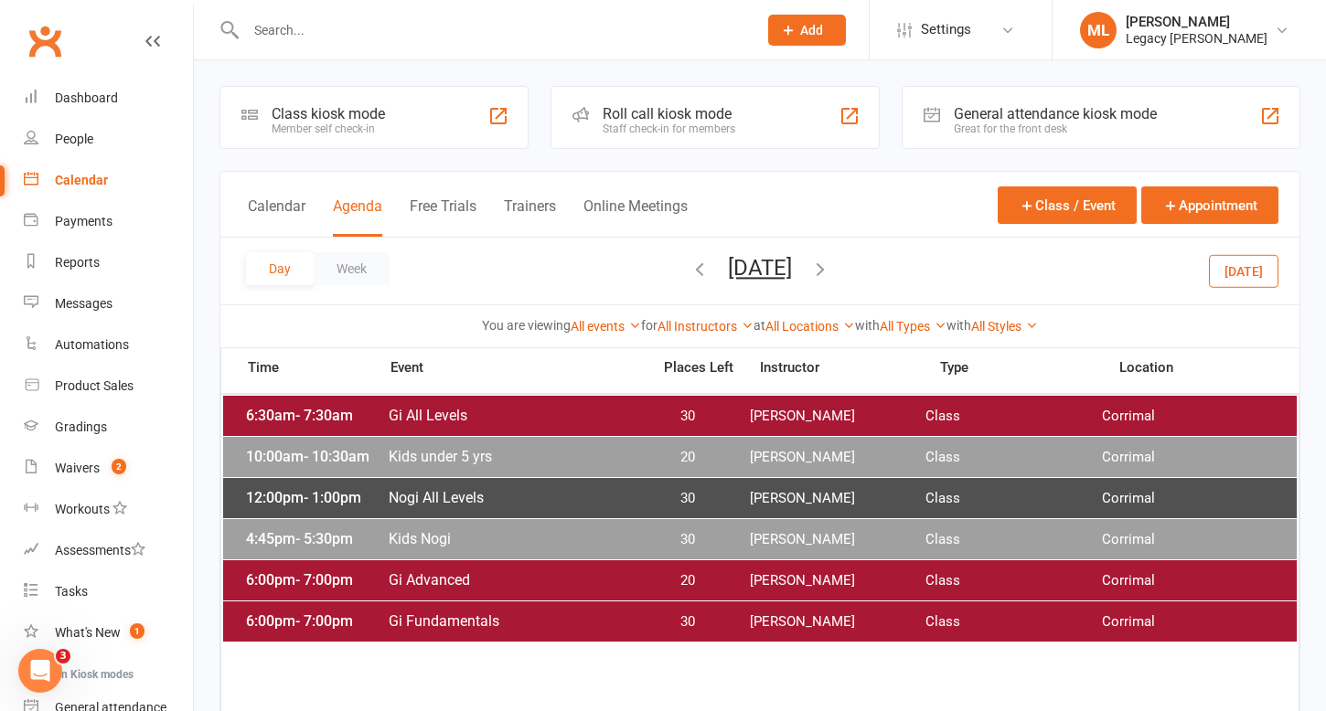
click at [492, 412] on span "Gi All Levels" at bounding box center [514, 415] width 252 height 17
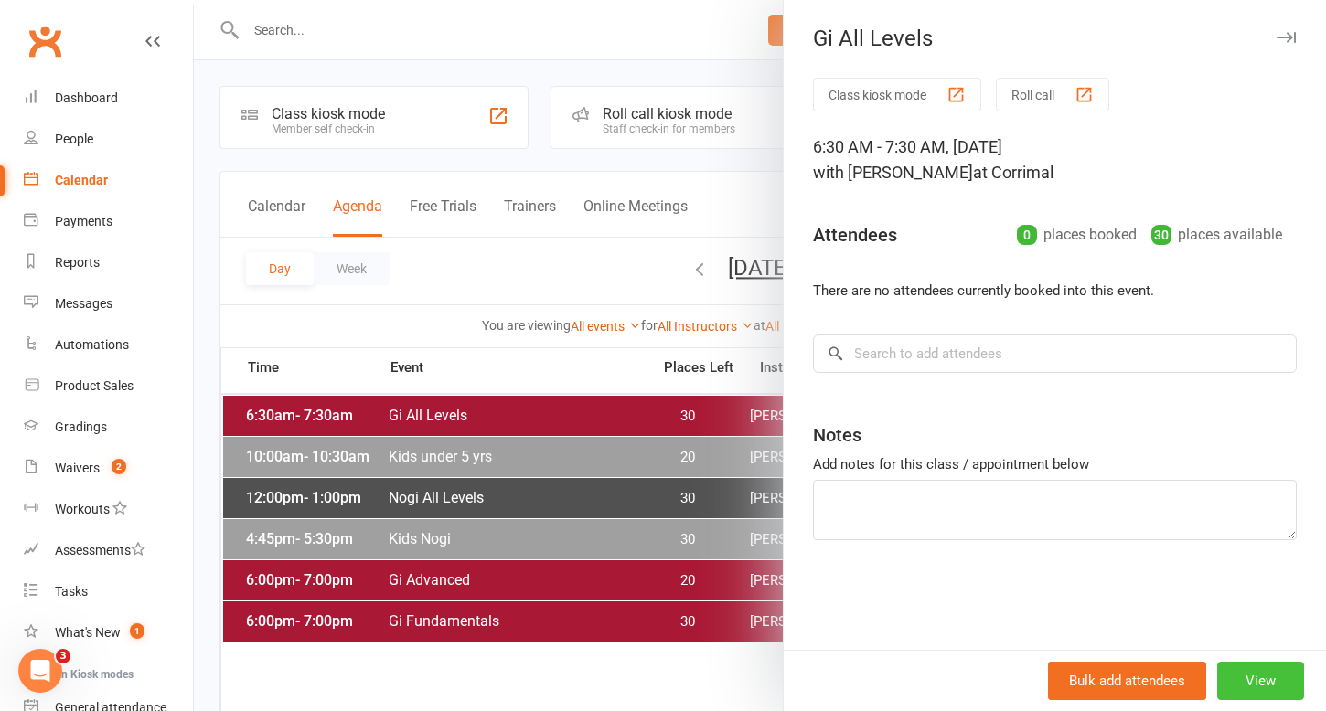
click at [1261, 686] on button "View" at bounding box center [1260, 681] width 87 height 38
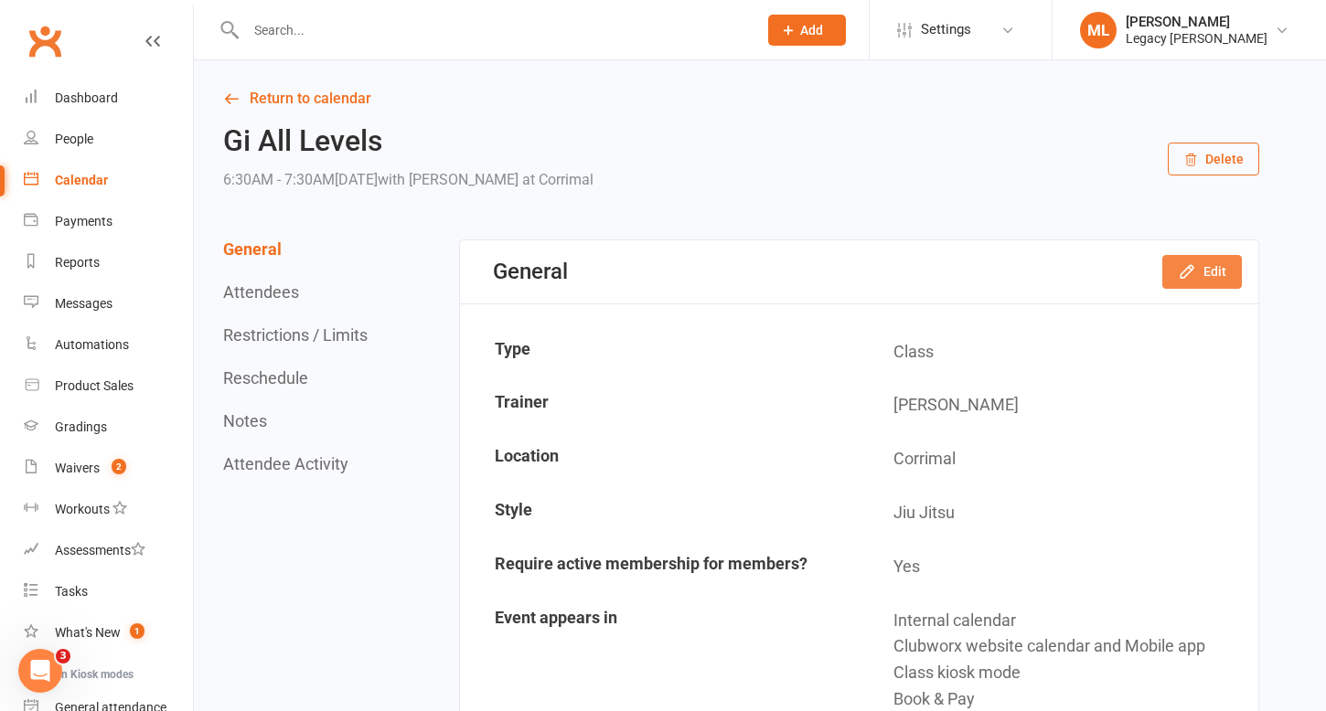
drag, startPoint x: 1195, startPoint y: 273, endPoint x: 775, endPoint y: 283, distance: 419.9
click at [775, 283] on div "General Edit" at bounding box center [859, 272] width 798 height 63
click at [362, 335] on button "Restrictions / Limits" at bounding box center [295, 335] width 144 height 19
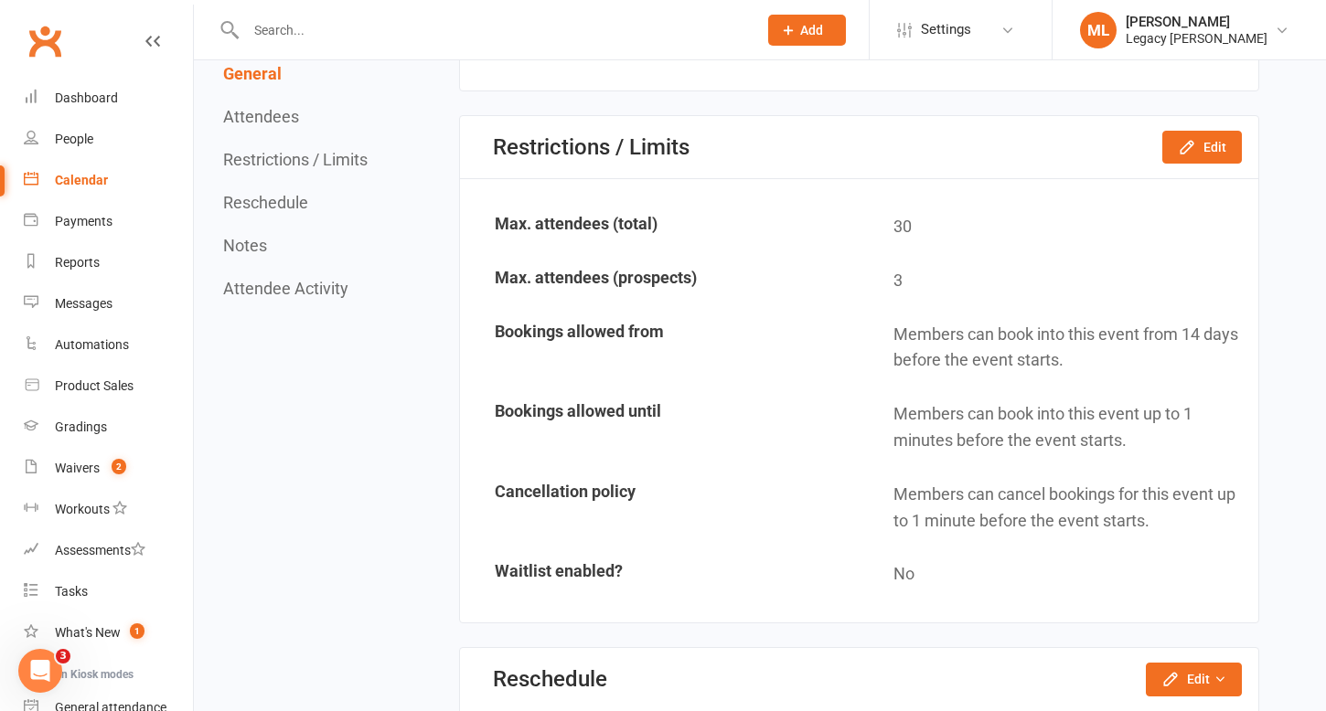
scroll to position [1054, 0]
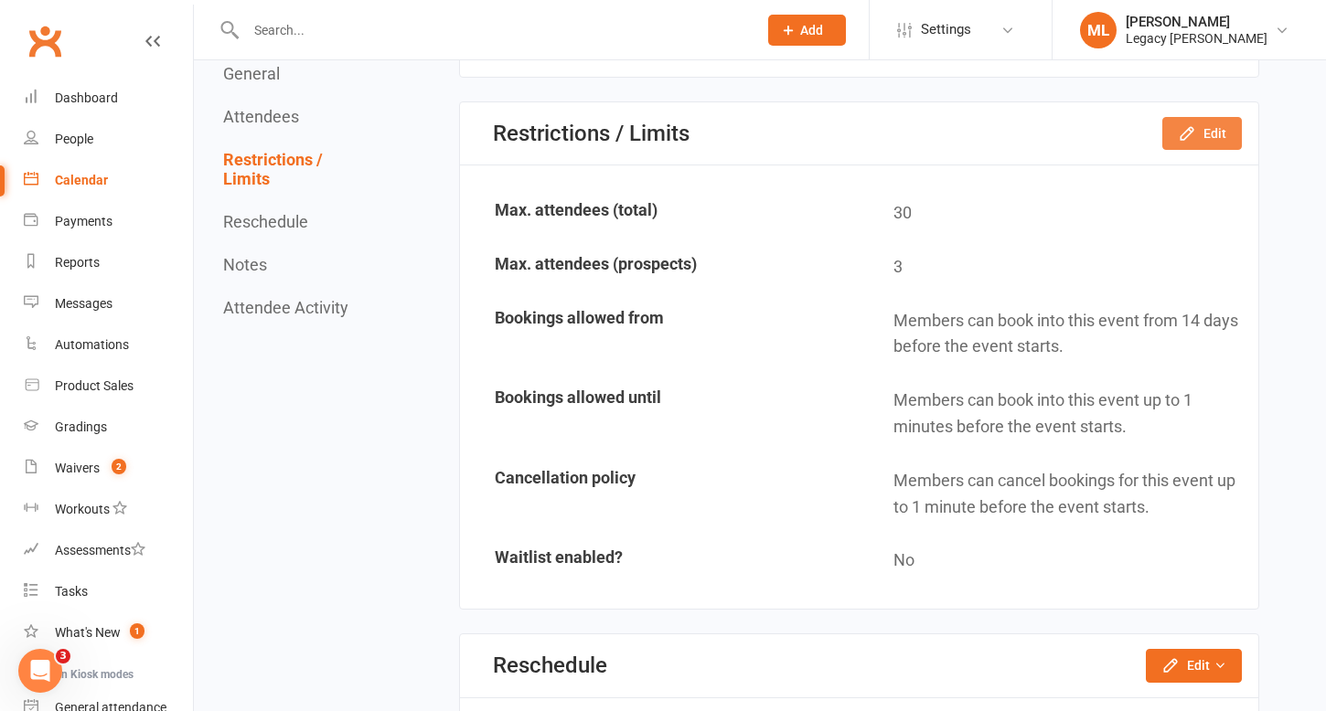
click at [1176, 134] on button "Edit" at bounding box center [1202, 133] width 80 height 33
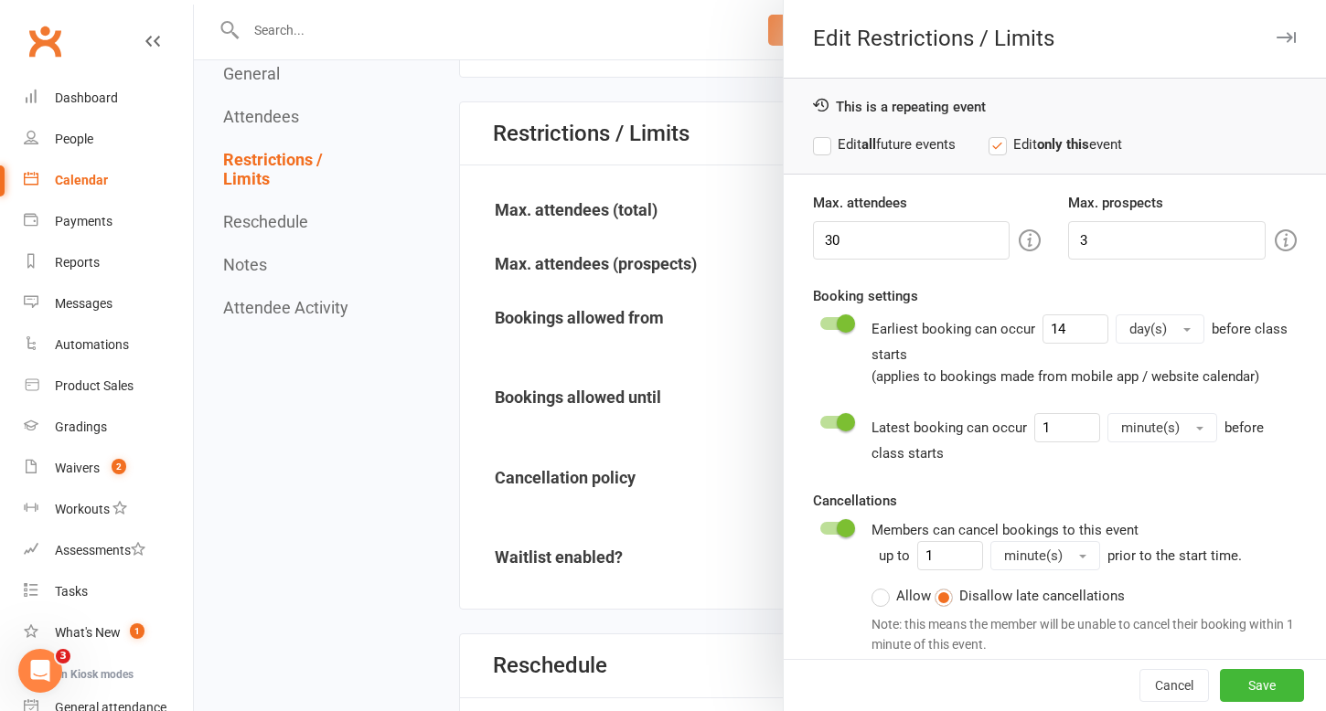
click at [821, 150] on label "Edit all future events" at bounding box center [884, 145] width 143 height 22
click at [1246, 685] on button "Save" at bounding box center [1262, 685] width 84 height 33
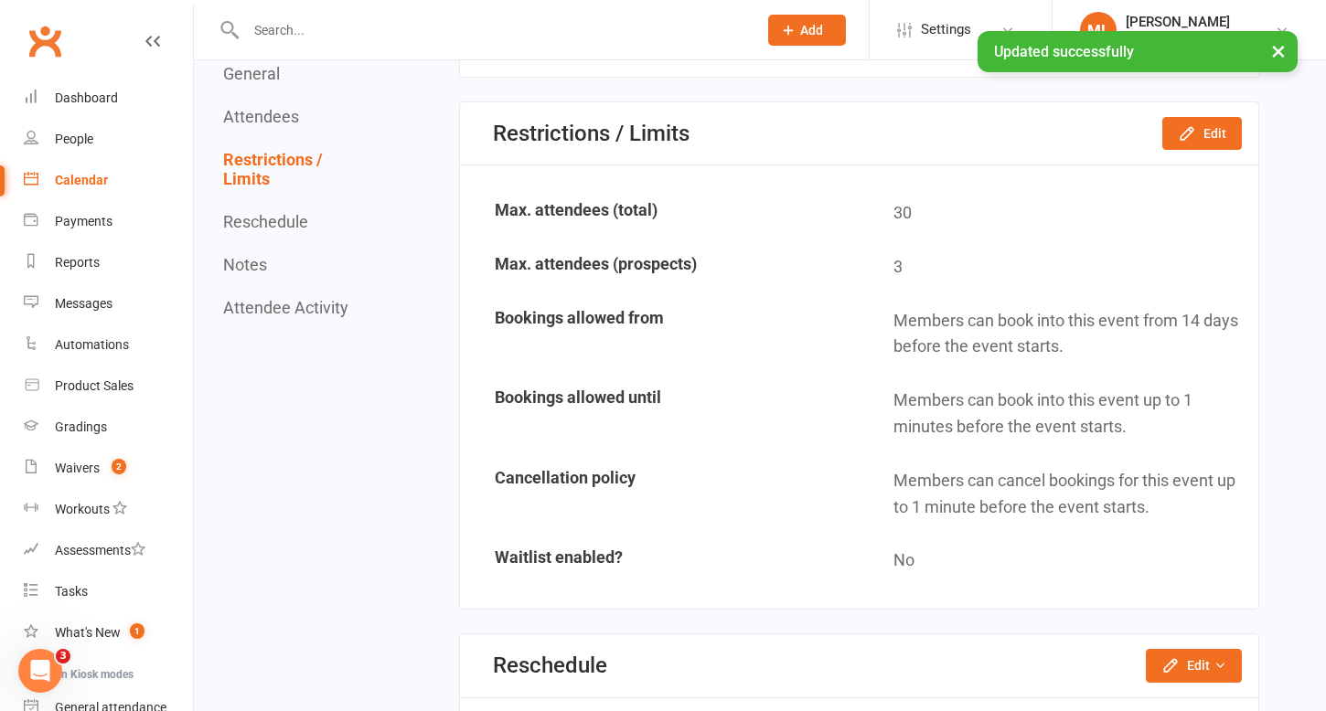
click at [71, 175] on div "Calendar" at bounding box center [81, 180] width 53 height 15
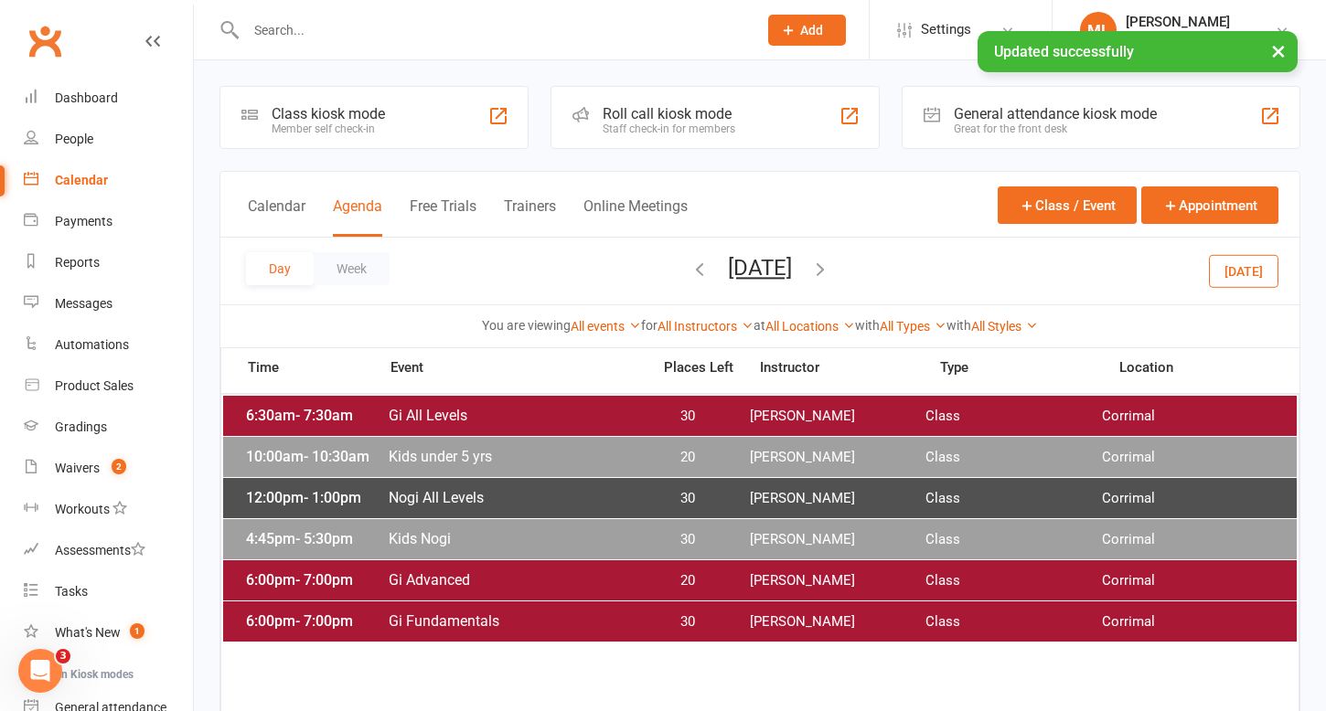
click at [594, 456] on span "Kids under 5 yrs" at bounding box center [514, 456] width 252 height 17
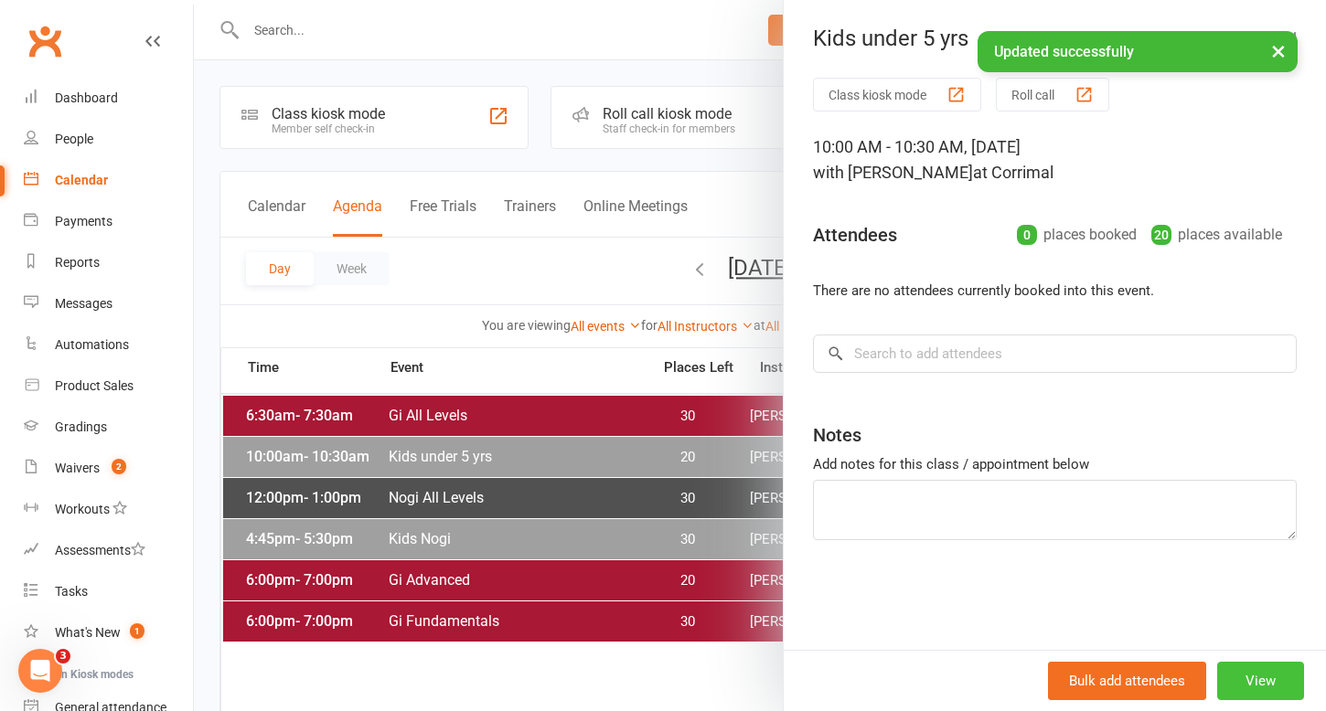
click at [1249, 689] on button "View" at bounding box center [1260, 681] width 87 height 38
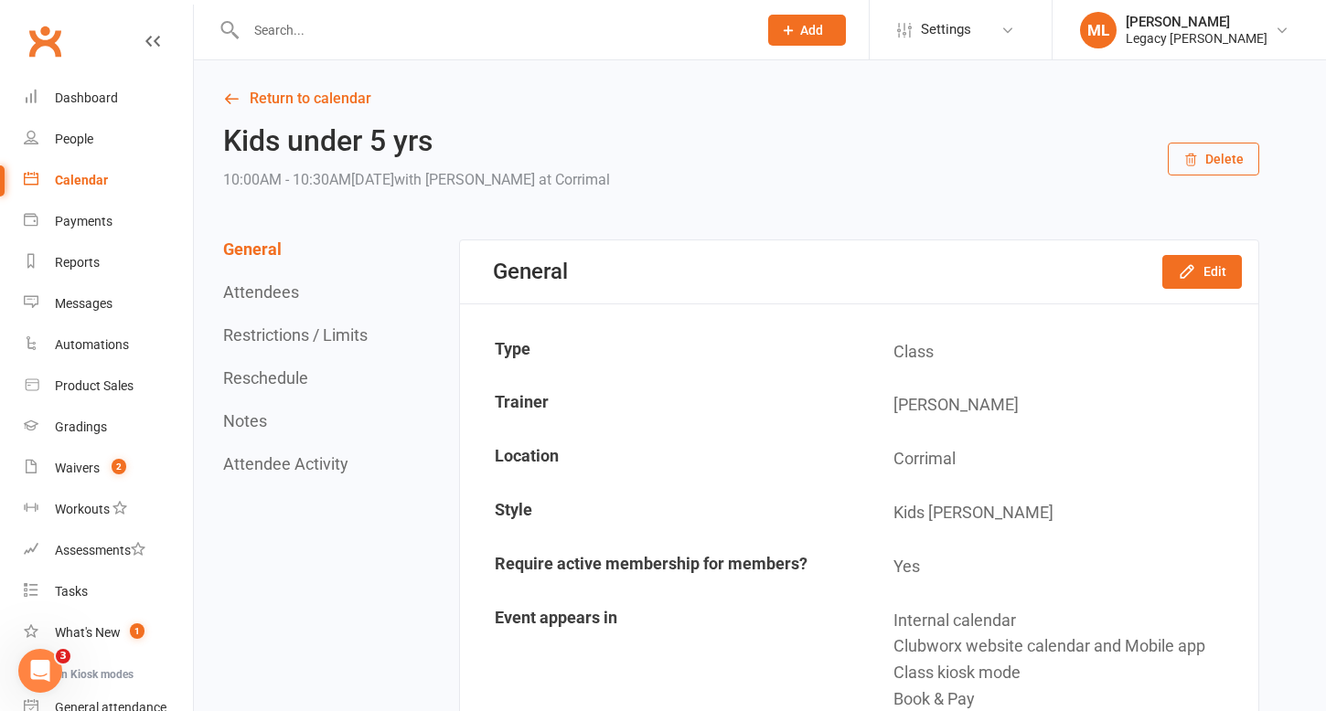
click at [322, 335] on button "Restrictions / Limits" at bounding box center [295, 335] width 144 height 19
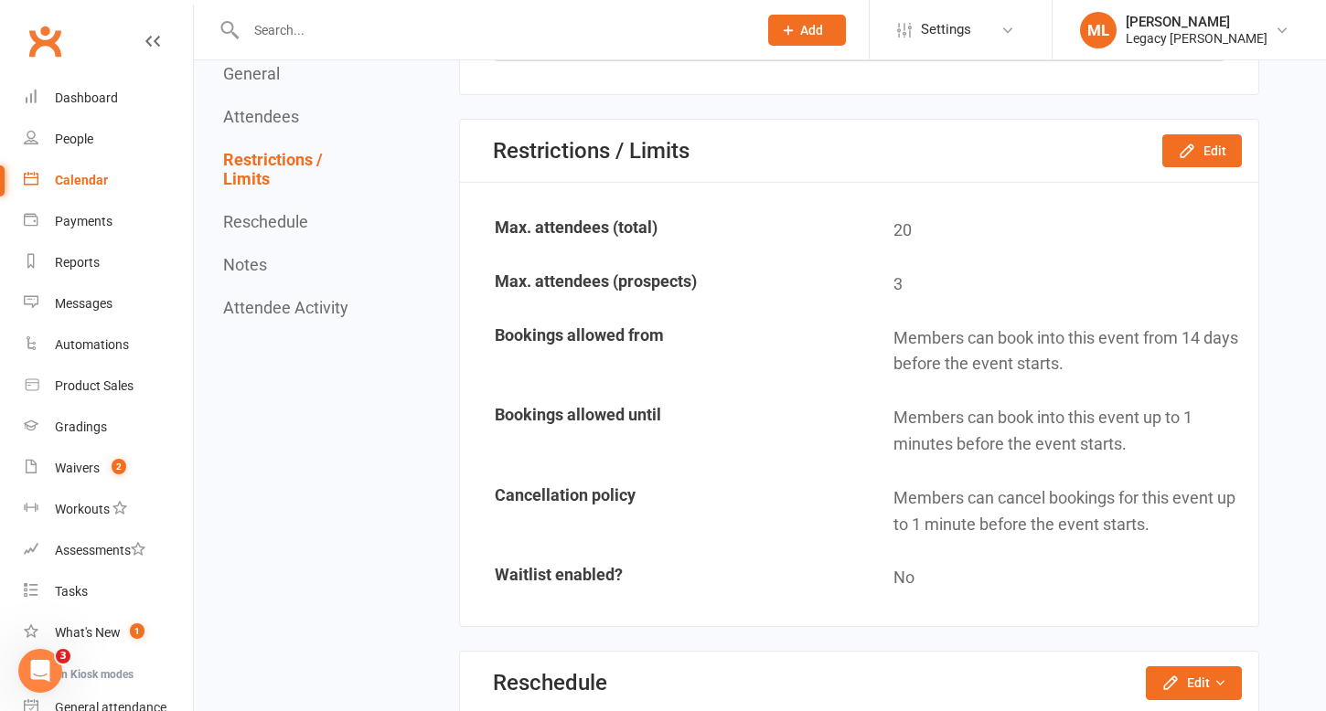
scroll to position [1054, 0]
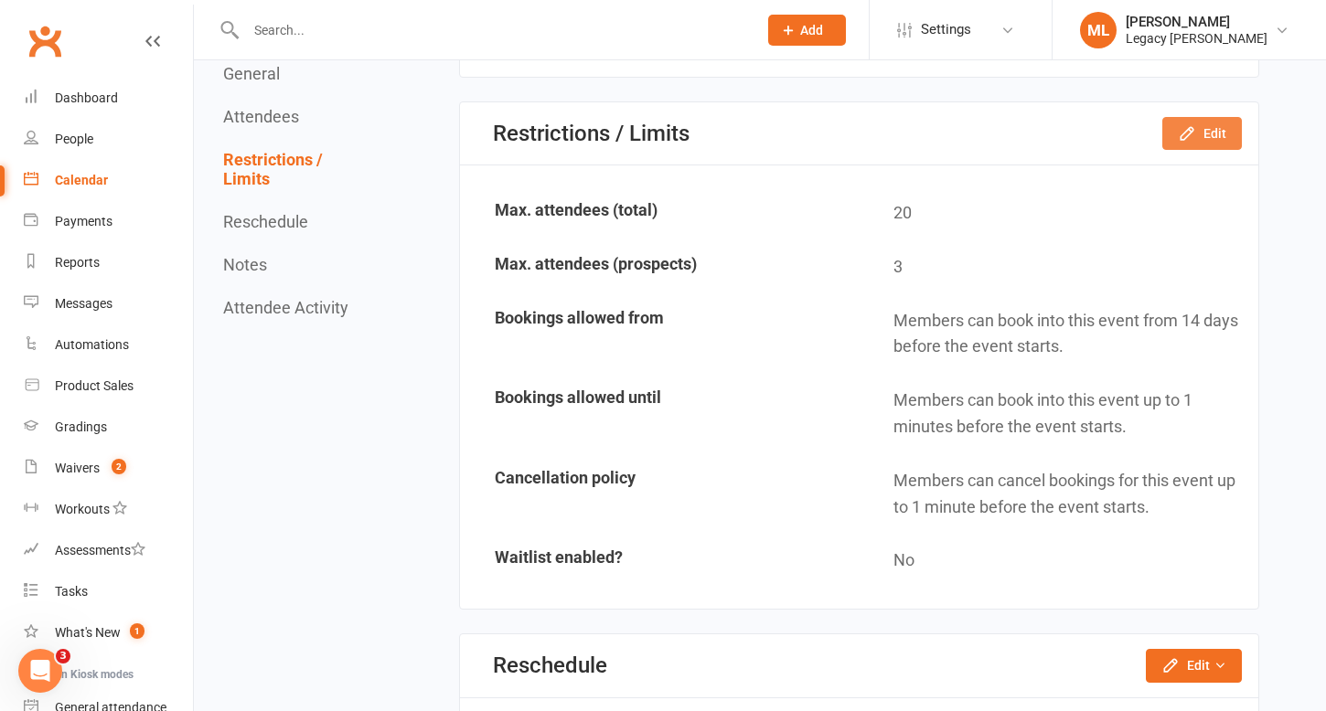
click at [1179, 137] on icon "button" at bounding box center [1187, 133] width 18 height 18
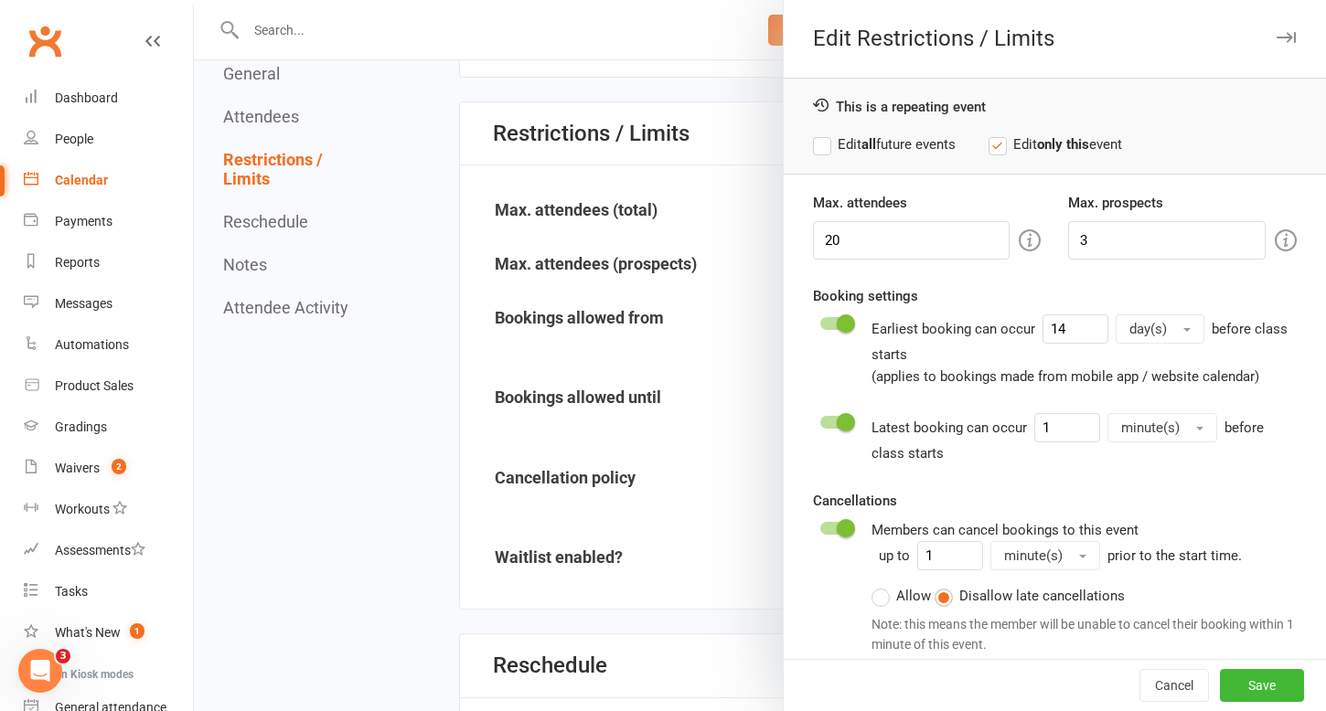
click at [825, 146] on label "Edit all future events" at bounding box center [884, 145] width 143 height 22
click at [1260, 679] on button "Save" at bounding box center [1262, 685] width 84 height 33
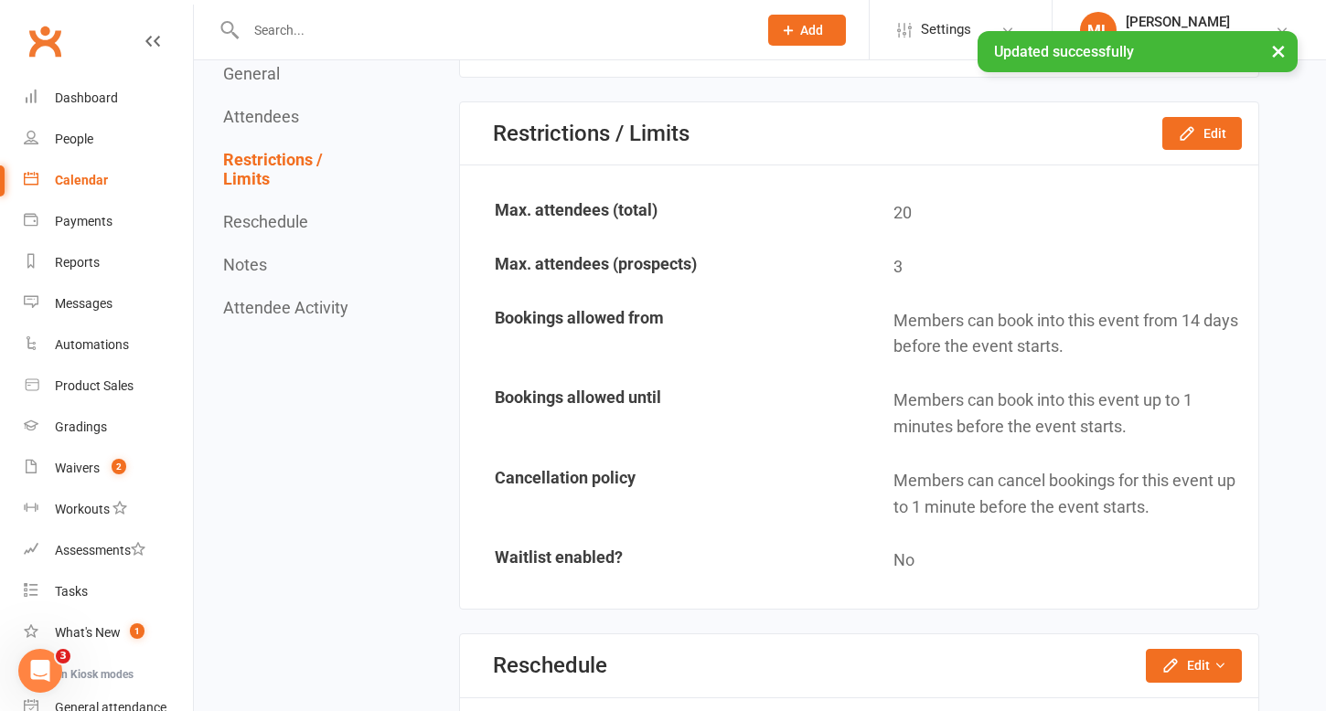
click at [83, 176] on div "Calendar" at bounding box center [81, 180] width 53 height 15
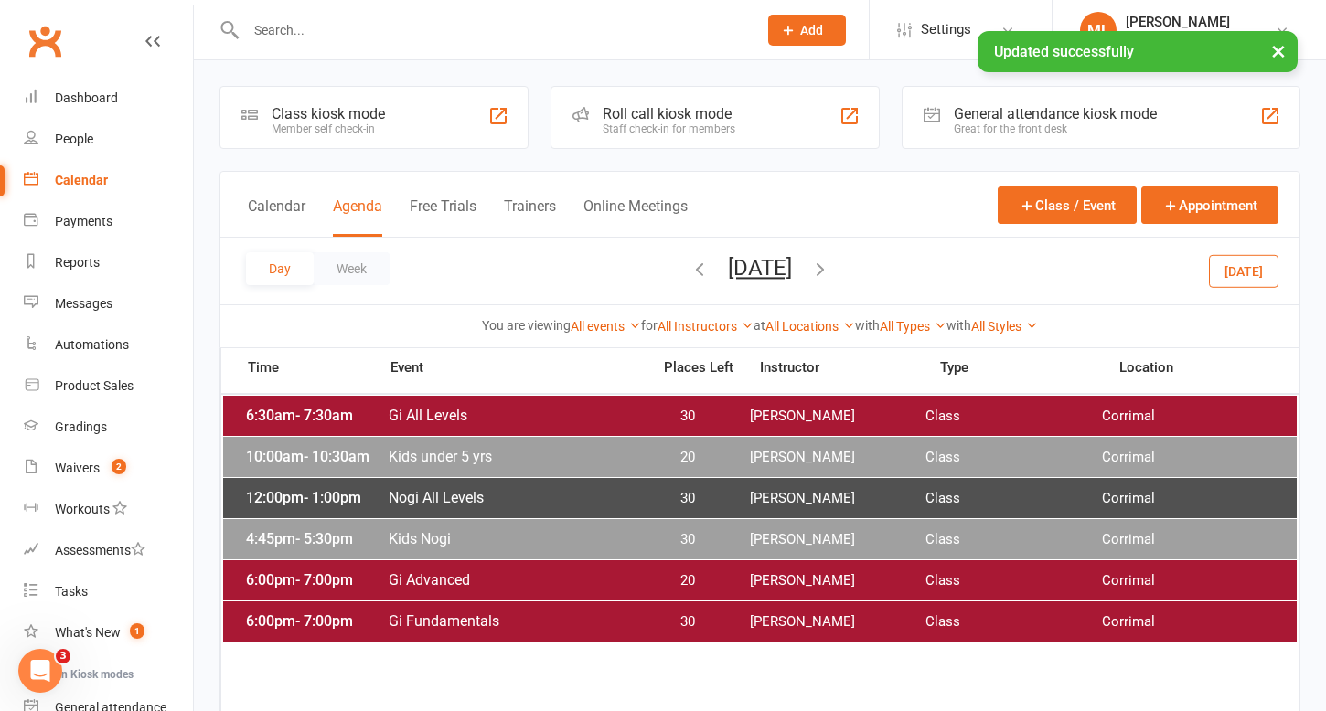
click at [490, 497] on span "Nogi All Levels" at bounding box center [514, 497] width 252 height 17
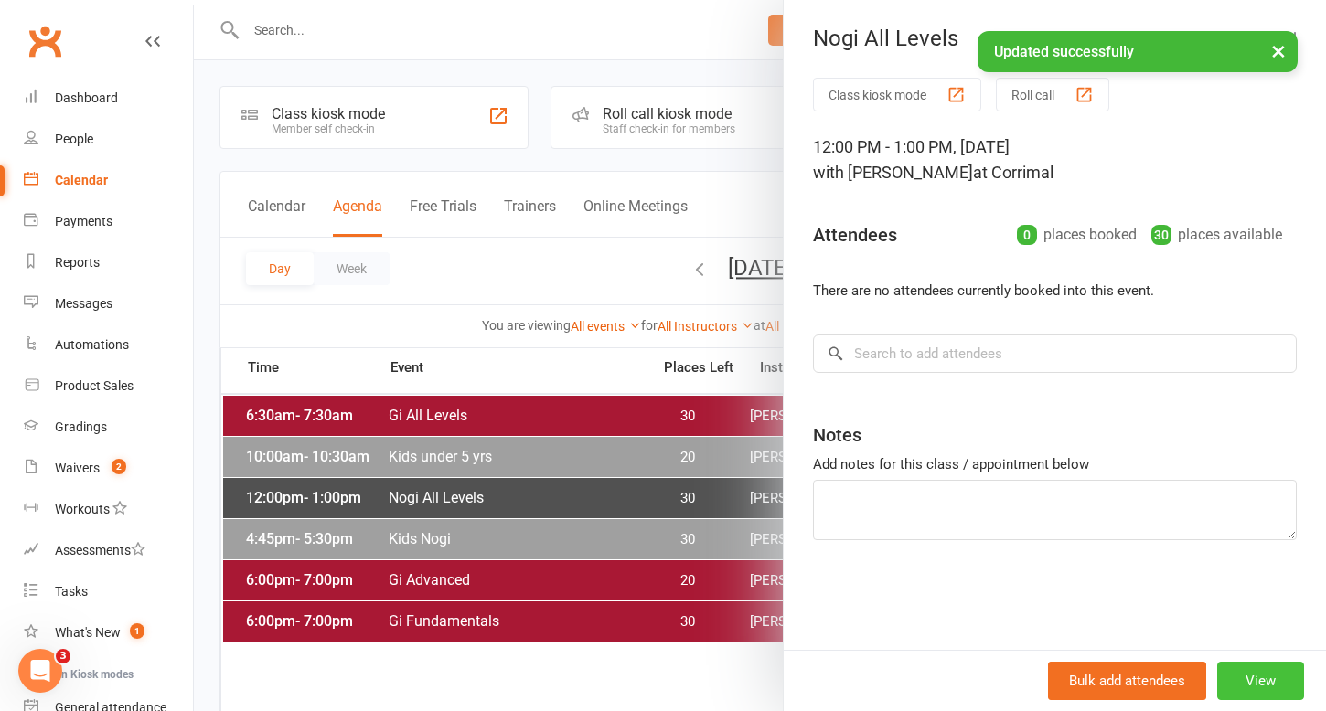
click at [1261, 683] on button "View" at bounding box center [1260, 681] width 87 height 38
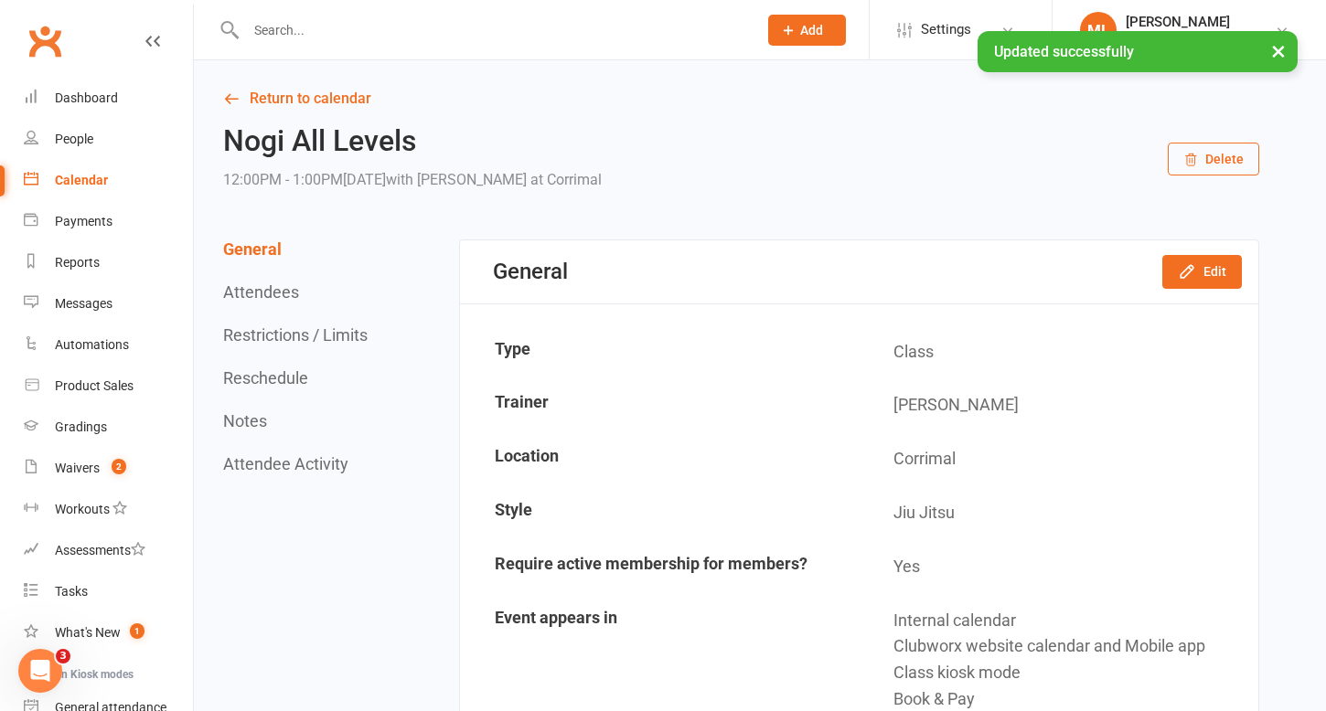
click at [315, 334] on button "Restrictions / Limits" at bounding box center [295, 335] width 144 height 19
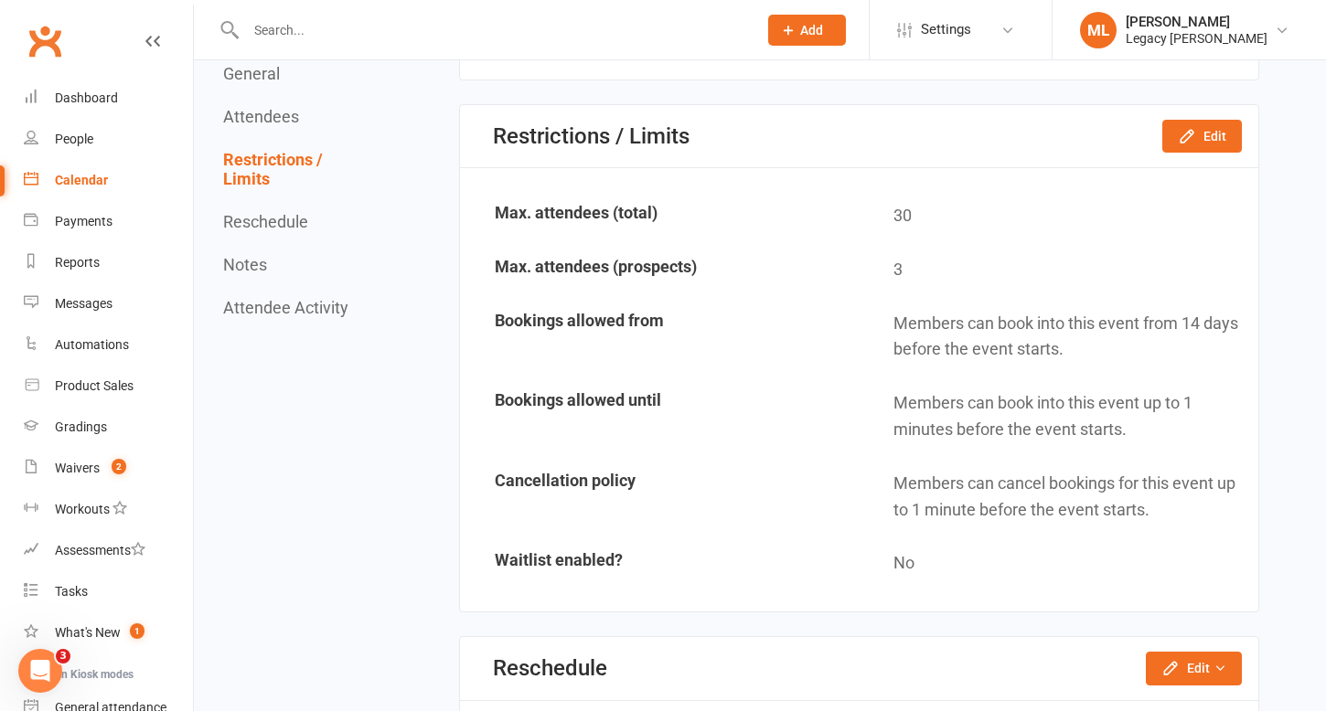
scroll to position [1054, 0]
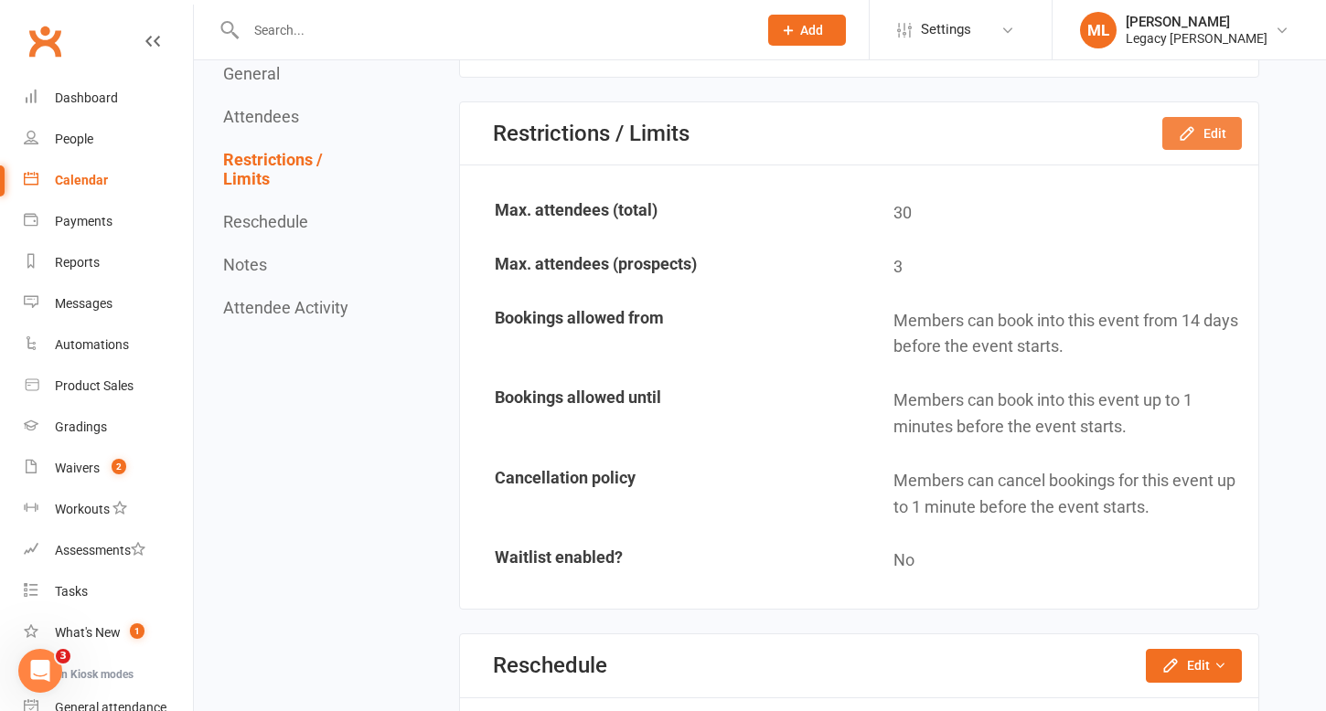
click at [1208, 138] on button "Edit" at bounding box center [1202, 133] width 80 height 33
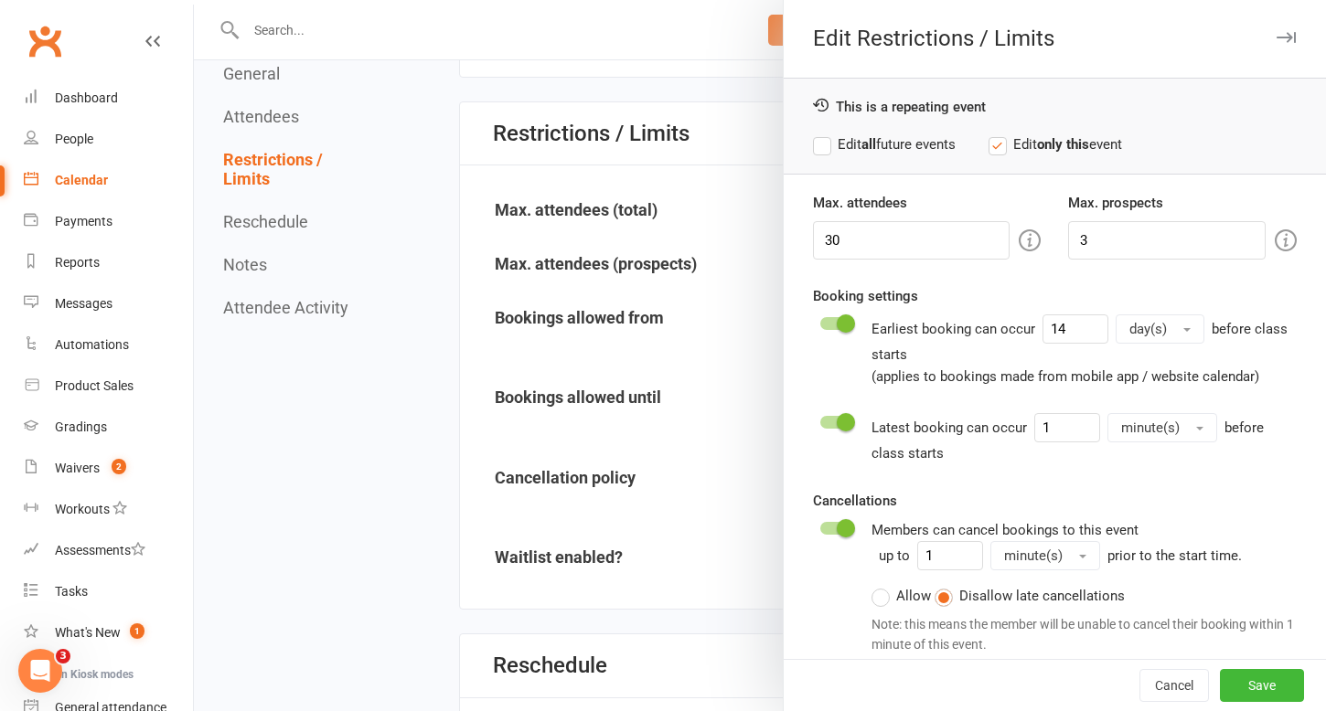
click at [825, 144] on label "Edit all future events" at bounding box center [884, 145] width 143 height 22
click at [1269, 683] on button "Save" at bounding box center [1262, 685] width 84 height 33
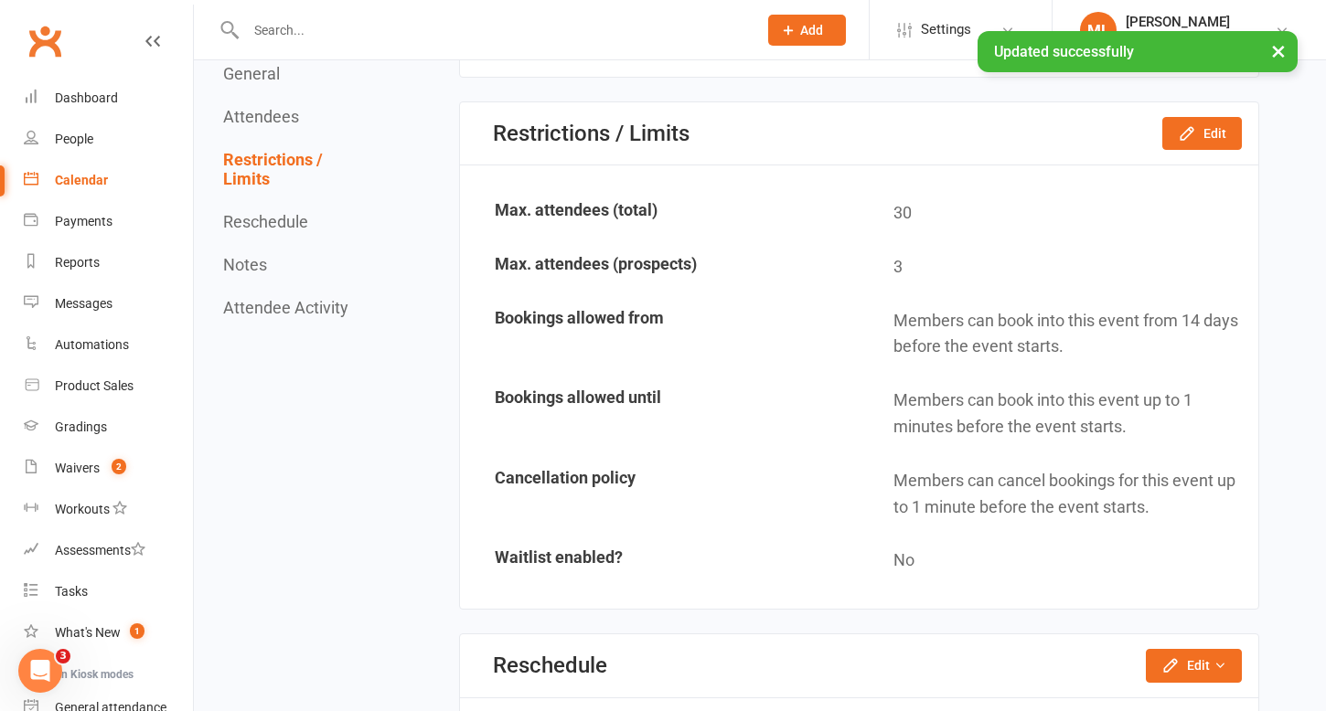
click at [83, 178] on div "Calendar" at bounding box center [81, 180] width 53 height 15
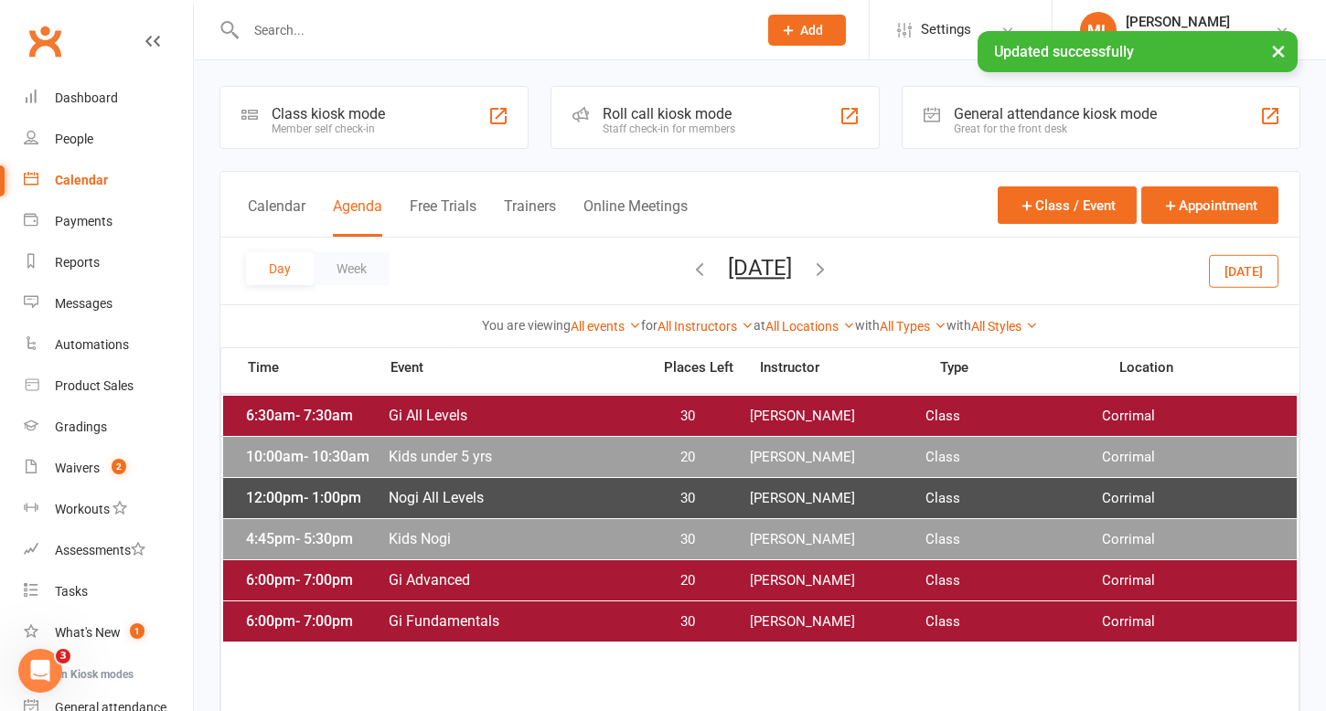
click at [523, 530] on span "Kids Nogi" at bounding box center [514, 538] width 252 height 17
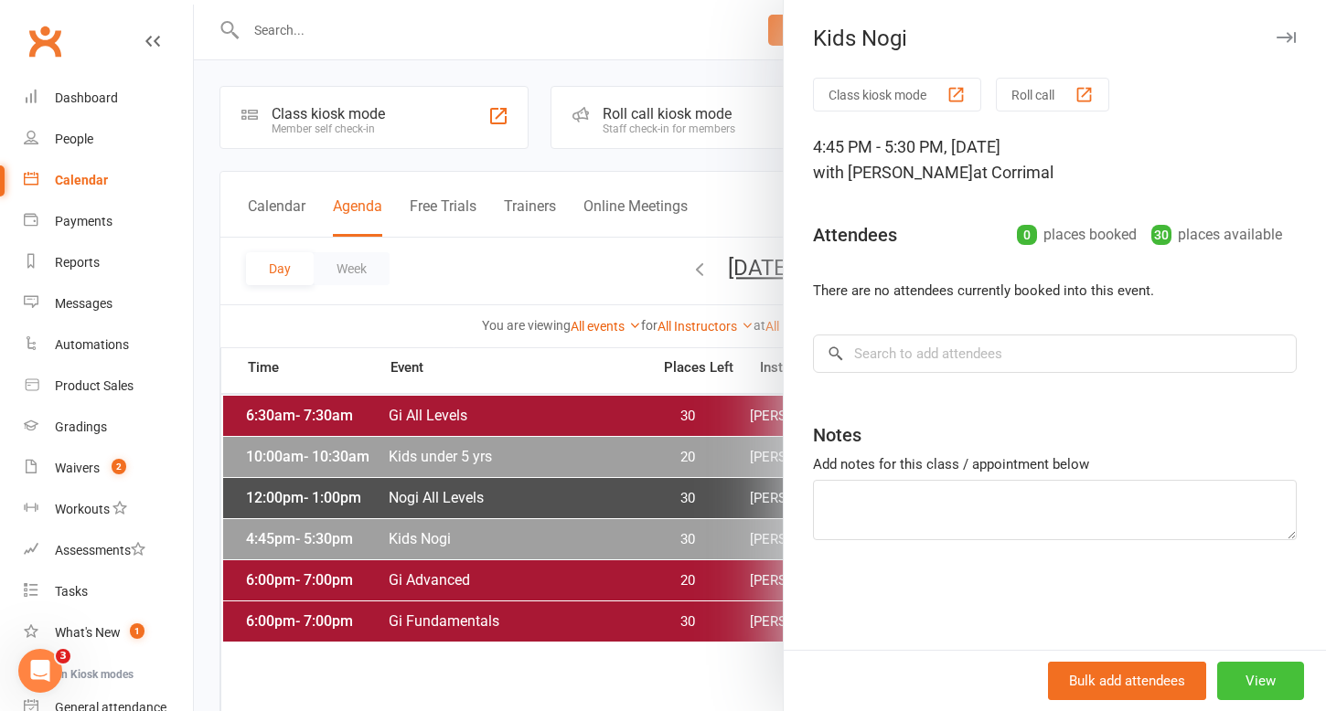
click at [1265, 680] on button "View" at bounding box center [1260, 681] width 87 height 38
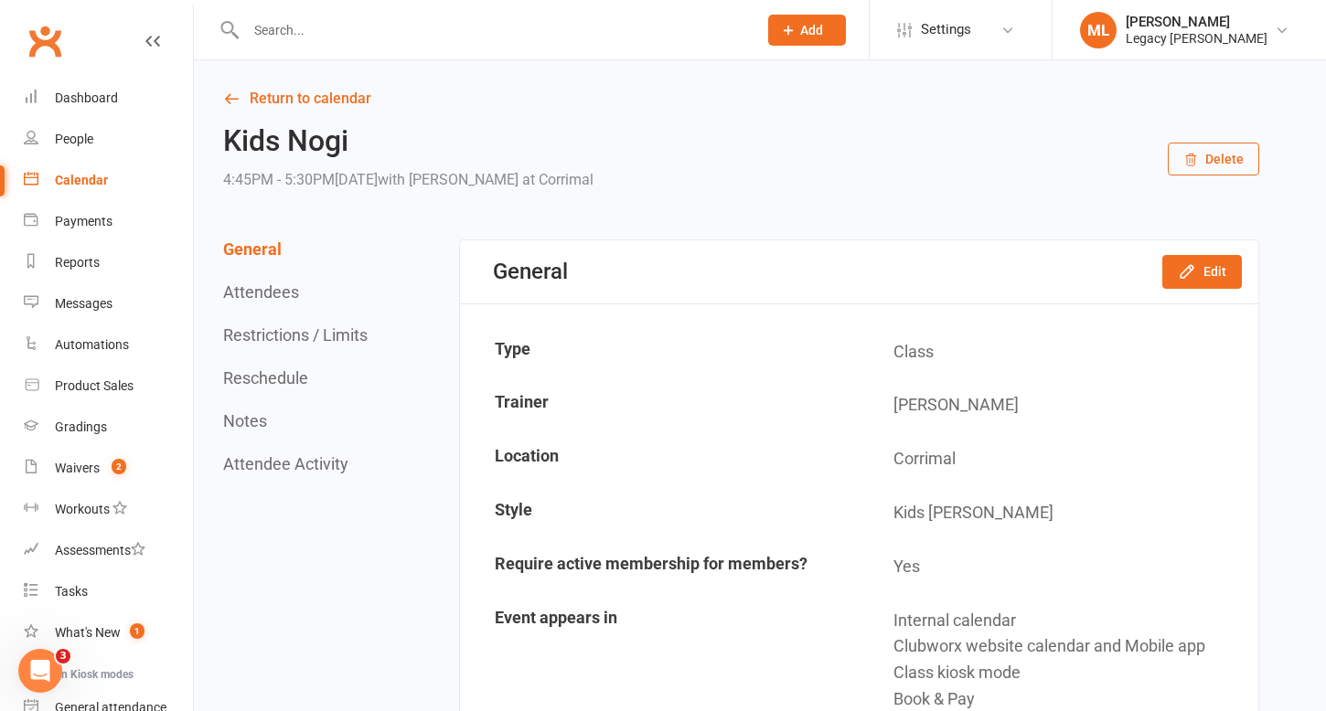
click at [305, 336] on button "Restrictions / Limits" at bounding box center [295, 335] width 144 height 19
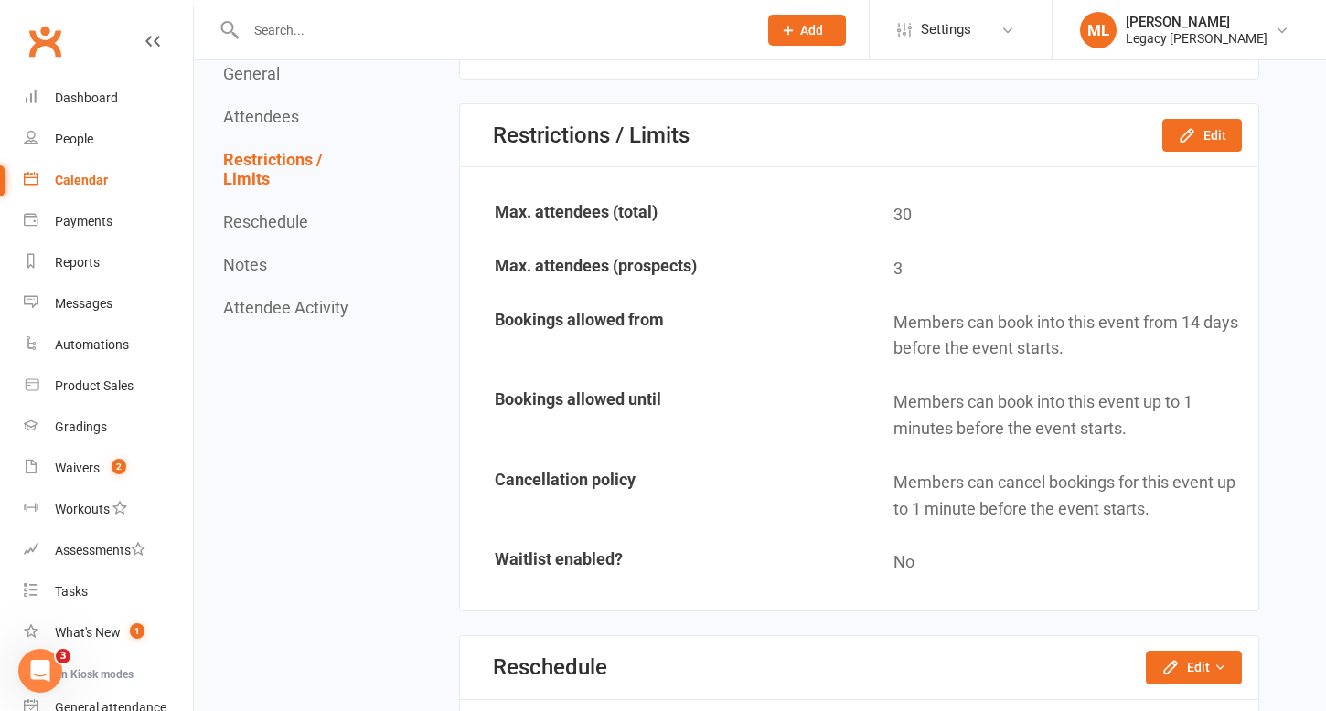
scroll to position [1054, 0]
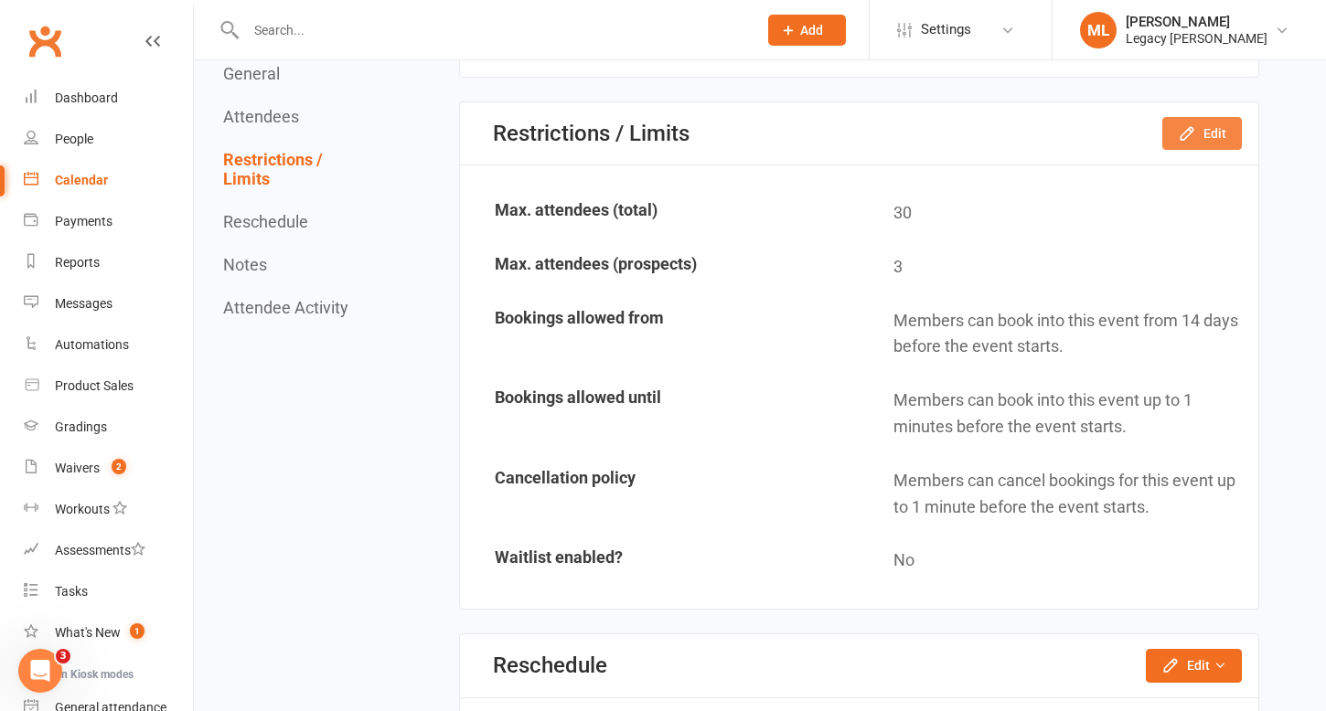
click at [1196, 138] on icon "button" at bounding box center [1187, 133] width 18 height 18
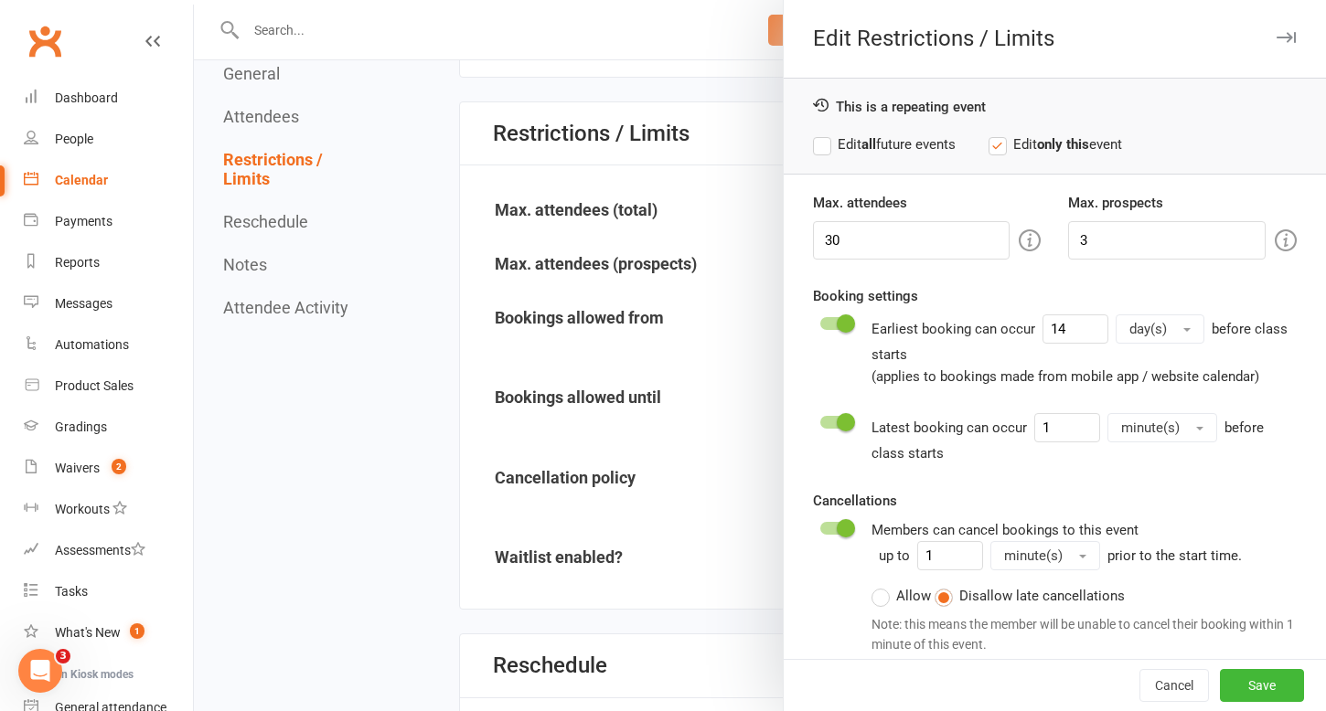
click at [821, 150] on label "Edit all future events" at bounding box center [884, 145] width 143 height 22
click at [1263, 696] on button "Save" at bounding box center [1262, 685] width 84 height 33
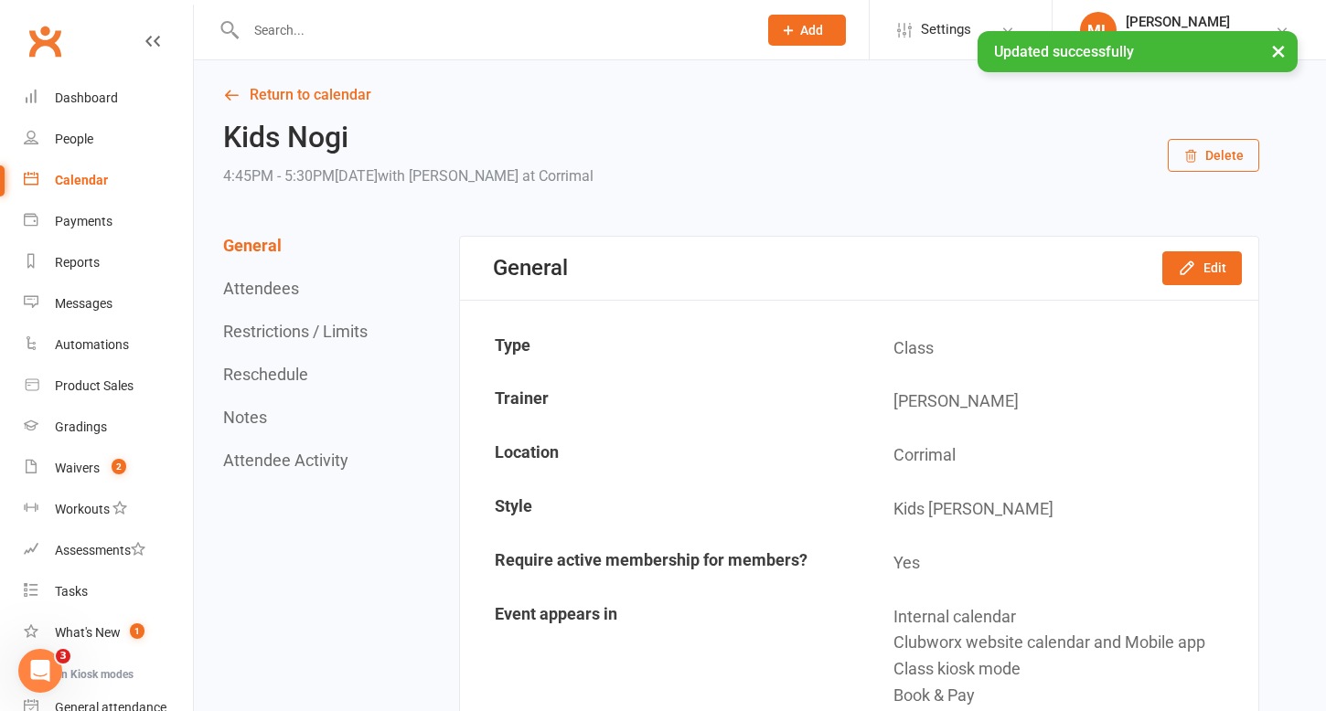
scroll to position [0, 0]
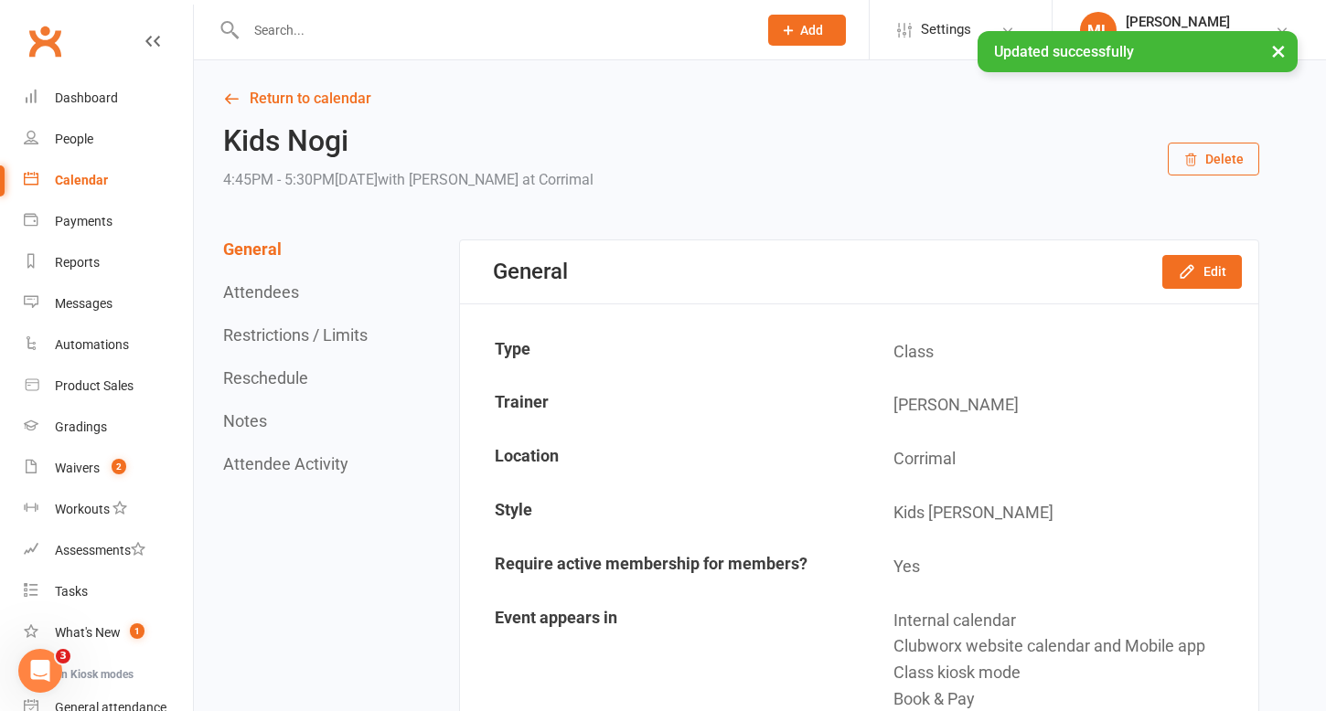
click at [79, 182] on div "Calendar" at bounding box center [81, 180] width 53 height 15
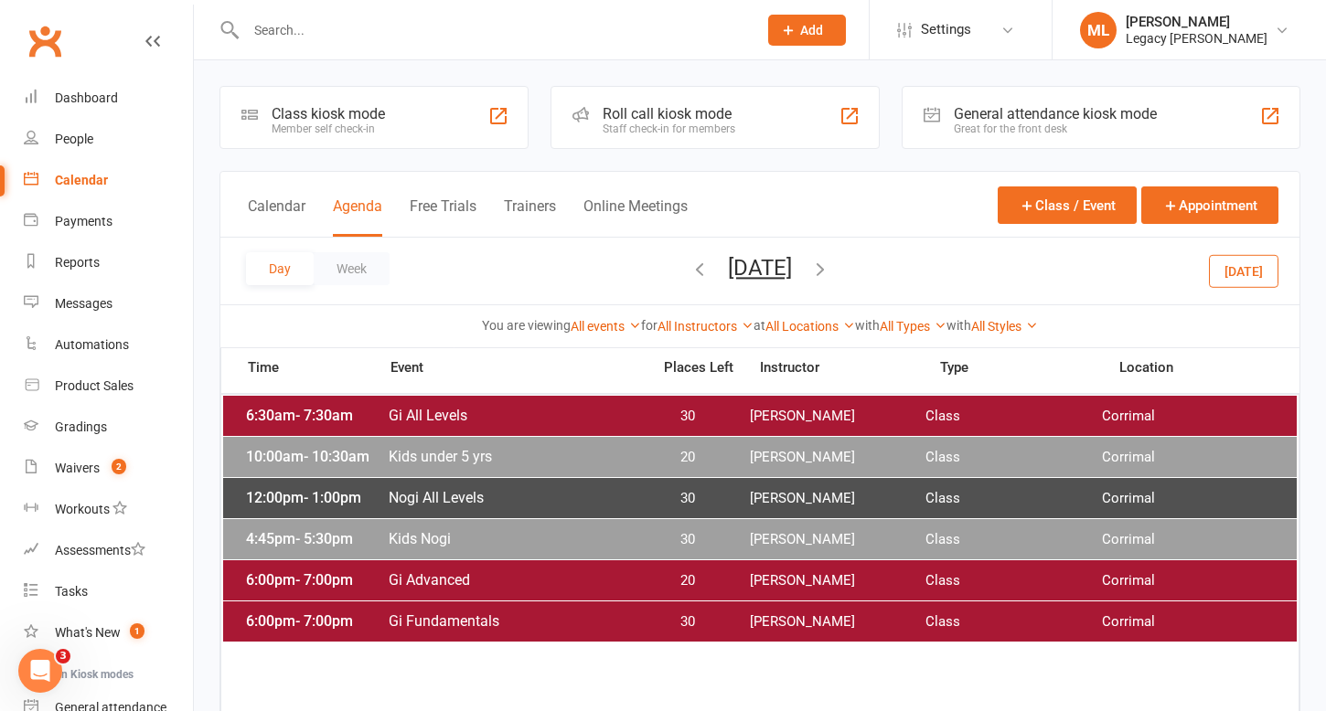
click at [516, 581] on span "Gi Advanced" at bounding box center [514, 580] width 252 height 17
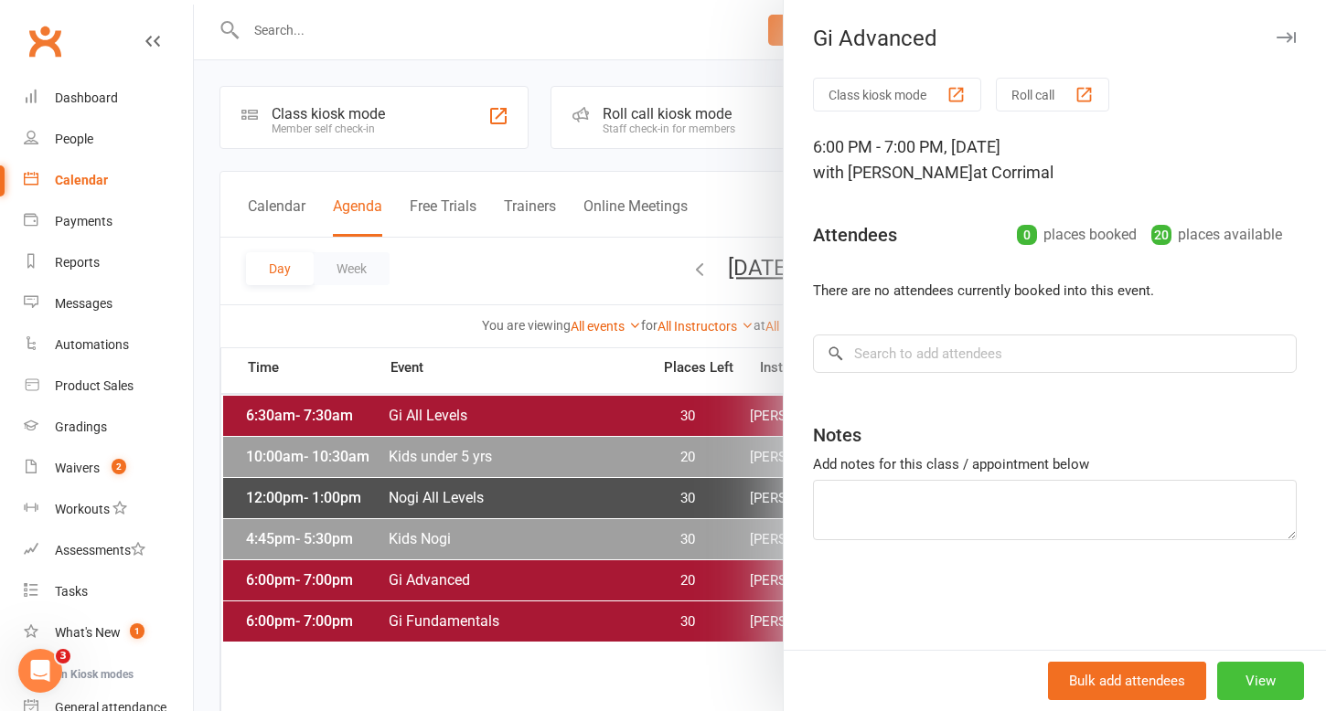
click at [1265, 678] on button "View" at bounding box center [1260, 681] width 87 height 38
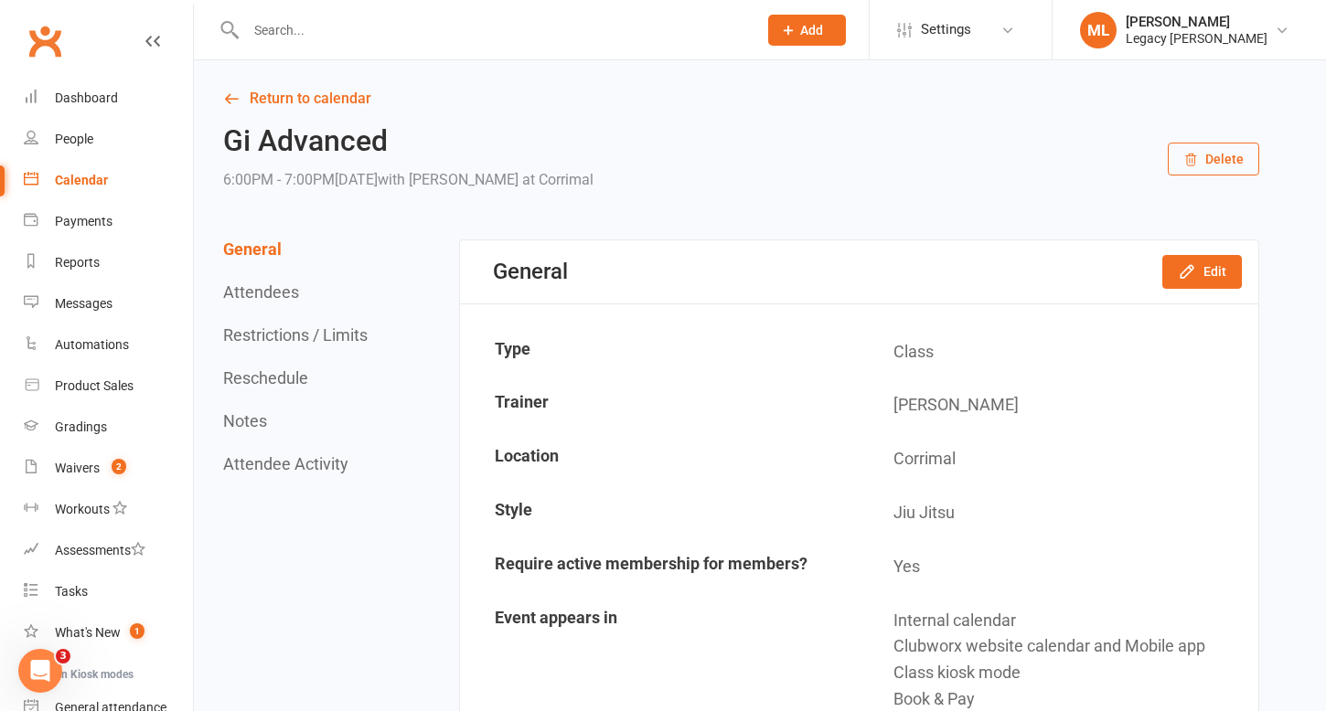
click at [359, 327] on button "Restrictions / Limits" at bounding box center [295, 335] width 144 height 19
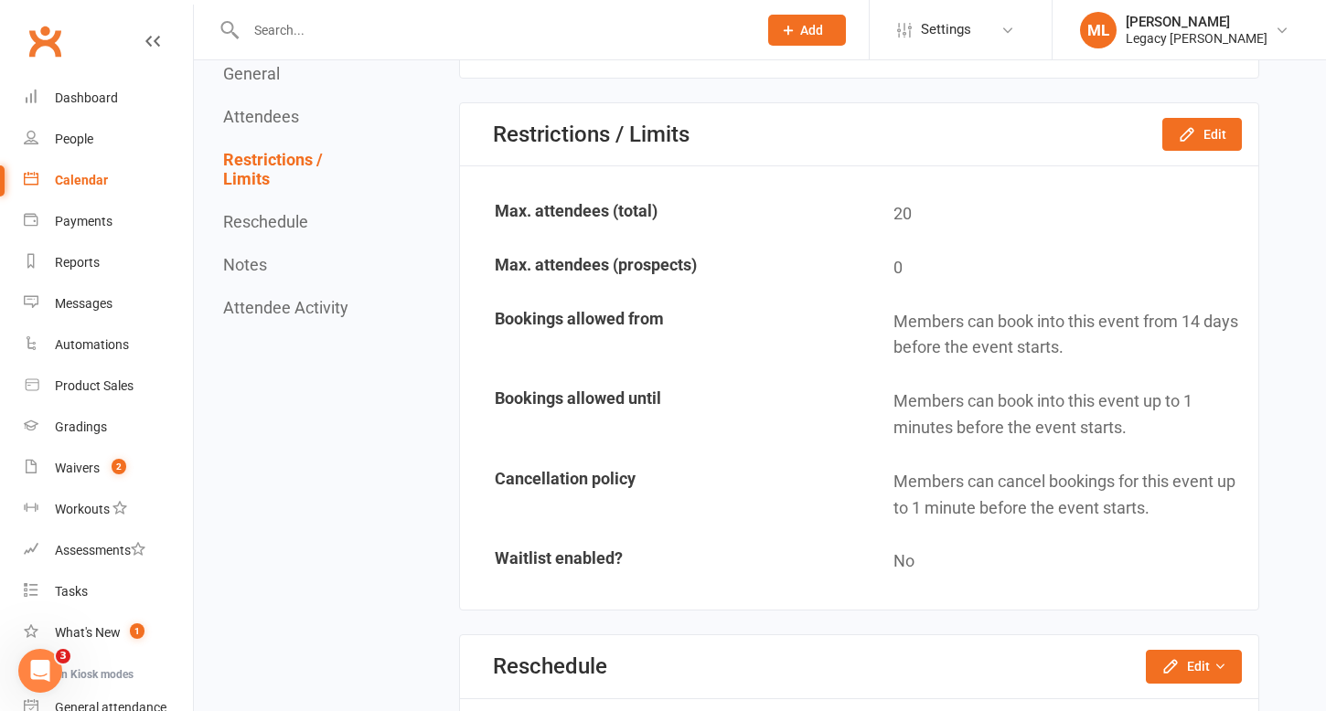
scroll to position [1054, 0]
click at [1185, 144] on button "Edit" at bounding box center [1202, 133] width 80 height 33
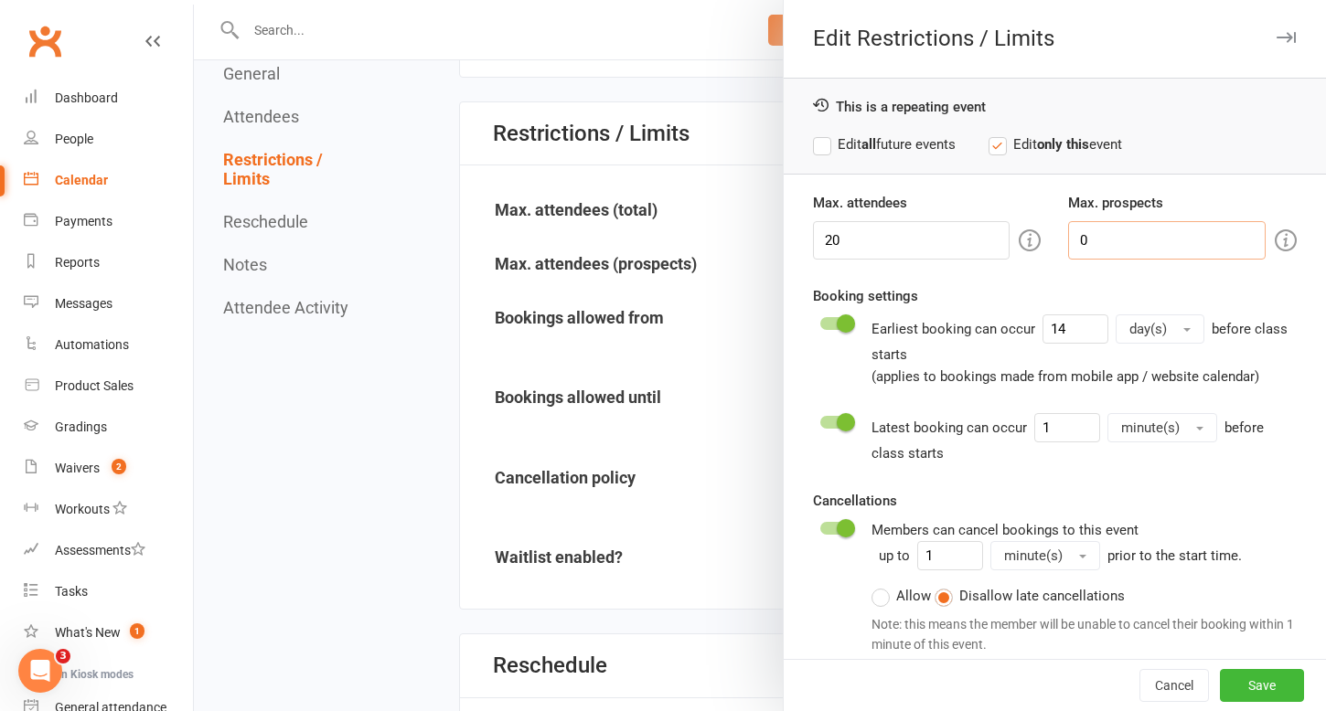
click at [1129, 243] on input "0" at bounding box center [1167, 240] width 198 height 38
type input "3"
click at [822, 145] on label "Edit all future events" at bounding box center [884, 145] width 143 height 22
click at [1276, 681] on button "Save" at bounding box center [1262, 685] width 84 height 33
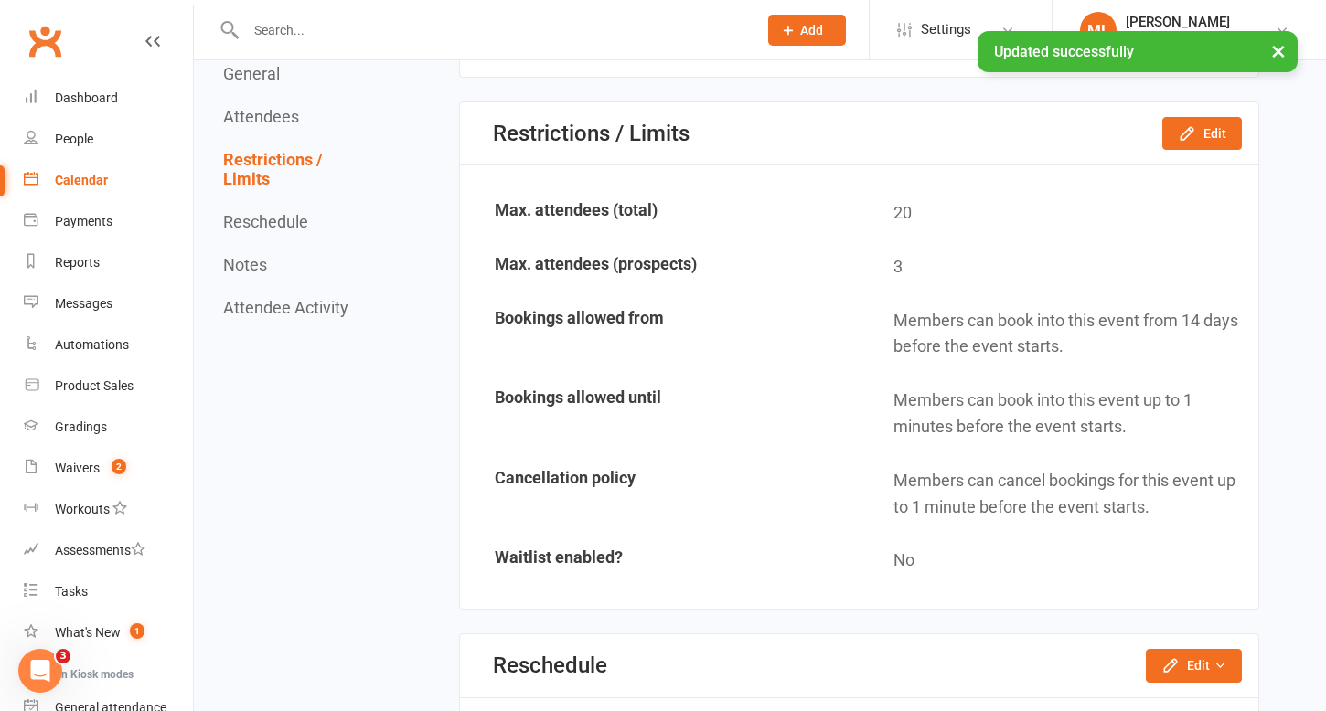
click at [73, 183] on div "Calendar" at bounding box center [81, 180] width 53 height 15
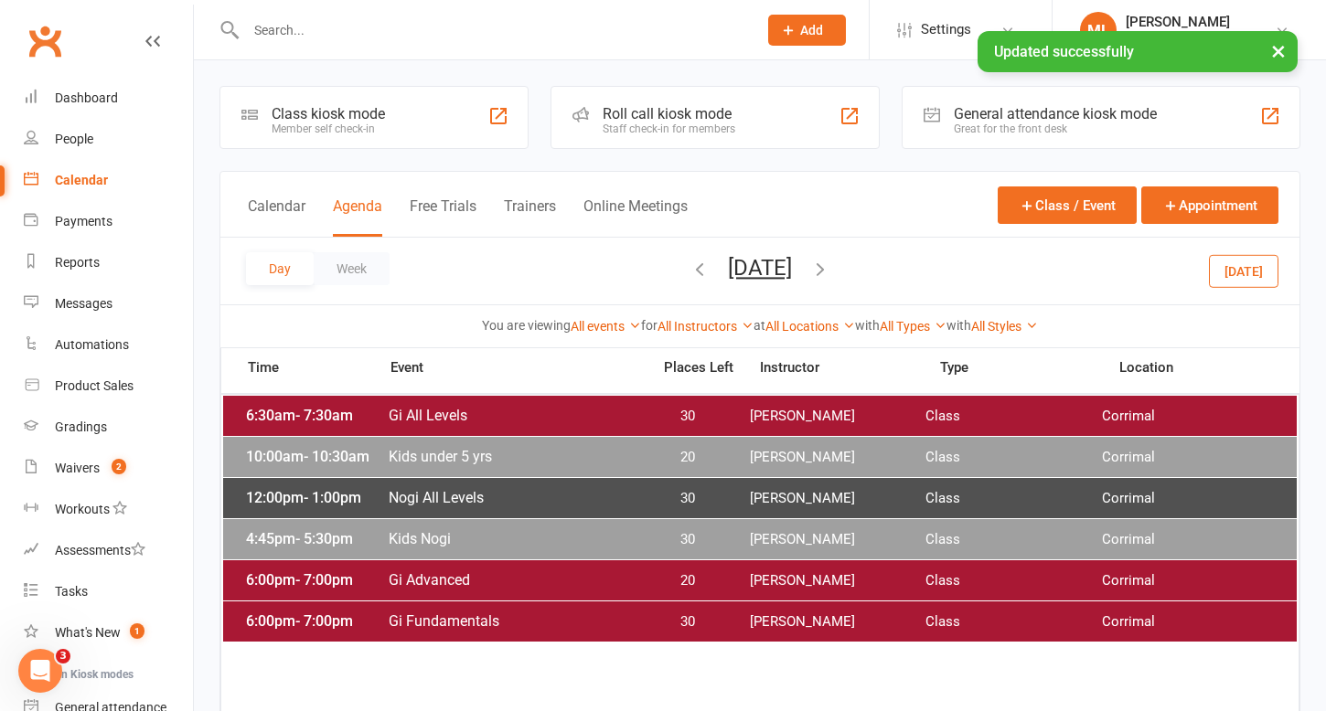
click at [451, 626] on span "Gi Fundamentals" at bounding box center [514, 621] width 252 height 17
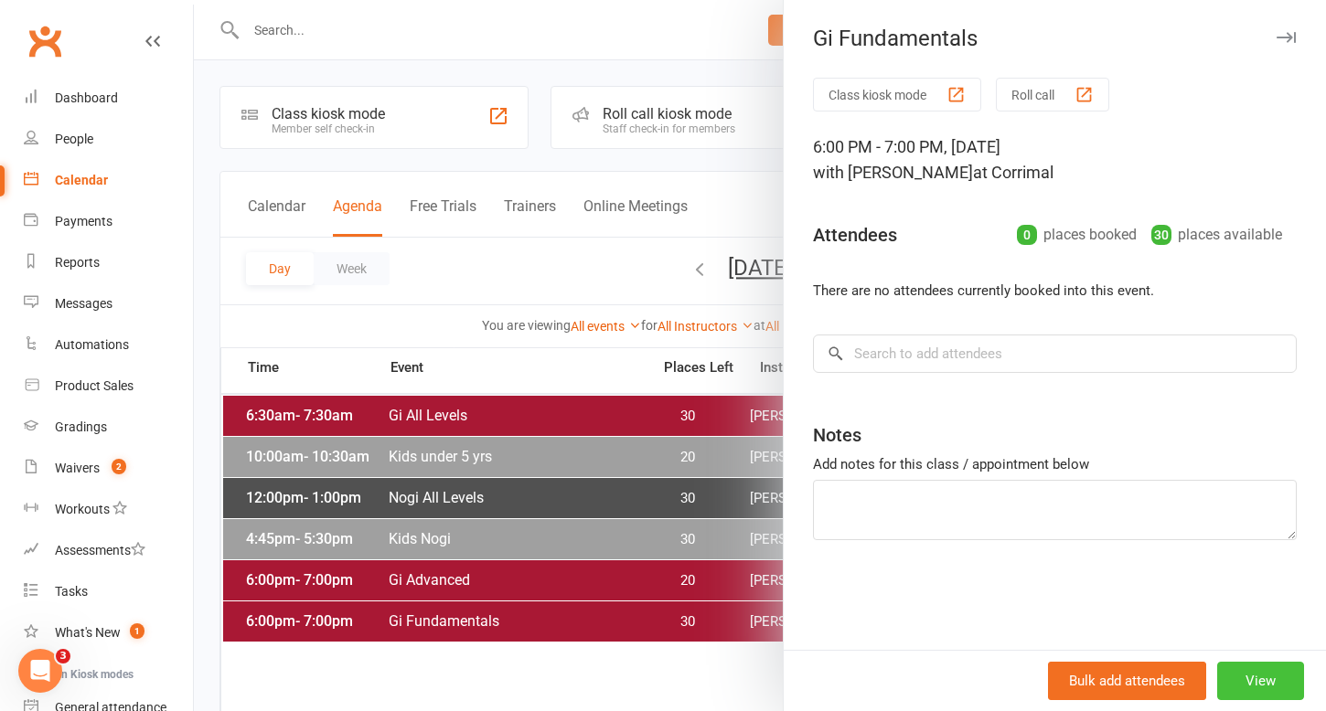
click at [1259, 679] on button "View" at bounding box center [1260, 681] width 87 height 38
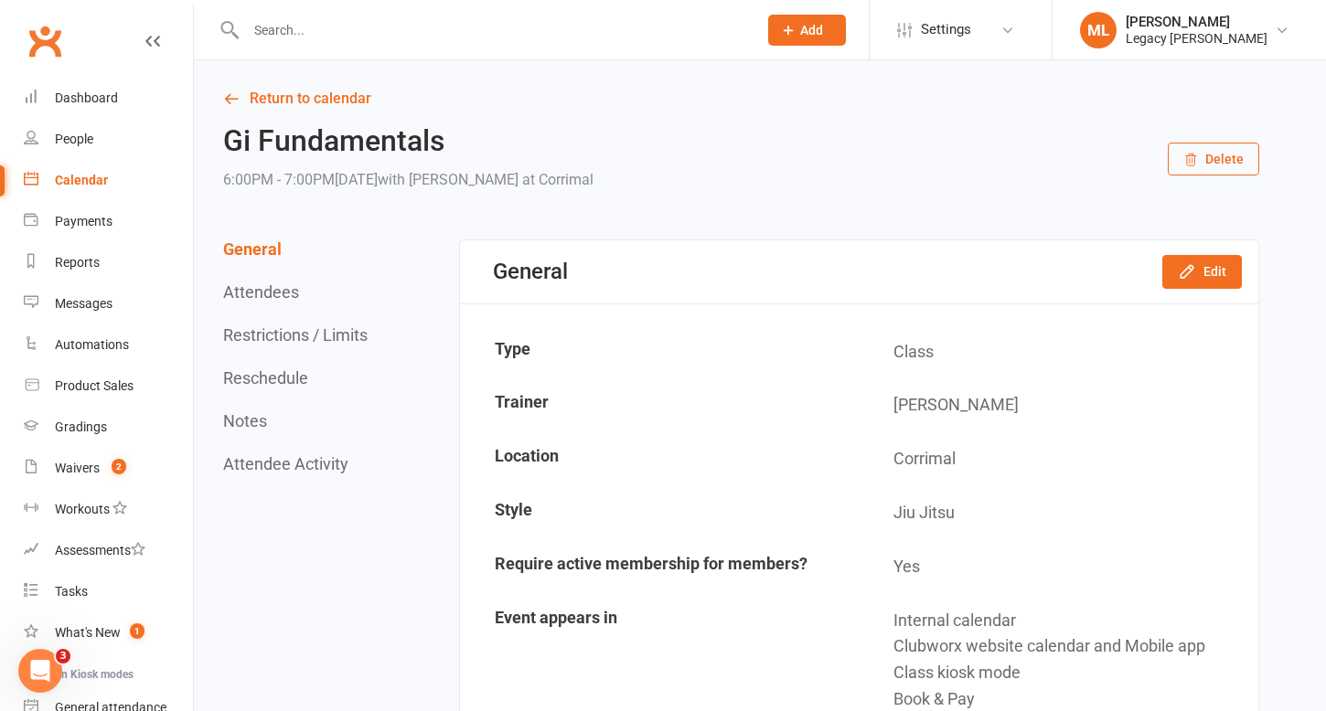
click at [259, 337] on button "Restrictions / Limits" at bounding box center [295, 335] width 144 height 19
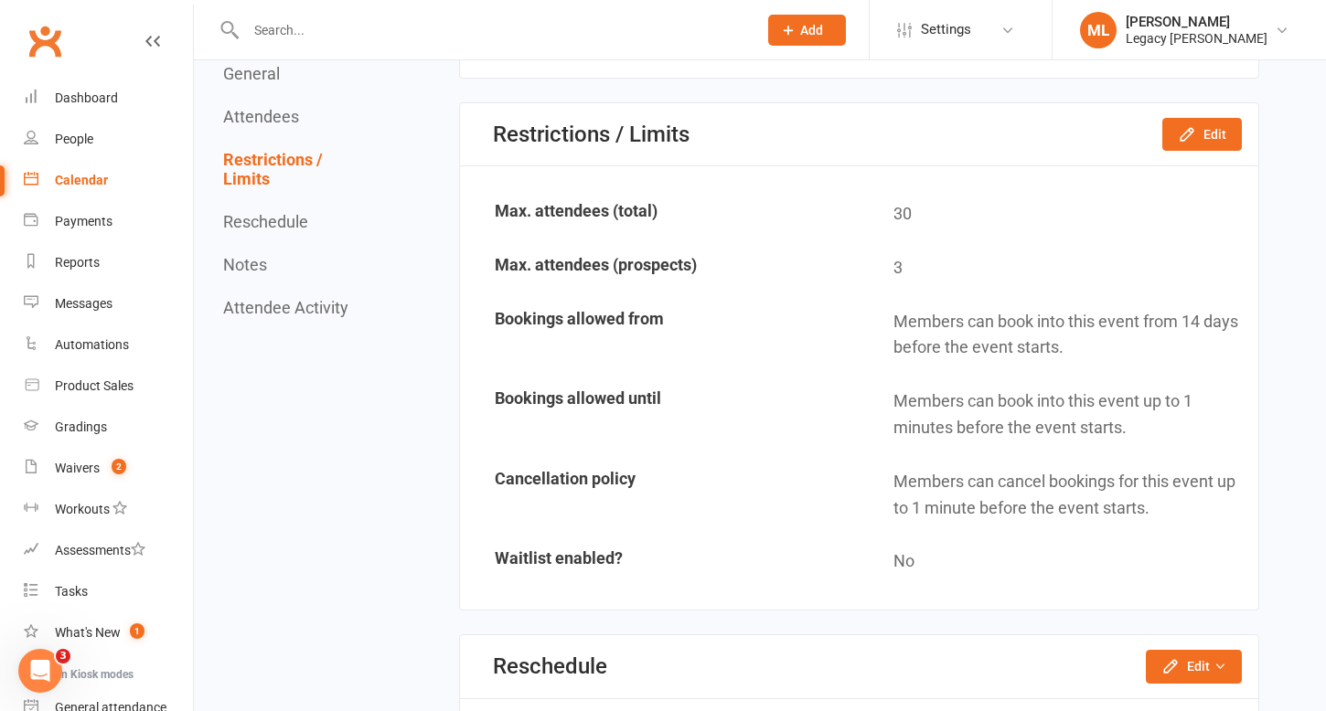
scroll to position [1054, 0]
click at [1188, 141] on icon "button" at bounding box center [1187, 133] width 18 height 18
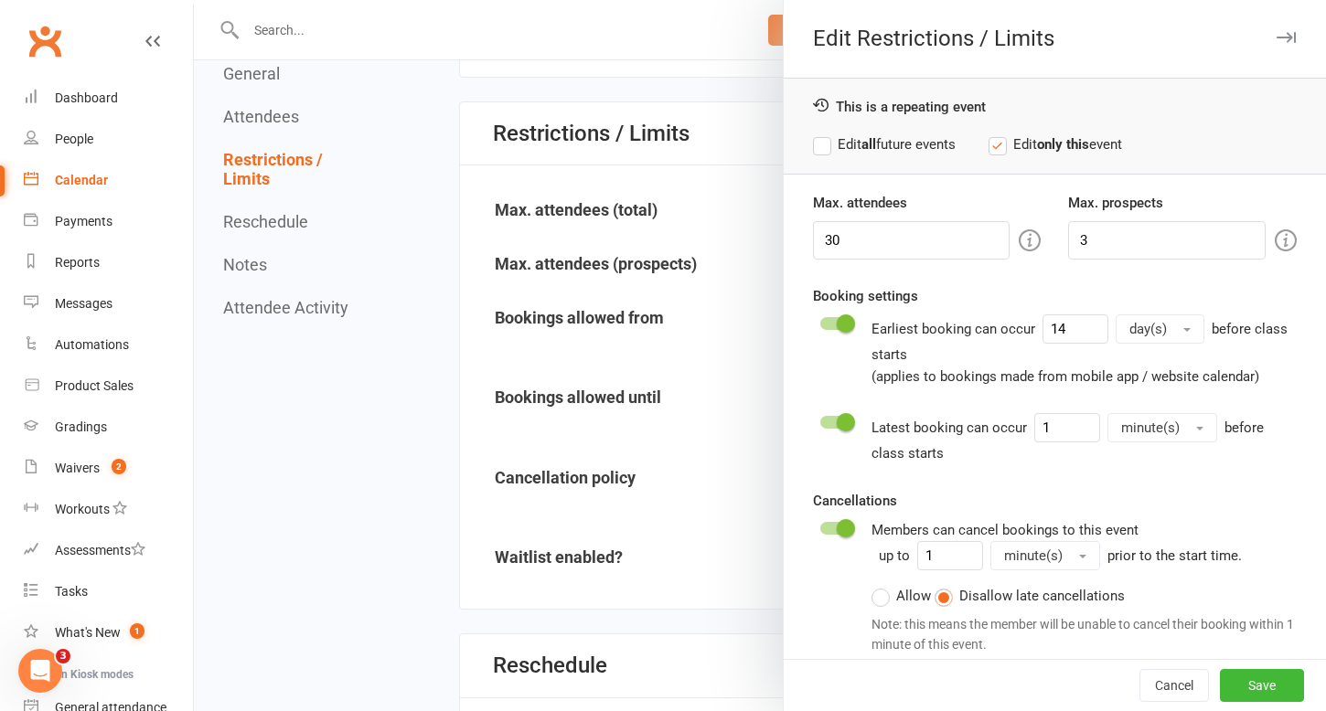
click at [821, 147] on label "Edit all future events" at bounding box center [884, 145] width 143 height 22
click at [1271, 674] on button "Save" at bounding box center [1262, 685] width 84 height 33
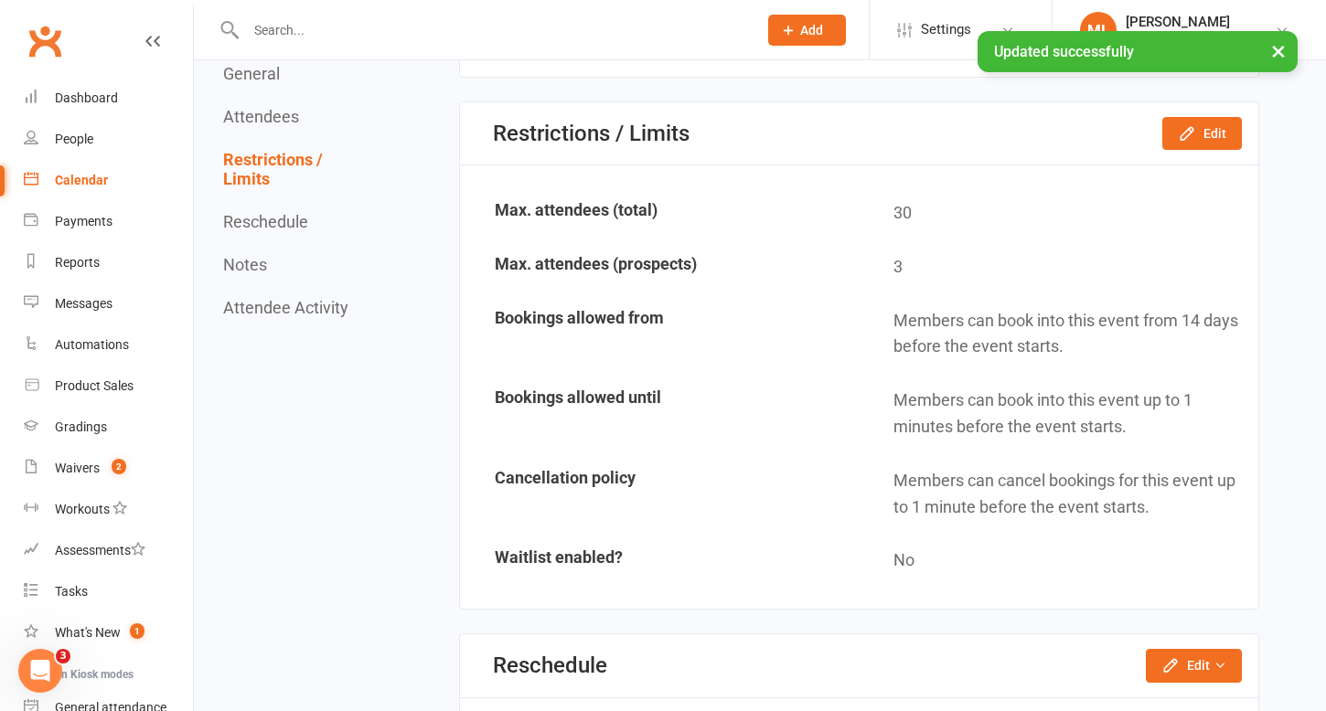
click at [93, 182] on div "Calendar" at bounding box center [81, 180] width 53 height 15
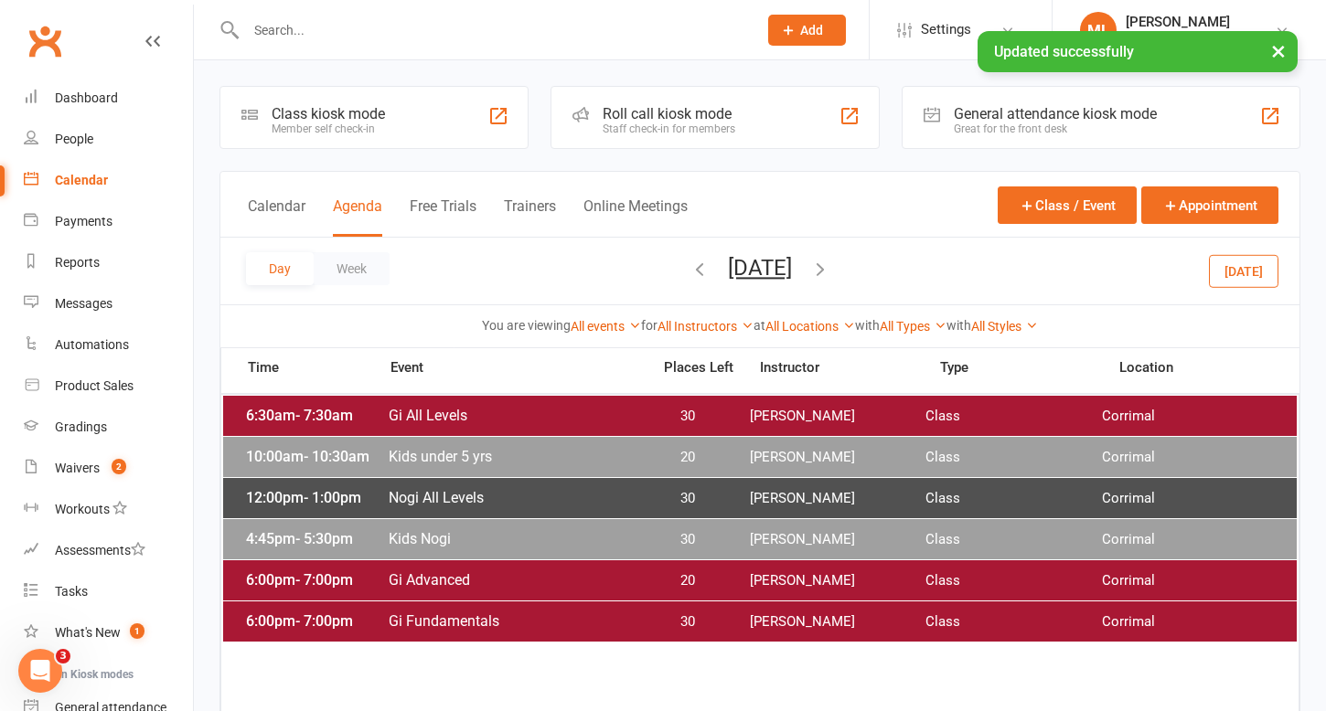
click at [830, 269] on icon "button" at bounding box center [820, 269] width 20 height 20
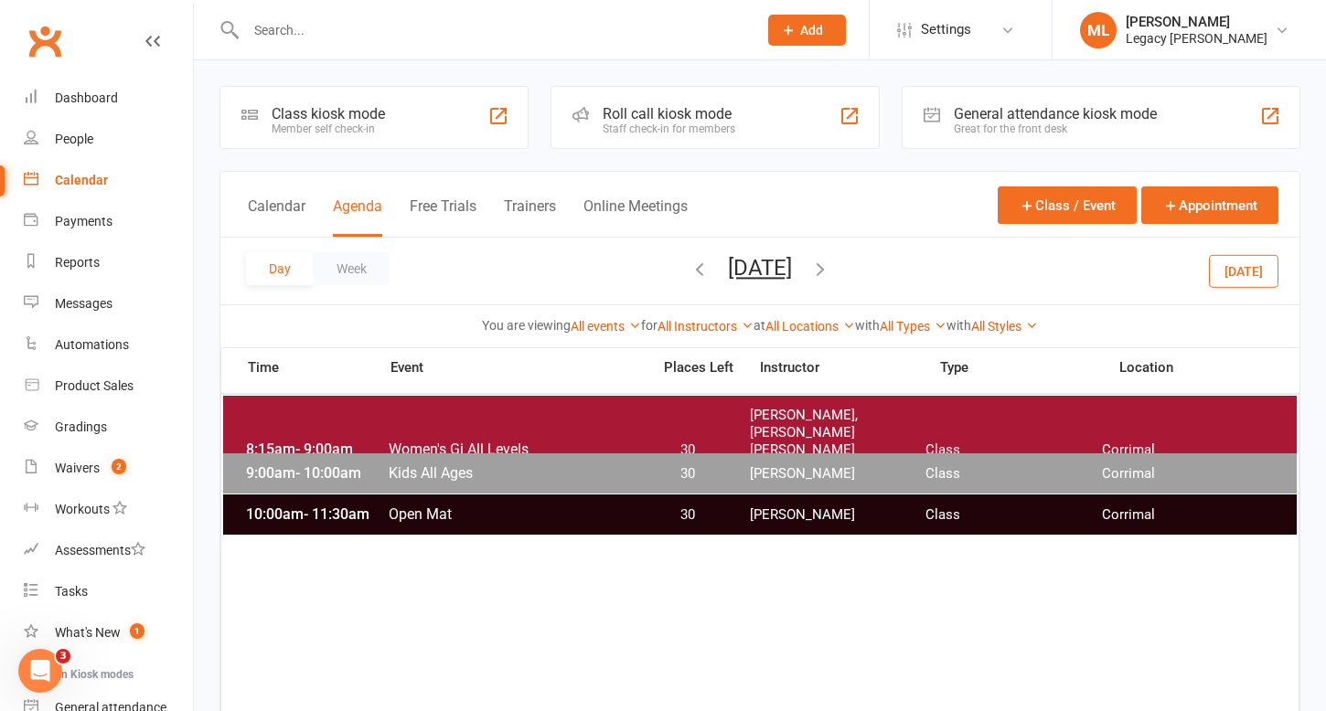
click at [578, 441] on span "Women's Gi All Levels" at bounding box center [514, 449] width 252 height 17
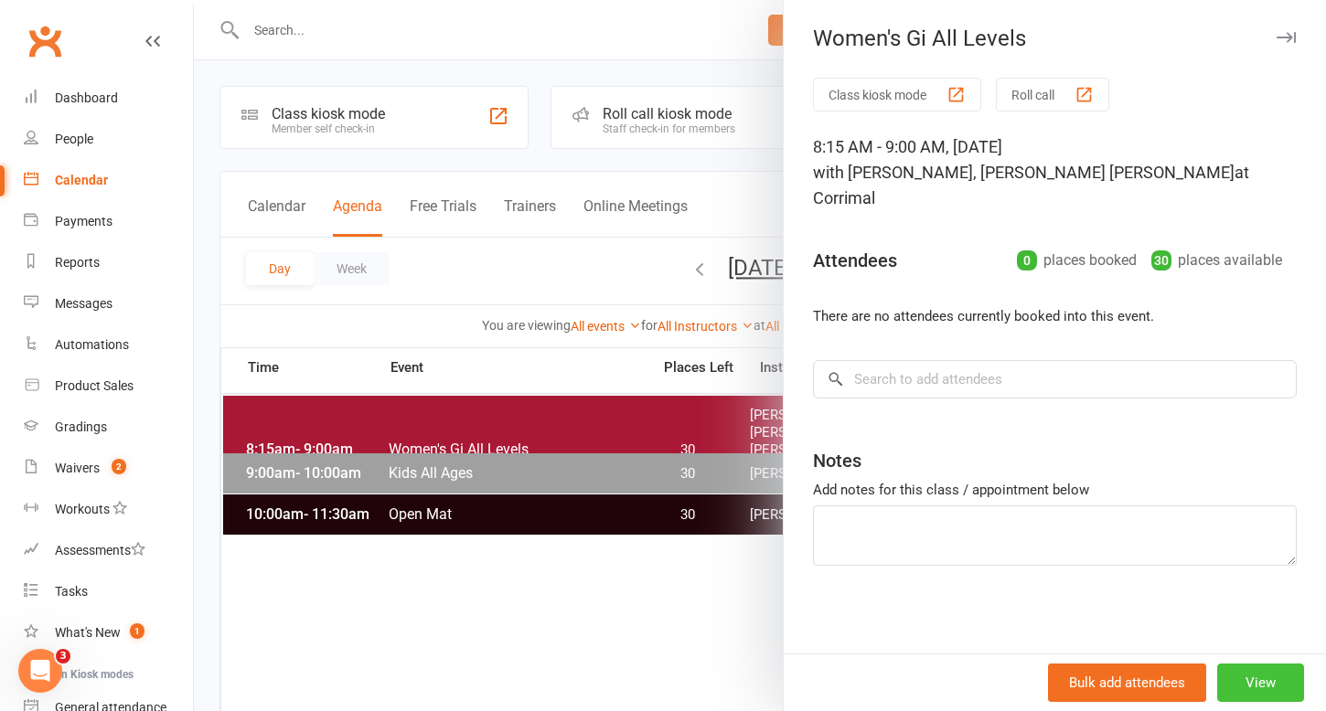
click at [1248, 681] on button "View" at bounding box center [1260, 683] width 87 height 38
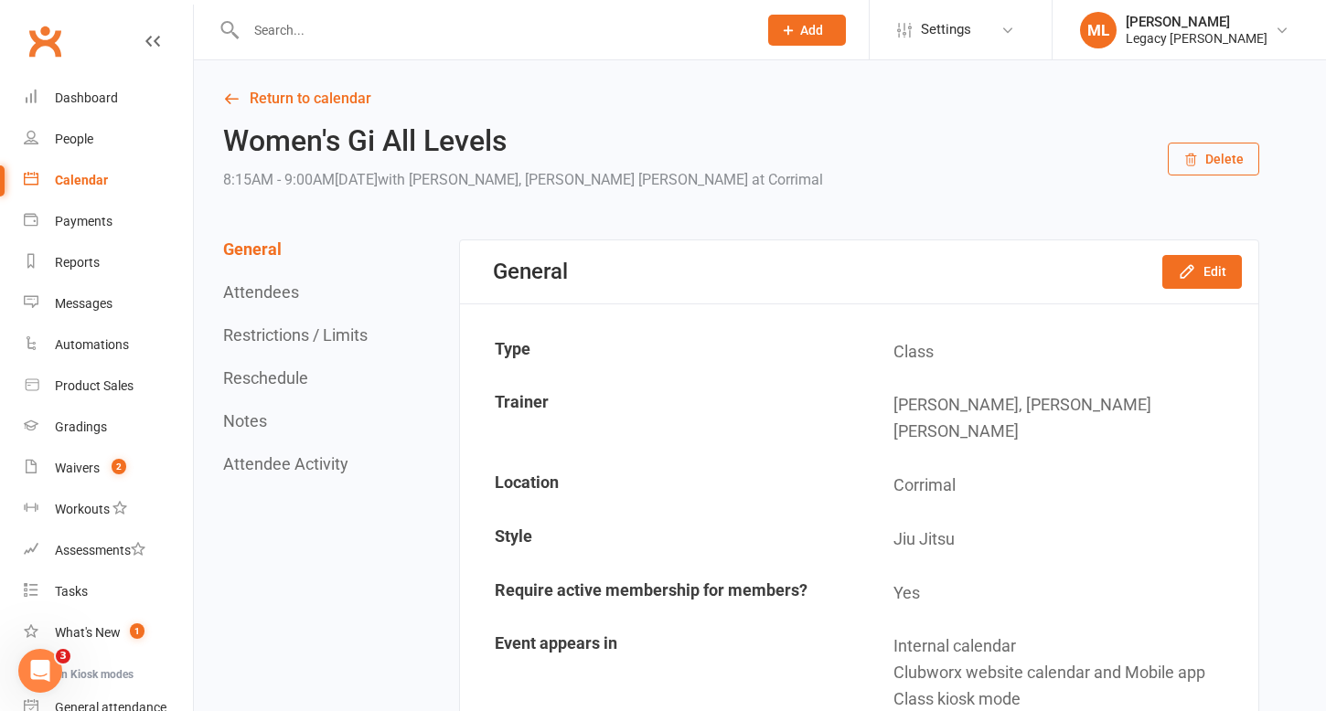
click at [351, 340] on button "Restrictions / Limits" at bounding box center [295, 335] width 144 height 19
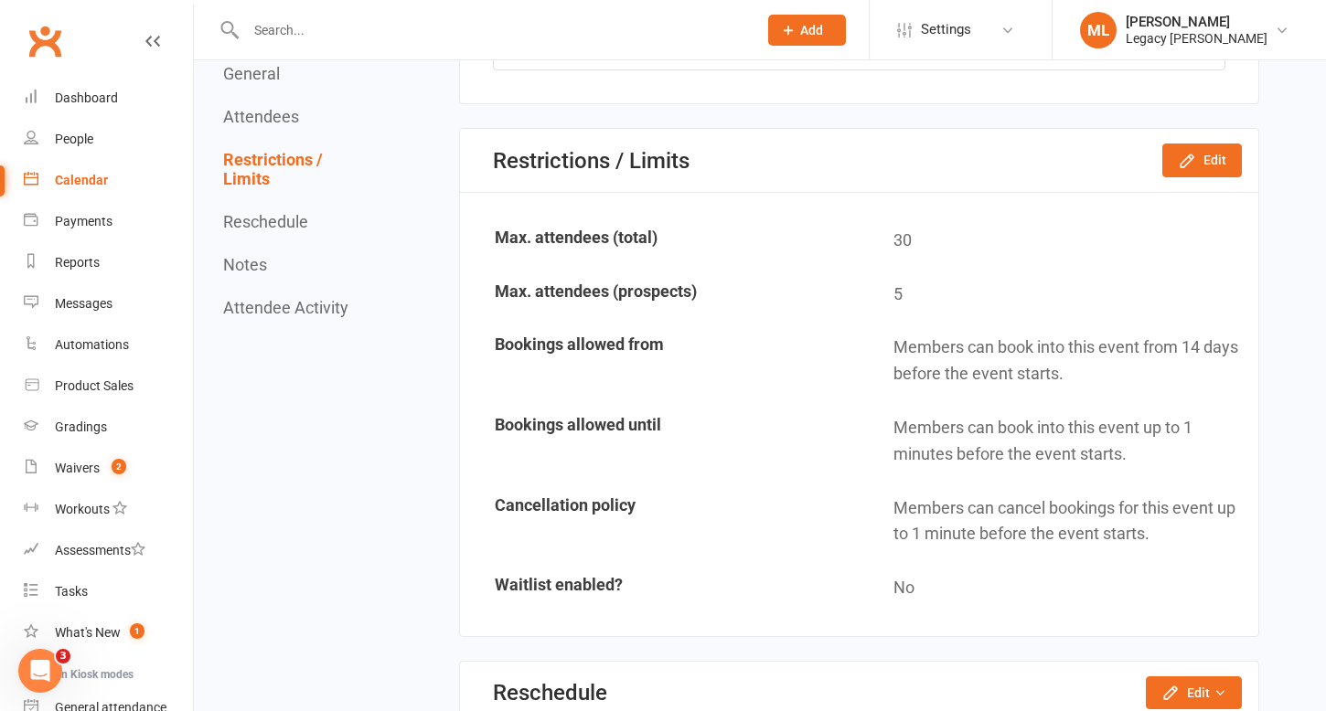
scroll to position [1054, 0]
click at [1190, 154] on icon "button" at bounding box center [1187, 160] width 12 height 12
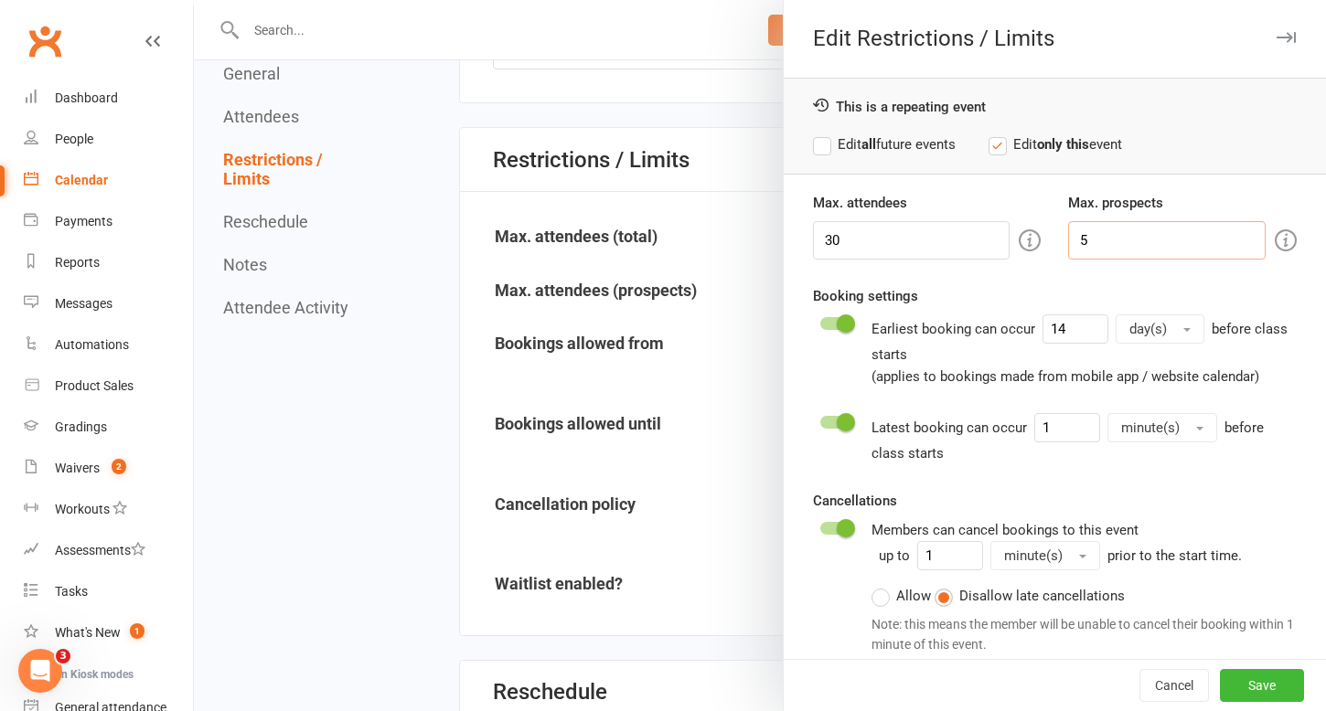
click at [1116, 234] on input "5" at bounding box center [1167, 240] width 198 height 38
type input "3"
click at [824, 150] on label "Edit all future events" at bounding box center [884, 145] width 143 height 22
click at [1246, 679] on button "Save" at bounding box center [1262, 685] width 84 height 33
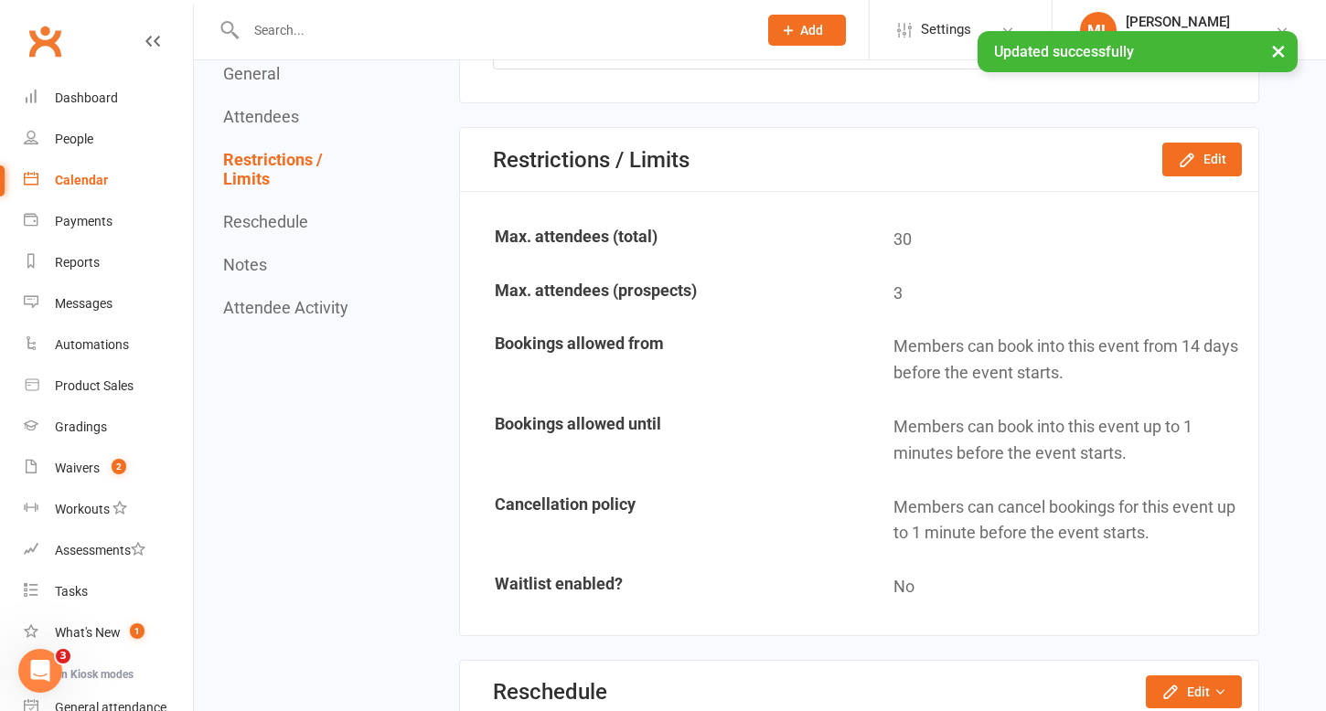
click at [78, 181] on div "Calendar" at bounding box center [81, 180] width 53 height 15
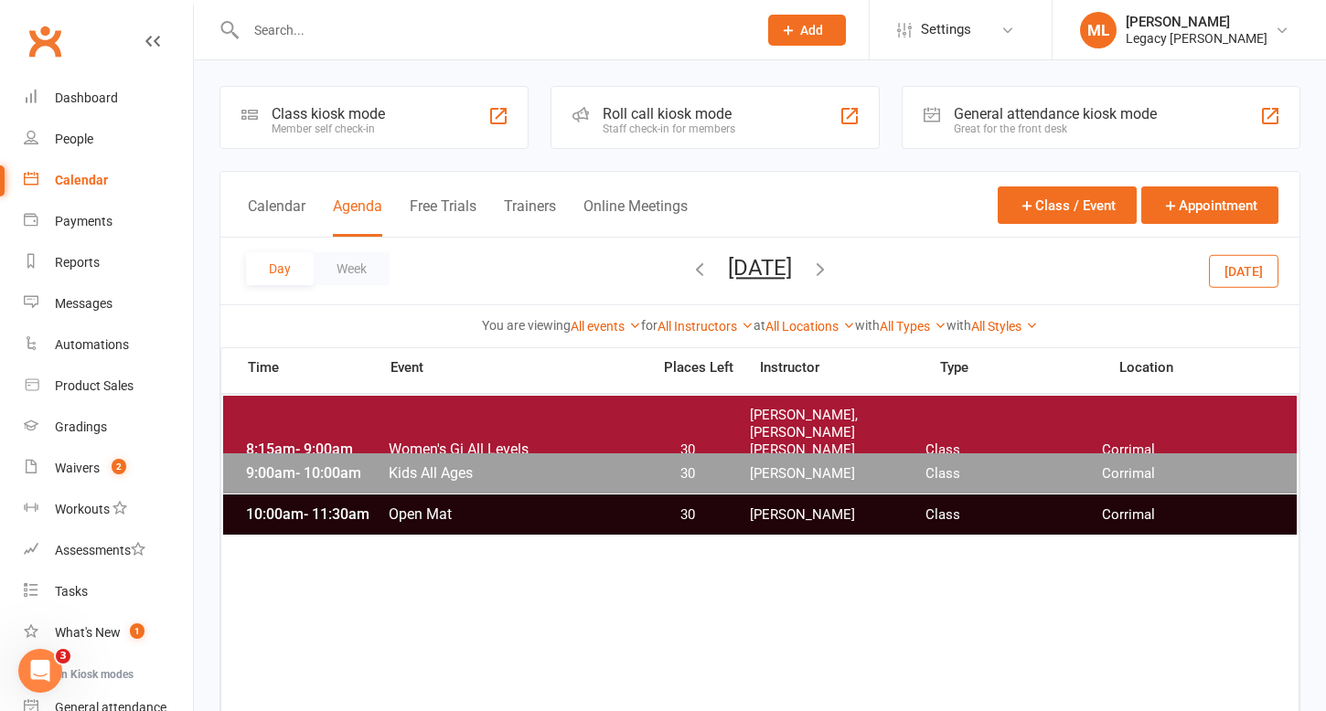
click at [613, 472] on span "Kids All Ages" at bounding box center [514, 473] width 252 height 17
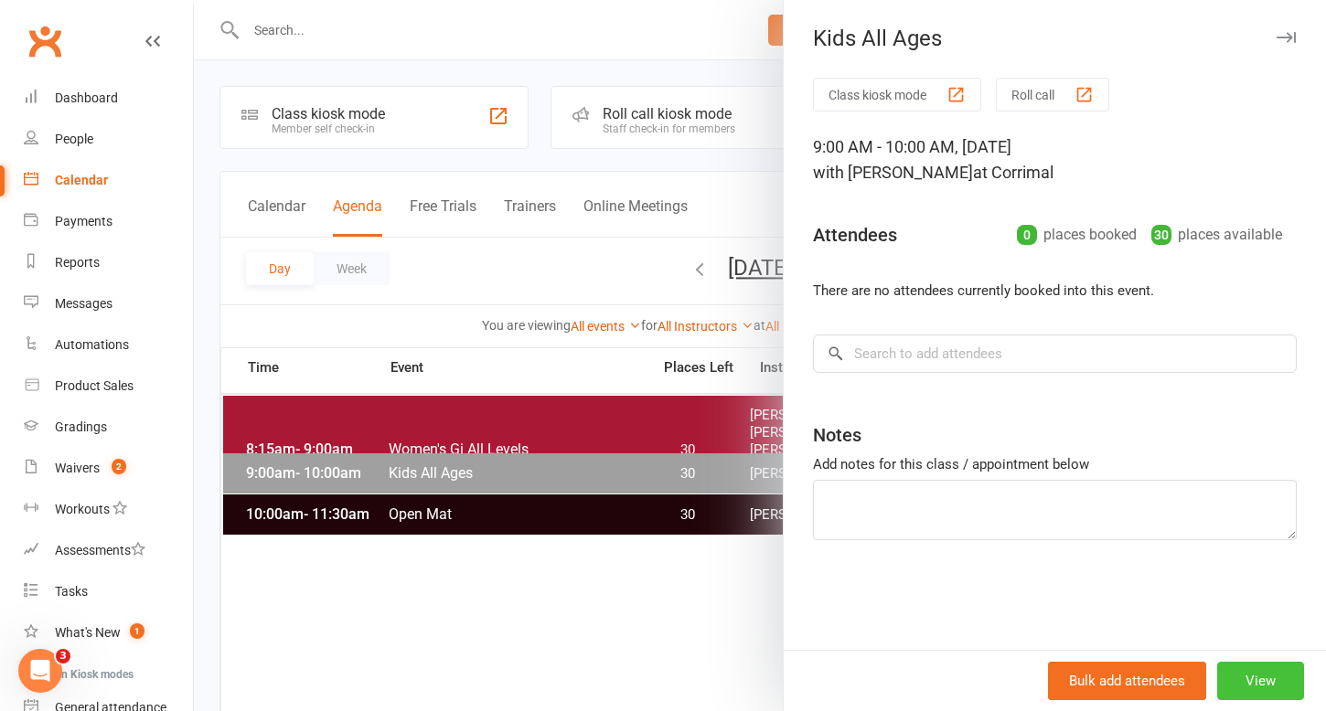
click at [1256, 677] on button "View" at bounding box center [1260, 681] width 87 height 38
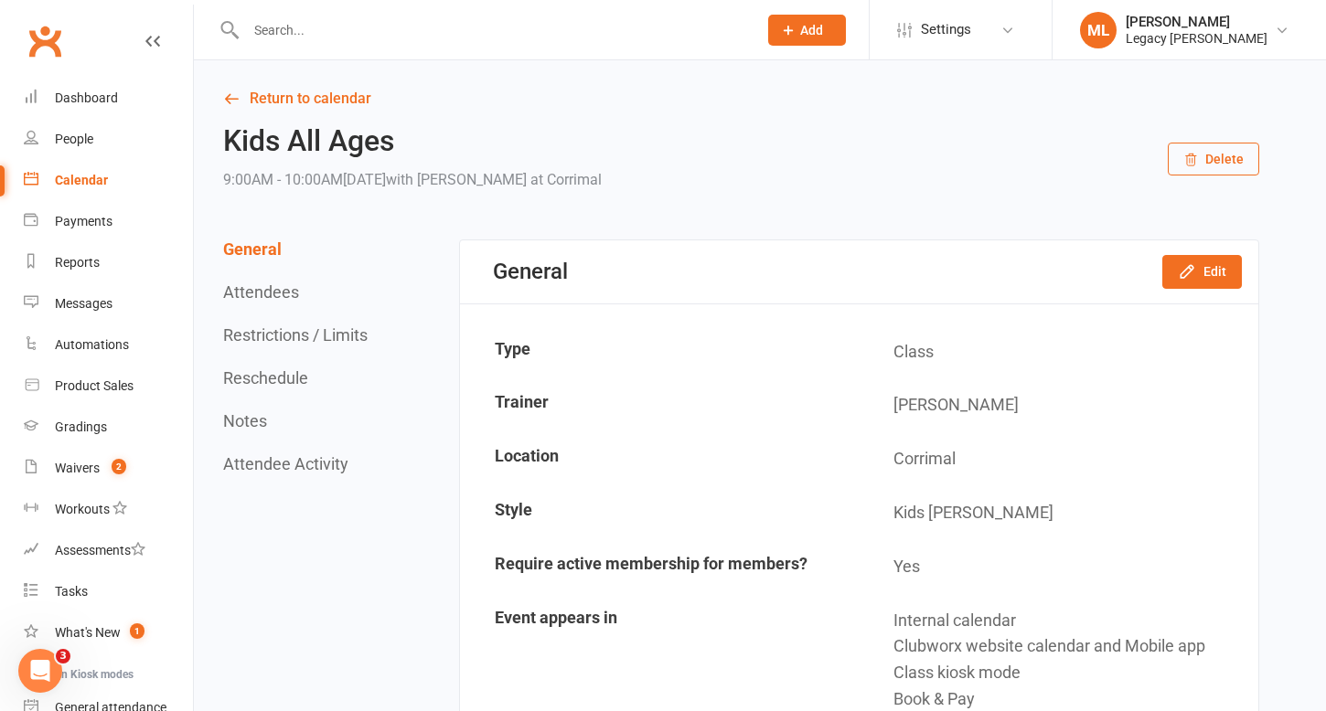
click at [341, 333] on button "Restrictions / Limits" at bounding box center [295, 335] width 144 height 19
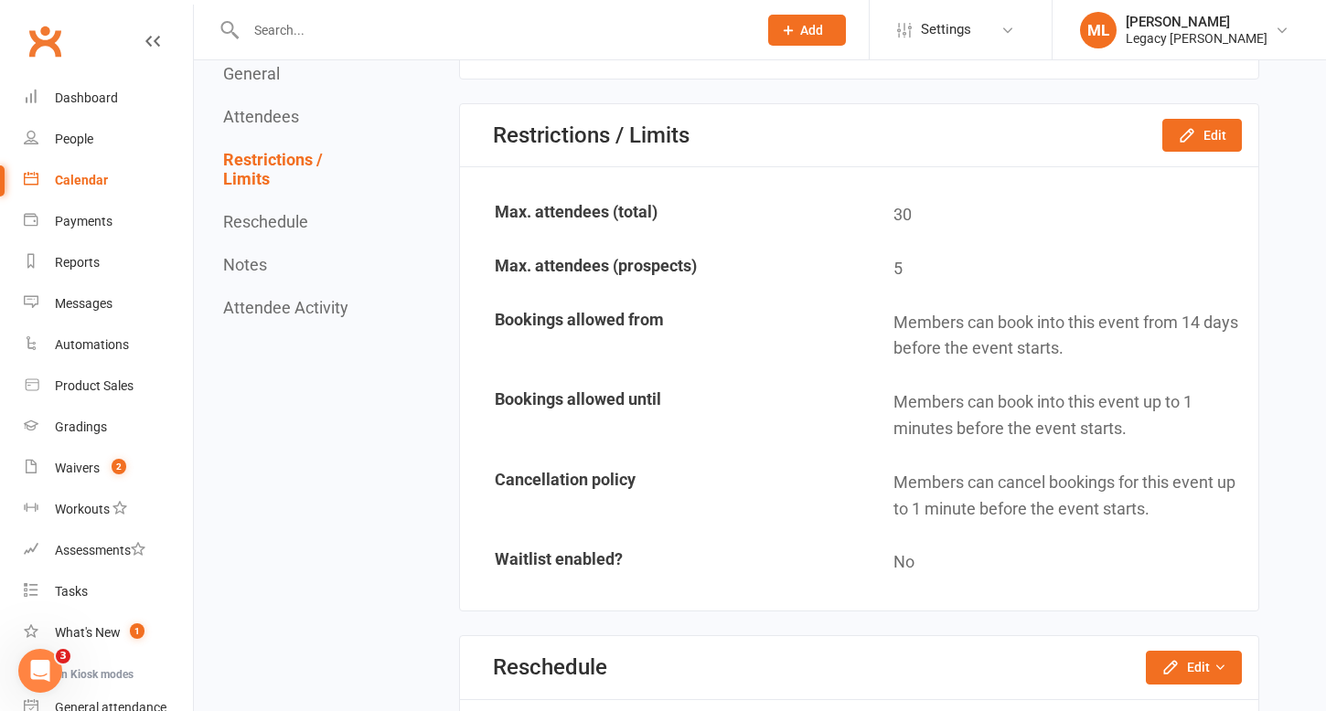
scroll to position [1054, 0]
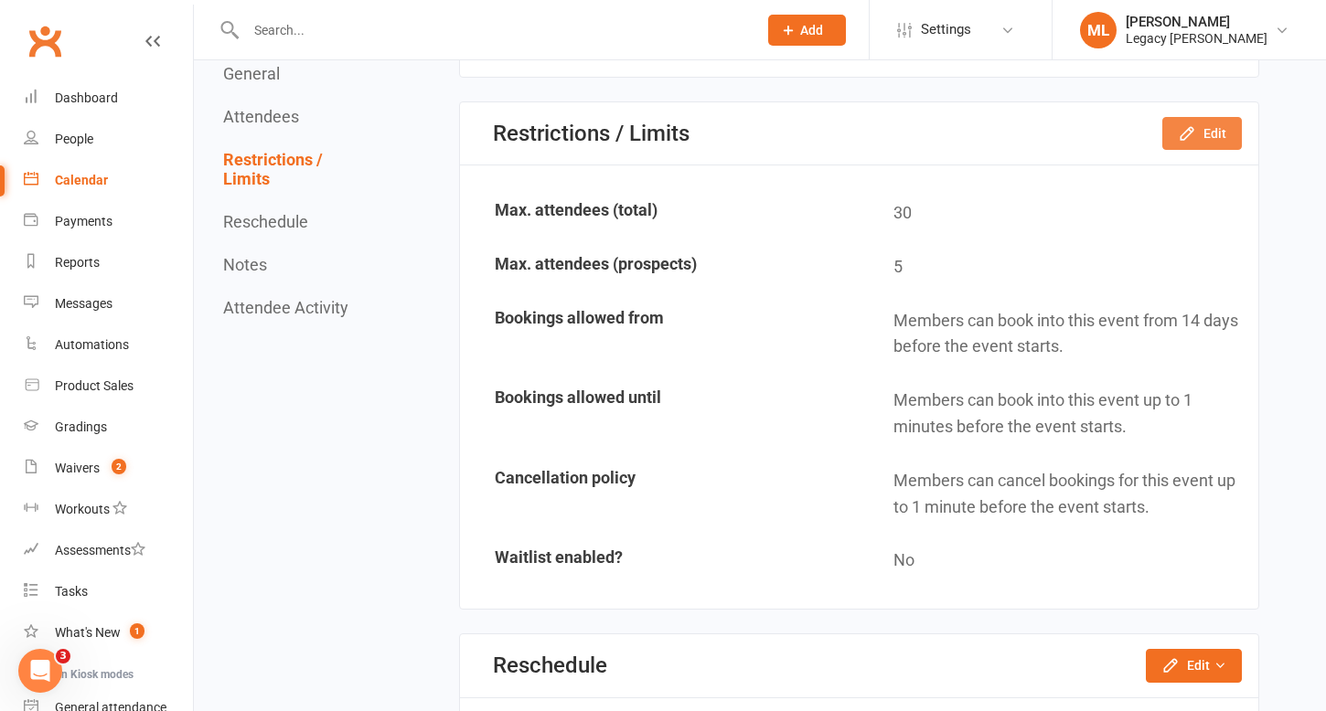
click at [1205, 134] on button "Edit" at bounding box center [1202, 133] width 80 height 33
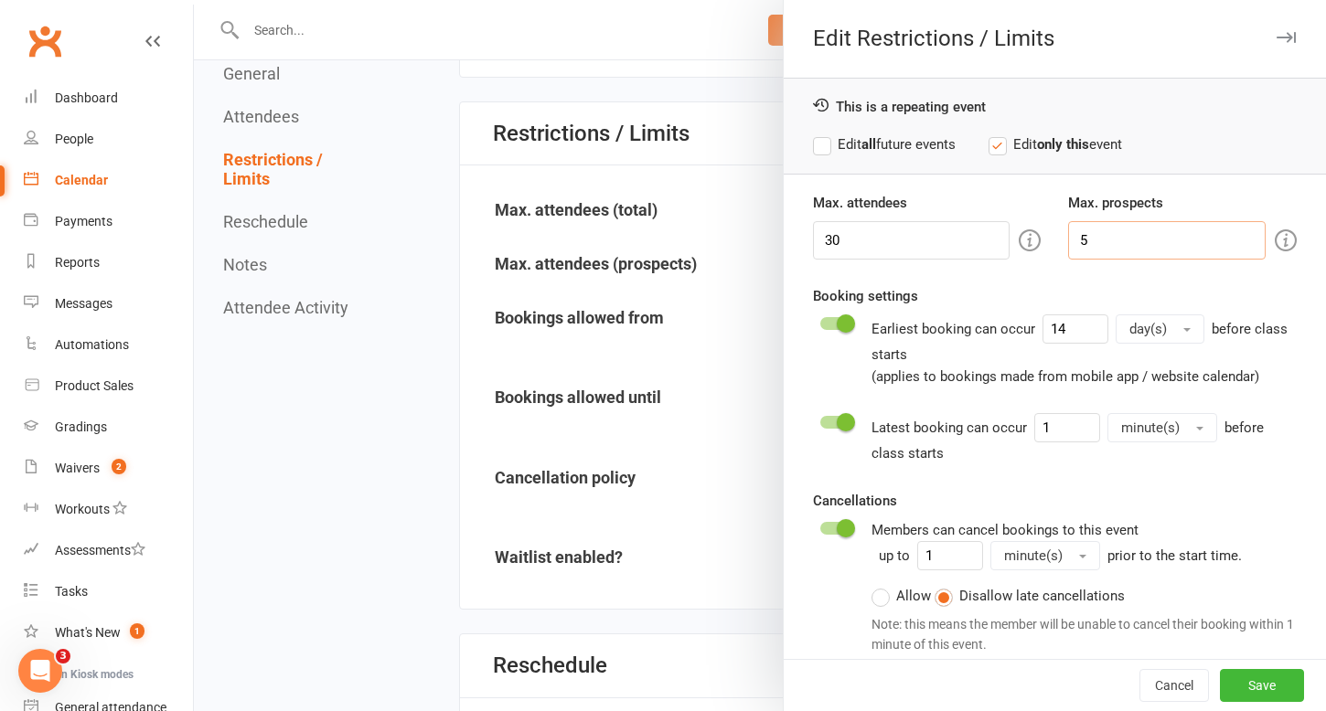
click at [1107, 241] on input "5" at bounding box center [1167, 240] width 198 height 38
type input "0"
click at [820, 147] on label "Edit all future events" at bounding box center [884, 145] width 143 height 22
click at [1268, 685] on button "Save" at bounding box center [1262, 685] width 84 height 33
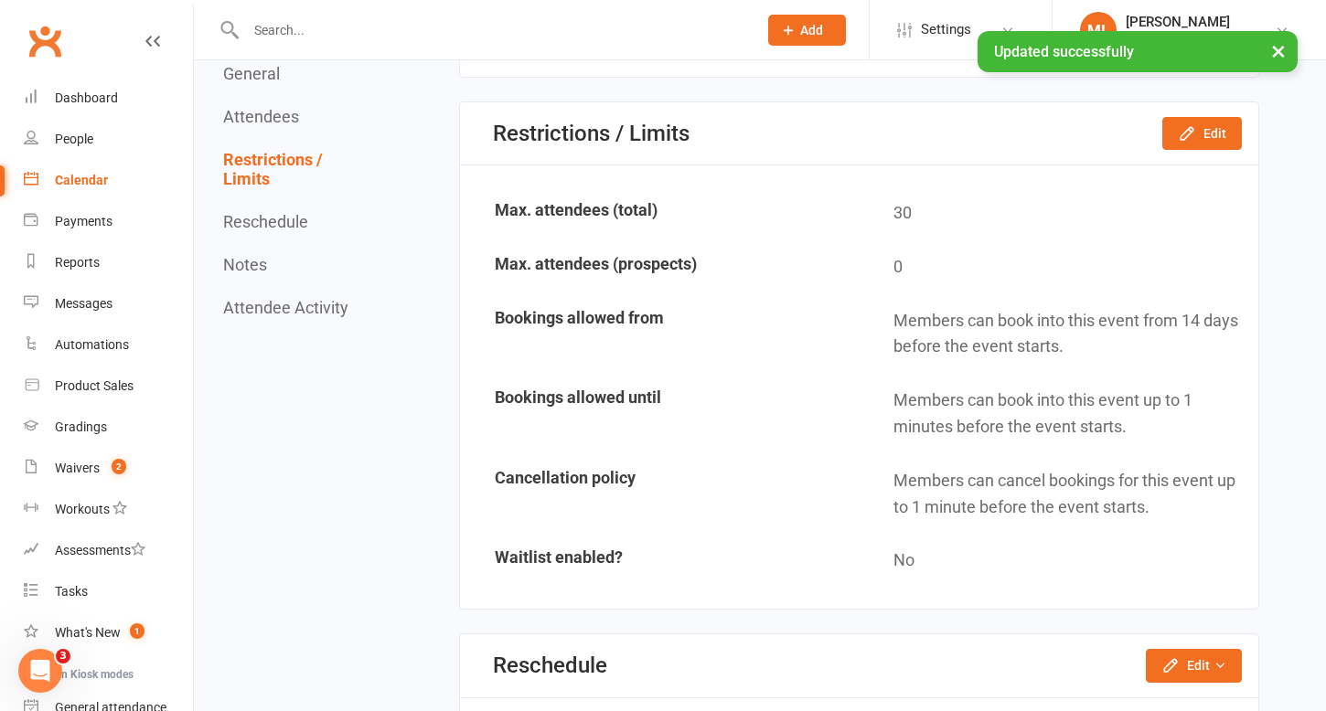
click at [88, 176] on div "Calendar" at bounding box center [81, 180] width 53 height 15
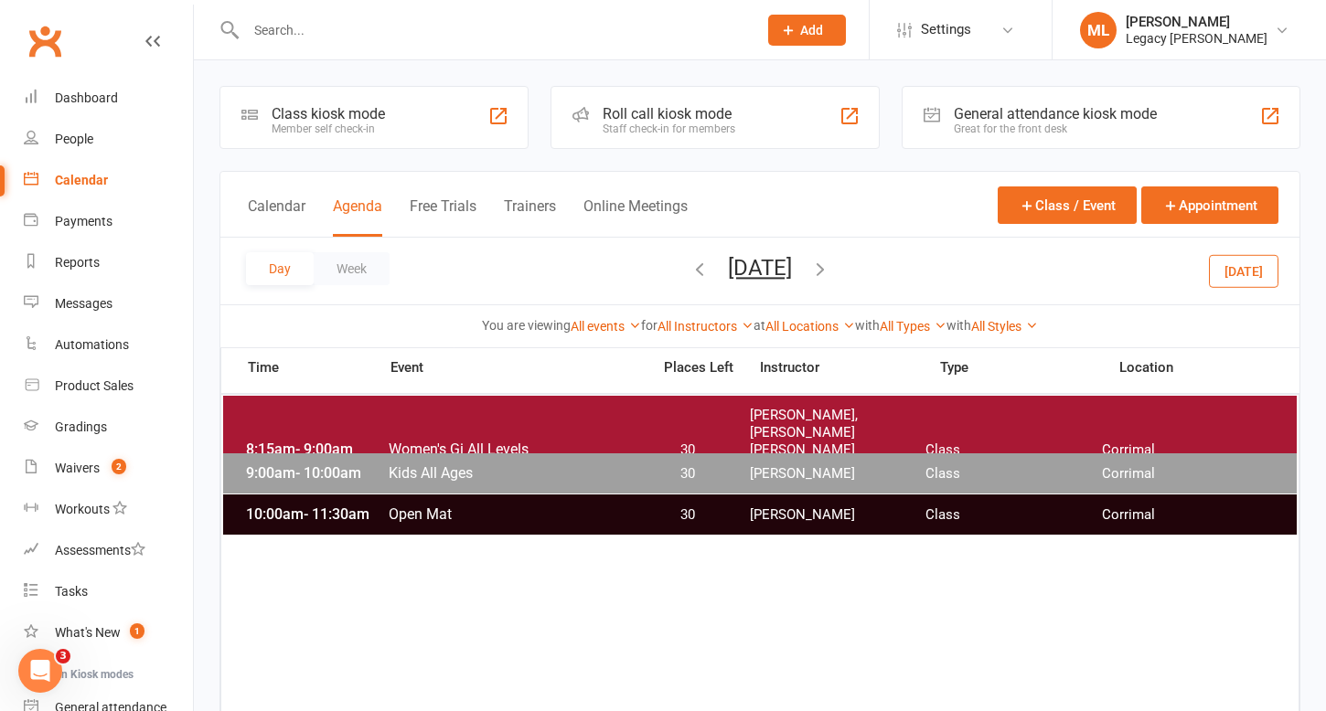
click at [519, 520] on span "Open Mat" at bounding box center [514, 514] width 252 height 17
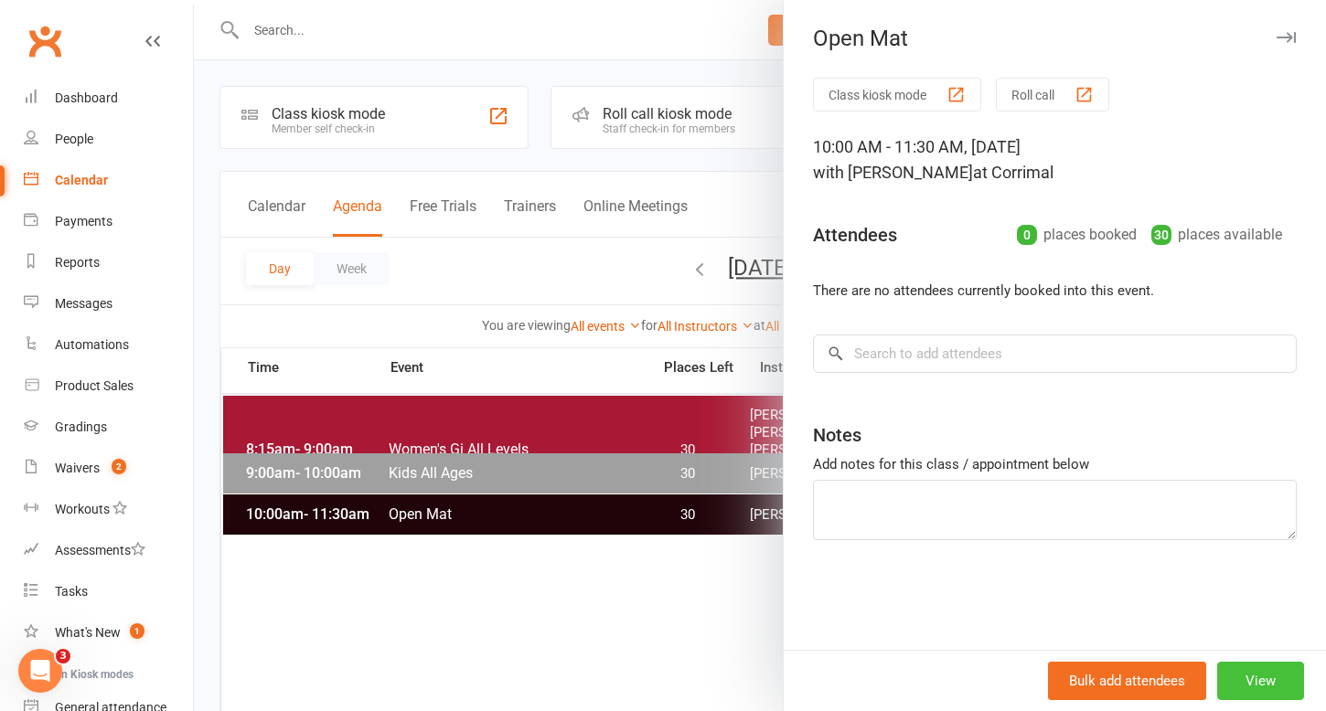
click at [1260, 685] on button "View" at bounding box center [1260, 681] width 87 height 38
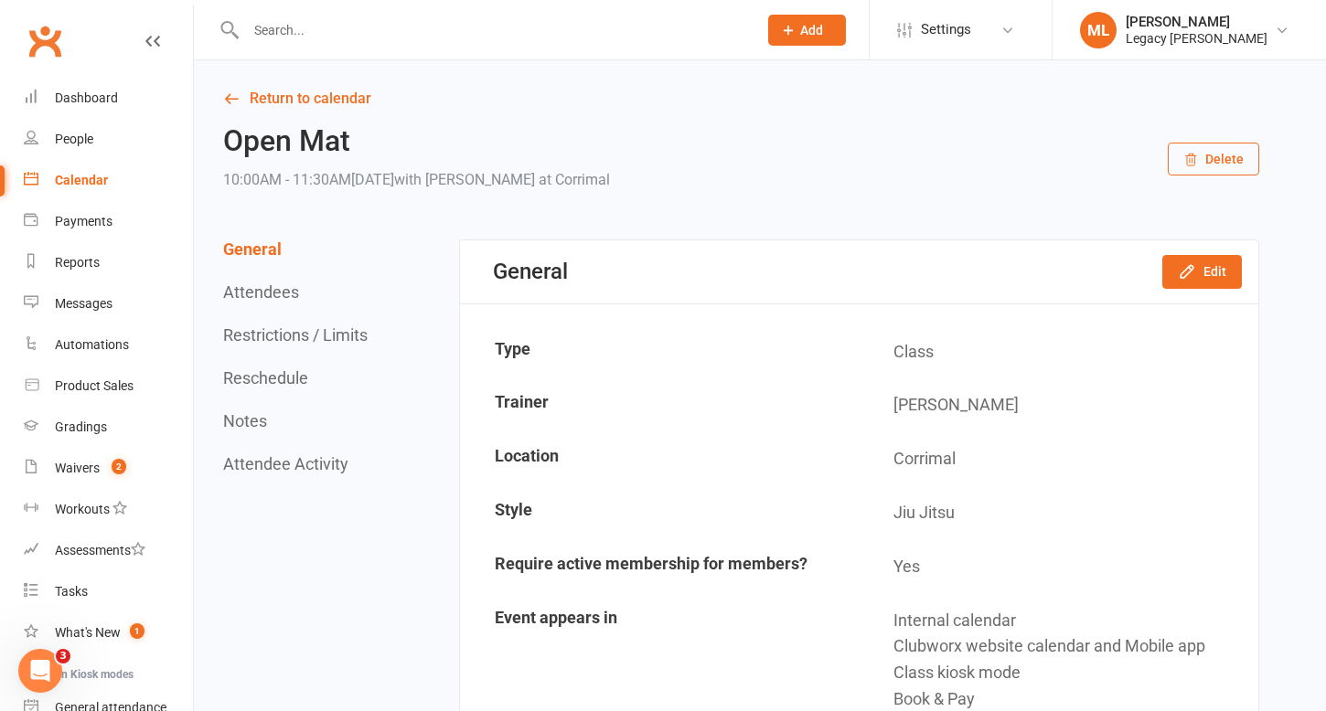
click at [344, 336] on button "Restrictions / Limits" at bounding box center [295, 335] width 144 height 19
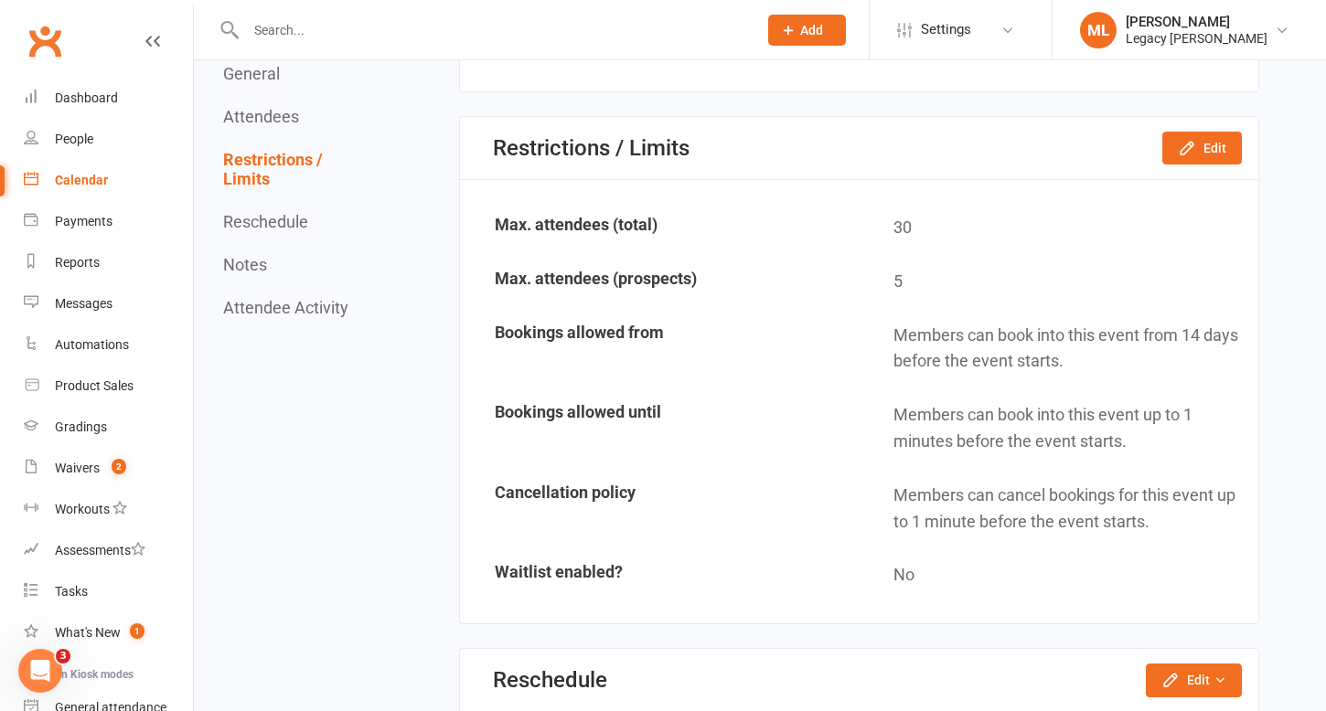
scroll to position [1054, 0]
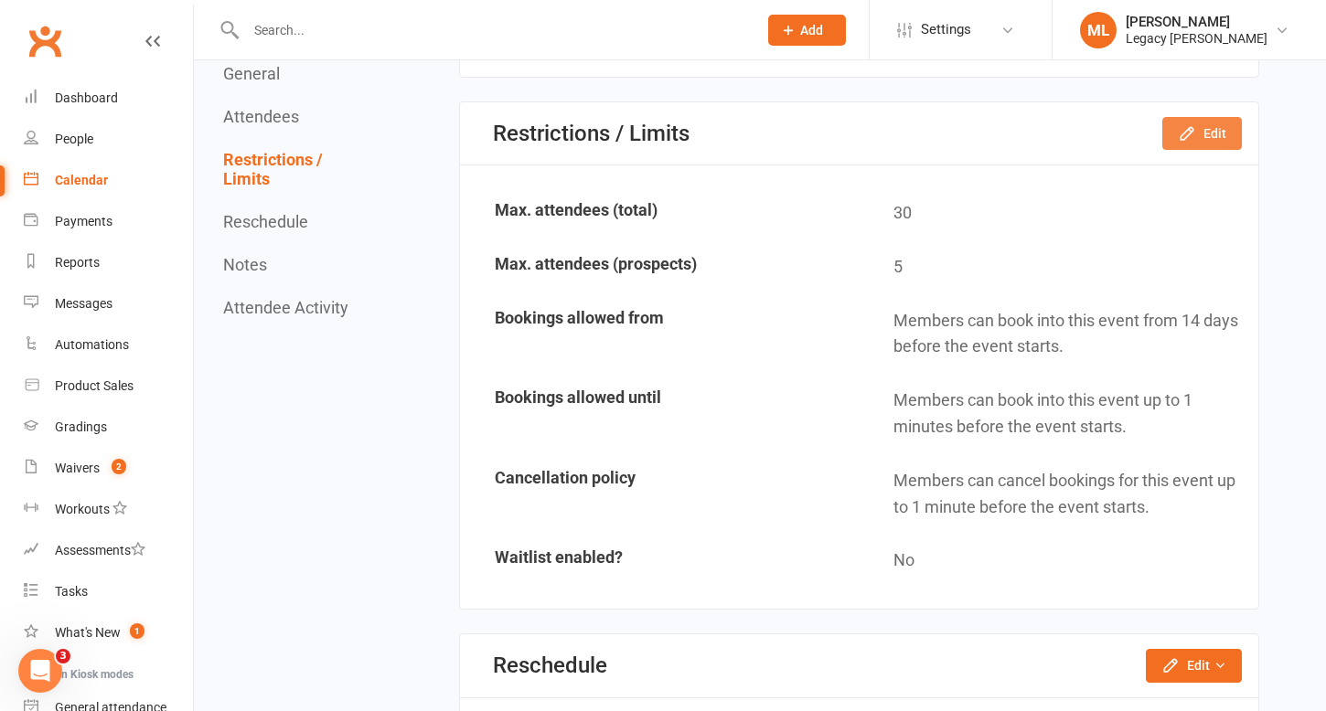
click at [1202, 141] on button "Edit" at bounding box center [1202, 133] width 80 height 33
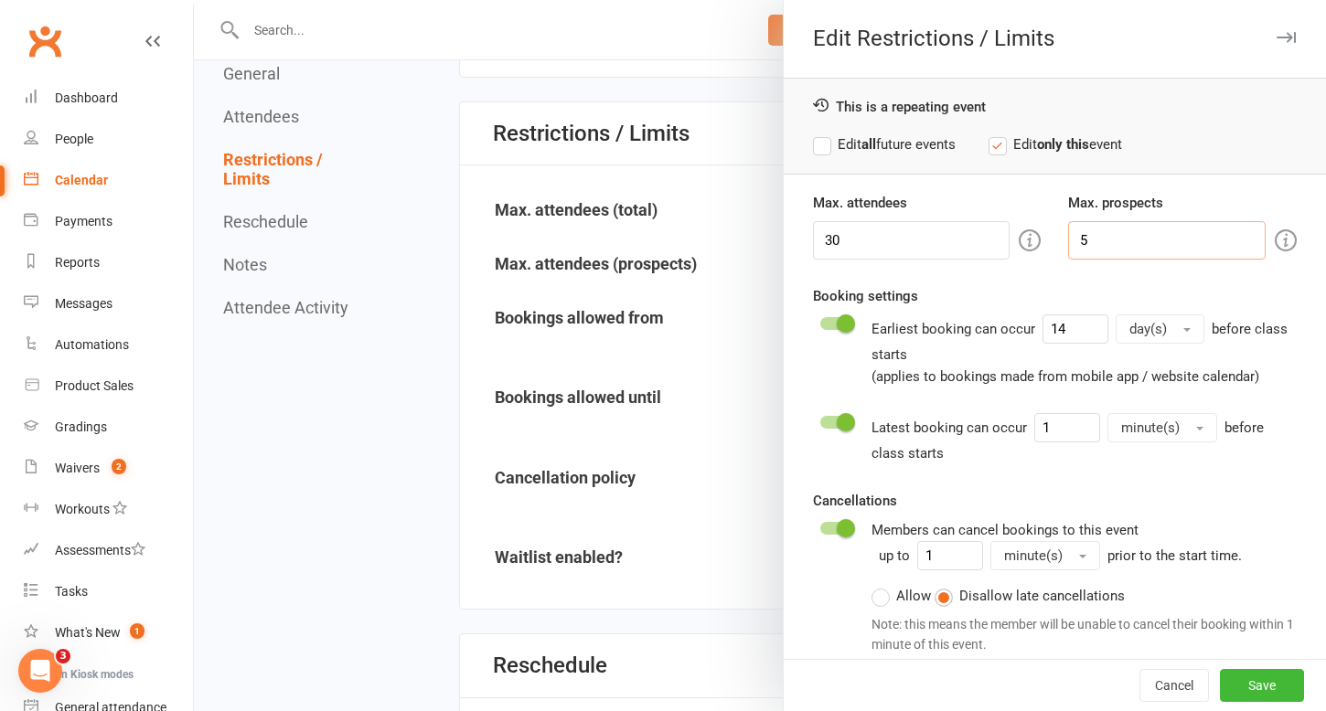
click at [1132, 226] on input "5" at bounding box center [1167, 240] width 198 height 38
click at [1137, 241] on input "5" at bounding box center [1167, 240] width 198 height 38
type input "0"
click at [818, 146] on label "Edit all future events" at bounding box center [884, 145] width 143 height 22
click at [1248, 681] on button "Save" at bounding box center [1262, 685] width 84 height 33
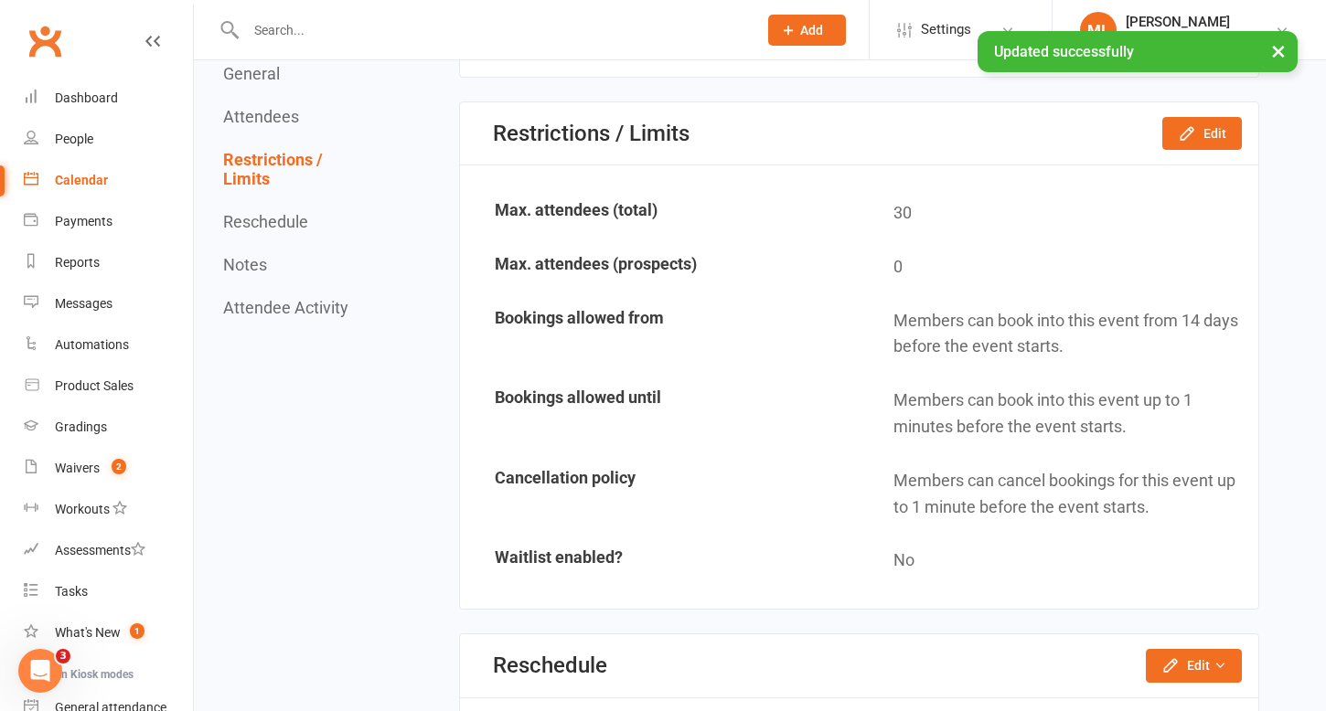
click at [89, 175] on div "Calendar" at bounding box center [81, 180] width 53 height 15
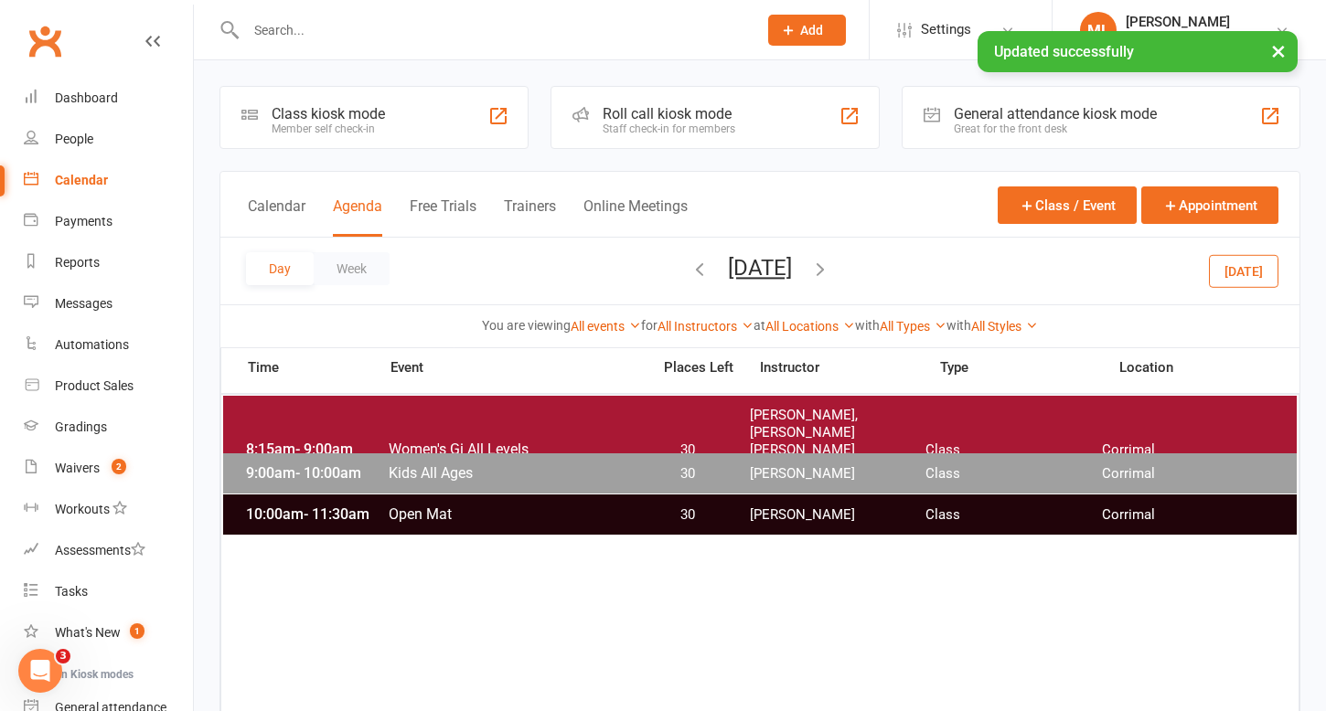
click at [830, 269] on icon "button" at bounding box center [820, 269] width 20 height 20
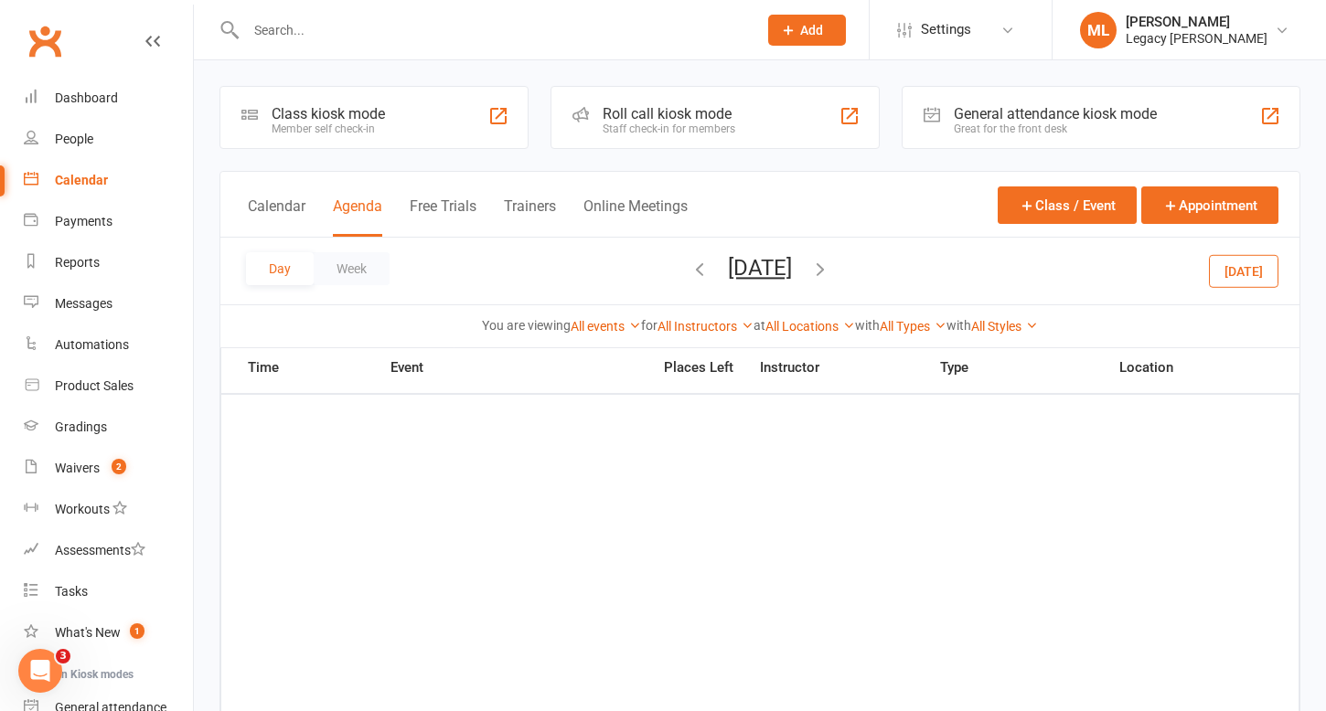
click at [830, 269] on icon "button" at bounding box center [820, 269] width 20 height 20
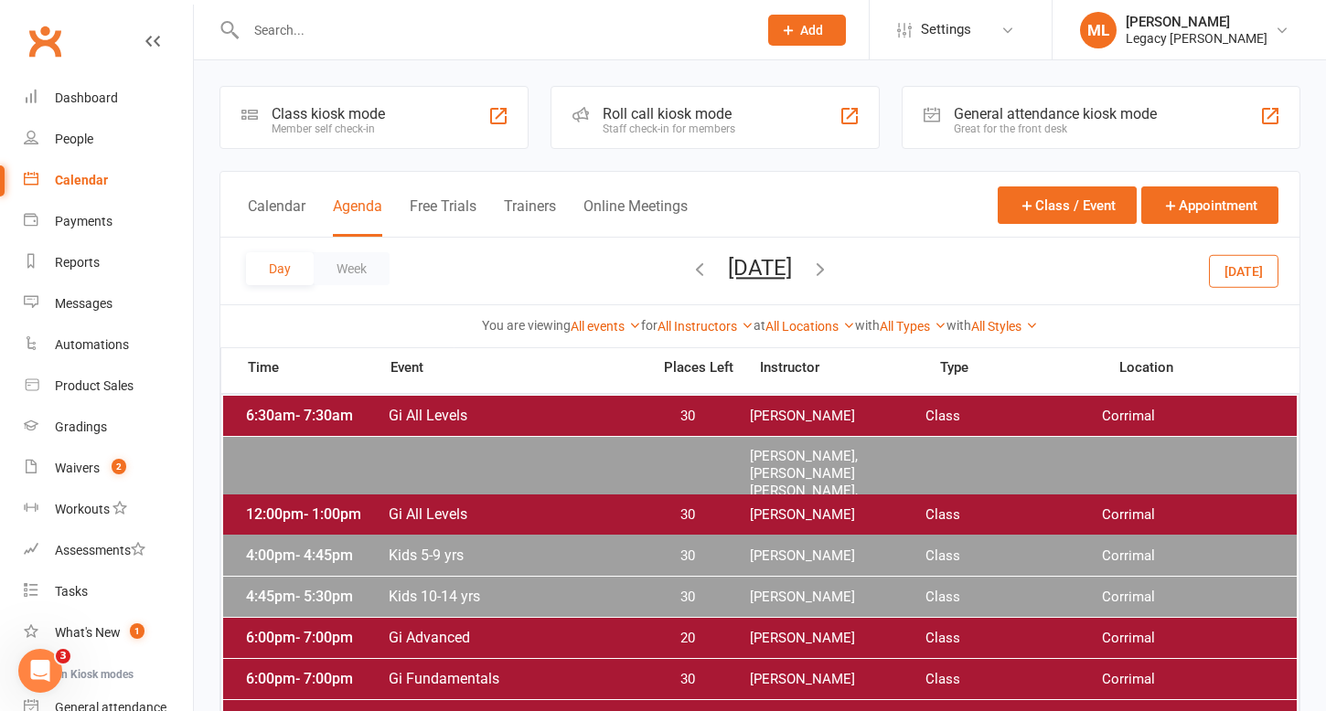
click at [587, 517] on span "Kids under 5 yrs" at bounding box center [514, 525] width 252 height 17
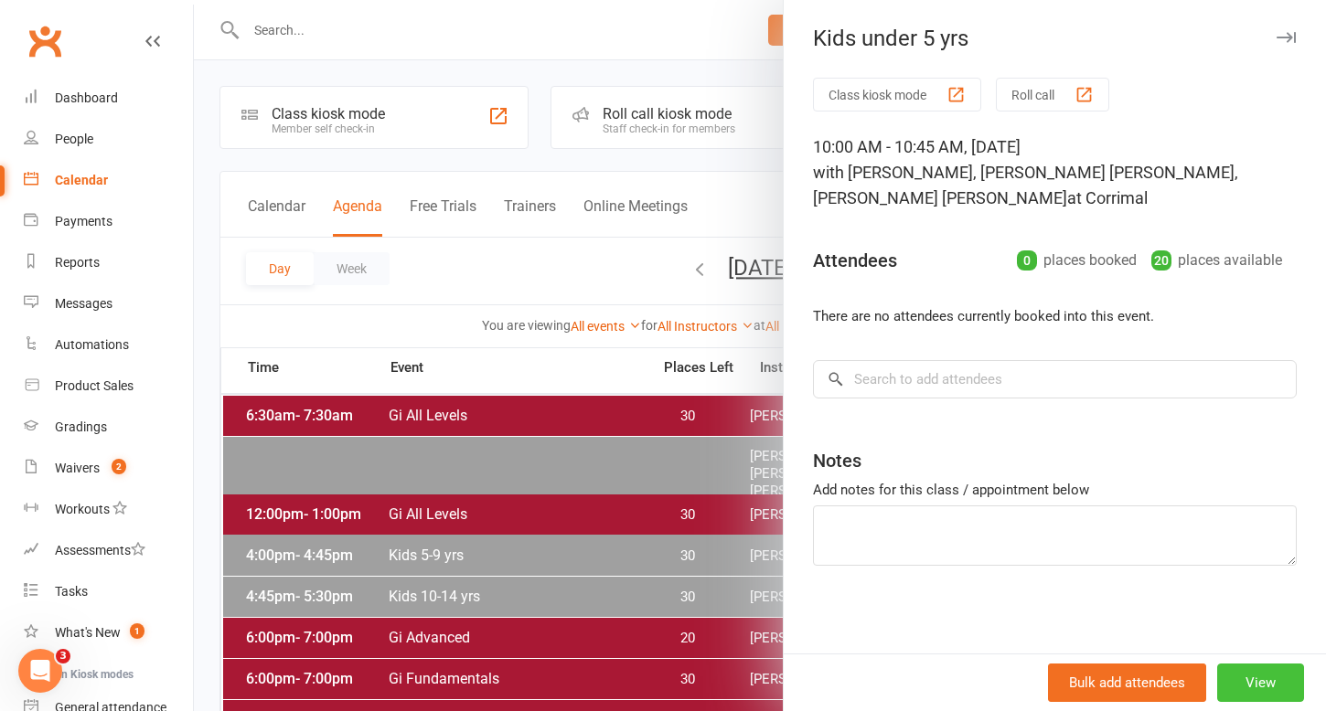
click at [1275, 672] on button "View" at bounding box center [1260, 683] width 87 height 38
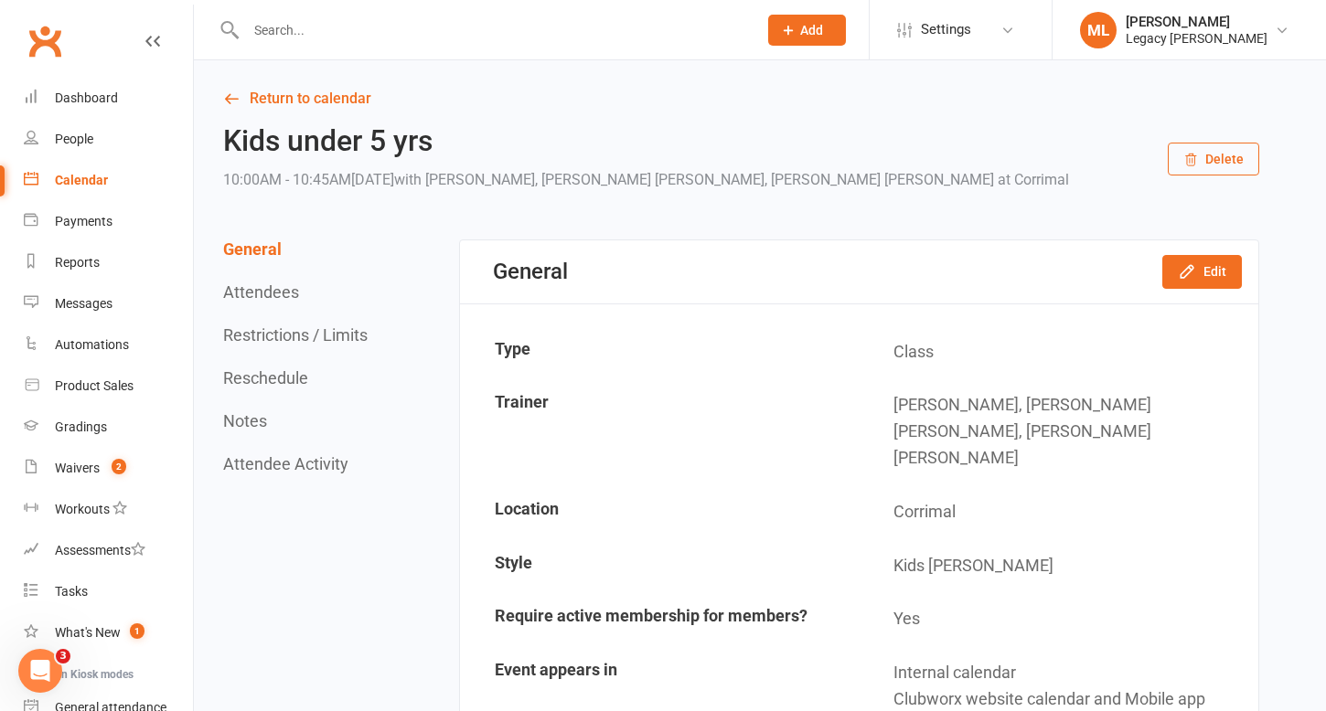
click at [304, 336] on button "Restrictions / Limits" at bounding box center [295, 335] width 144 height 19
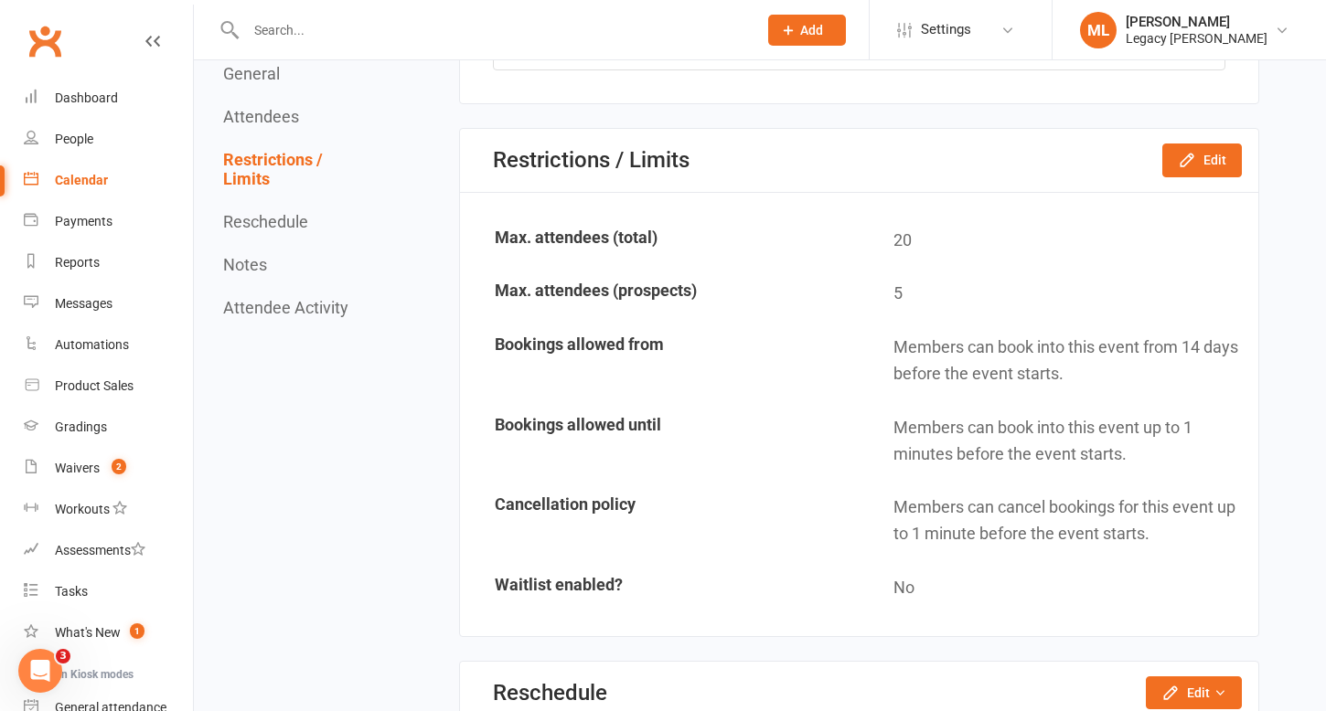
scroll to position [1081, 0]
click at [1192, 154] on icon "button" at bounding box center [1187, 160] width 12 height 12
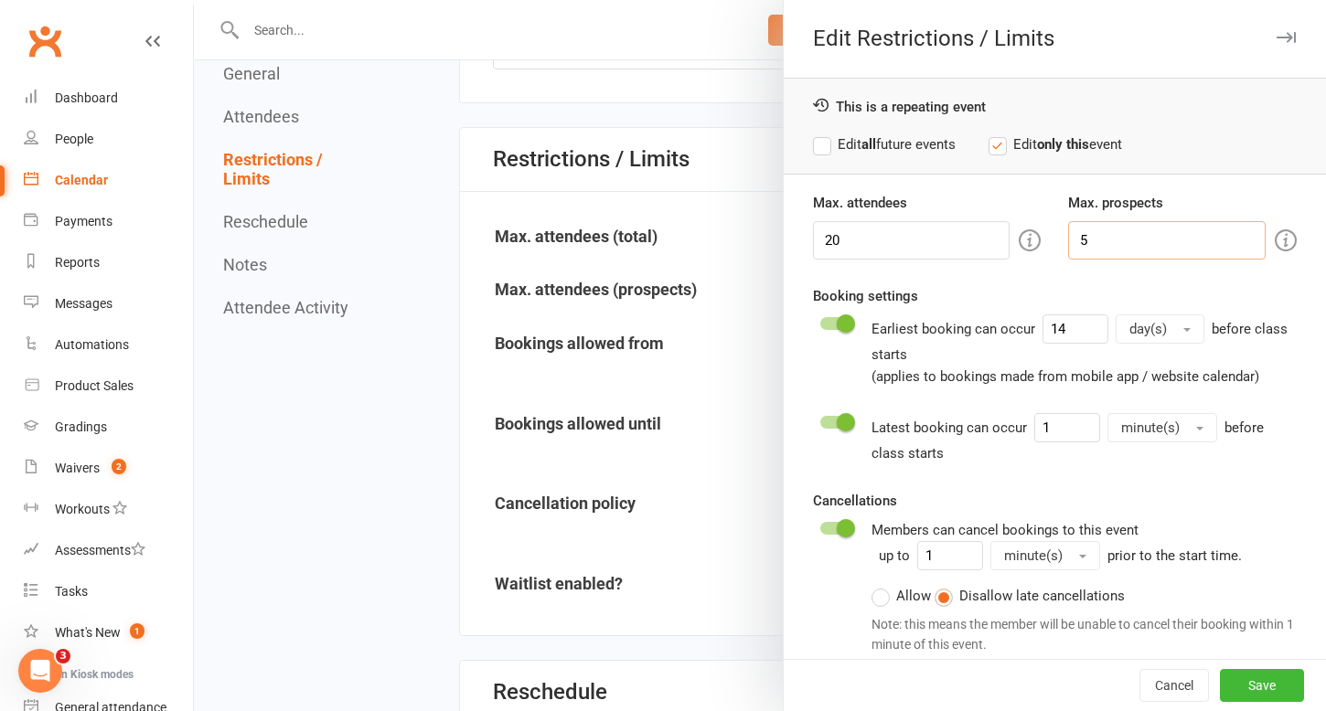
click at [1098, 236] on input "5" at bounding box center [1167, 240] width 198 height 38
type input "3"
click at [826, 143] on label "Edit all future events" at bounding box center [884, 145] width 143 height 22
click at [1267, 680] on button "Save" at bounding box center [1262, 685] width 84 height 33
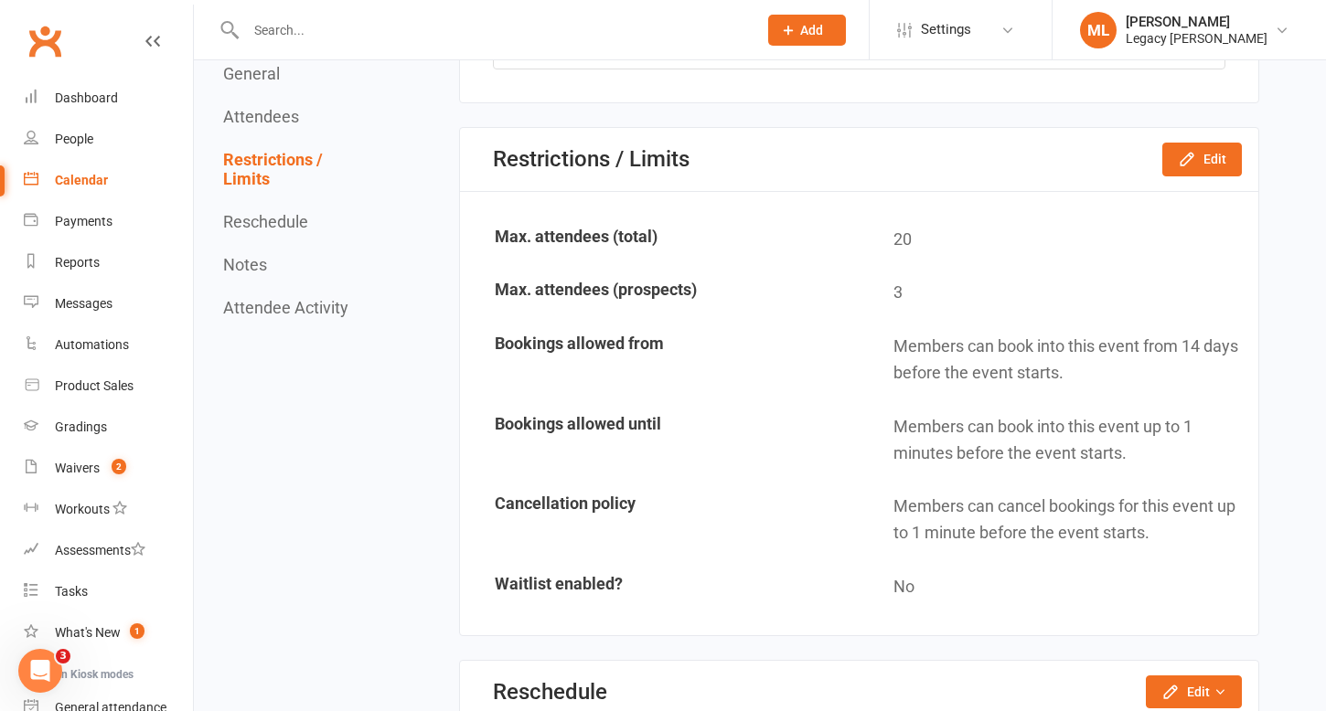
click at [83, 179] on div "Calendar" at bounding box center [81, 180] width 53 height 15
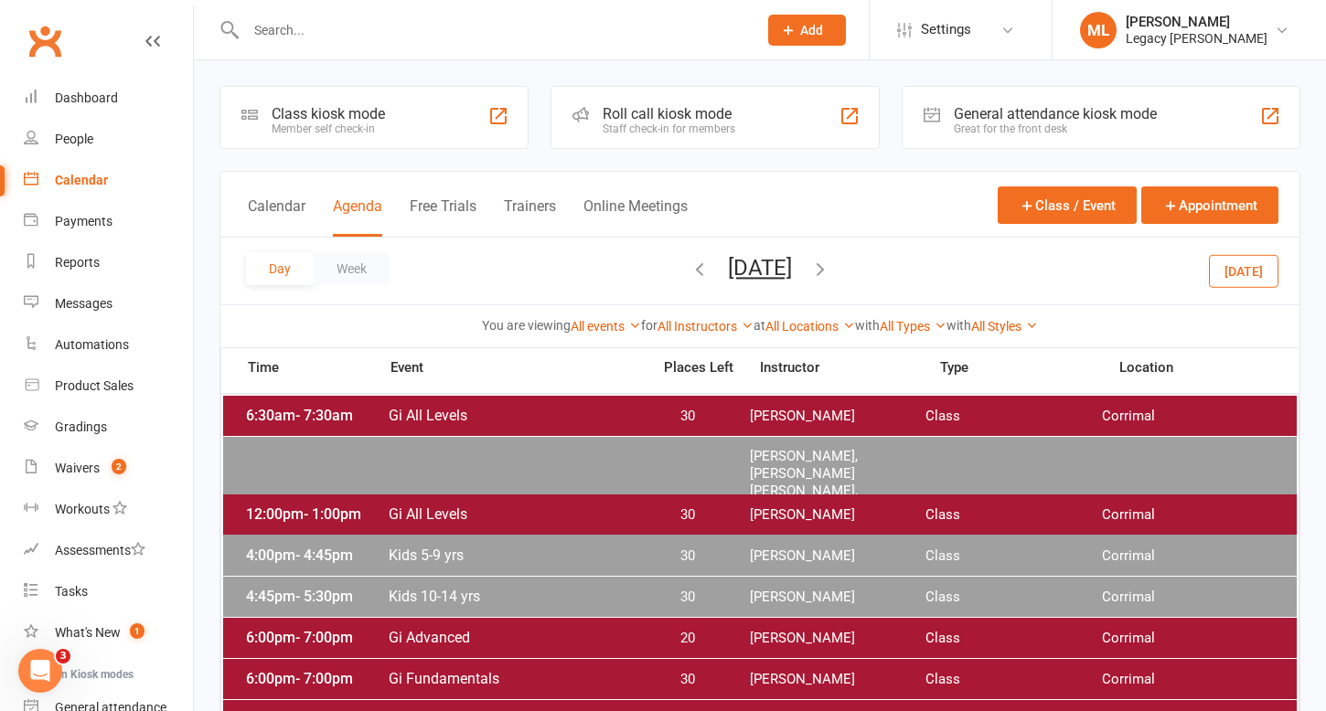
click at [690, 269] on icon "button" at bounding box center [700, 269] width 20 height 20
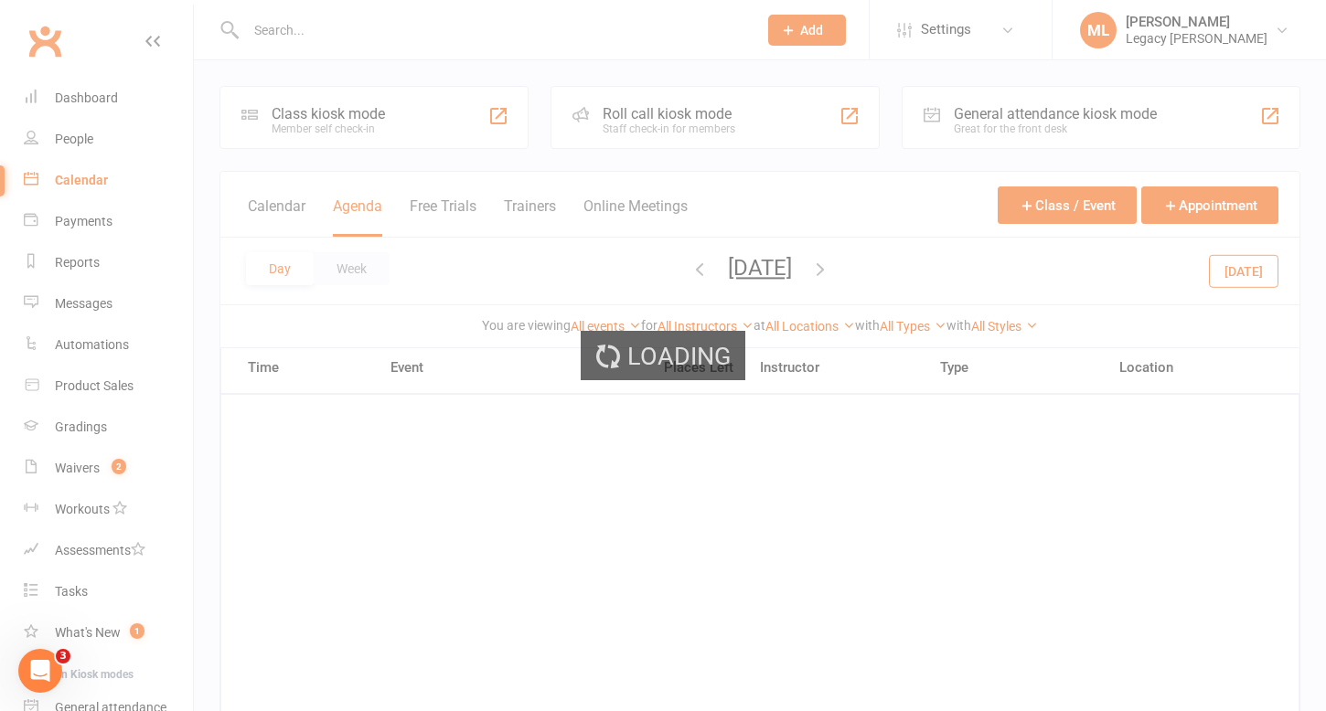
click at [626, 269] on div "Loading" at bounding box center [663, 355] width 1326 height 711
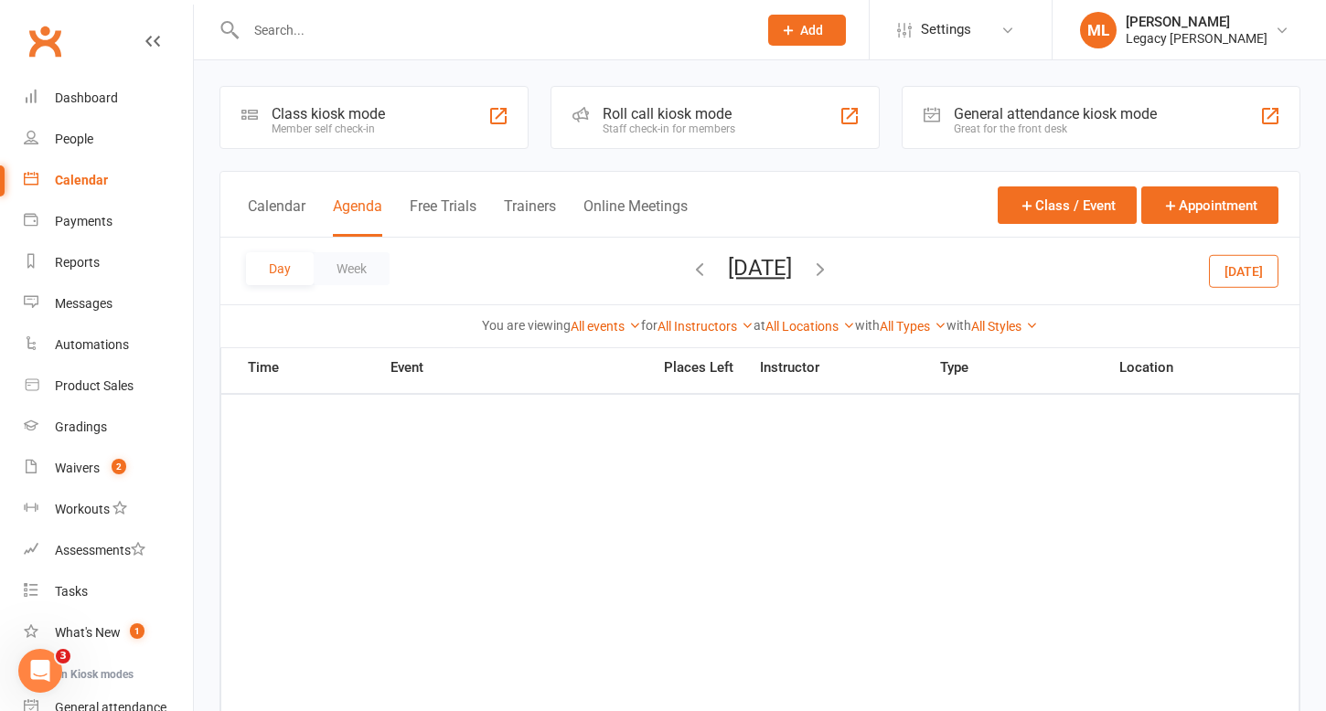
click at [690, 273] on icon "button" at bounding box center [700, 269] width 20 height 20
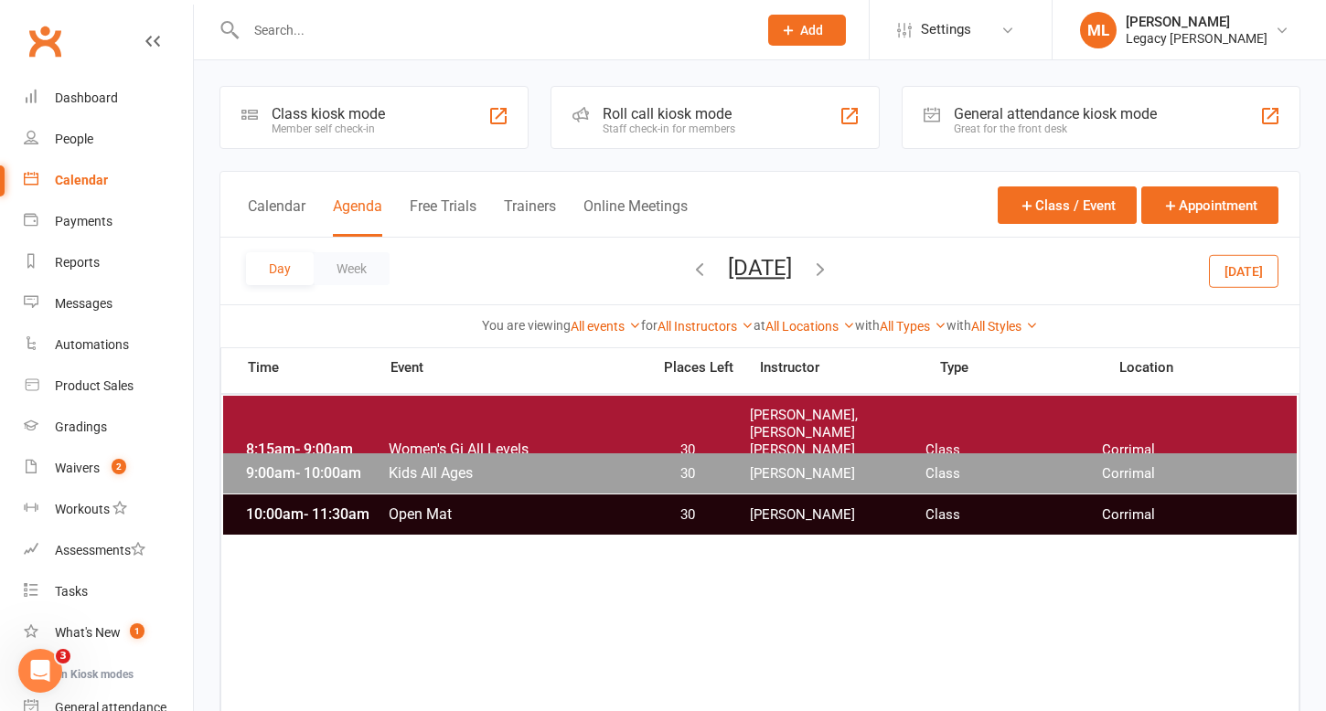
click at [690, 271] on icon "button" at bounding box center [700, 269] width 20 height 20
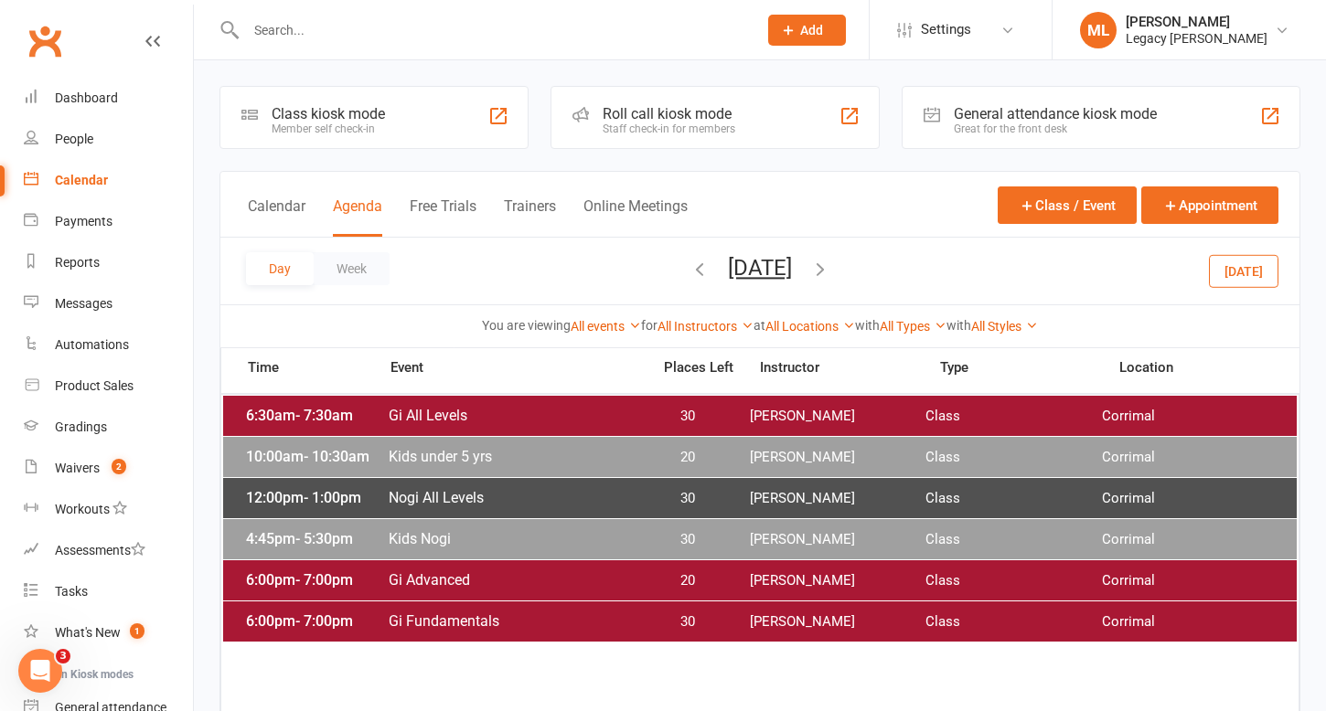
click at [690, 272] on icon "button" at bounding box center [700, 269] width 20 height 20
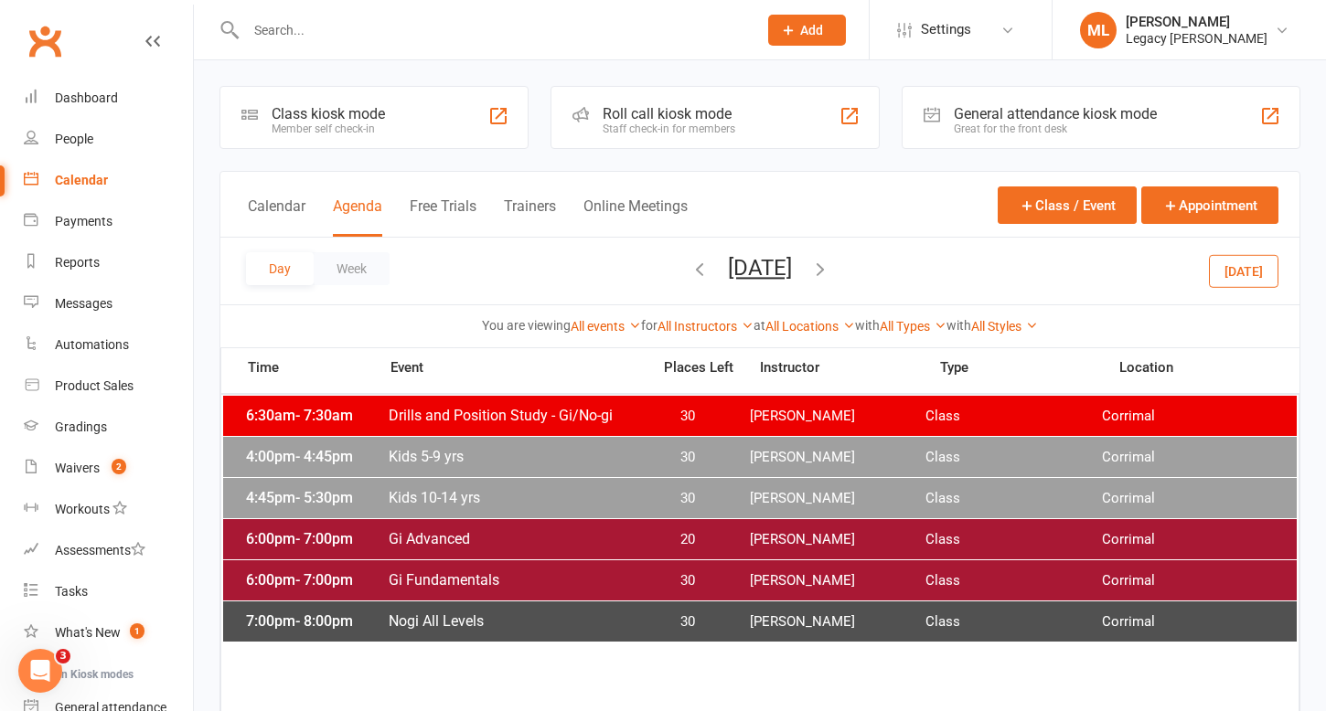
click at [631, 458] on span "Kids 5-9 yrs" at bounding box center [514, 456] width 252 height 17
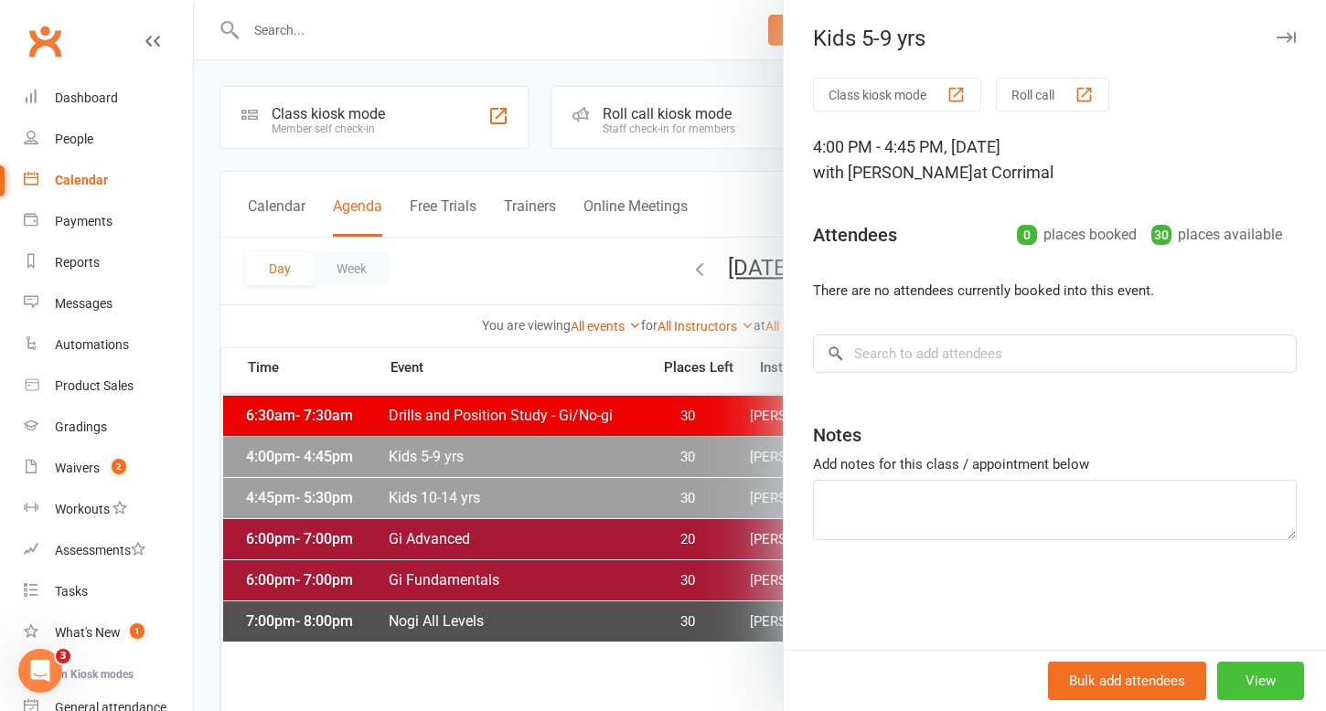
click at [1257, 690] on button "View" at bounding box center [1260, 681] width 87 height 38
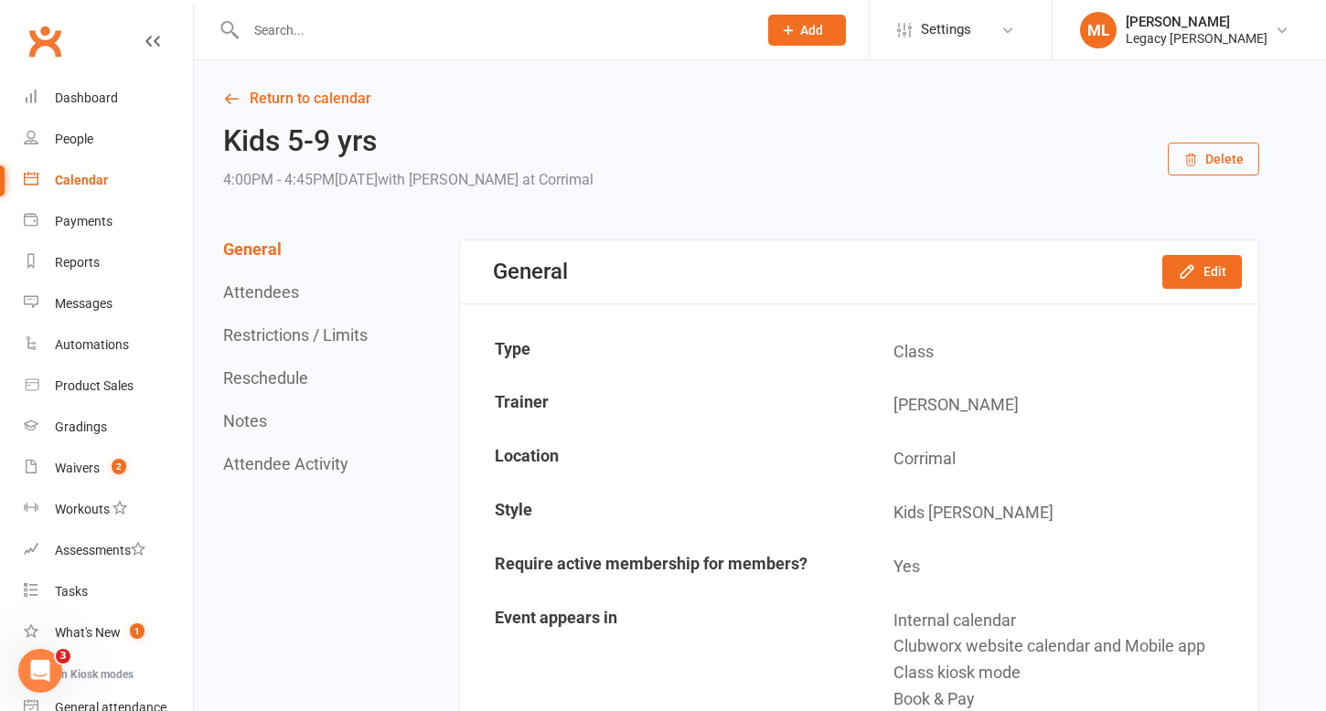
click at [266, 329] on button "Restrictions / Limits" at bounding box center [295, 335] width 144 height 19
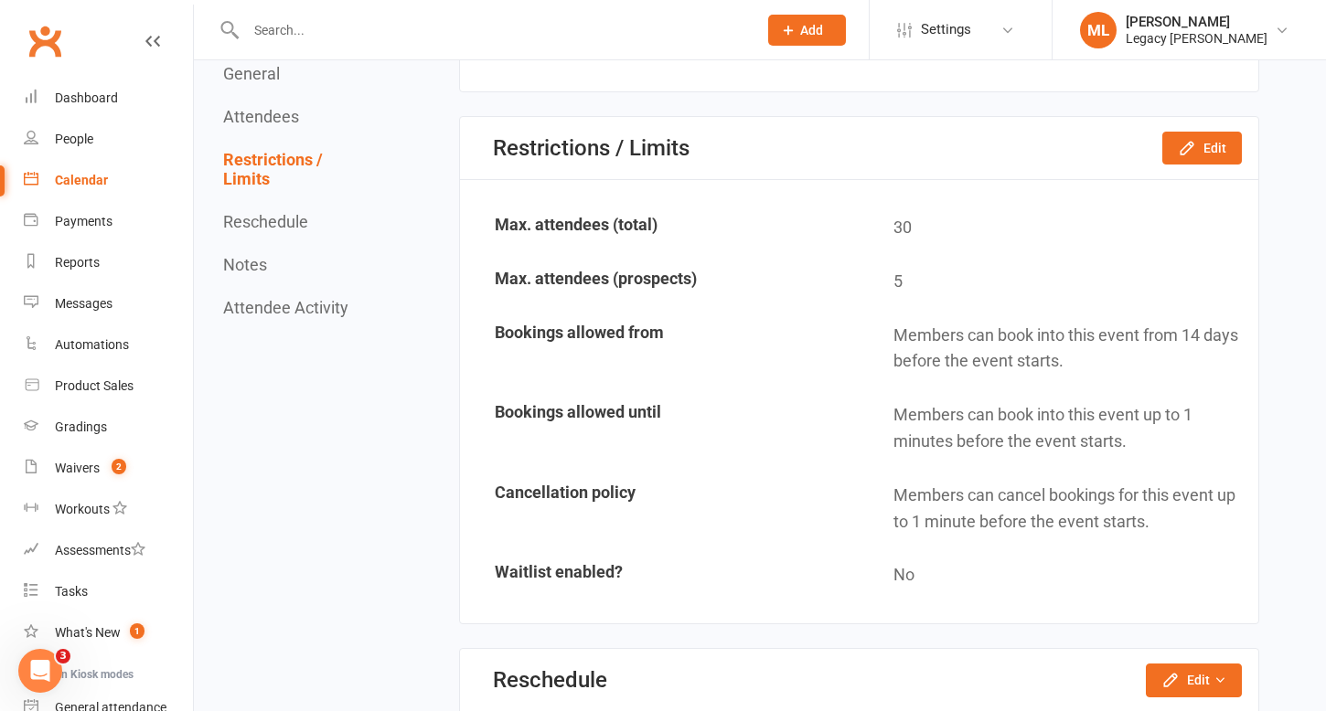
scroll to position [1054, 0]
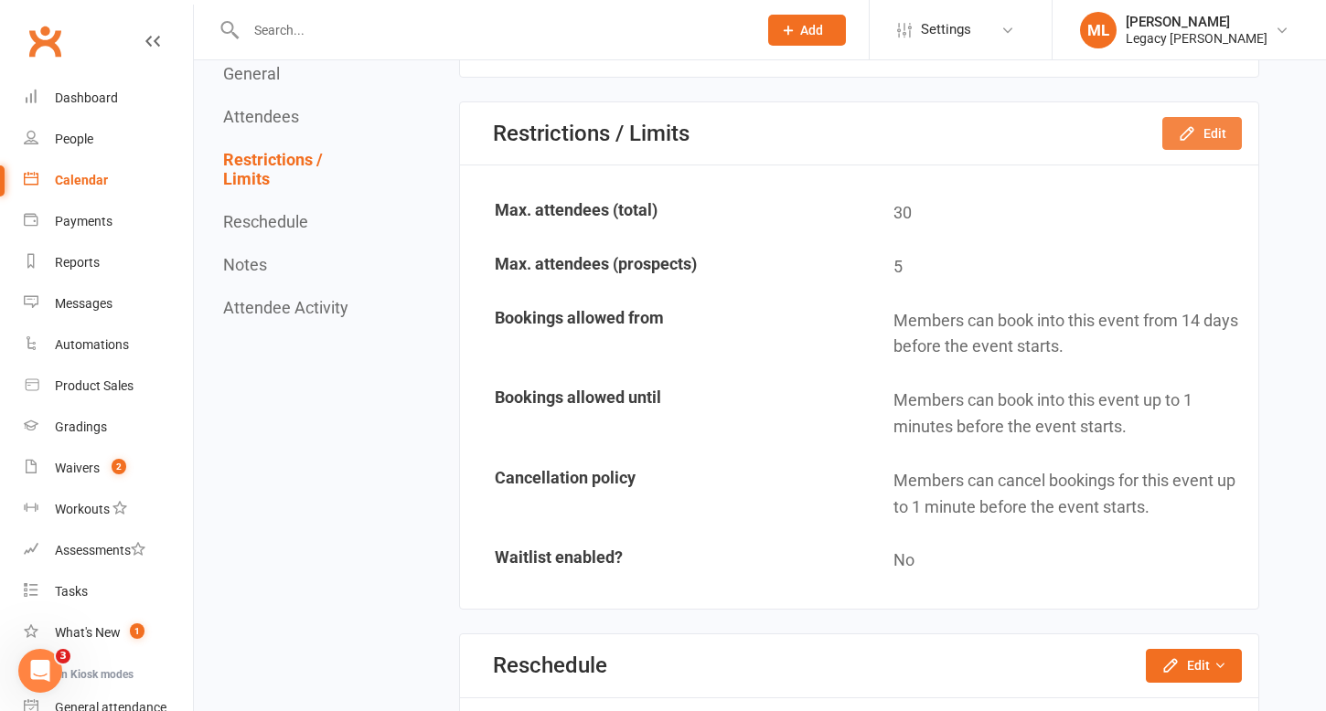
click at [1217, 138] on button "Edit" at bounding box center [1202, 133] width 80 height 33
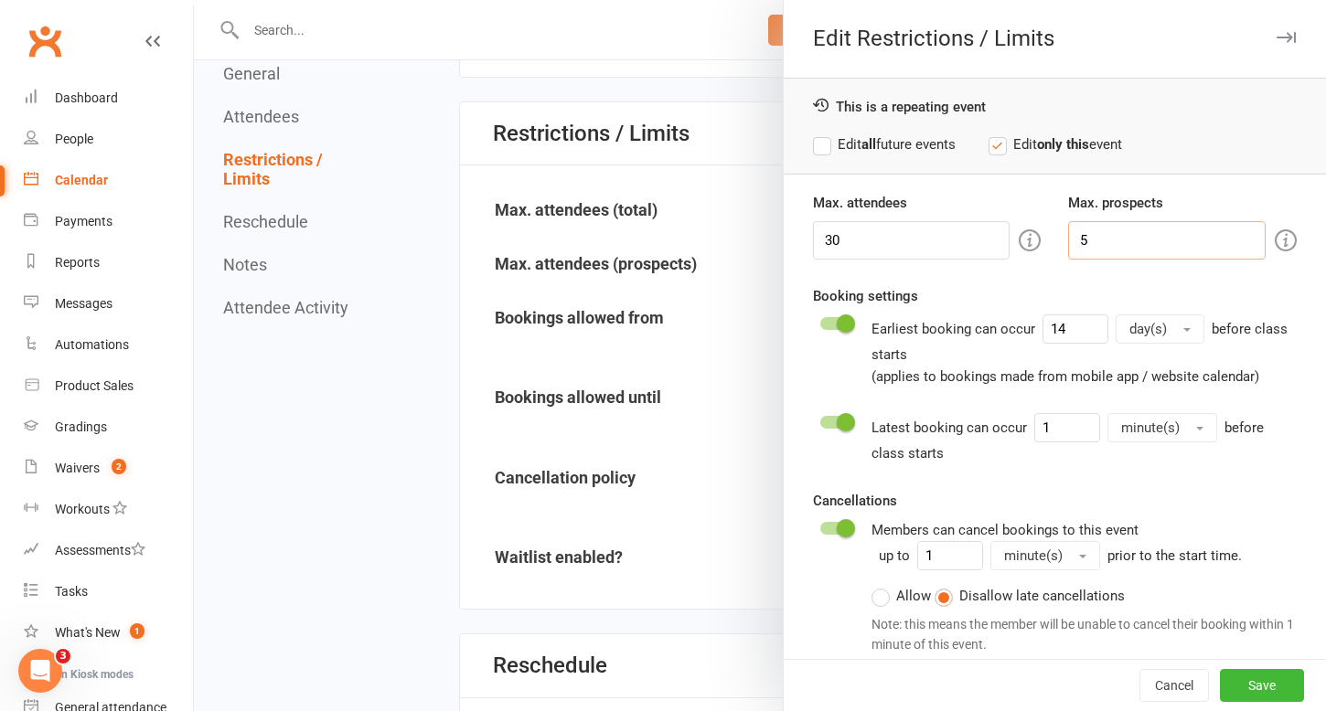
click at [1108, 235] on input "5" at bounding box center [1167, 240] width 198 height 38
type input "3"
click at [823, 144] on label "Edit all future events" at bounding box center [884, 145] width 143 height 22
click at [1270, 682] on button "Save" at bounding box center [1262, 685] width 84 height 33
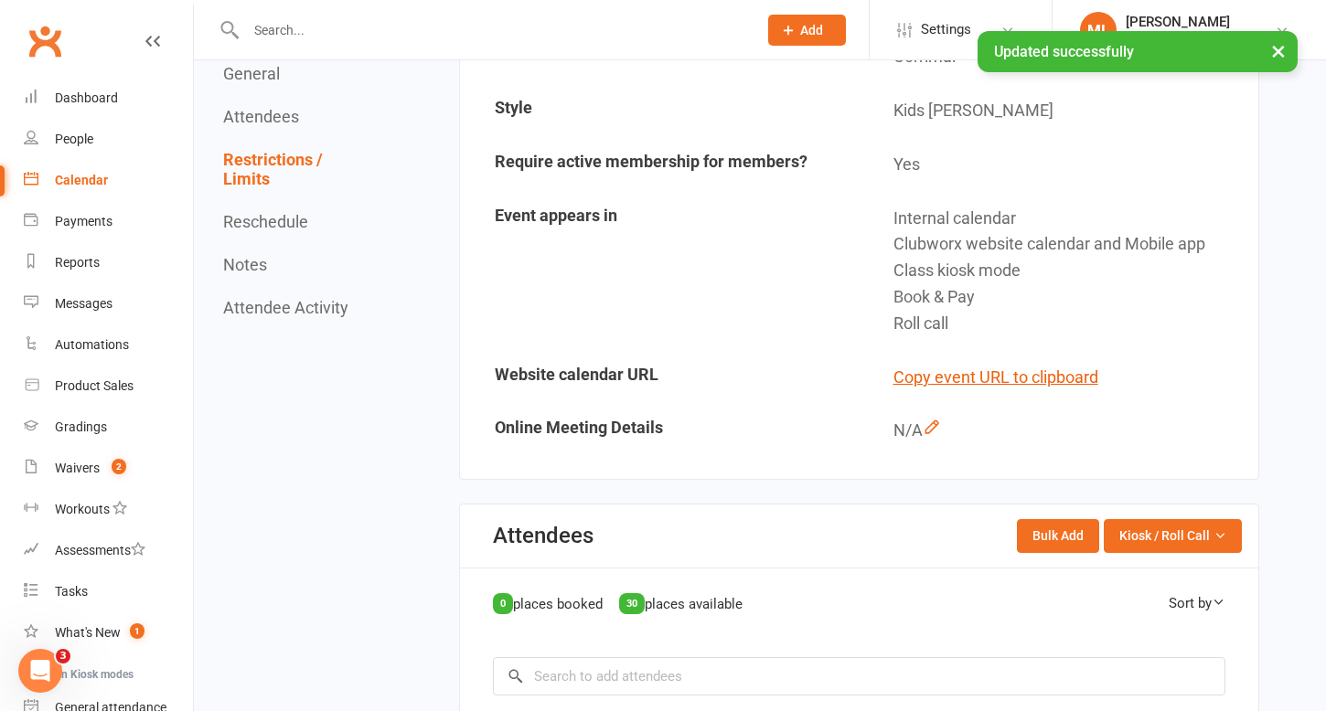
scroll to position [0, 0]
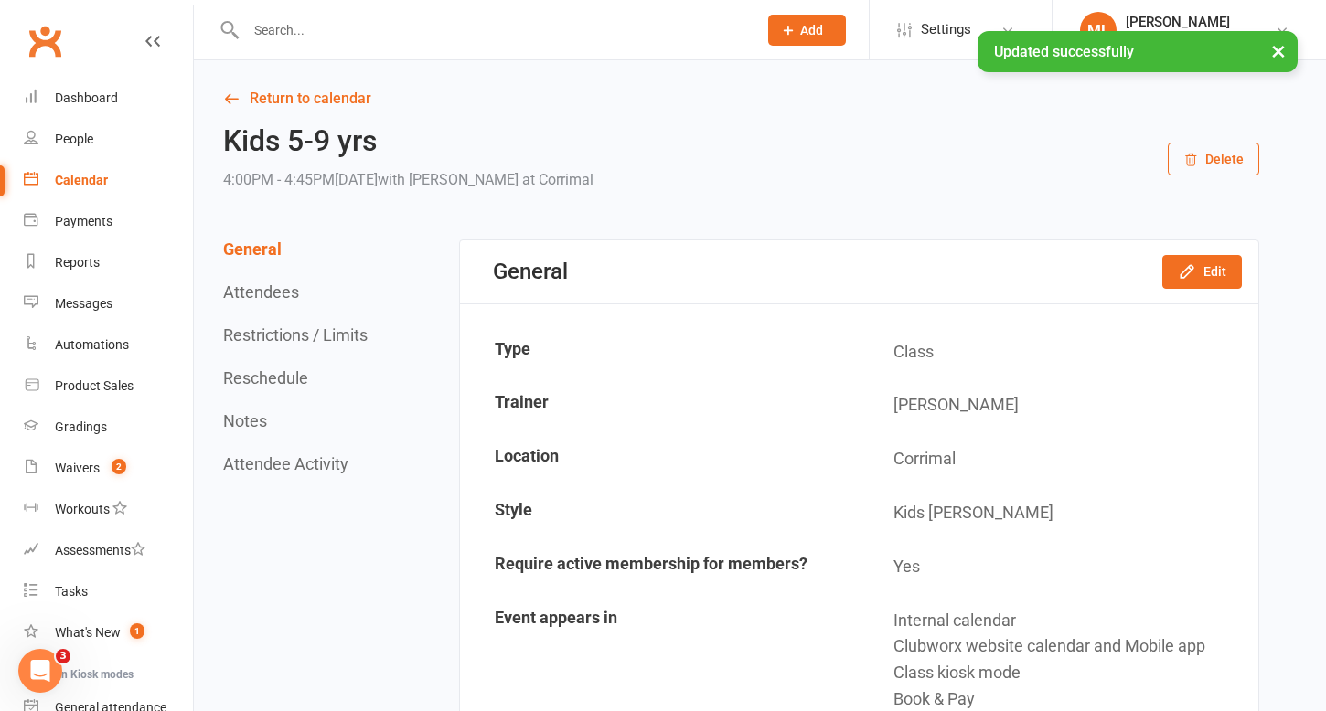
click at [87, 181] on div "Calendar" at bounding box center [81, 180] width 53 height 15
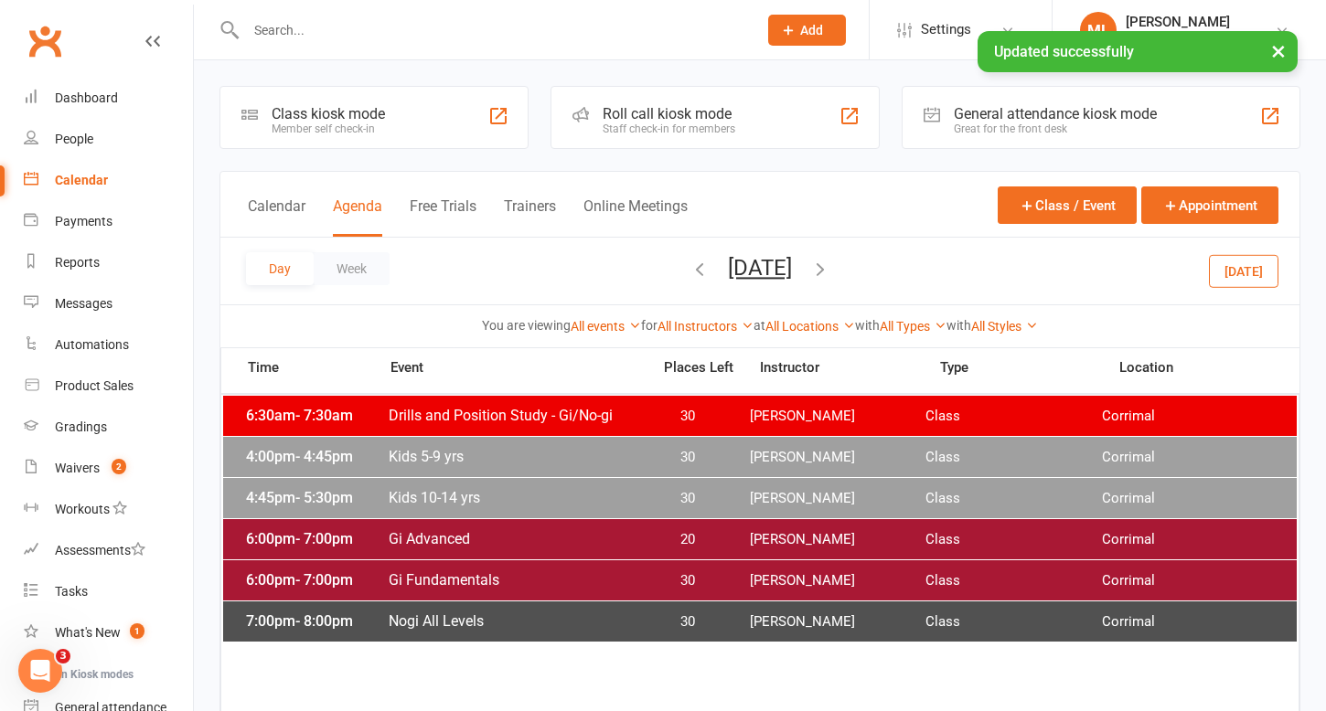
click at [551, 492] on span "Kids 10-14 yrs" at bounding box center [514, 497] width 252 height 17
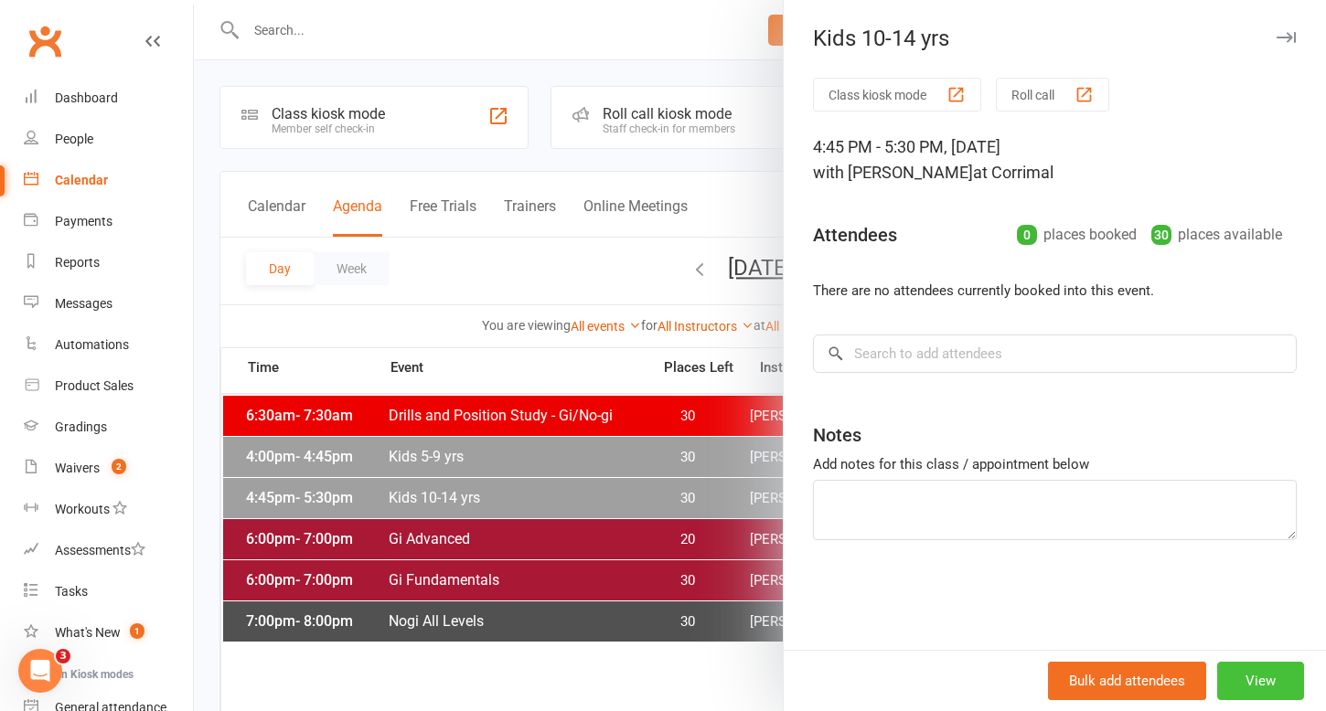
click at [1254, 682] on button "View" at bounding box center [1260, 681] width 87 height 38
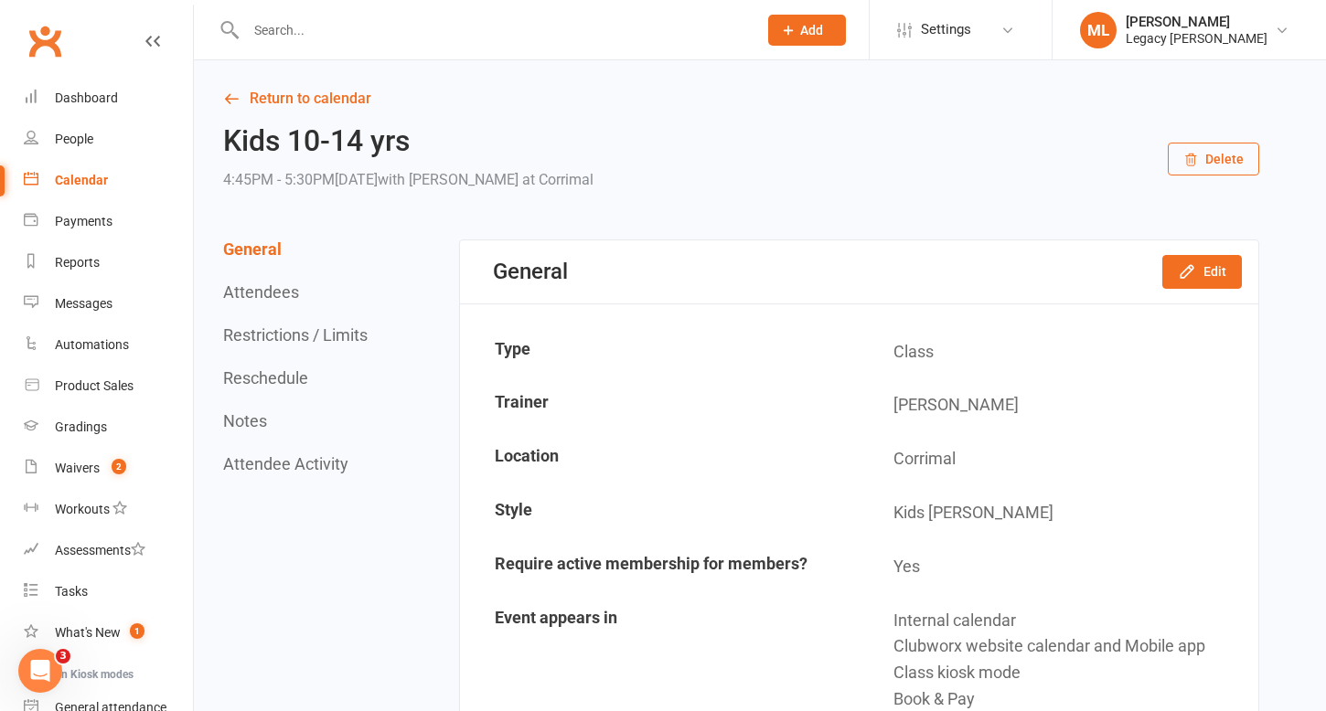
click at [333, 337] on button "Restrictions / Limits" at bounding box center [295, 335] width 144 height 19
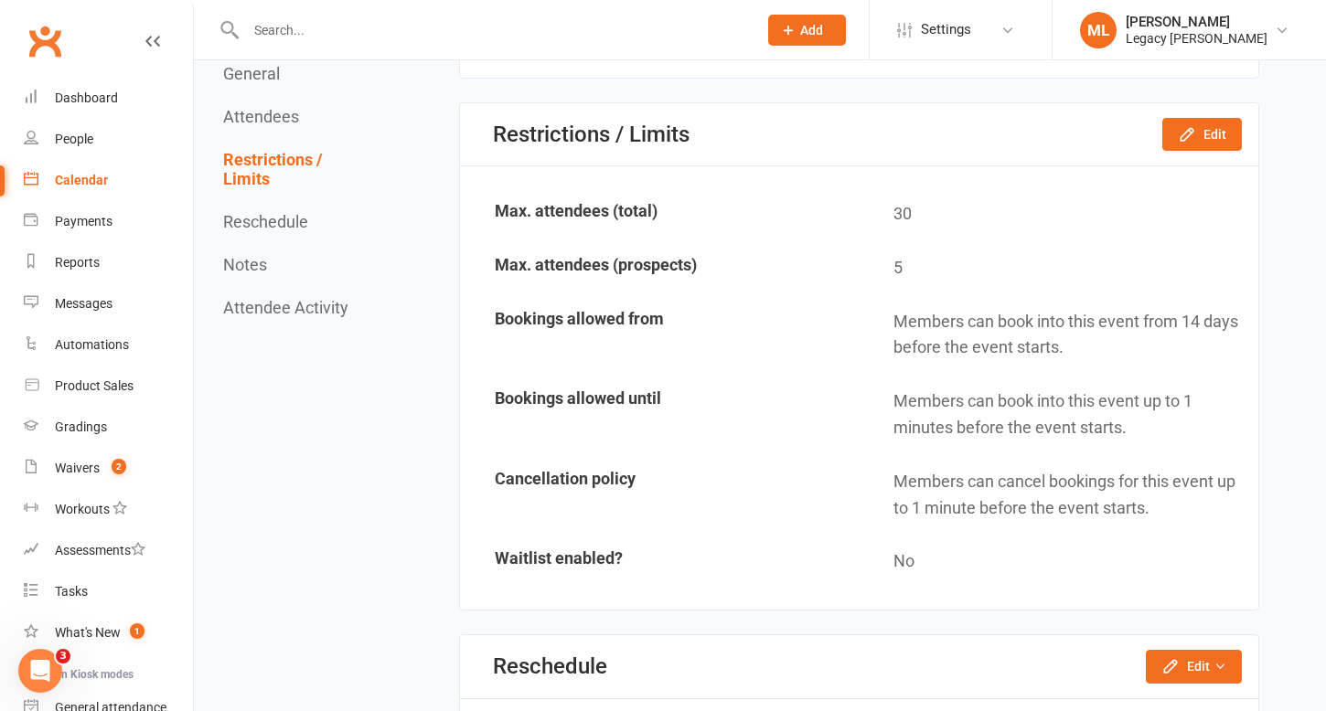
scroll to position [1054, 0]
click at [1205, 141] on button "Edit" at bounding box center [1202, 133] width 80 height 33
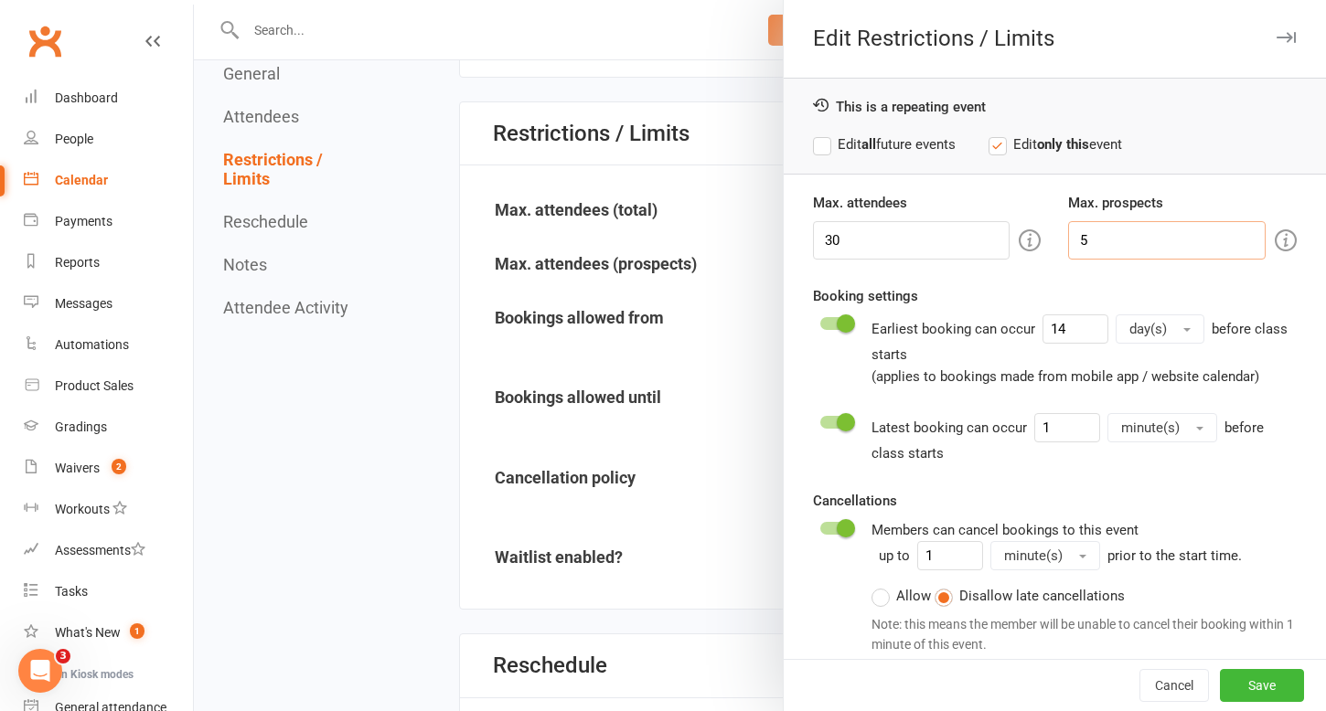
click at [1119, 241] on input "5" at bounding box center [1167, 240] width 198 height 38
type input "3"
click at [818, 146] on label "Edit all future events" at bounding box center [884, 145] width 143 height 22
click at [1257, 696] on button "Save" at bounding box center [1262, 685] width 84 height 33
